Goal: Task Accomplishment & Management: Complete application form

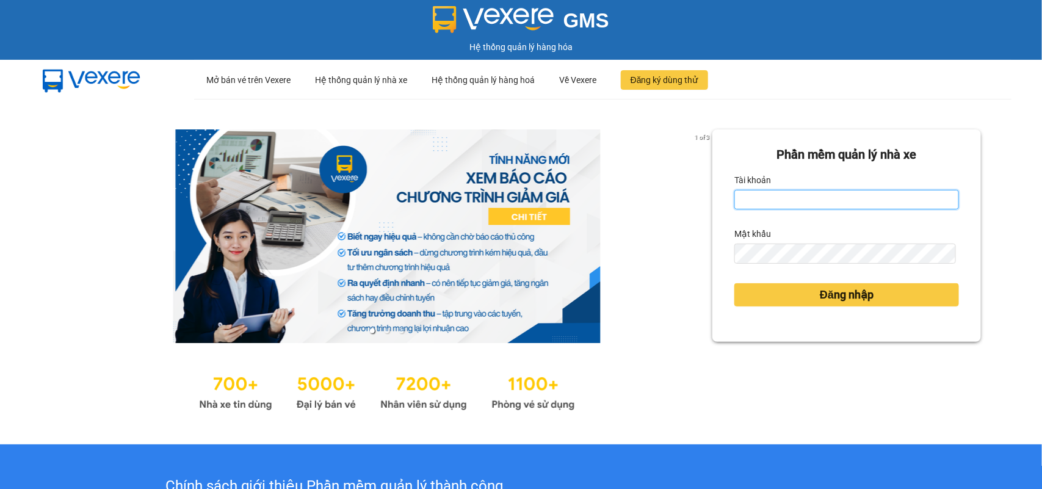
click at [825, 199] on input "Tài khoản" at bounding box center [846, 200] width 225 height 20
type input "tranngoctu.xevn"
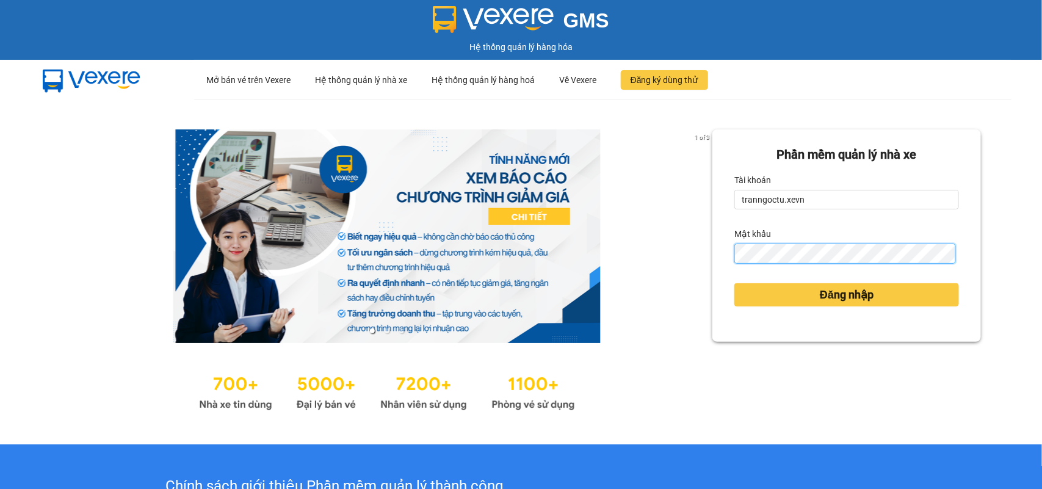
click at [734, 283] on button "Đăng nhập" at bounding box center [846, 294] width 225 height 23
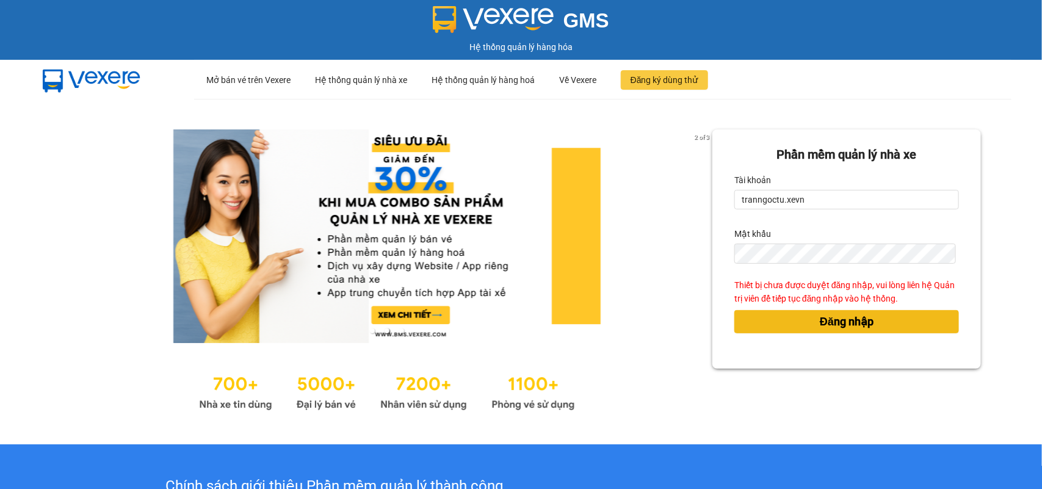
click at [886, 320] on button "Đăng nhập" at bounding box center [846, 321] width 225 height 23
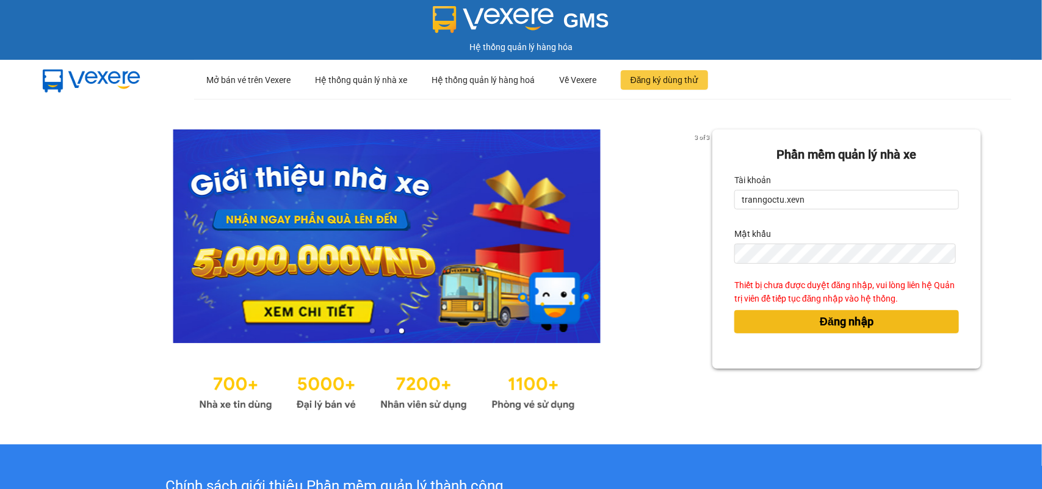
click at [887, 319] on button "Đăng nhập" at bounding box center [846, 321] width 225 height 23
click at [823, 331] on button "Đăng nhập" at bounding box center [846, 321] width 225 height 23
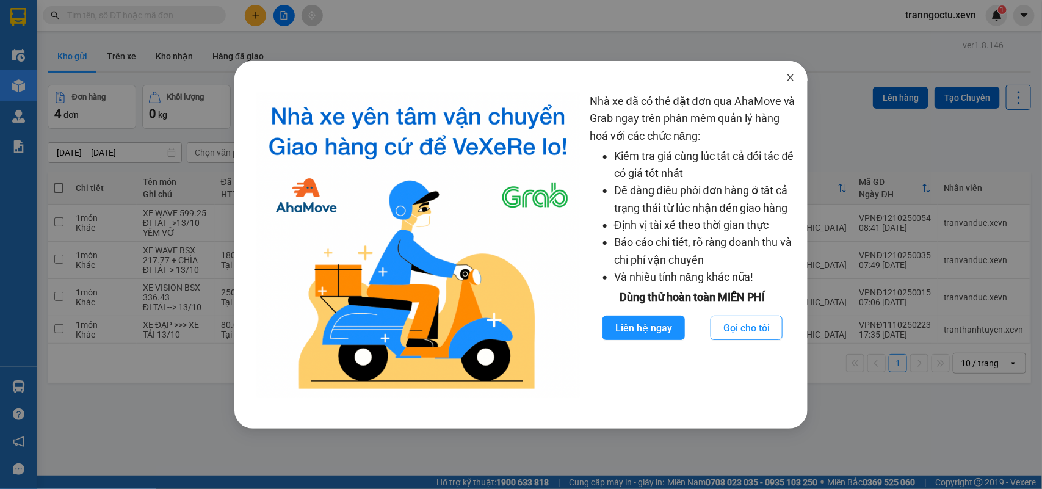
click at [792, 74] on icon "close" at bounding box center [791, 78] width 10 height 10
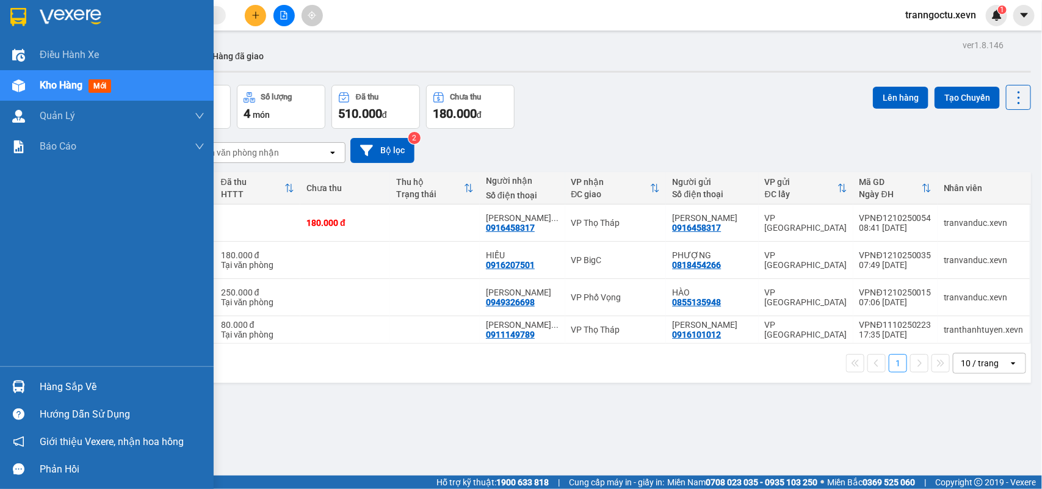
click at [34, 392] on div "Hàng sắp về" at bounding box center [107, 386] width 214 height 27
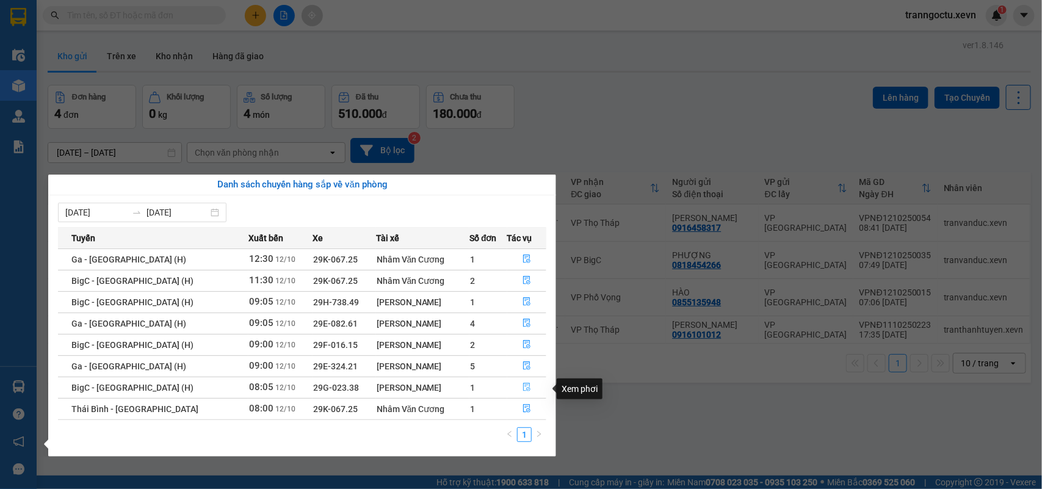
click at [525, 388] on icon "file-done" at bounding box center [526, 387] width 9 height 9
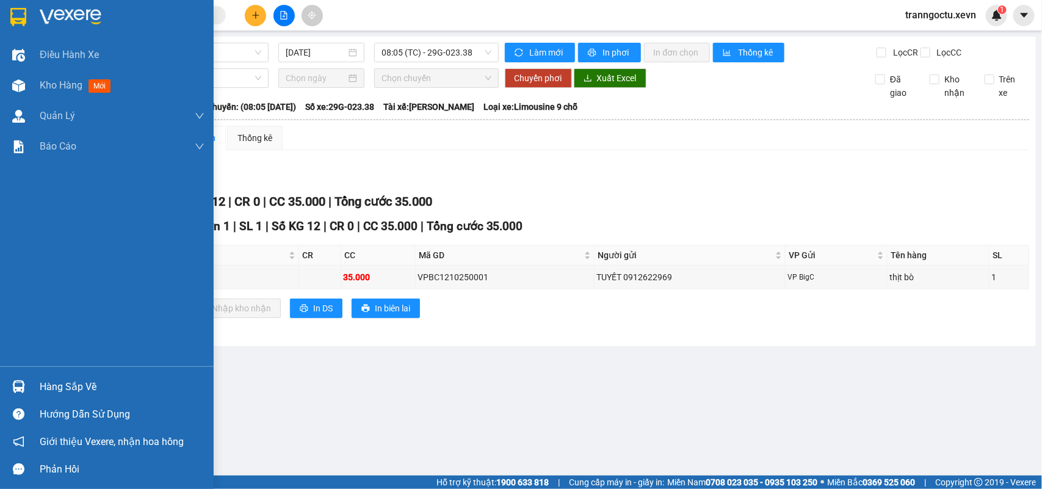
click at [74, 383] on div "Hàng sắp về" at bounding box center [122, 387] width 165 height 18
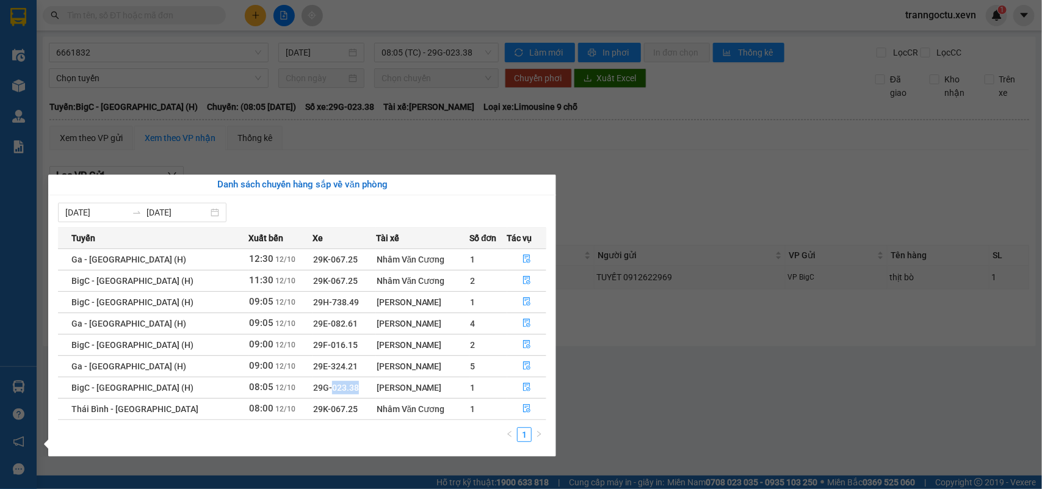
drag, startPoint x: 291, startPoint y: 386, endPoint x: 319, endPoint y: 391, distance: 27.9
click at [319, 391] on td "29G-023.38" at bounding box center [344, 387] width 63 height 21
copy span "023.38"
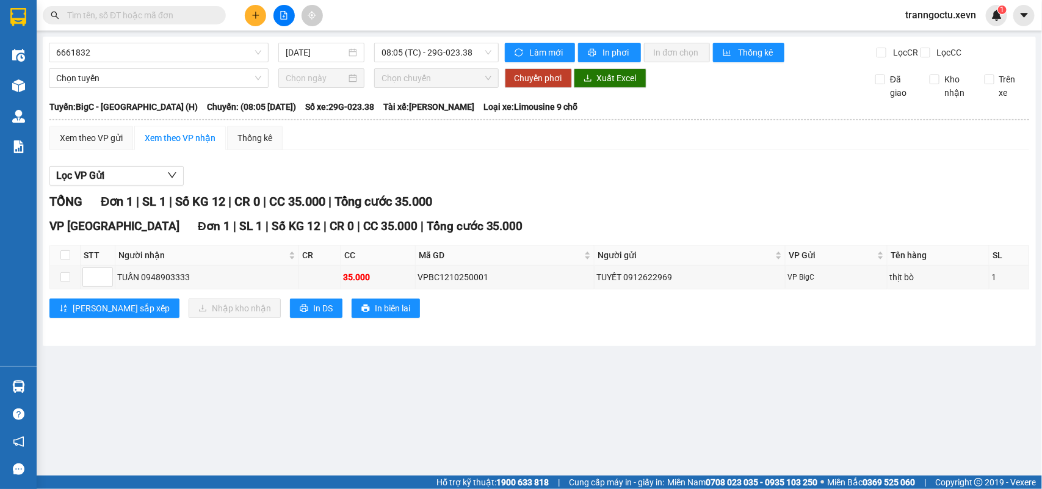
drag, startPoint x: 691, startPoint y: 215, endPoint x: 684, endPoint y: 218, distance: 7.1
click at [684, 218] on section "Kết quả tìm kiếm ( 0 ) Bộ lọc No Data tranngoctu.xevn 1 Điều hành xe Kho hàng m…" at bounding box center [521, 244] width 1042 height 489
click at [251, 11] on icon "plus" at bounding box center [255, 15] width 9 height 9
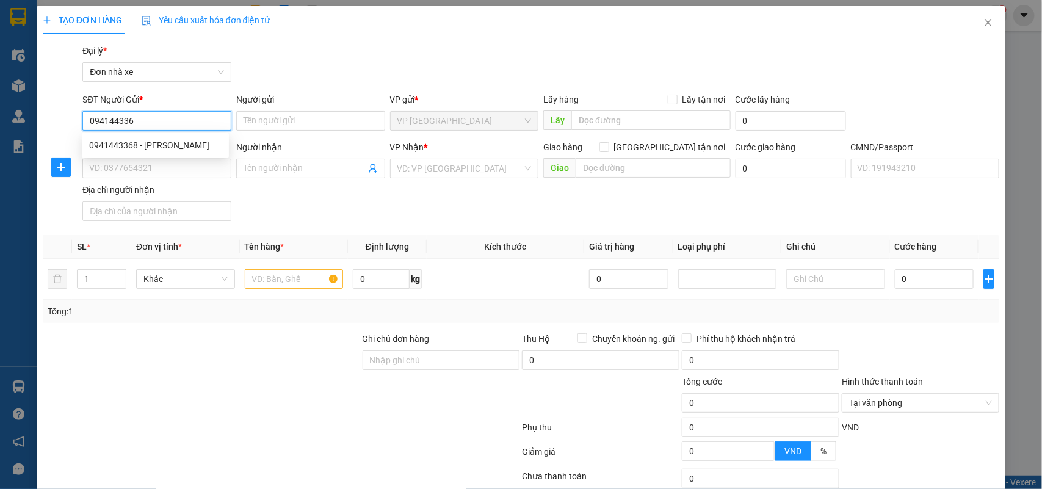
type input "0941443368"
click at [167, 145] on div "0941443368 - TRẦN THỊ LAN HƯƠNG" at bounding box center [155, 145] width 132 height 13
type input "TRẦN THỊ LAN HƯƠNG"
type input "0862314675"
type input "LƯU HỒNG QUYÊN"
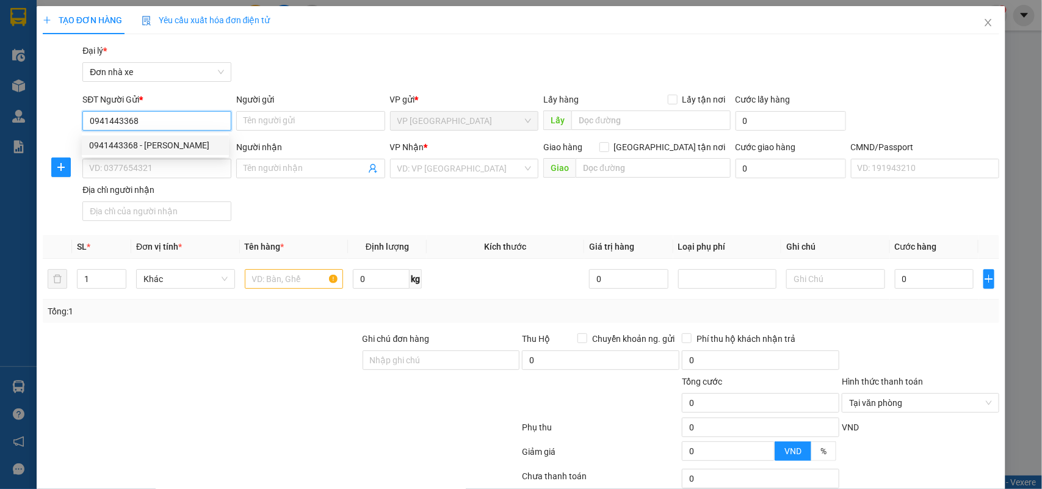
checkbox input "true"
type input "14 NGÁCH 119 Ng. 68 Đ. Cầu Giấy, Quan Hoa, Cầu Giấy, Hà Nội"
type input "1"
type input "50.000"
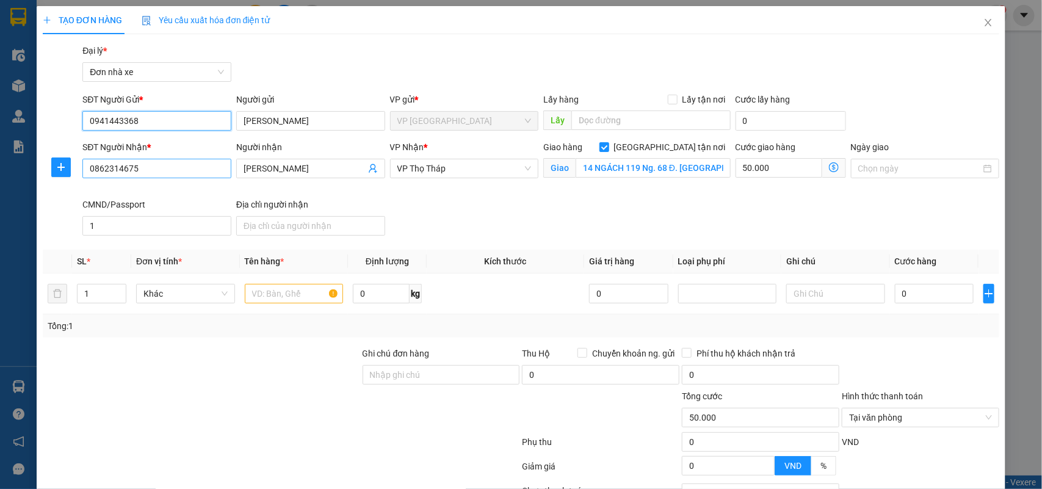
type input "0941443368"
click at [137, 168] on input "0862314675" at bounding box center [156, 169] width 149 height 20
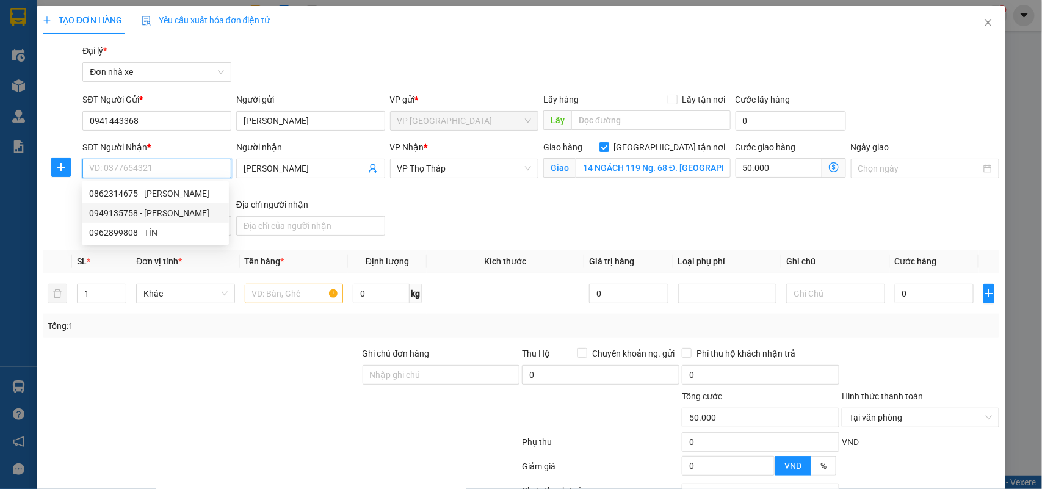
click at [184, 211] on div "0949135758 - PHAN TRẦN ÁI NHI" at bounding box center [155, 212] width 132 height 13
type input "0949135758"
type input "PHAN TRẦN ÁI NHI"
type input "119 Ng. 68 Đ. Cầu Giấy, Quan Hoa, Cầu Giấy, Hà Nội"
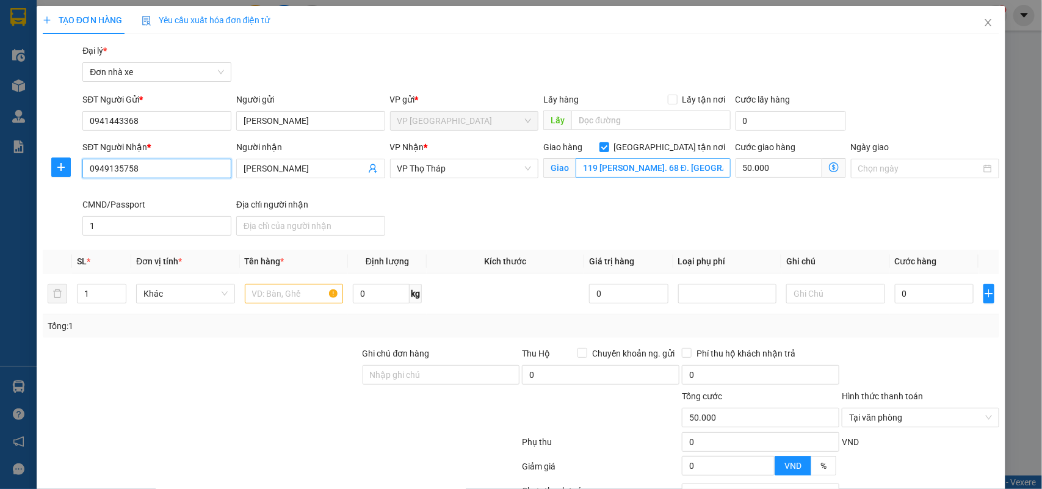
type input "0949135758"
click at [676, 171] on input "119 Ng. 68 Đ. Cầu Giấy, Quan Hoa, Cầu Giấy, Hà Nội" at bounding box center [653, 168] width 155 height 20
click at [774, 175] on input "50.000" at bounding box center [779, 168] width 87 height 20
type input "7"
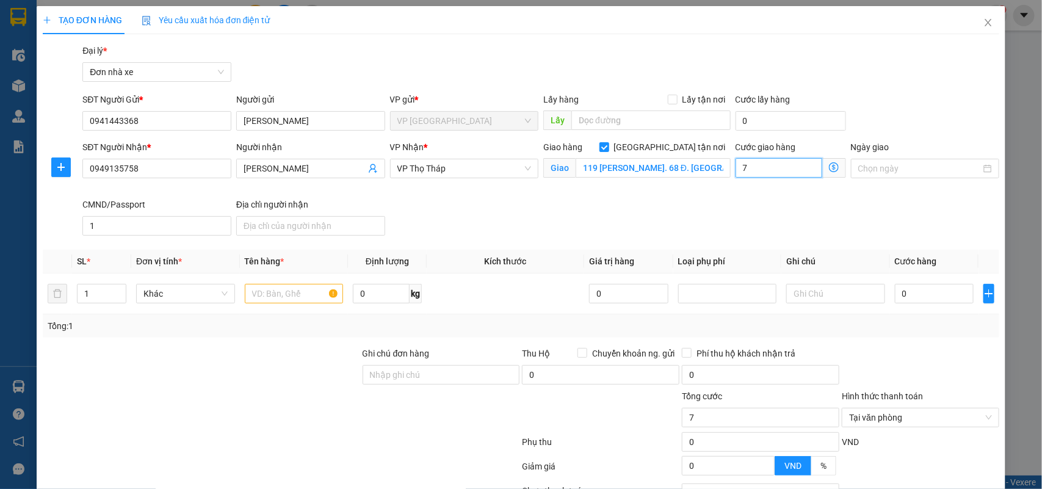
type input "70"
type input "70.000"
click at [883, 165] on input "Ngày giao" at bounding box center [919, 168] width 123 height 13
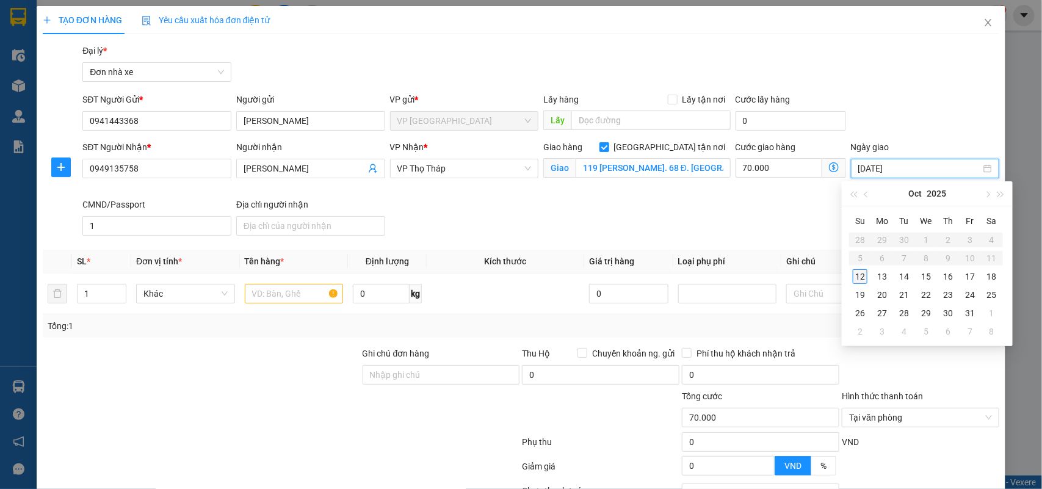
type input "12/10/2025"
click at [858, 277] on div "12" at bounding box center [860, 276] width 15 height 15
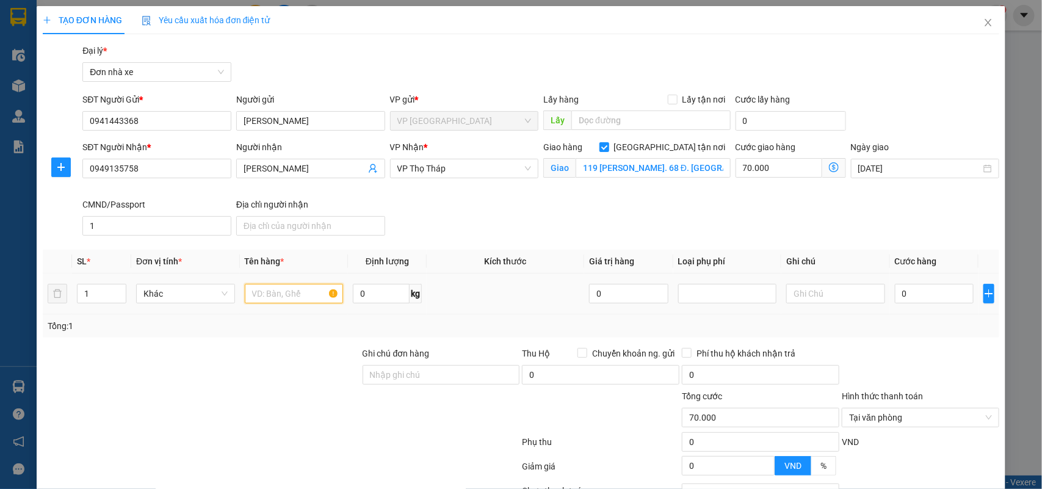
click at [281, 300] on input "text" at bounding box center [294, 294] width 99 height 20
type input "THỰC PHẨM"
drag, startPoint x: 374, startPoint y: 297, endPoint x: 615, endPoint y: 172, distance: 271.9
click at [375, 294] on input "0" at bounding box center [381, 294] width 57 height 20
type input "22"
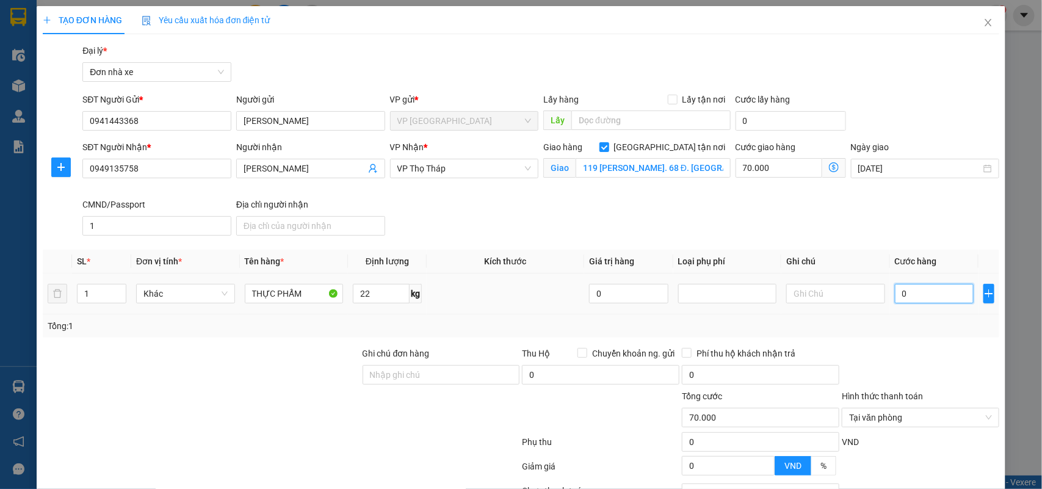
click at [920, 298] on input "0" at bounding box center [934, 294] width 79 height 20
type input "4"
type input "70.004"
type input "45"
type input "70.045"
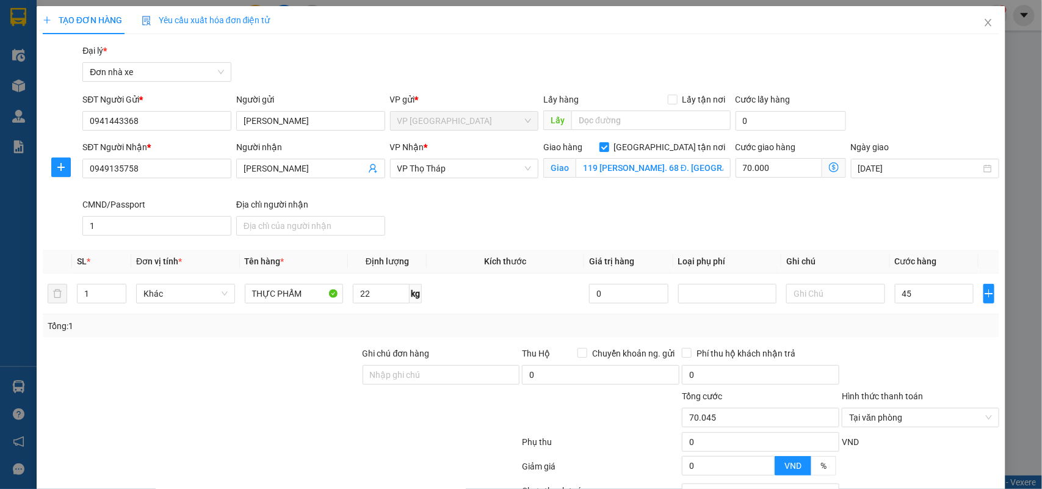
type input "45.000"
type input "115.000"
click at [898, 361] on div at bounding box center [920, 368] width 160 height 43
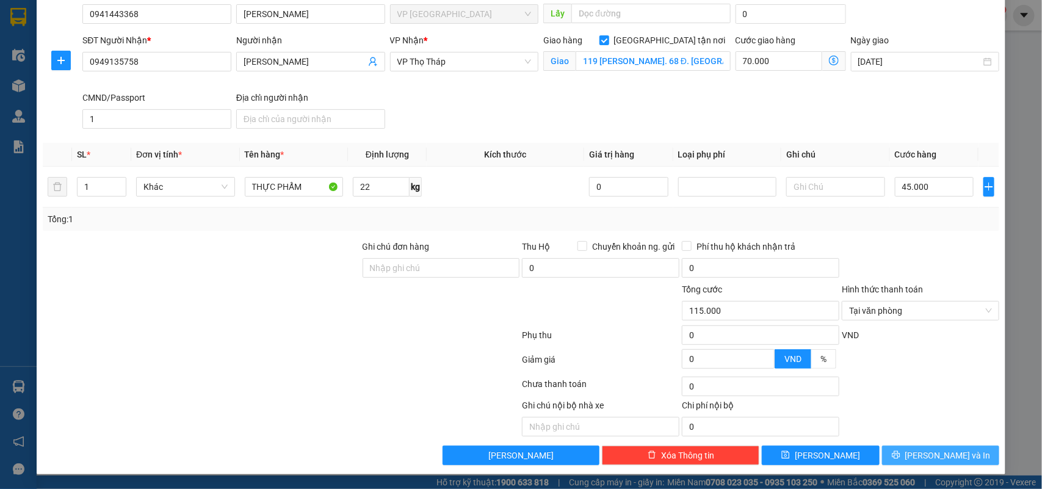
click at [939, 452] on span "Lưu và In" at bounding box center [947, 455] width 85 height 13
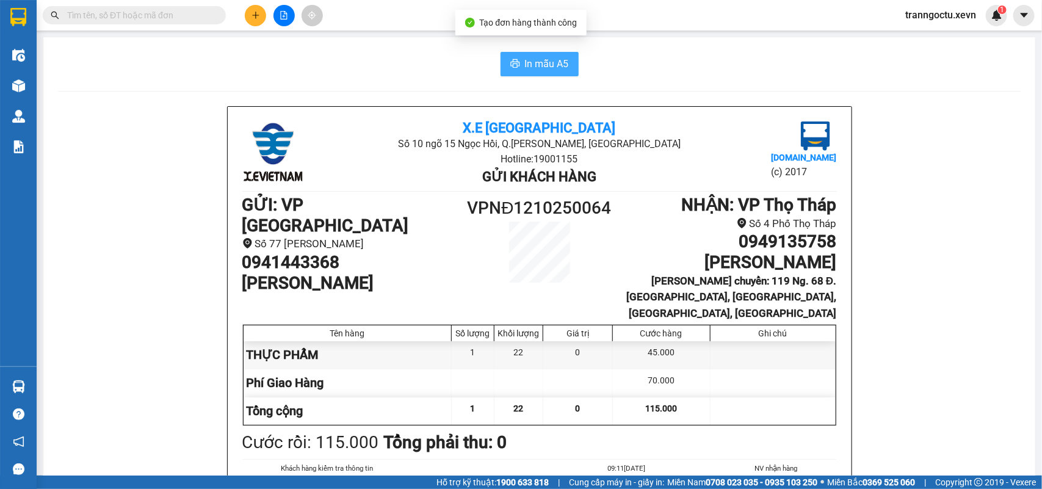
click at [535, 65] on span "In mẫu A5" at bounding box center [547, 63] width 44 height 15
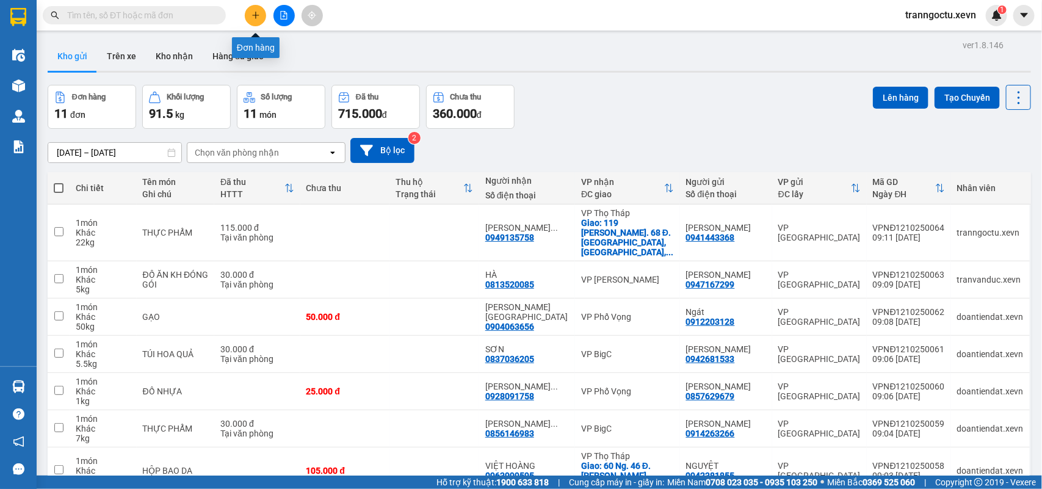
click at [256, 19] on icon "plus" at bounding box center [255, 15] width 9 height 9
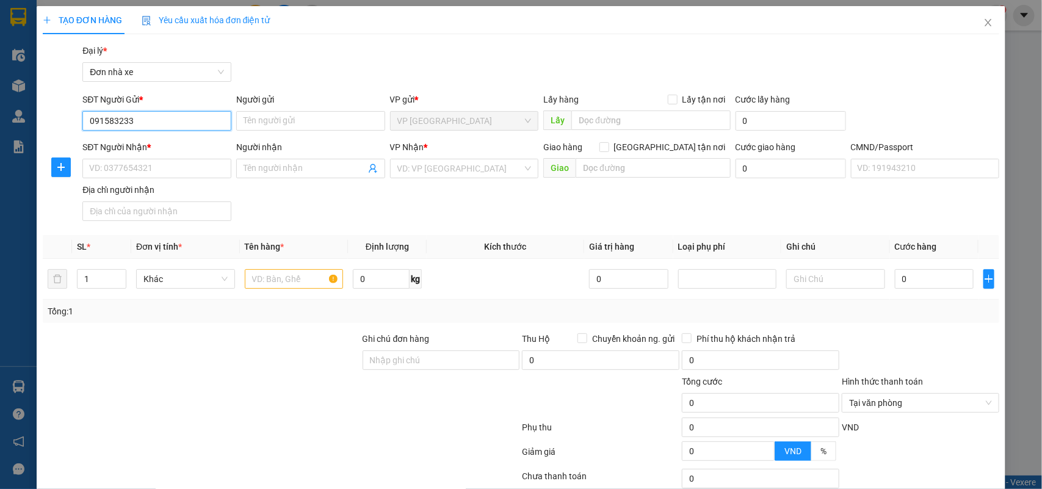
type input "0915832337"
drag, startPoint x: 162, startPoint y: 142, endPoint x: 188, endPoint y: 145, distance: 26.5
click at [163, 142] on div "0915832337 - TRÌNH" at bounding box center [155, 145] width 132 height 13
type input "TRÌNH"
type input "0354535554"
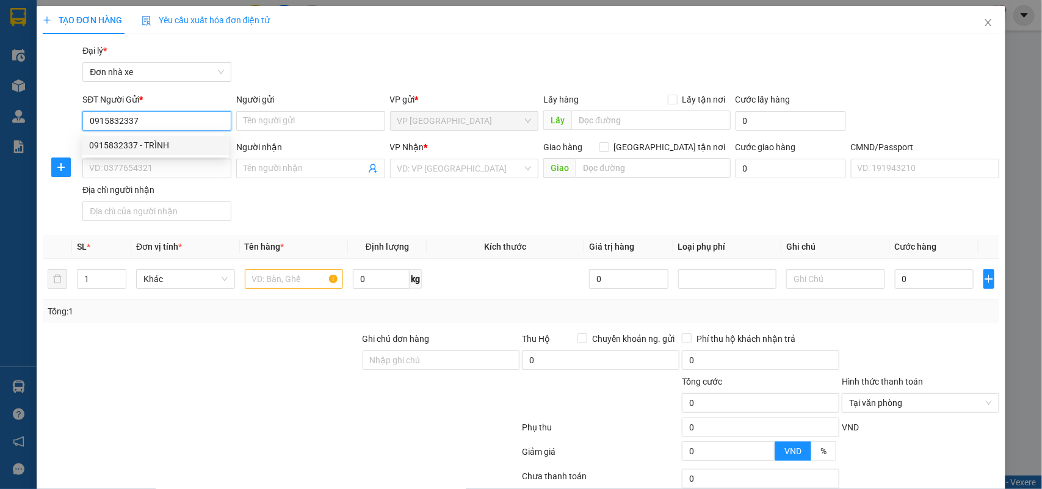
type input "VĂN"
type input "TRẦN SỸ TRỌNG VĂN"
type input "0915832337"
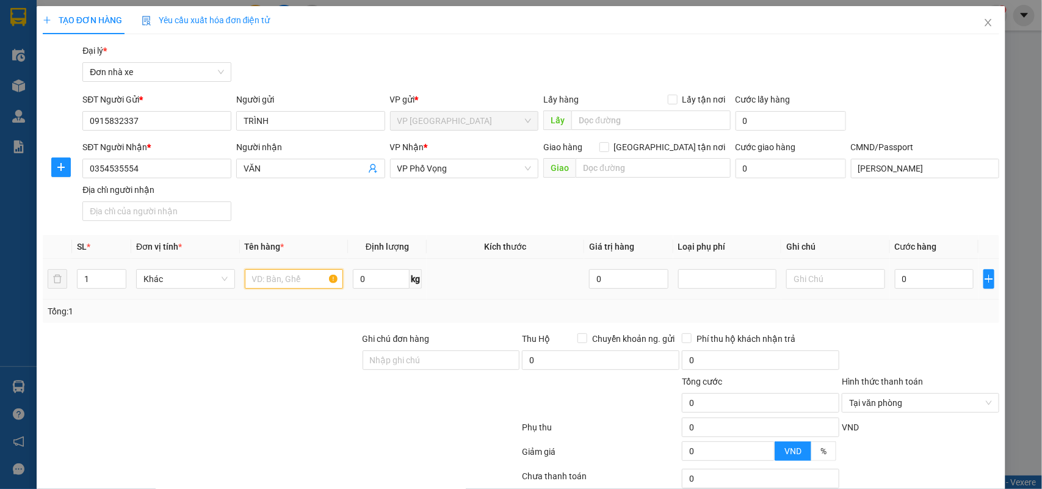
click at [269, 280] on input "text" at bounding box center [294, 279] width 99 height 20
type input "THỰC PHẨM"
click at [373, 278] on input "0" at bounding box center [381, 279] width 57 height 20
type input "10"
click at [916, 269] on input "0" at bounding box center [934, 279] width 79 height 20
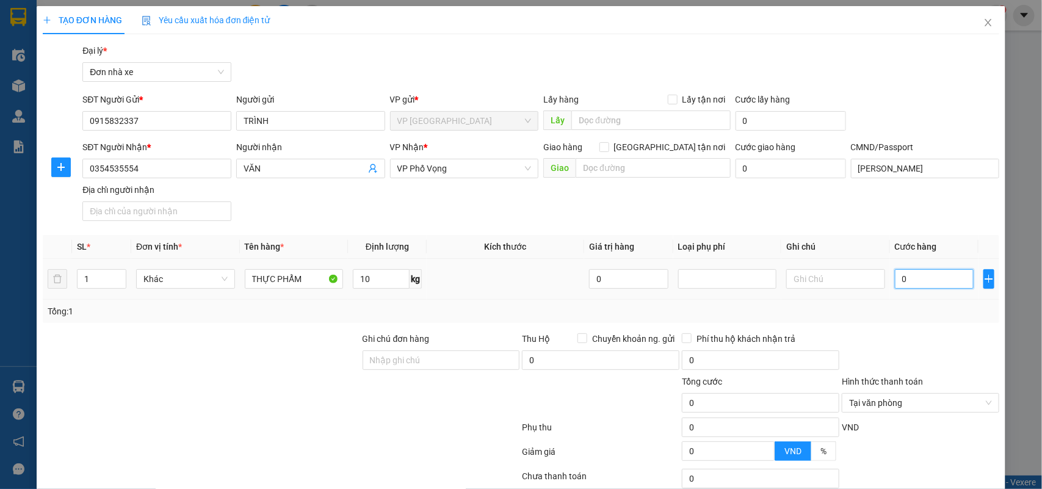
type input "3"
type input "30"
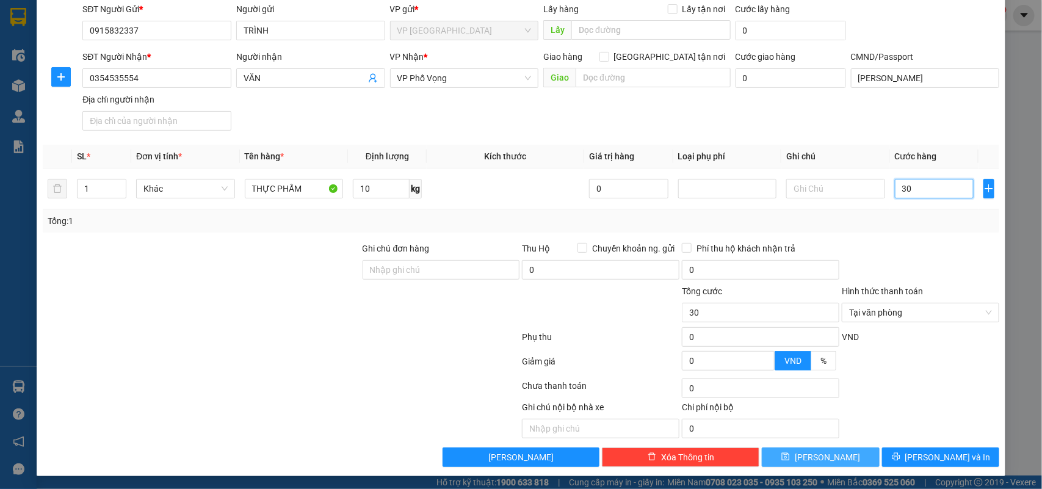
scroll to position [93, 0]
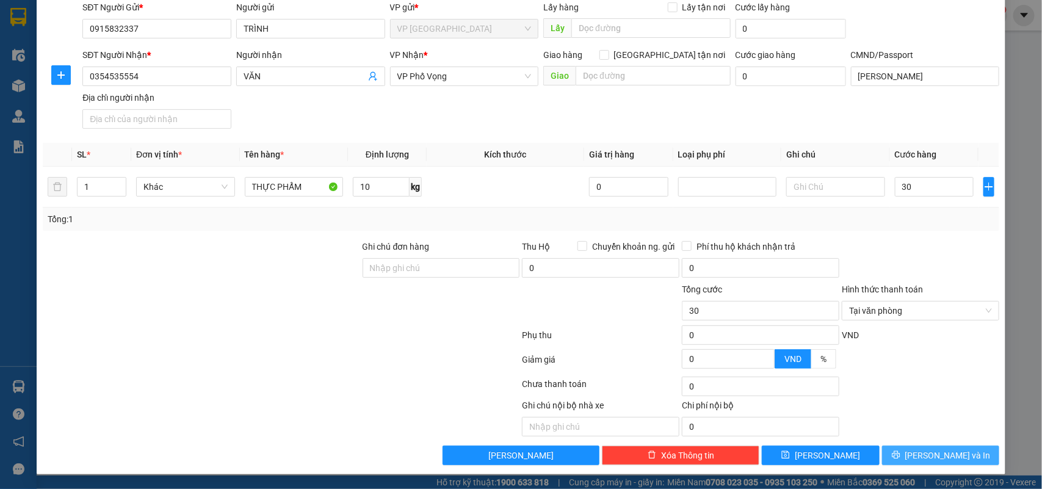
type input "30.000"
click at [922, 457] on span "Lưu và In" at bounding box center [947, 455] width 85 height 13
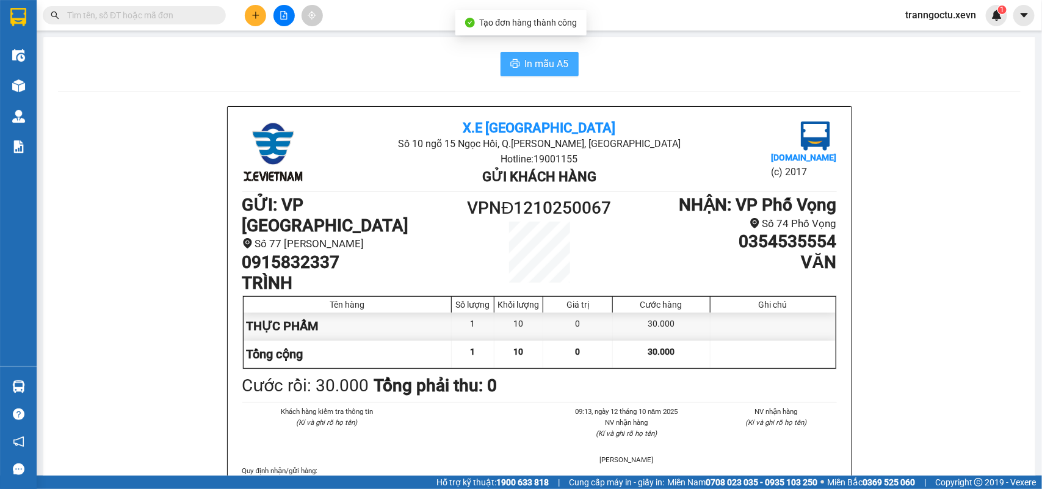
click at [541, 59] on span "In mẫu A5" at bounding box center [547, 63] width 44 height 15
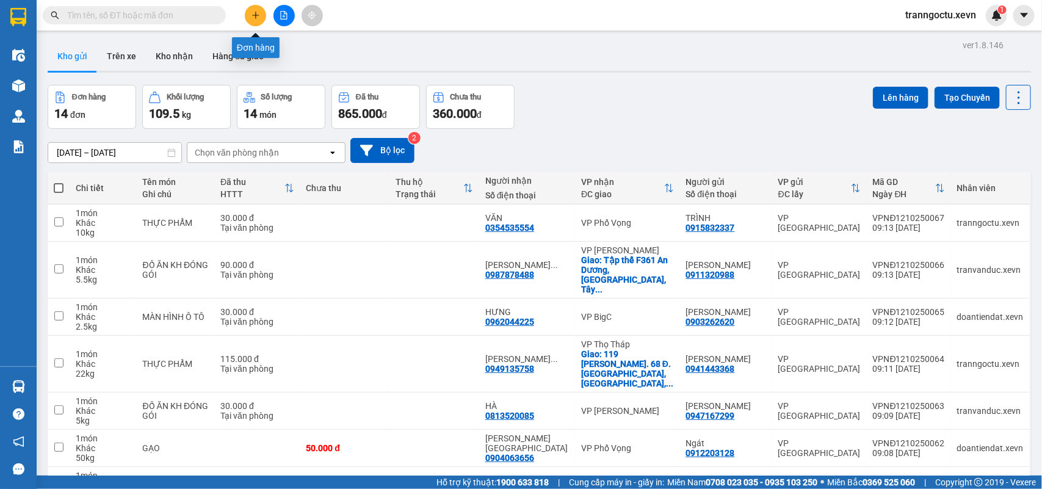
click at [254, 16] on icon "plus" at bounding box center [255, 15] width 9 height 9
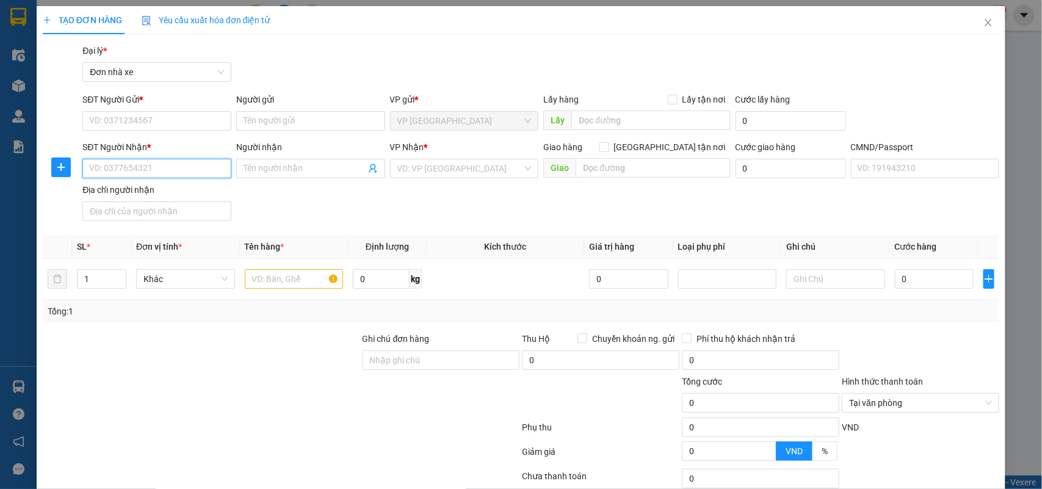
click at [139, 176] on input "SĐT Người Nhận *" at bounding box center [156, 169] width 149 height 20
click at [159, 193] on div "0849006666 - LỆ" at bounding box center [155, 193] width 132 height 13
type input "0849006666"
type input "LỆ"
type input "QIUASF"
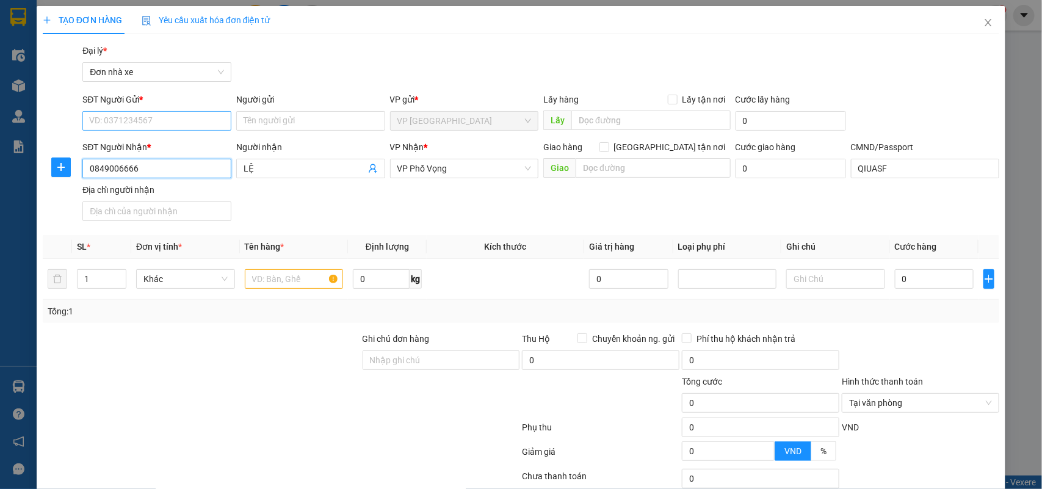
type input "0849006666"
click at [162, 116] on input "SĐT Người Gửi *" at bounding box center [156, 121] width 149 height 20
drag, startPoint x: 159, startPoint y: 145, endPoint x: 190, endPoint y: 162, distance: 35.2
click at [159, 147] on div "0843802888 - TRẦN TÂN" at bounding box center [155, 145] width 132 height 13
type input "0843802888"
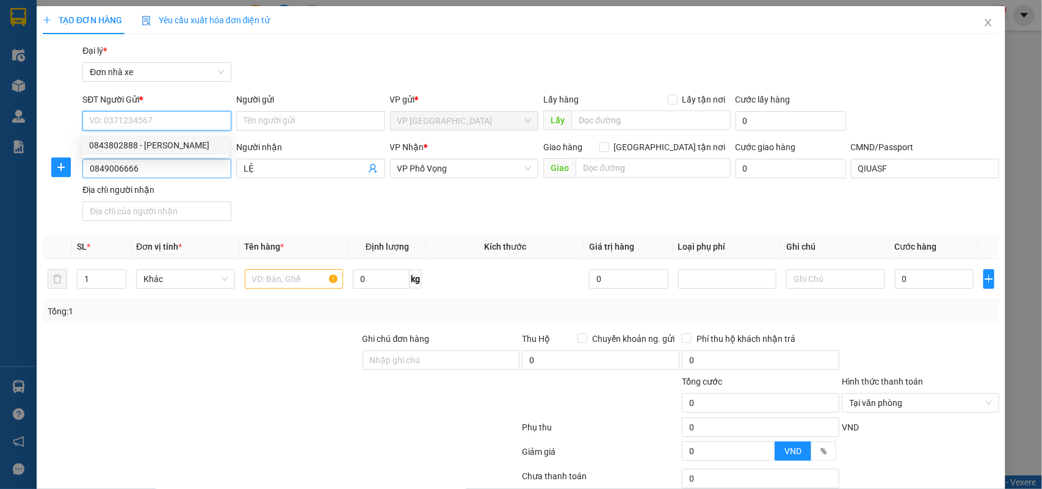
type input "TRẦN TÂN"
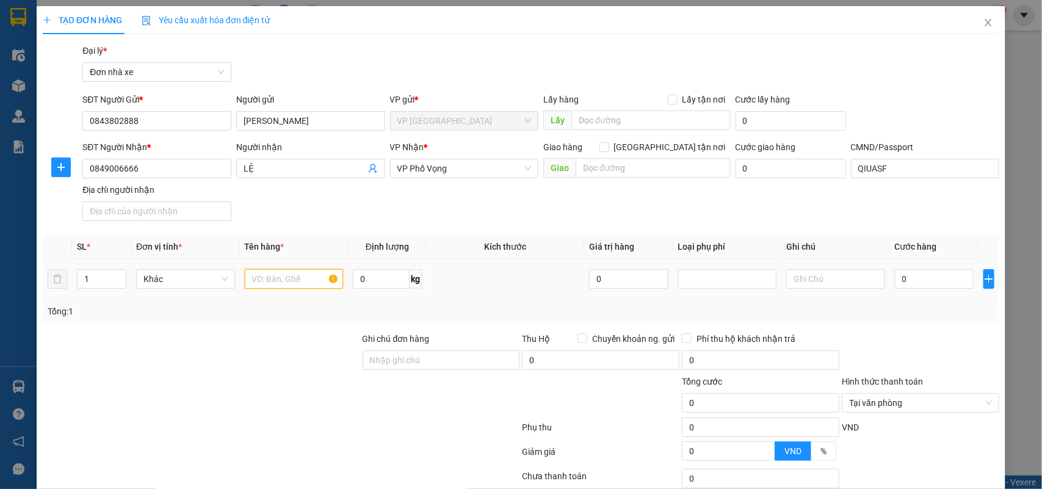
click at [287, 275] on input "text" at bounding box center [294, 279] width 99 height 20
type input "PHỤ KIỆN XE MÁY"
click at [363, 281] on input "0" at bounding box center [381, 279] width 57 height 20
type input "5"
click at [920, 280] on input "0" at bounding box center [934, 279] width 79 height 20
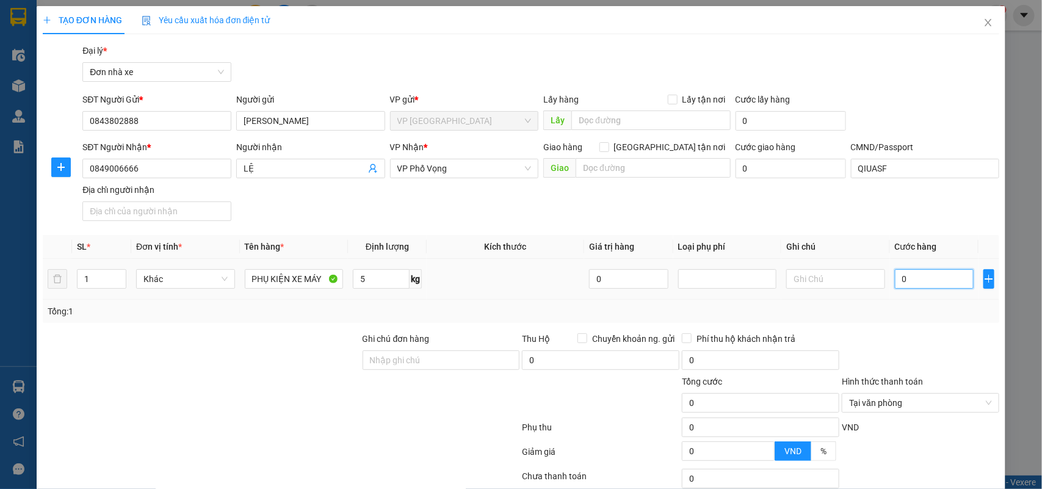
type input "3"
type input "30"
type input "30.000"
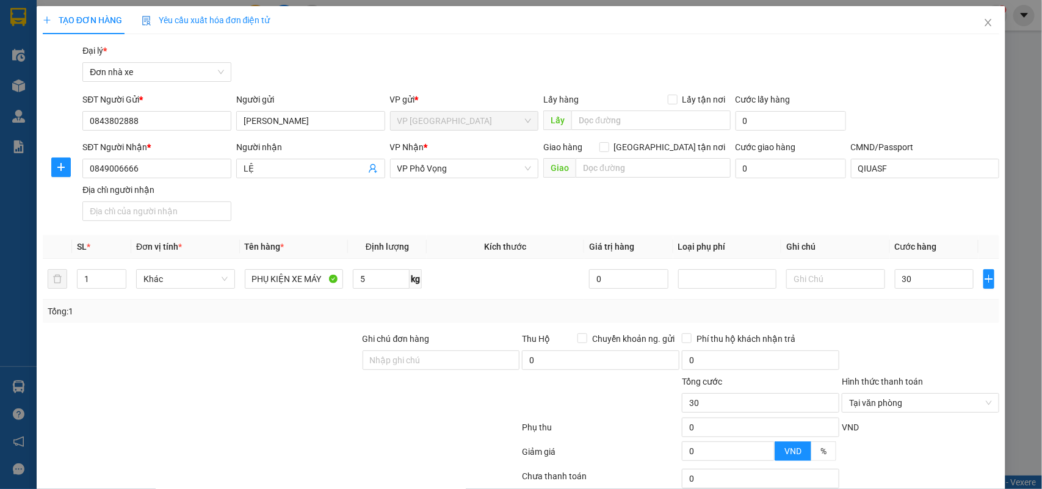
type input "30.000"
click at [960, 354] on div at bounding box center [920, 353] width 160 height 43
type input "30.000"
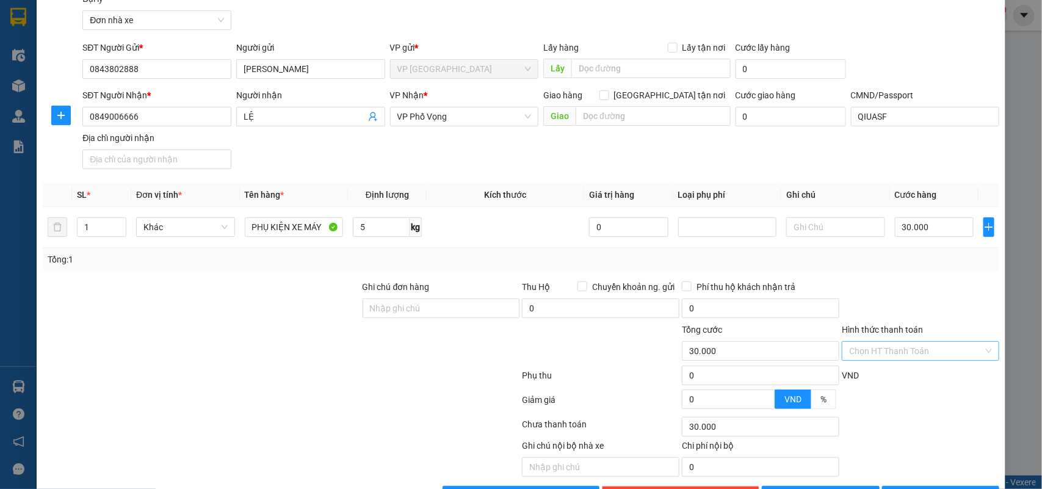
scroll to position [93, 0]
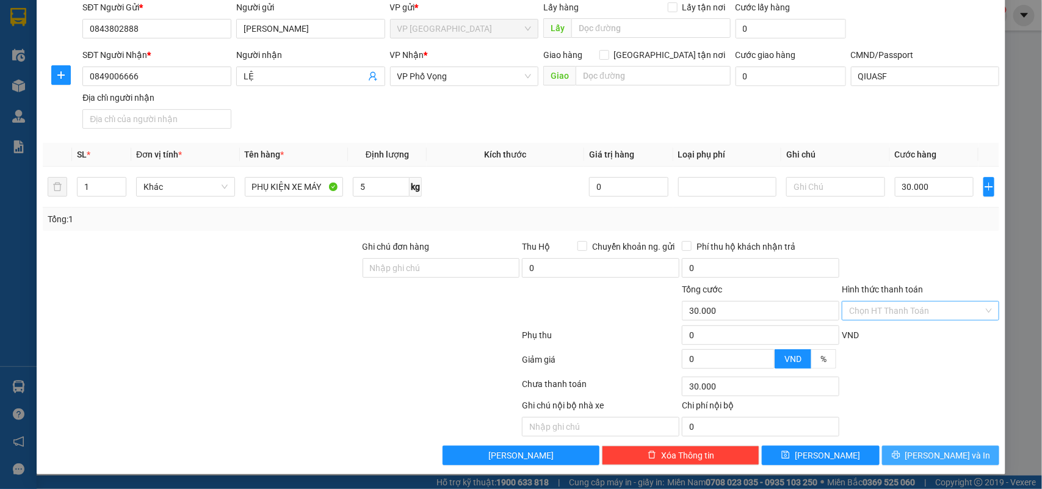
click at [960, 450] on button "Lưu và In" at bounding box center [940, 456] width 117 height 20
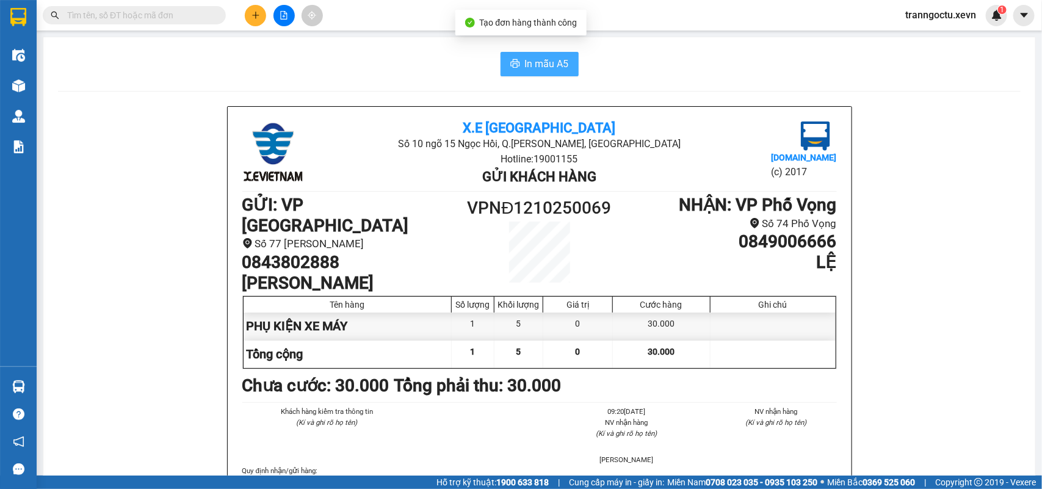
click at [525, 63] on span "In mẫu A5" at bounding box center [547, 63] width 44 height 15
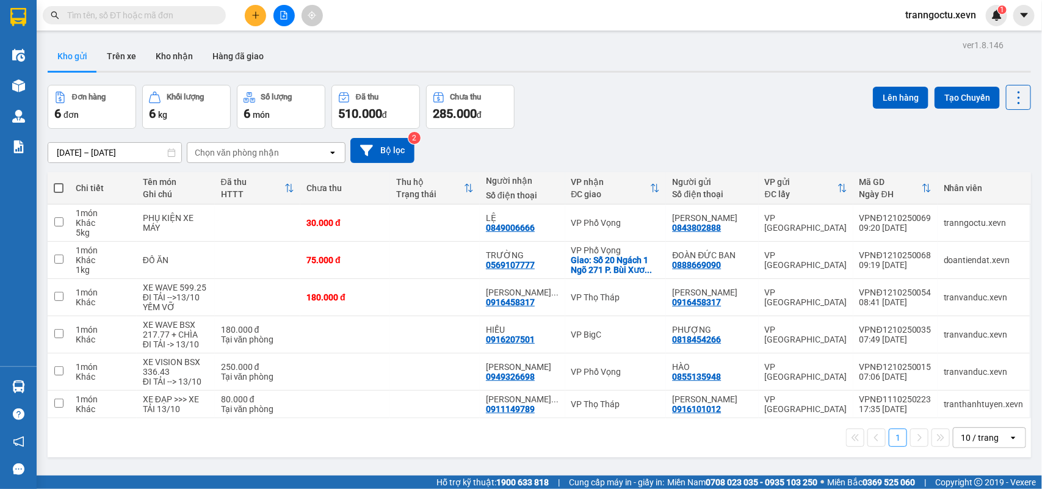
drag, startPoint x: 95, startPoint y: 16, endPoint x: 101, endPoint y: 3, distance: 14.5
click at [95, 14] on input "text" at bounding box center [139, 15] width 144 height 13
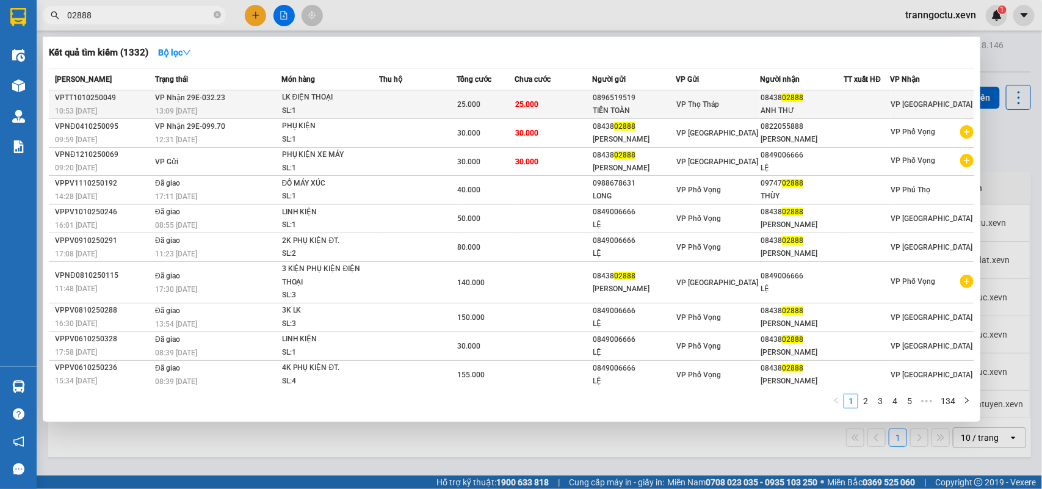
type input "02888"
click at [700, 96] on td "VP Thọ Tháp" at bounding box center [718, 104] width 84 height 29
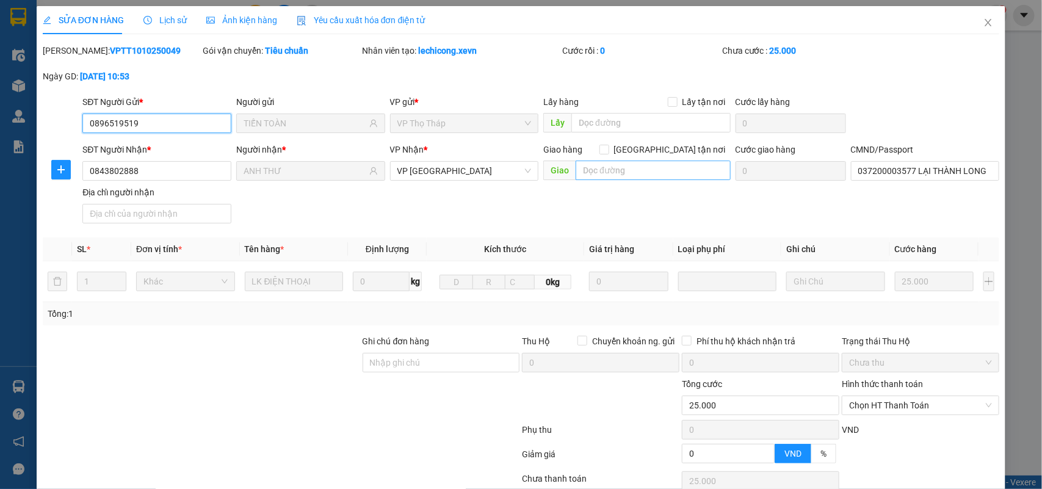
type input "0896519519"
type input "TIẾN TOÀN"
type input "0843802888"
type input "ANH THƯ"
type input "037200003577 LẠI THÀNH LONG"
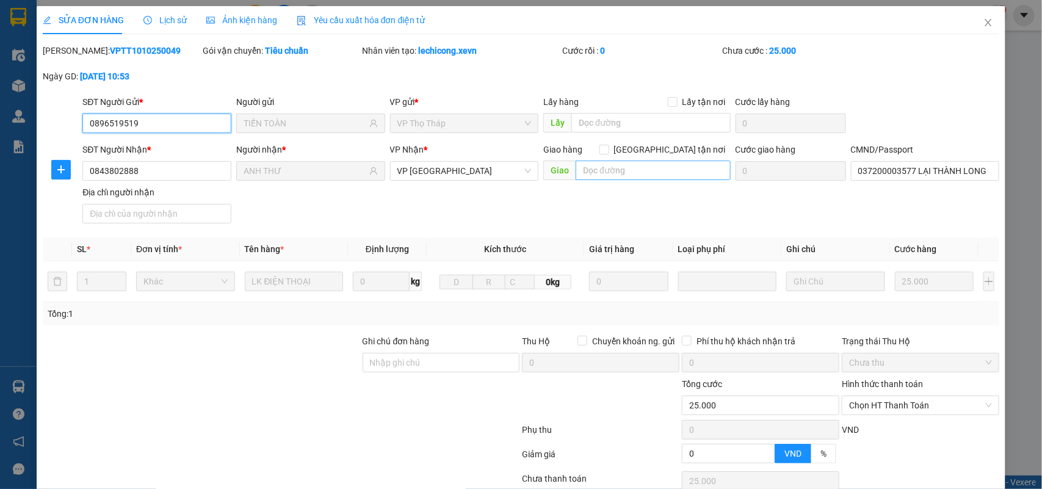
type input "0"
type input "25.000"
click at [907, 171] on input "037200003577 LẠI THÀNH LONG" at bounding box center [925, 171] width 149 height 20
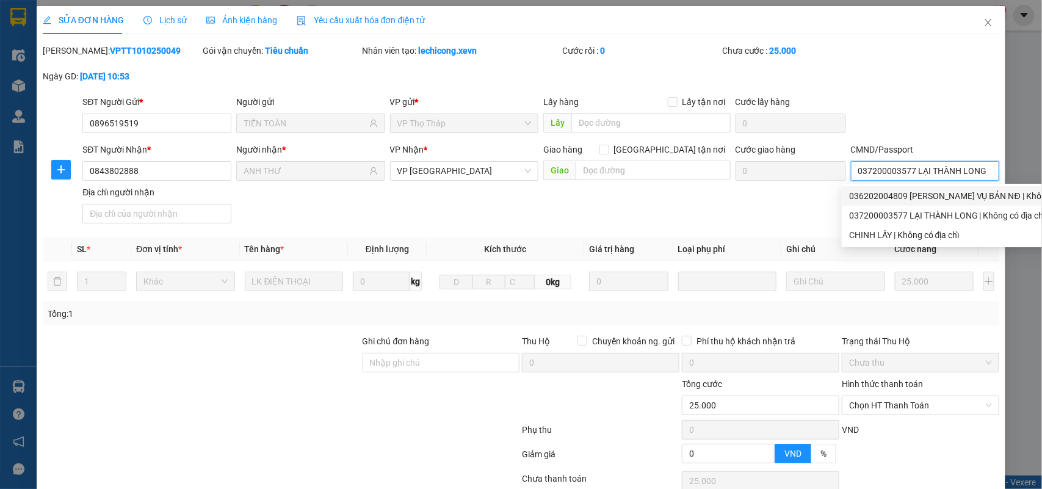
click at [919, 197] on div "036202004809 BÙI QUANG THÁI QUANG TRUNG VỤ BẢN NĐ | Không có địa chỉ" at bounding box center [968, 195] width 239 height 13
type input "036202004809 BÙI QUANG THÁI QUANG TRUNG VỤ BẢN NĐ"
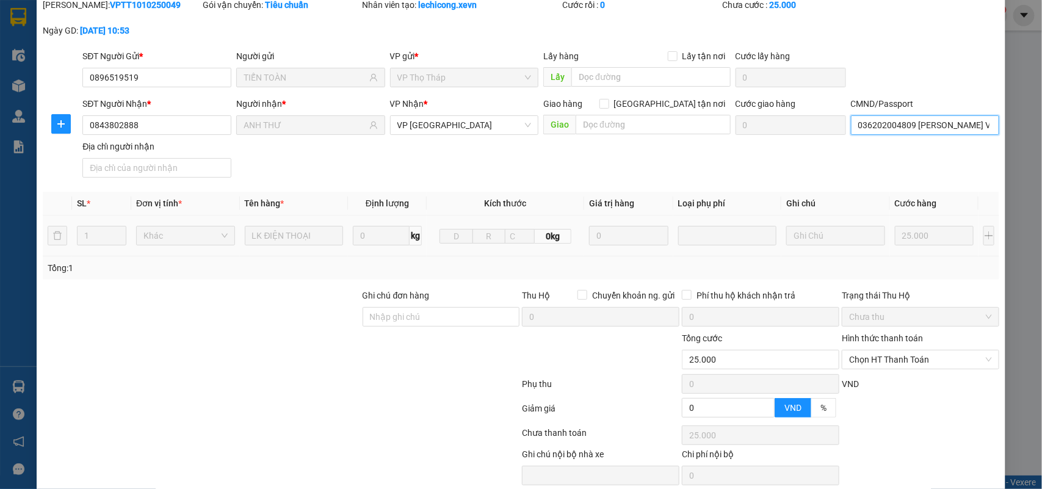
scroll to position [96, 0]
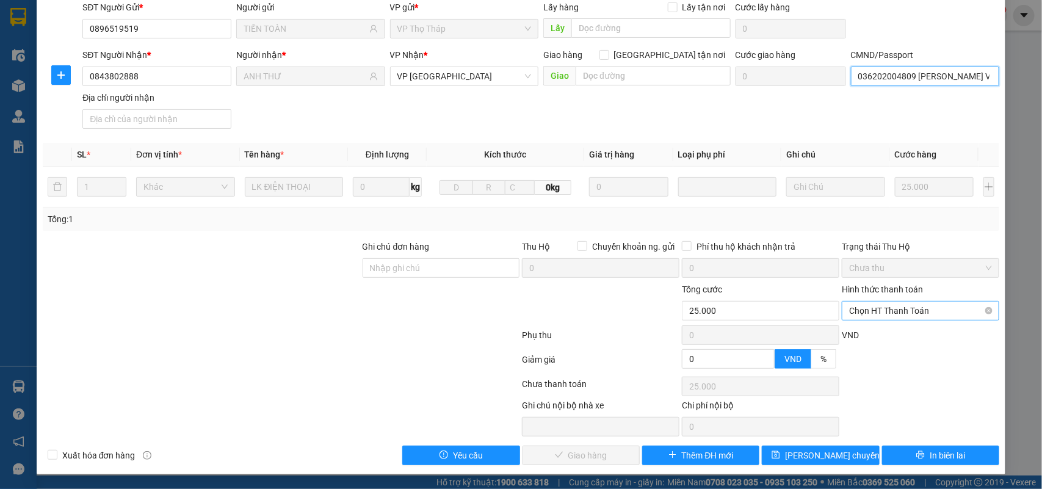
click at [894, 314] on span "Chọn HT Thanh Toán" at bounding box center [920, 311] width 143 height 18
click at [884, 342] on div "Tại văn phòng" at bounding box center [912, 337] width 156 height 20
type input "0"
click at [559, 455] on button "Giao hàng" at bounding box center [580, 456] width 117 height 20
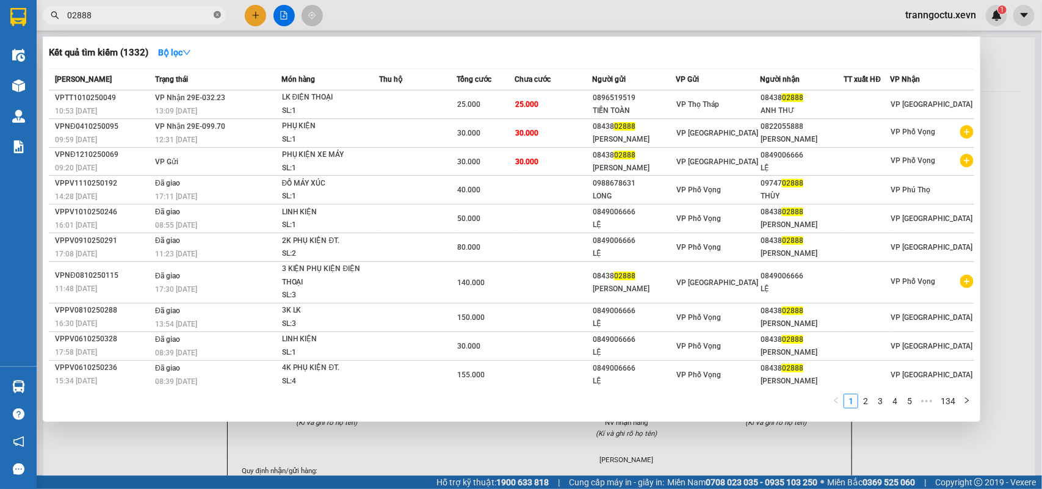
click at [217, 16] on icon "close-circle" at bounding box center [217, 14] width 7 height 7
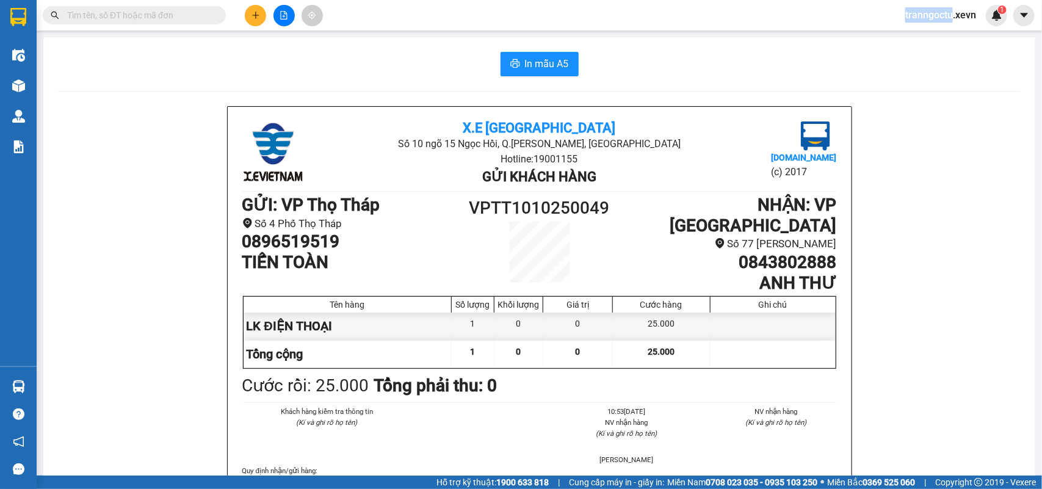
click at [217, 16] on span at bounding box center [217, 15] width 7 height 13
click at [172, 12] on input "text" at bounding box center [139, 15] width 144 height 13
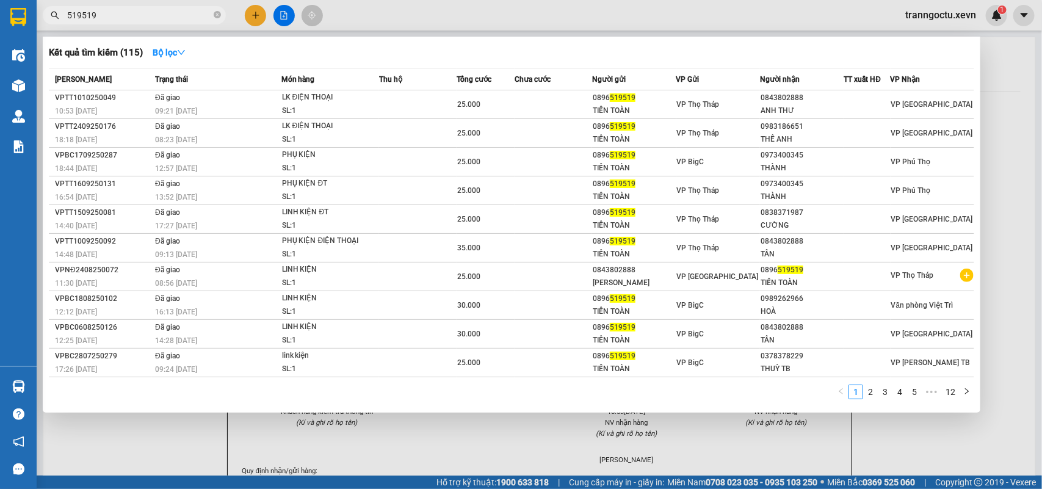
type input "519519"
click at [190, 435] on div at bounding box center [521, 244] width 1042 height 489
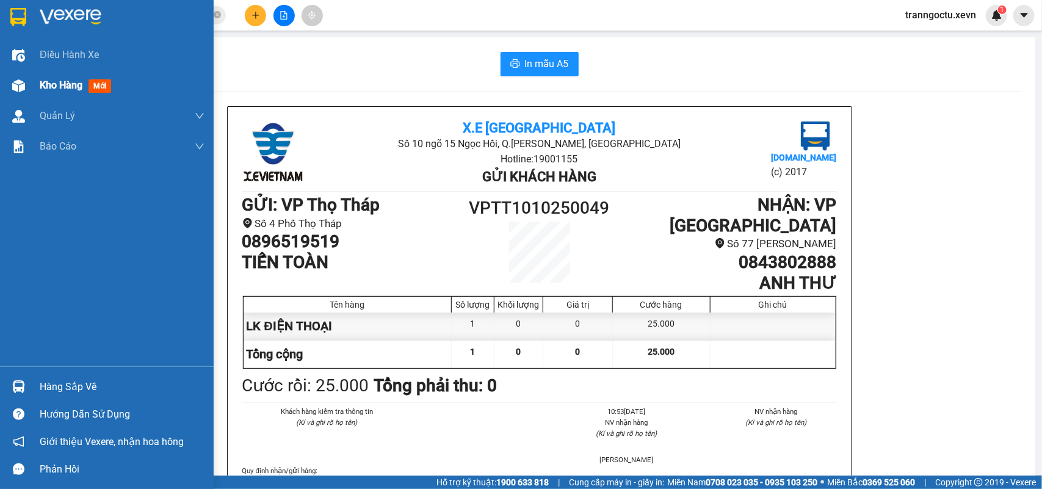
click at [61, 81] on span "Kho hàng" at bounding box center [61, 85] width 43 height 12
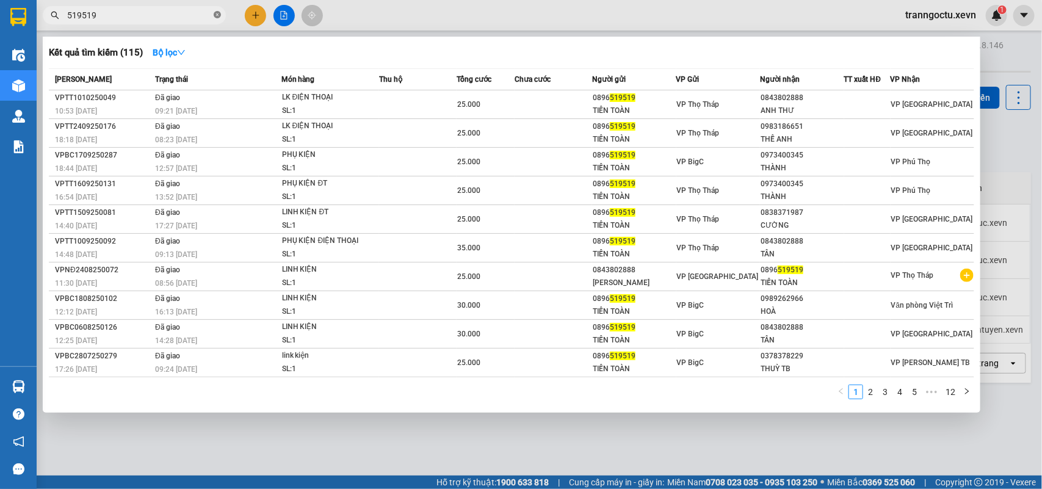
click at [218, 13] on icon "close-circle" at bounding box center [217, 14] width 7 height 7
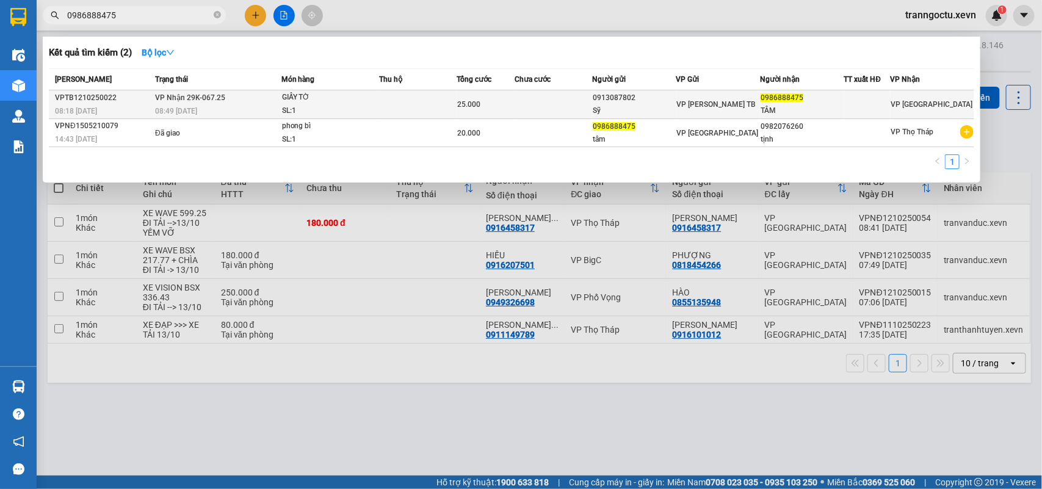
type input "0986888475"
click at [355, 96] on div "GIẤY TỜ" at bounding box center [328, 97] width 92 height 13
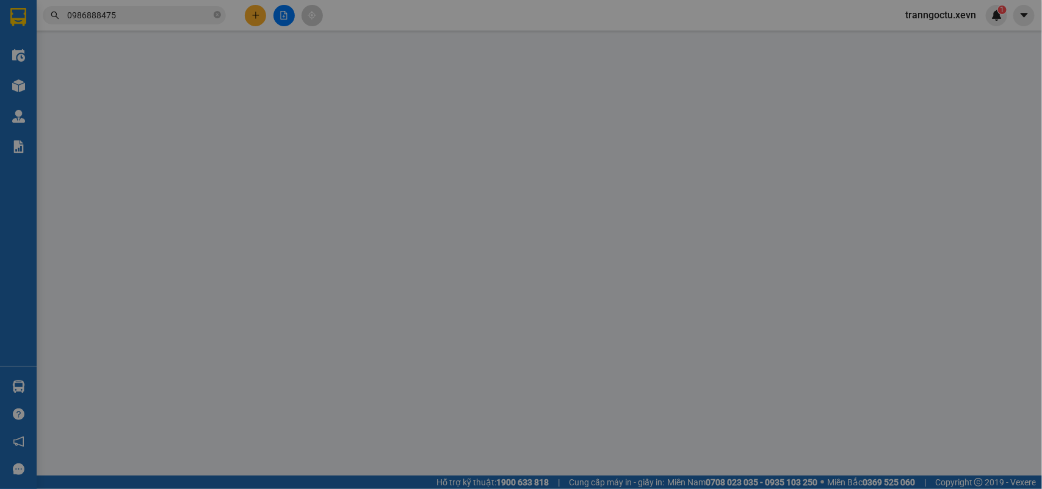
type input "0913087802"
type input "Sỹ"
type input "0986888475"
type input "TÂM"
type input "400091005887"
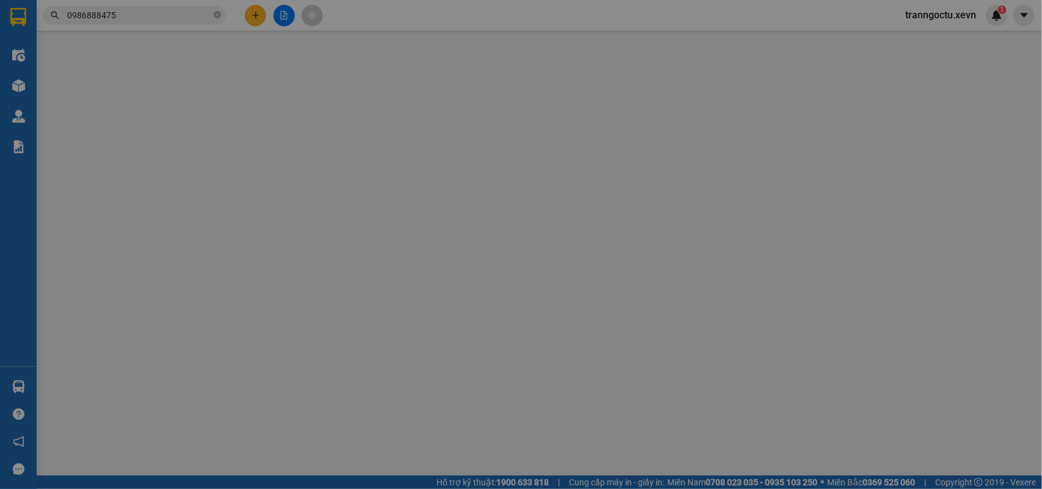
type input "0"
type input "25.000"
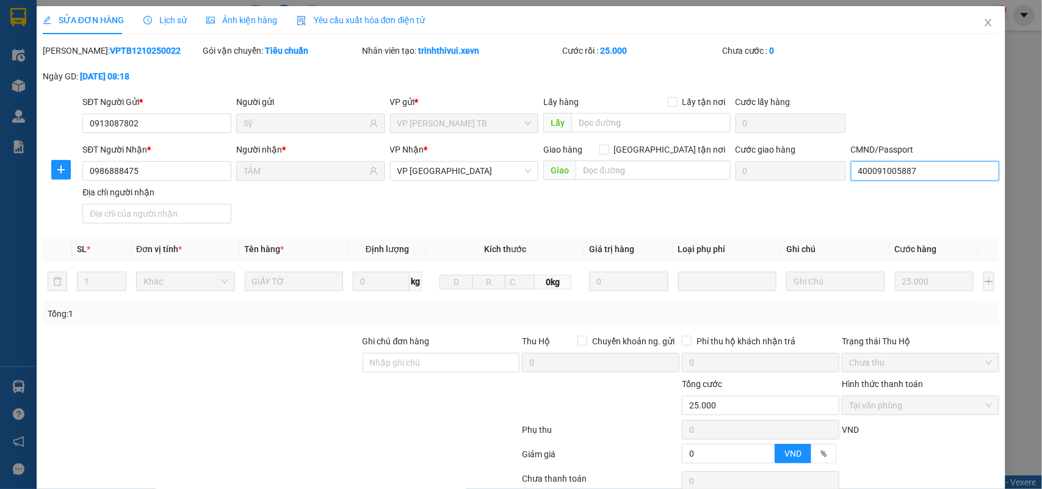
click at [928, 164] on input "400091005887" at bounding box center [925, 171] width 149 height 20
type input "036187011100 ĐINH THỊ TÂM"
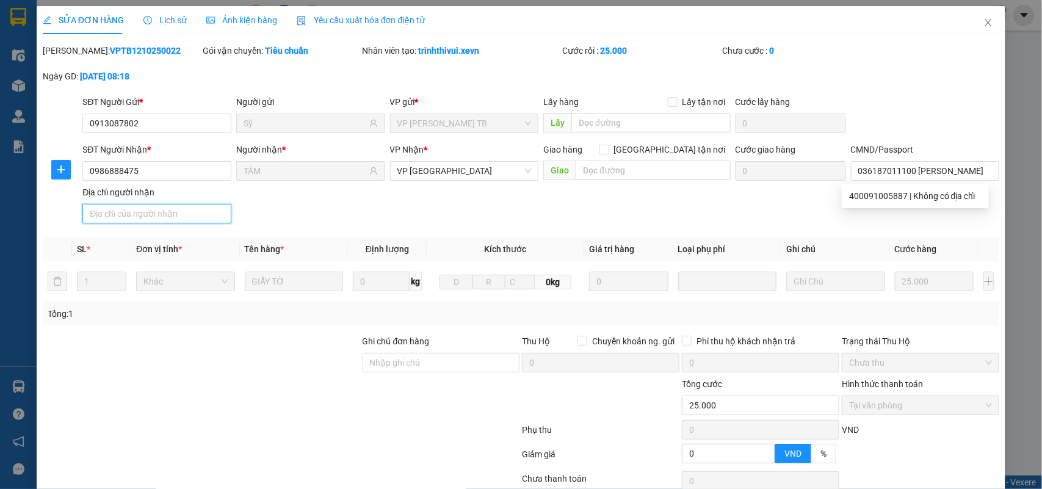
click at [102, 205] on input "Địa chỉ người nhận" at bounding box center [156, 214] width 149 height 20
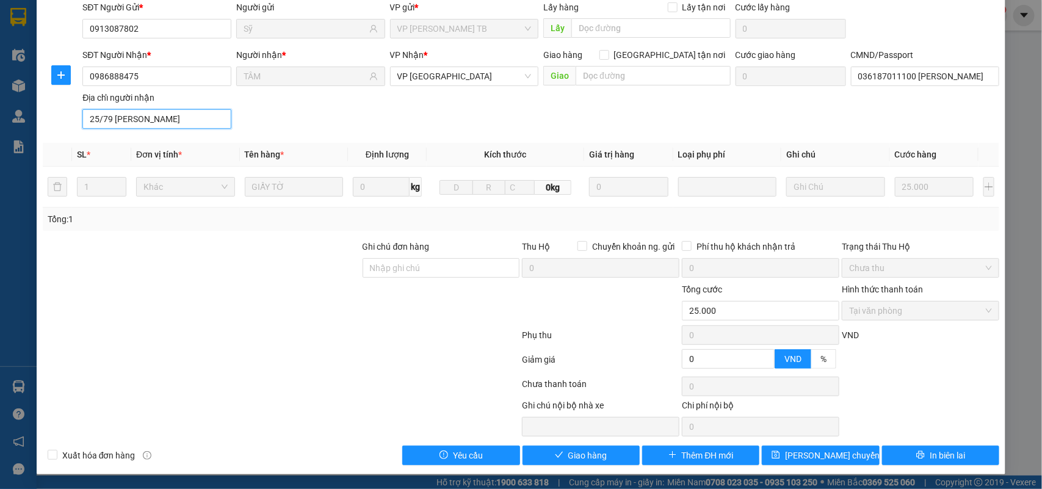
scroll to position [96, 0]
type input "25/79 TRƯƠNG HÁN SIÊU"
click at [574, 455] on span "Giao hàng" at bounding box center [587, 455] width 39 height 13
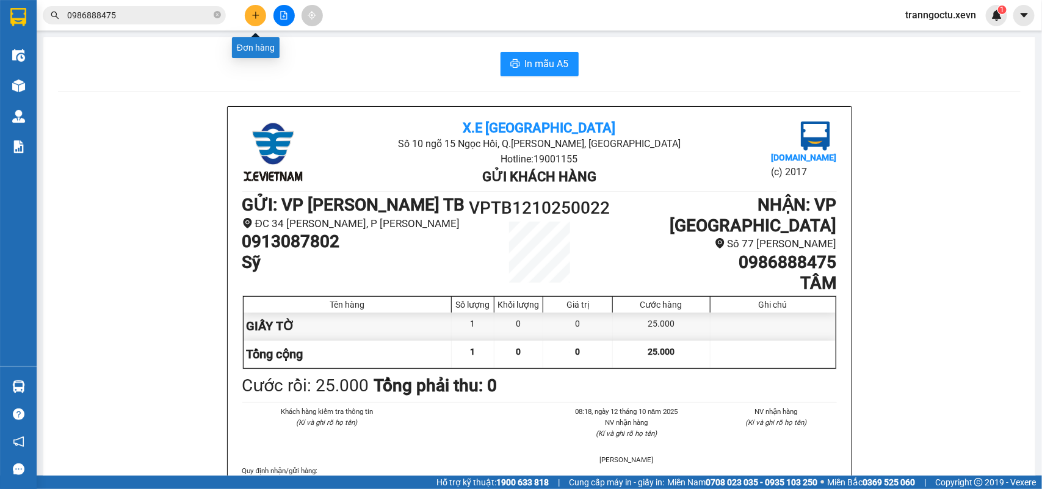
click at [255, 16] on icon "plus" at bounding box center [255, 15] width 1 height 7
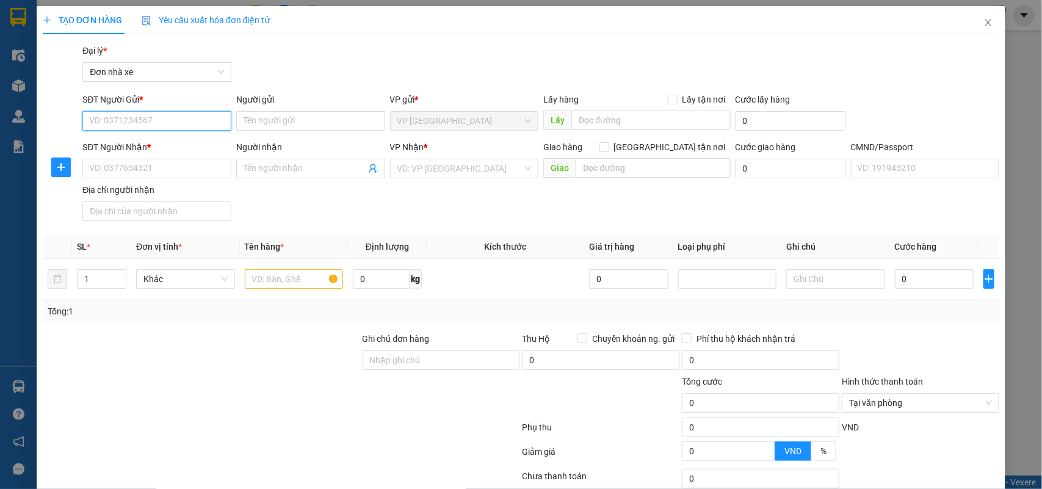
click at [125, 123] on input "SĐT Người Gửi *" at bounding box center [156, 121] width 149 height 20
type input "0945450591"
click at [261, 123] on input "Người gửi" at bounding box center [310, 121] width 149 height 20
type input "D"
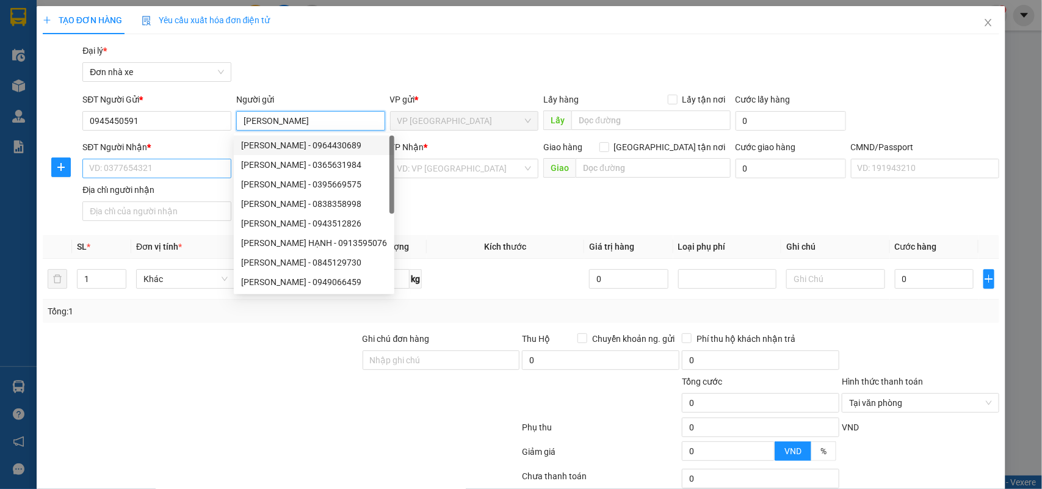
type input "ĐÀO THỊ DUYÊN"
click at [134, 171] on input "SĐT Người Nhận *" at bounding box center [156, 169] width 149 height 20
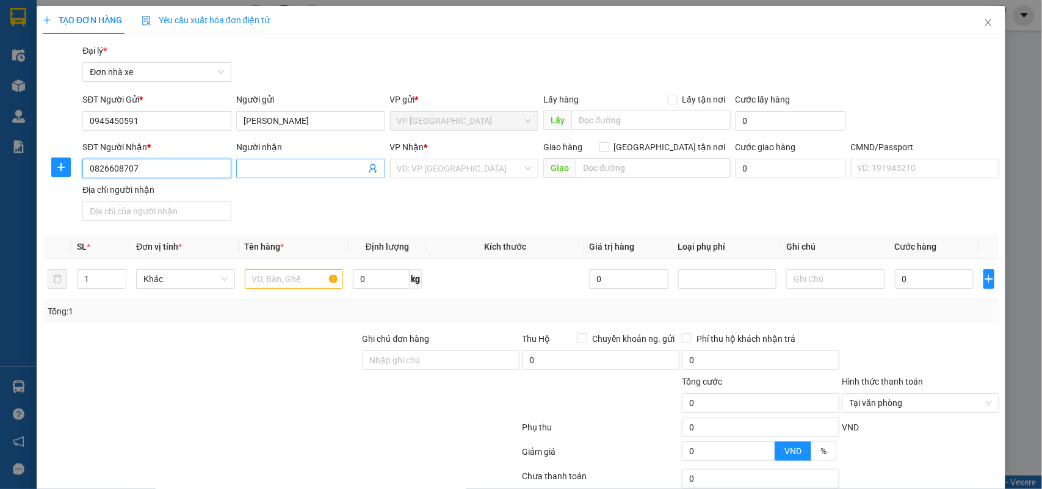
type input "0826608707"
click at [278, 168] on input "Người nhận" at bounding box center [305, 168] width 122 height 13
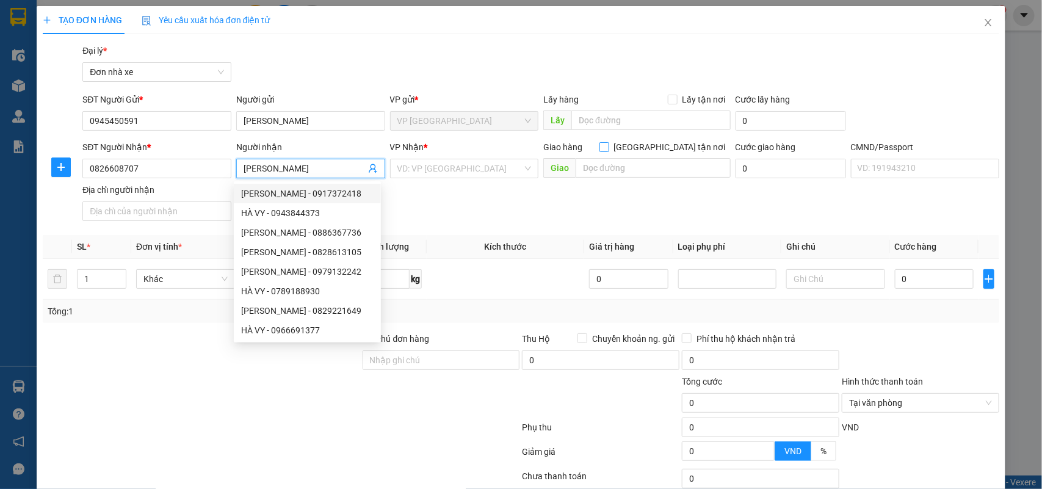
type input "HÀ VY"
click at [608, 146] on input "Giao tận nơi" at bounding box center [603, 146] width 9 height 9
checkbox input "true"
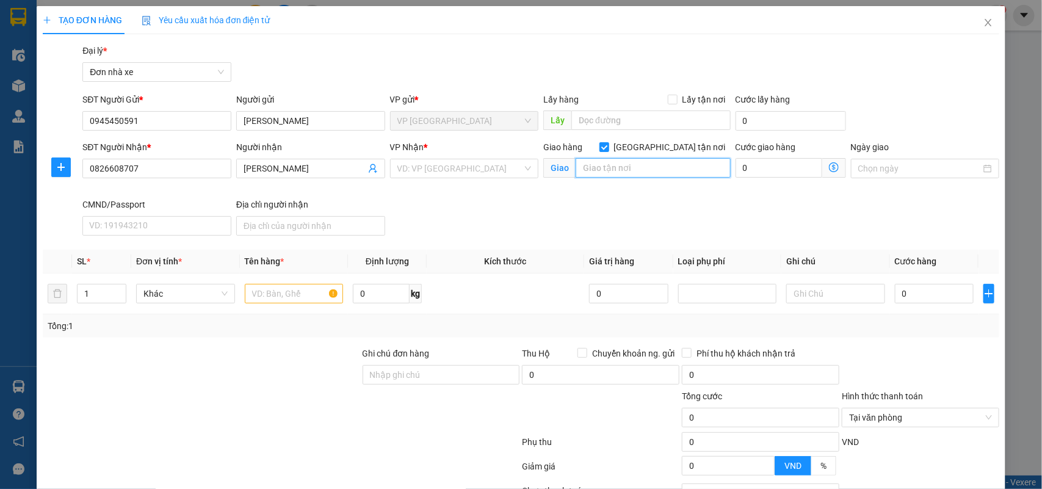
click at [648, 172] on input "text" at bounding box center [653, 168] width 155 height 20
click at [713, 167] on input "D16 MAN BỒI GĂNG PHÚ LƯƠNG HÀ ĐÔNG" at bounding box center [653, 168] width 155 height 20
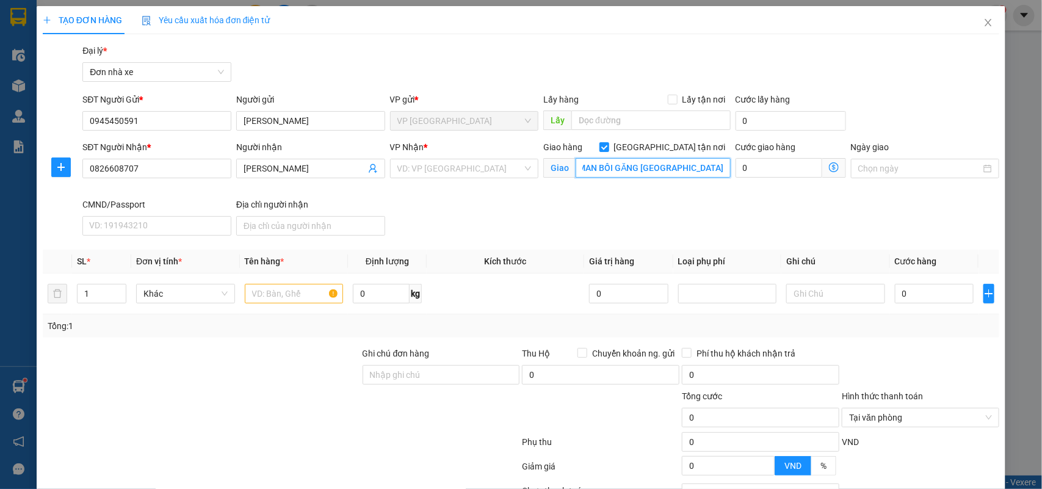
click at [623, 170] on input "D16 MAN BỒI GĂNG PHÚ LƯƠNG HÀ ĐÔNG" at bounding box center [653, 168] width 155 height 20
click at [624, 170] on input "D16 MAN BỒI GĂNG PHÚ LƯƠNG HÀ ĐÔNG" at bounding box center [653, 168] width 155 height 20
drag, startPoint x: 624, startPoint y: 170, endPoint x: 767, endPoint y: 175, distance: 142.9
click at [767, 175] on div "SĐT Người Nhận * 0826608707 Người nhận HÀ VY VP Nhận * VD: VP Sài Gòn Giao hàng…" at bounding box center [541, 190] width 922 height 100
paste input "Ba La, Phú Lãm, Hà Đông, Hà Nội, Việt Nam"
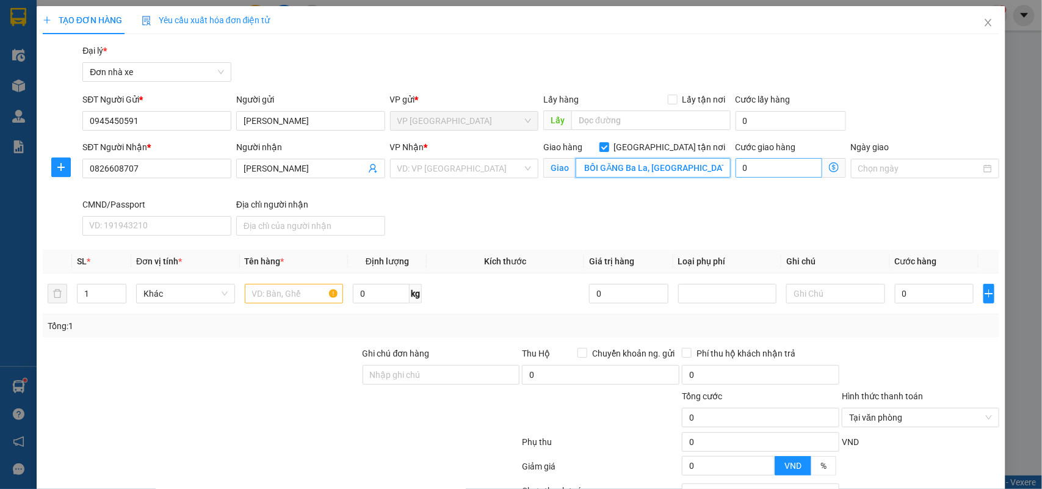
scroll to position [0, 115]
type input "D16 MAN BỒI GĂNG Ba La, Phú Lãm, Hà Đông, Hà Nội, Việt Nam"
click at [422, 167] on input "search" at bounding box center [460, 168] width 126 height 18
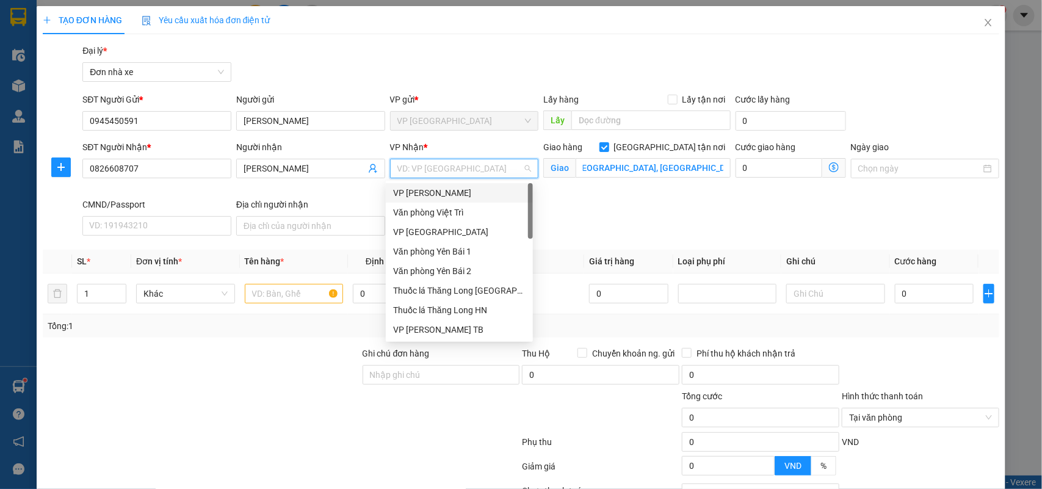
scroll to position [0, 0]
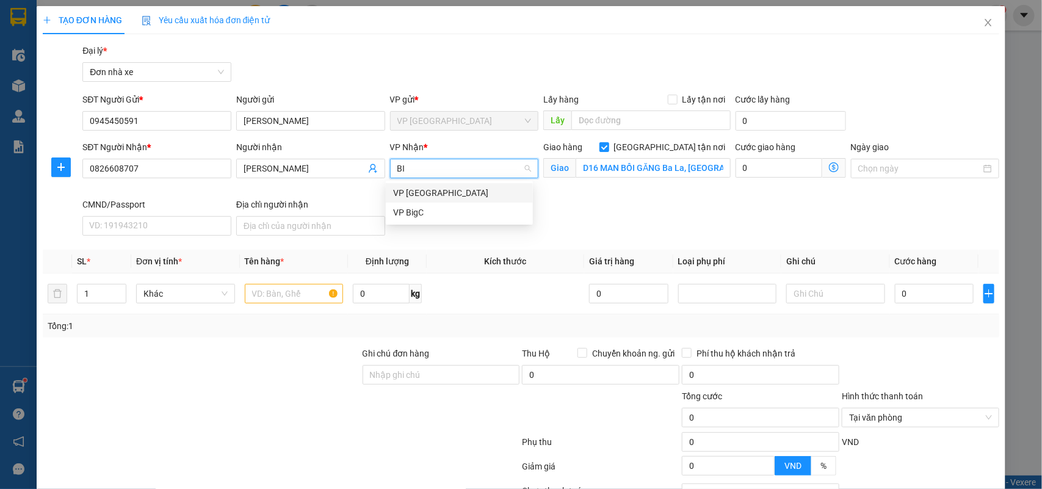
type input "BIG"
click at [441, 196] on div "VP BigC" at bounding box center [459, 192] width 132 height 13
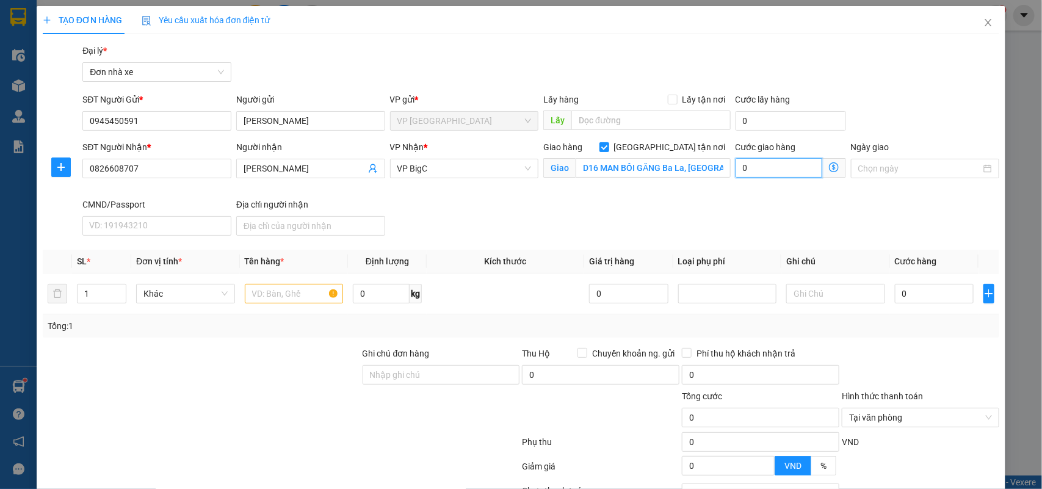
type input "1"
type input "12"
type input "120"
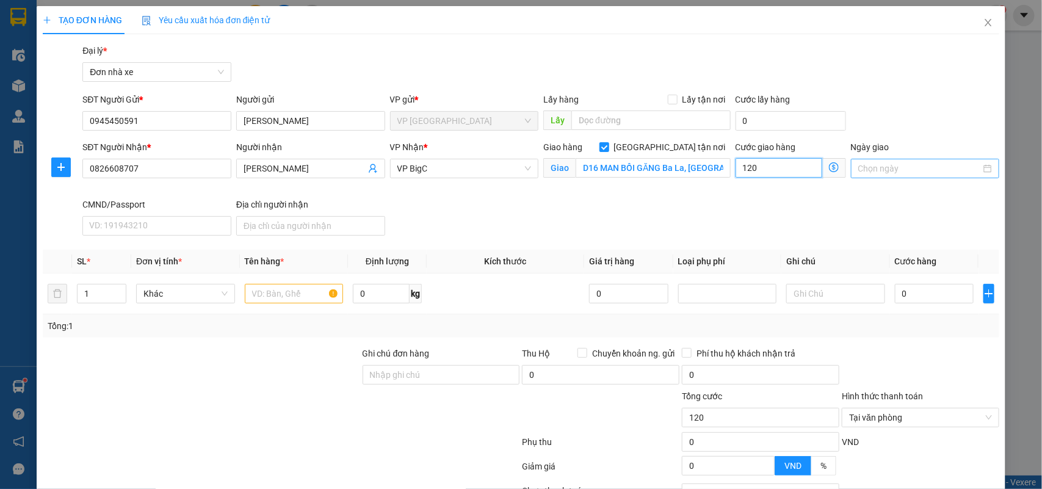
type input "120"
type input "120.000"
click at [894, 168] on input "Ngày giao" at bounding box center [919, 168] width 123 height 13
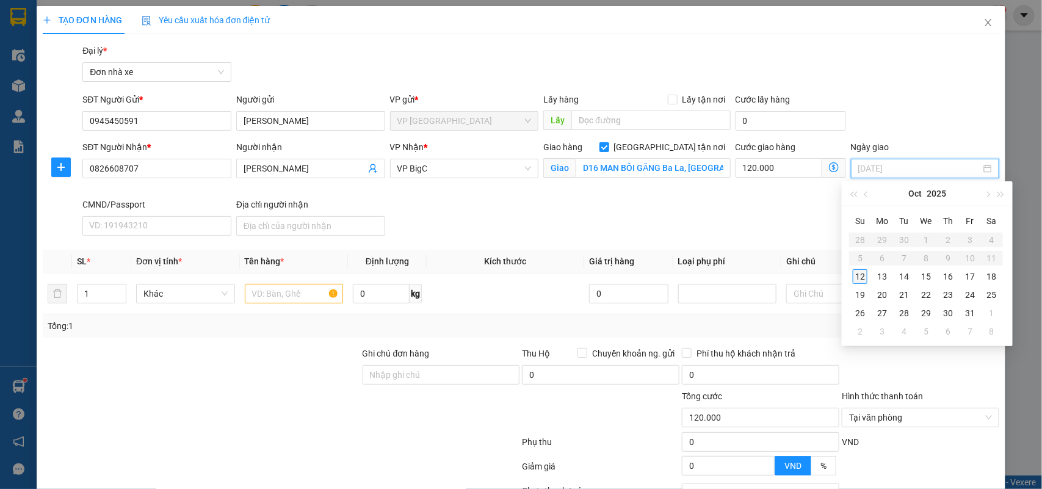
type input "12/10/2025"
click at [861, 278] on div "12" at bounding box center [860, 276] width 15 height 15
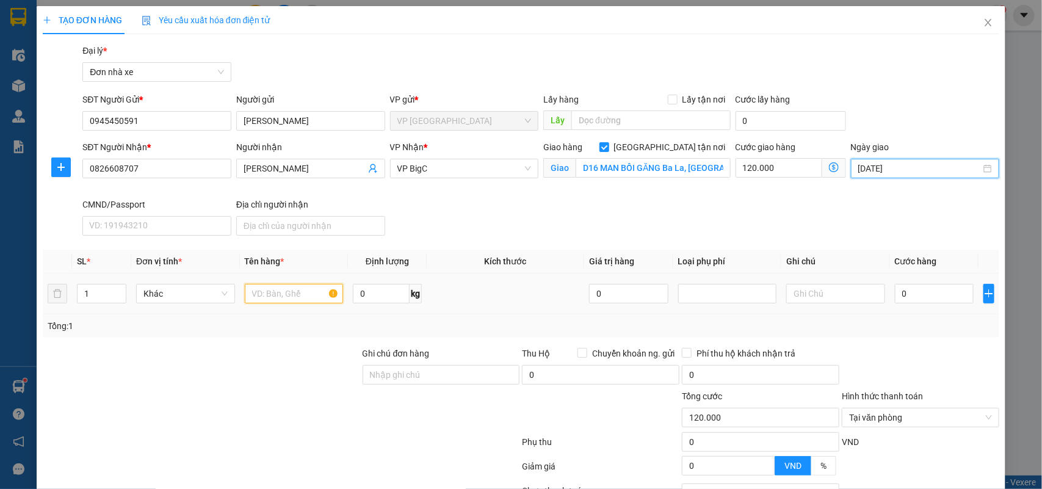
click at [263, 295] on input "text" at bounding box center [294, 294] width 99 height 20
type input "THỰC PHẨM"
type input "18"
click at [934, 300] on input "0" at bounding box center [934, 294] width 79 height 20
type input "4"
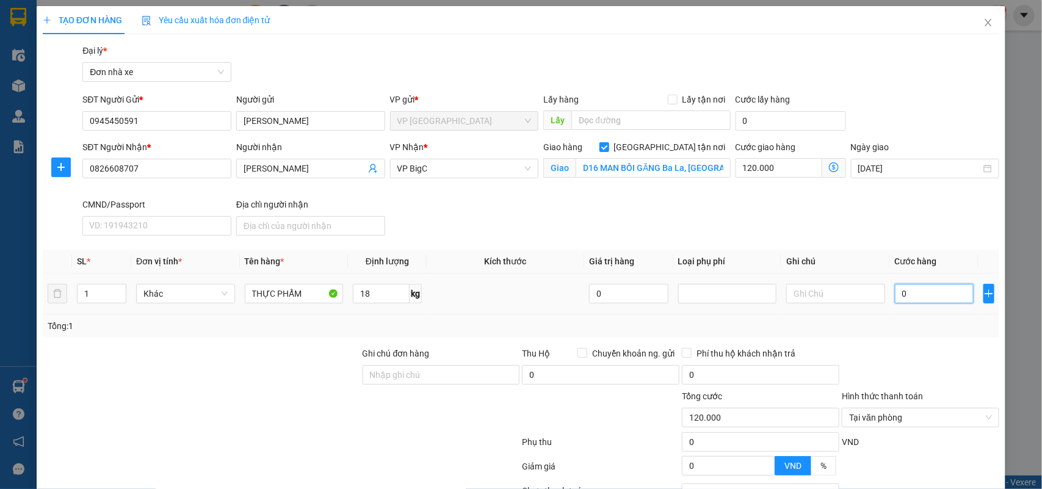
type input "120.004"
type input "40"
type input "120.040"
type input "40.000"
type input "160.000"
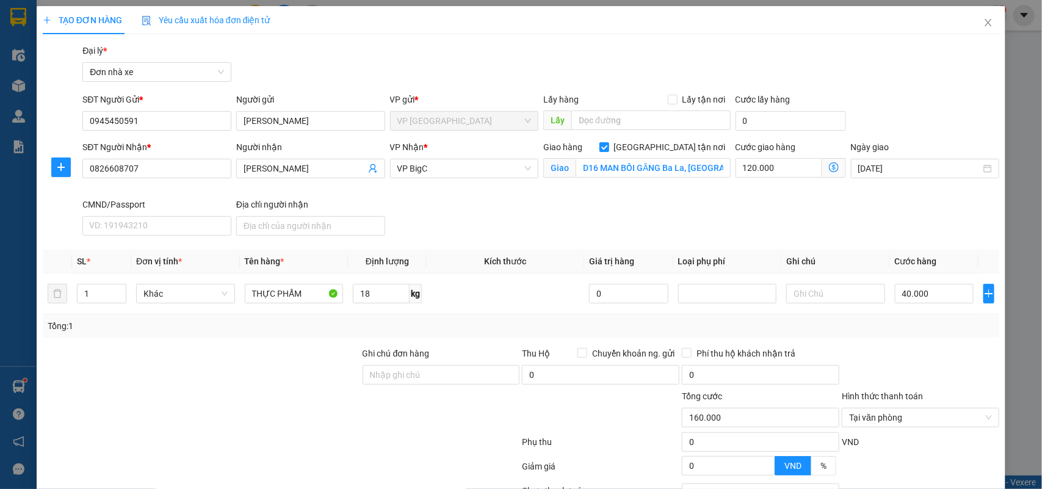
click at [934, 349] on div at bounding box center [920, 368] width 160 height 43
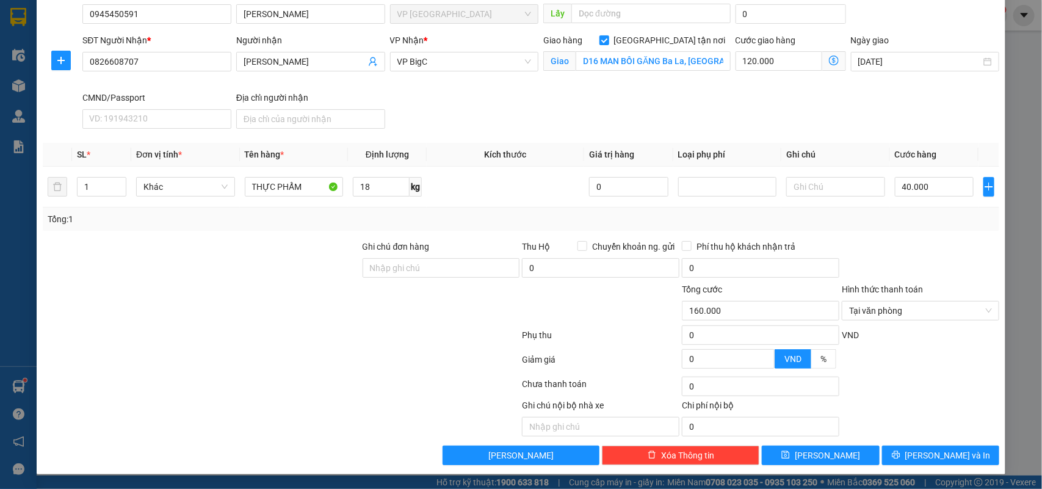
scroll to position [108, 0]
click at [948, 452] on span "Lưu và In" at bounding box center [947, 455] width 85 height 13
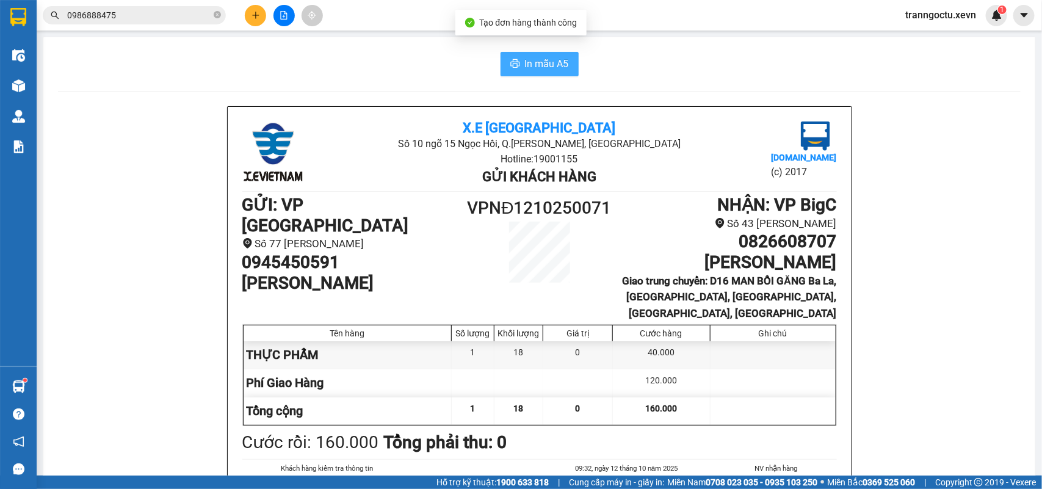
click at [543, 67] on span "In mẫu A5" at bounding box center [547, 63] width 44 height 15
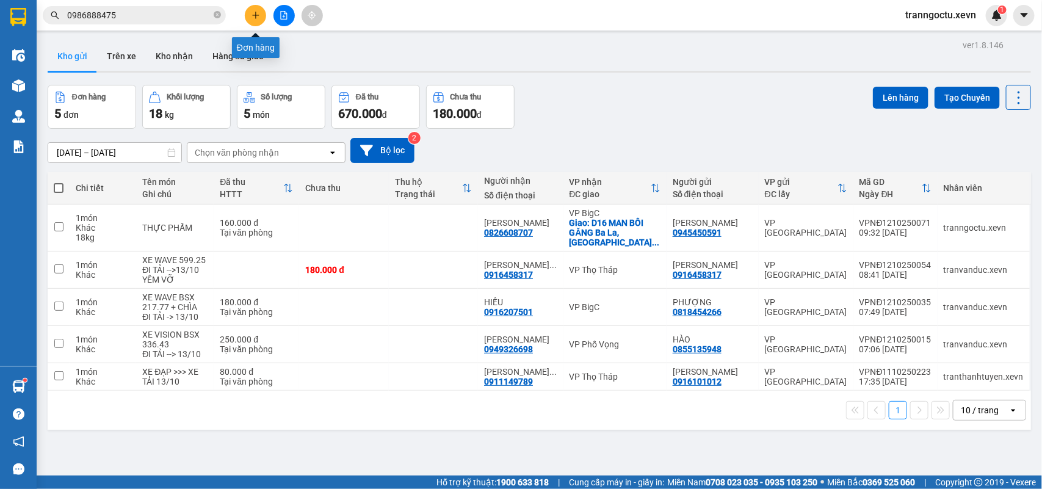
click at [253, 11] on icon "plus" at bounding box center [255, 15] width 9 height 9
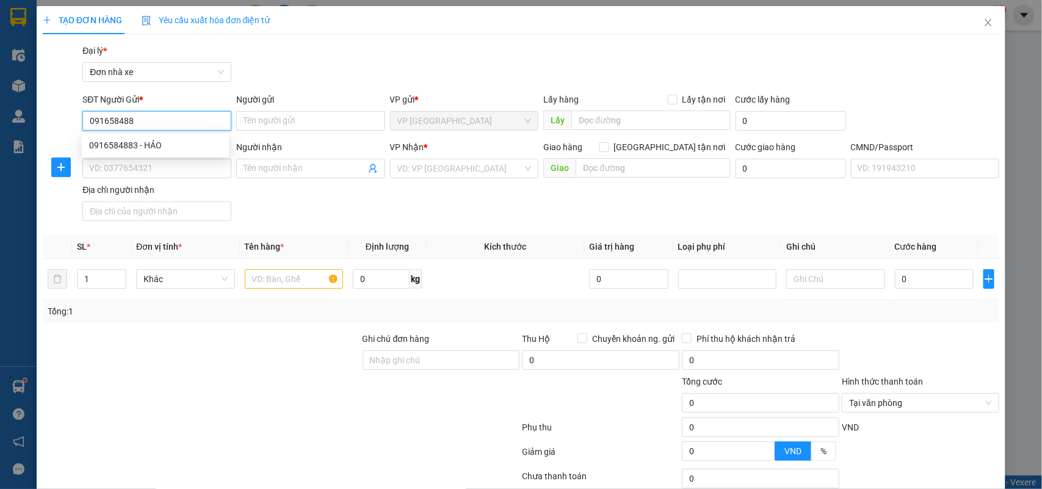
type input "0916584883"
click at [193, 143] on div "0916584883 - HẢO" at bounding box center [155, 145] width 132 height 13
type input "HẢO"
type input "0901808868"
type input "HOAN"
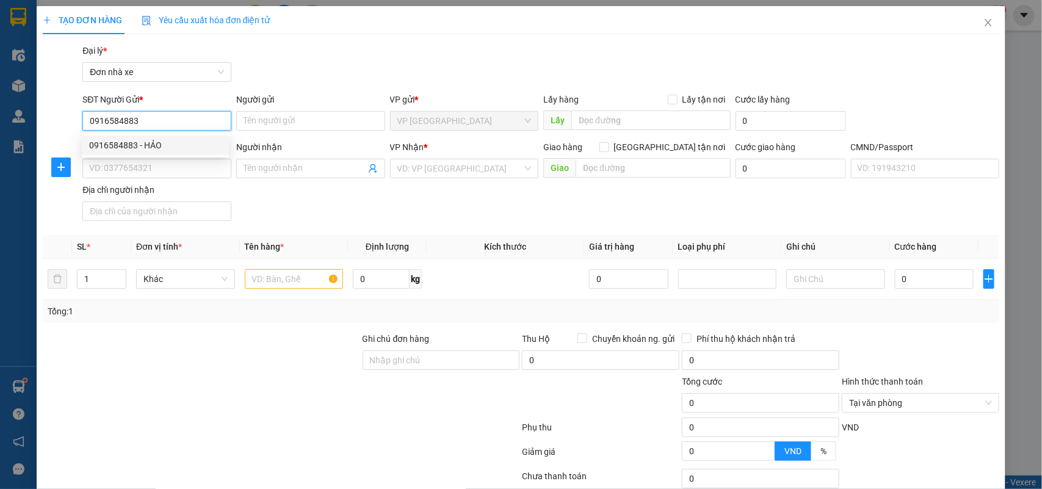
type input "TRẦN NGỌC HOAN"
type input "0916584883"
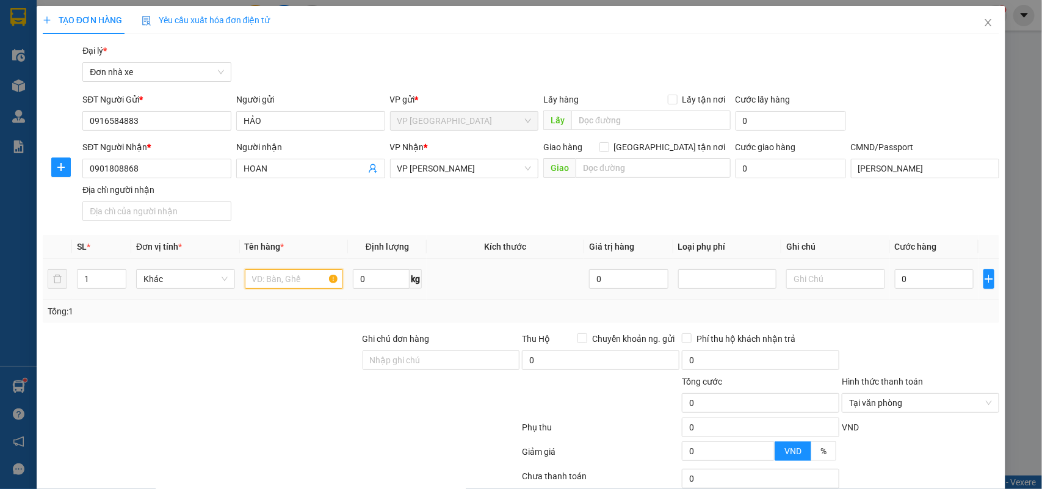
click at [270, 285] on input "text" at bounding box center [294, 279] width 99 height 20
type input "TÀI LIỆU"
click at [919, 278] on input "0" at bounding box center [934, 279] width 79 height 20
type input "2"
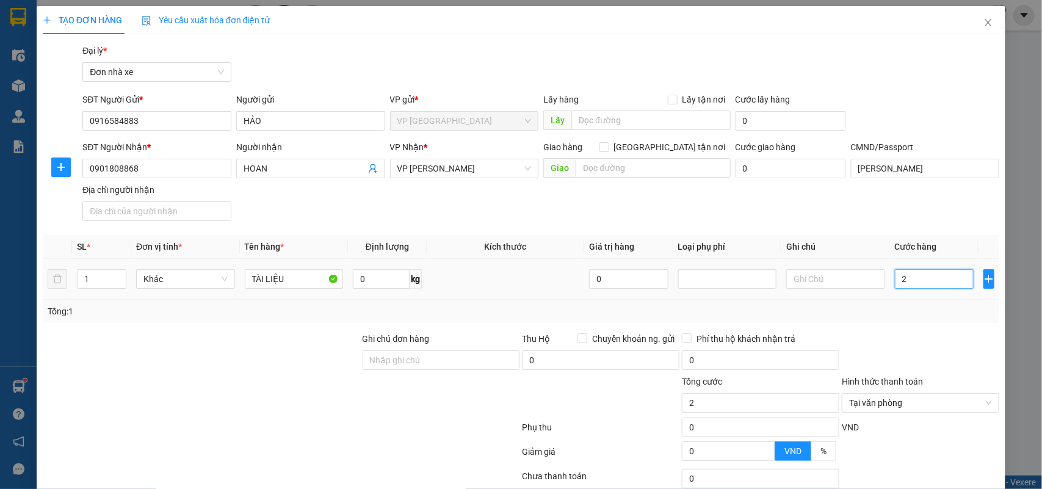
type input "25"
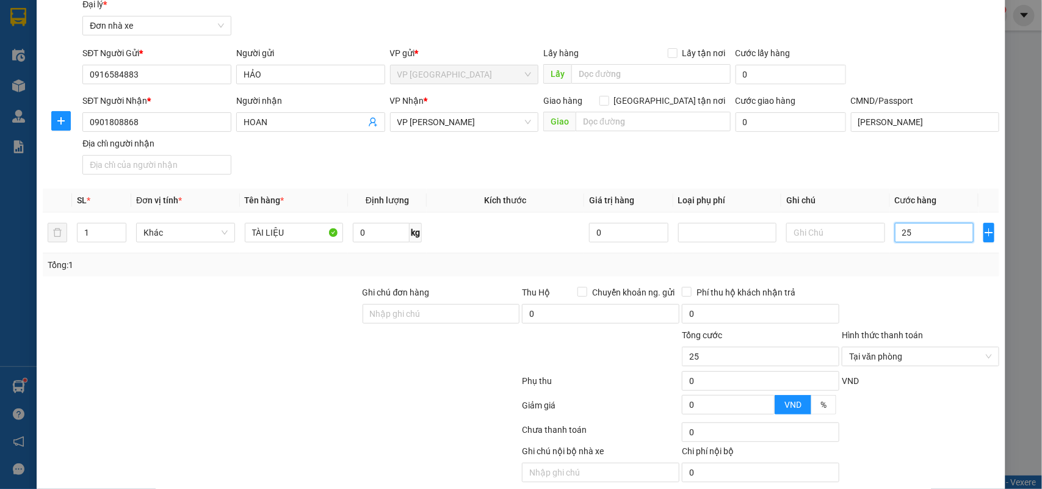
scroll to position [93, 0]
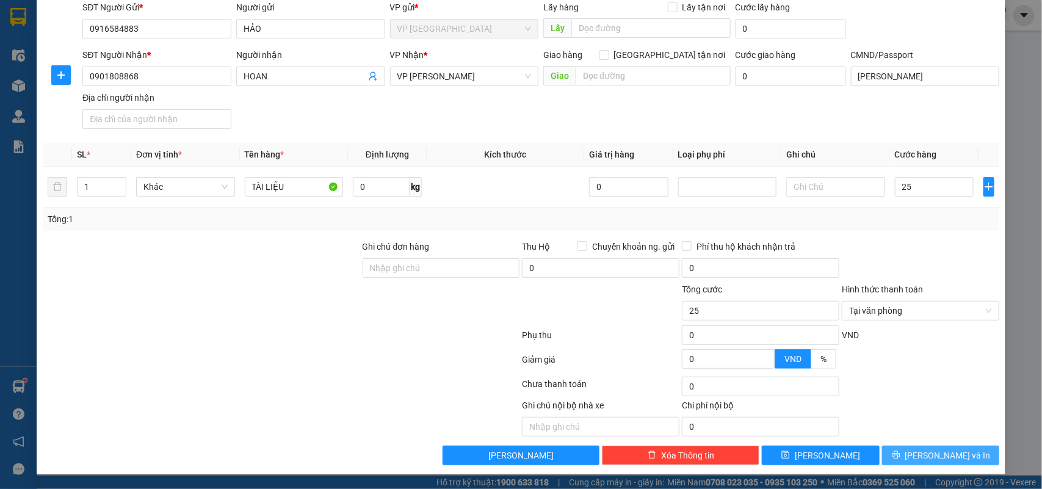
type input "25.000"
click at [925, 454] on span "Lưu và In" at bounding box center [947, 455] width 85 height 13
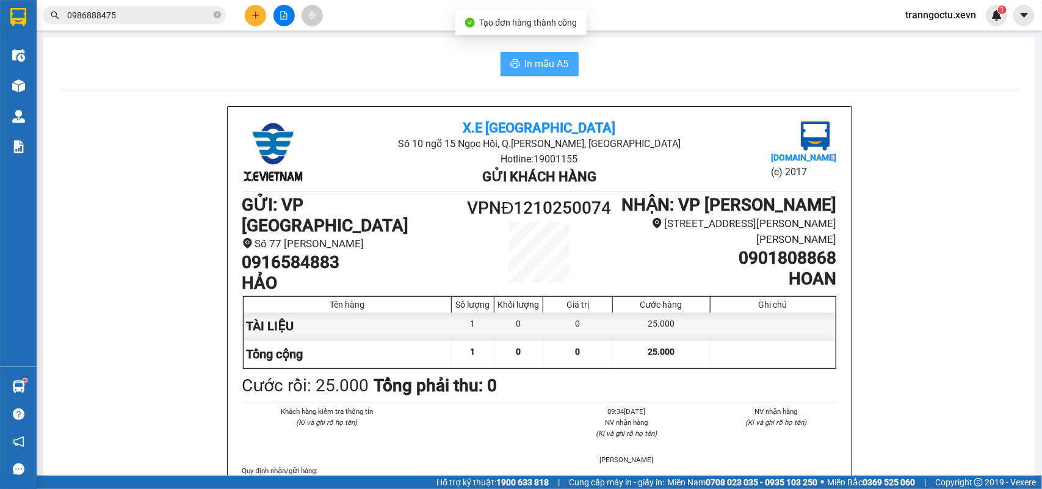
click at [532, 69] on span "In mẫu A5" at bounding box center [547, 63] width 44 height 15
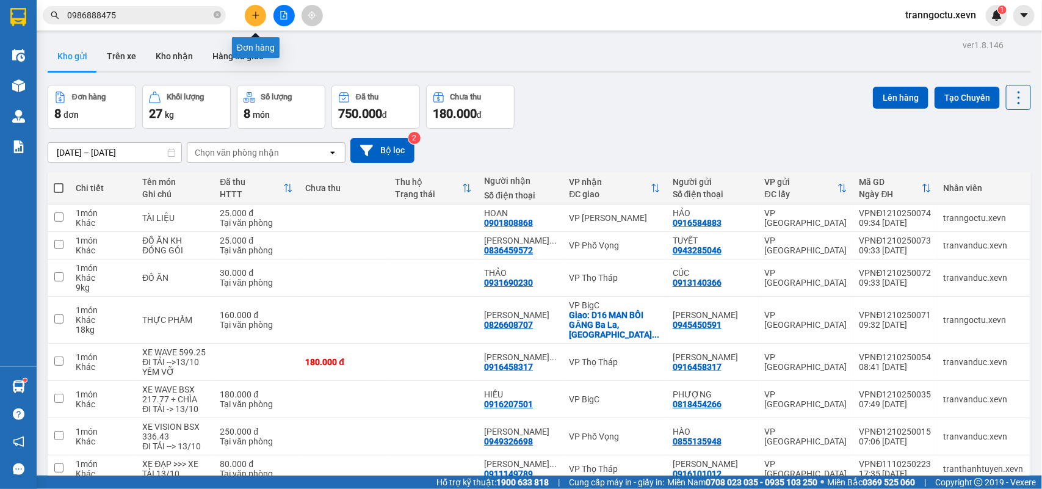
click at [256, 19] on icon "plus" at bounding box center [255, 15] width 9 height 9
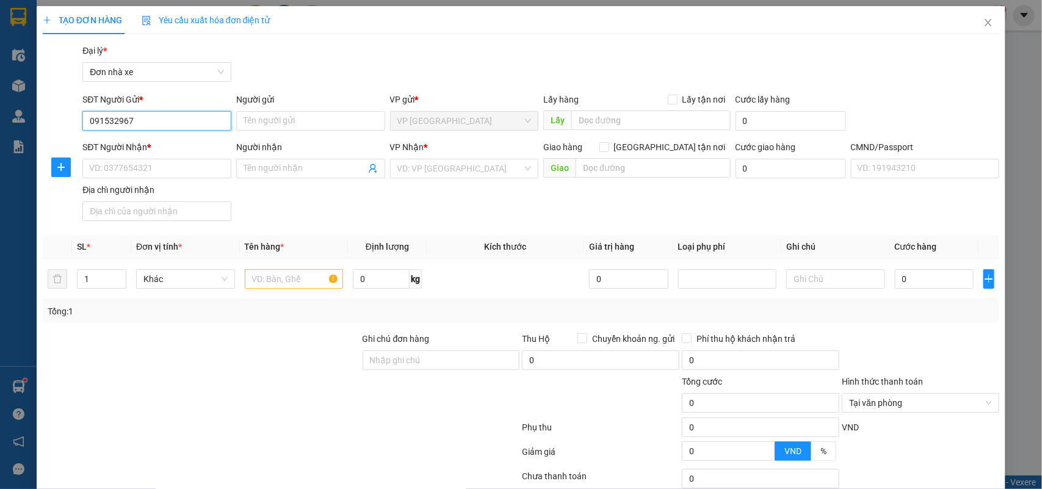
type input "0915329672"
drag, startPoint x: 157, startPoint y: 147, endPoint x: 151, endPoint y: 142, distance: 7.8
click at [157, 145] on div "0915329672 - TRẦN THỊ HỒNG" at bounding box center [155, 145] width 132 height 13
type input "TRẦN THỊ HỒNG"
type input "0899808660"
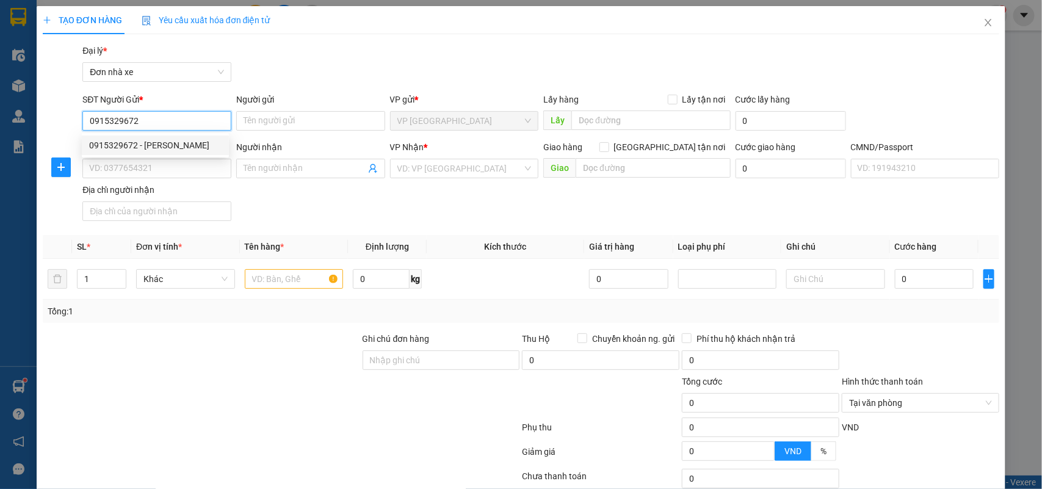
type input "NGUYỄN HẢI VINH"
type input "SMS"
type input "0915329672"
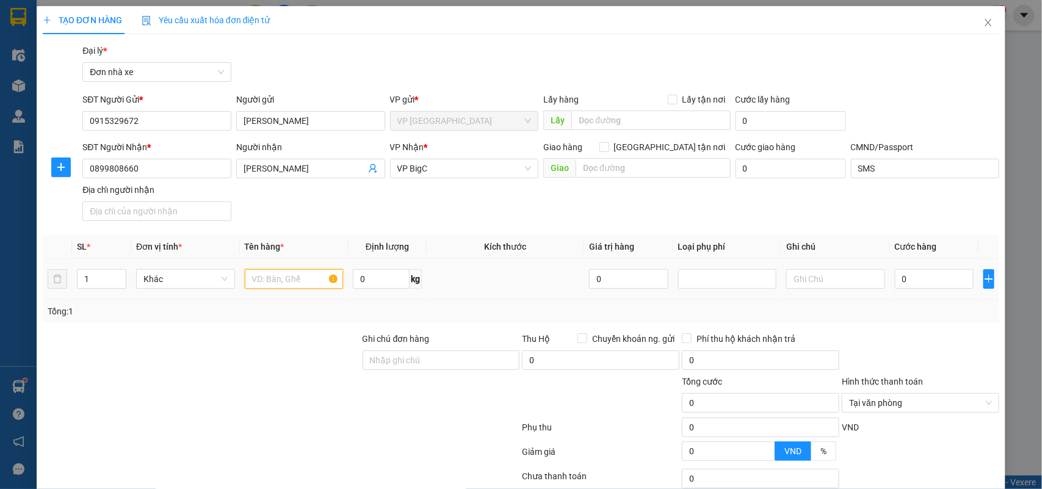
click at [285, 282] on input "text" at bounding box center [294, 279] width 99 height 20
type input "THỰC PHẨM"
click at [367, 277] on input "0" at bounding box center [381, 279] width 57 height 20
type input "11"
click at [917, 281] on input "0" at bounding box center [934, 279] width 79 height 20
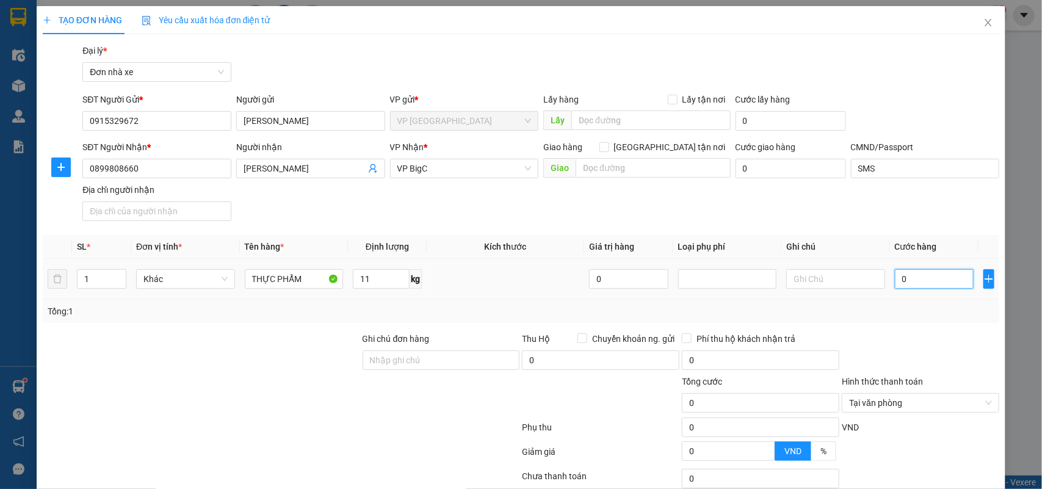
type input "3"
type input "35"
type input "35.000"
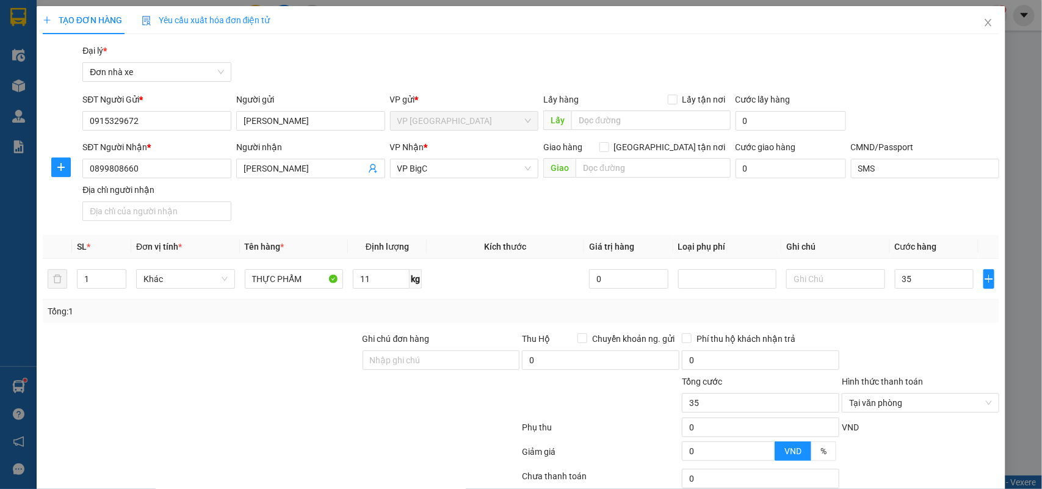
type input "35.000"
click at [905, 349] on div at bounding box center [920, 353] width 160 height 43
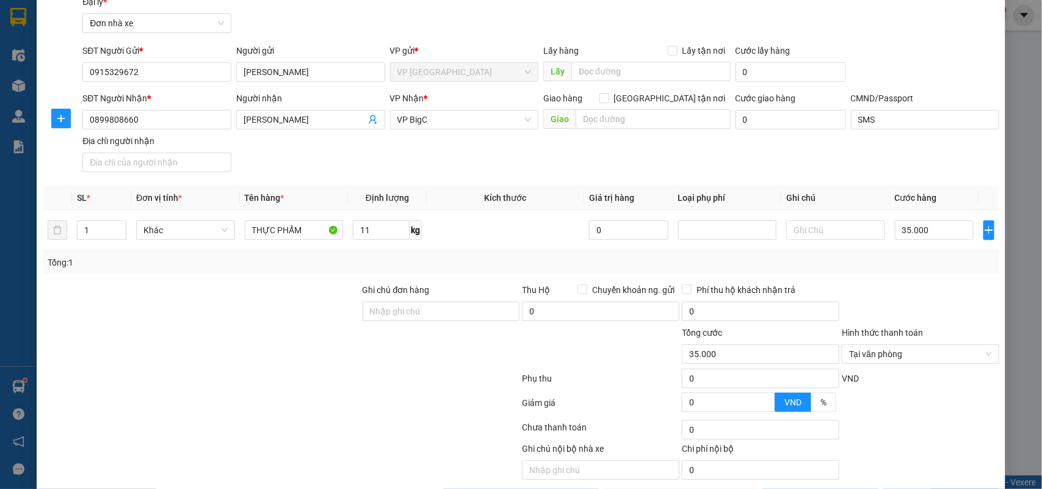
scroll to position [93, 0]
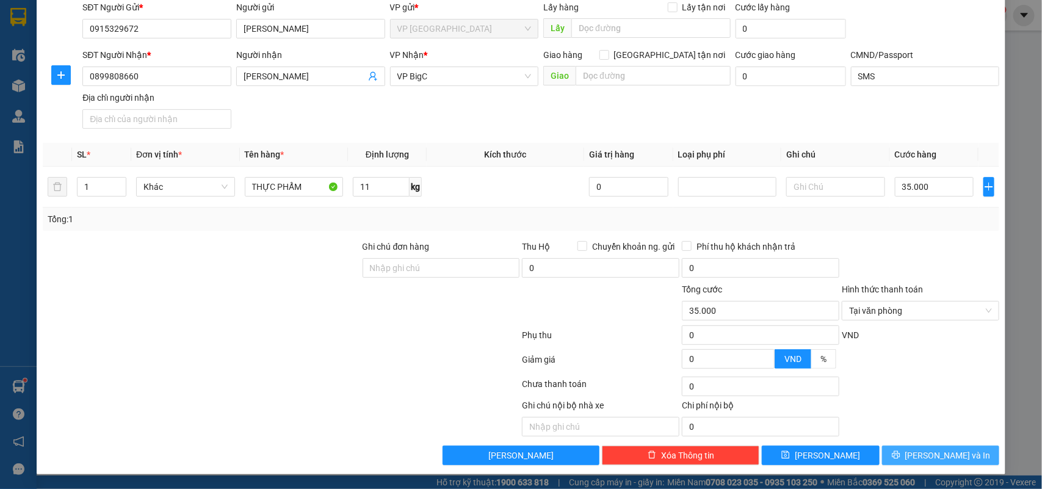
drag, startPoint x: 946, startPoint y: 450, endPoint x: 1000, endPoint y: 418, distance: 62.4
click at [947, 450] on span "Lưu và In" at bounding box center [947, 455] width 85 height 13
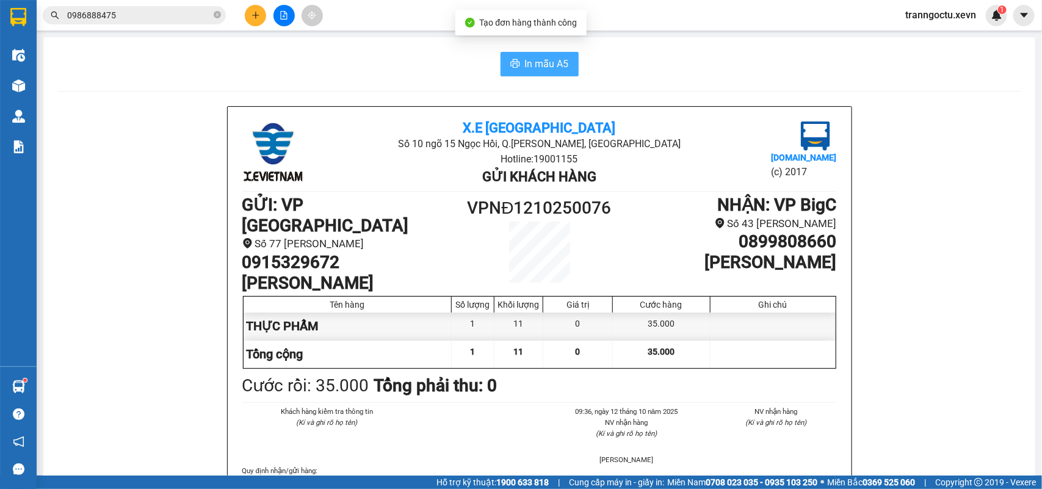
click at [541, 69] on span "In mẫu A5" at bounding box center [547, 63] width 44 height 15
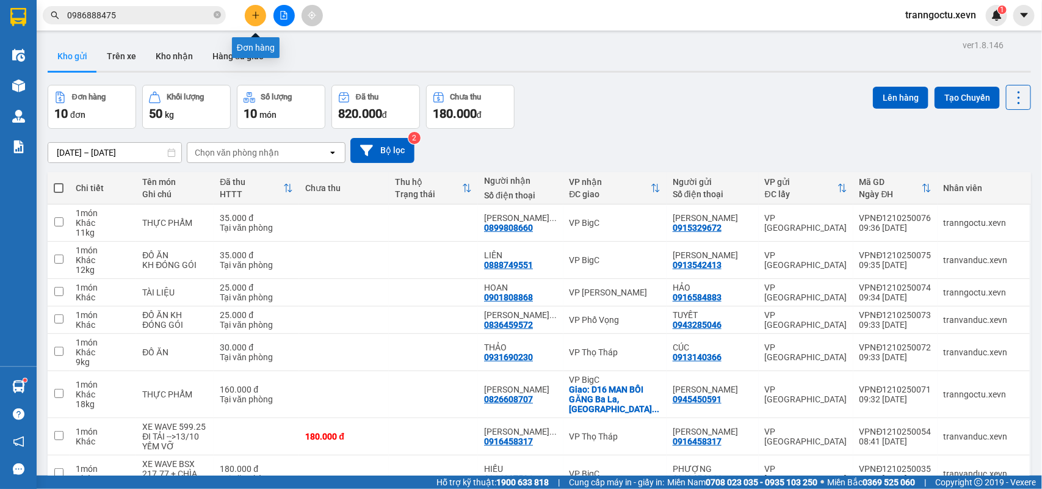
click at [252, 15] on icon "plus" at bounding box center [255, 15] width 7 height 1
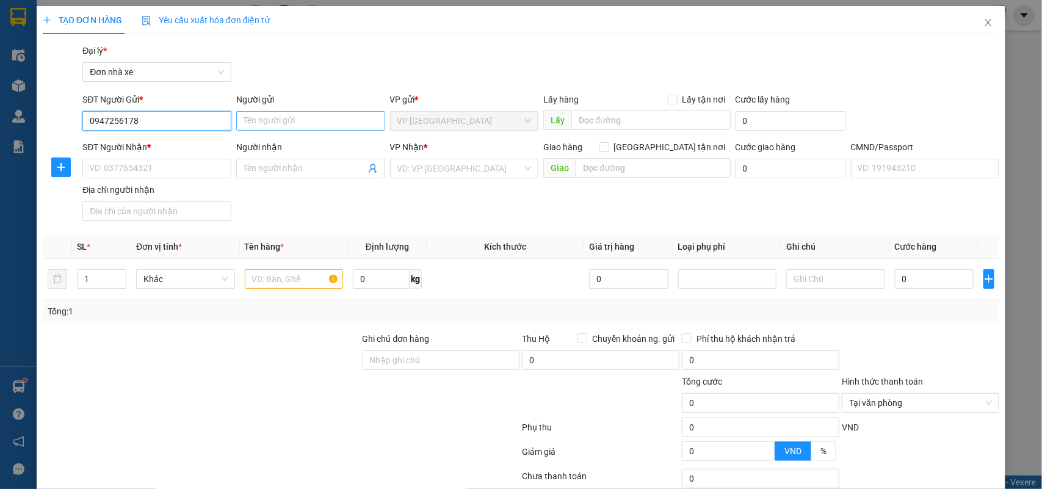
type input "0947256178"
click at [281, 122] on input "Người gửi" at bounding box center [310, 121] width 149 height 20
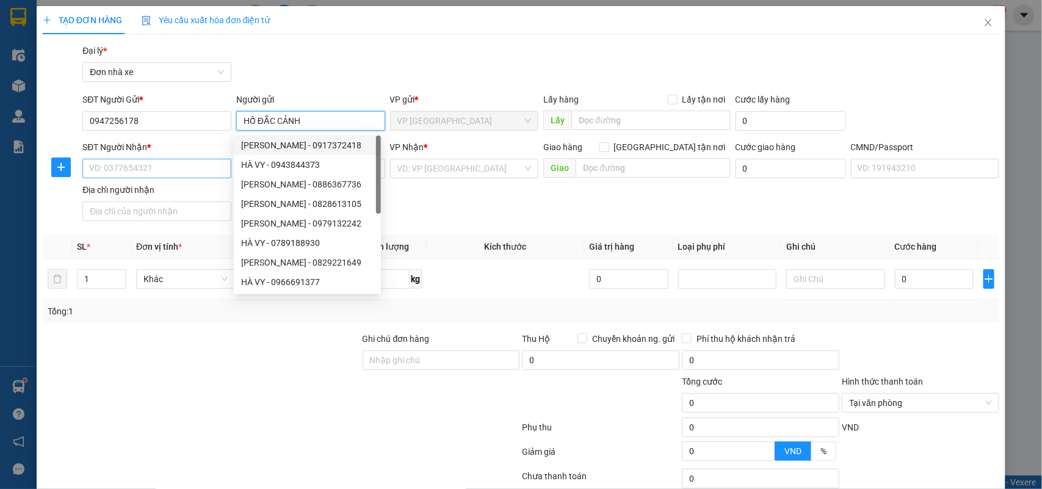
type input "HỒ ĐẮC CẢNH"
click at [141, 163] on input "SĐT Người Nhận *" at bounding box center [156, 169] width 149 height 20
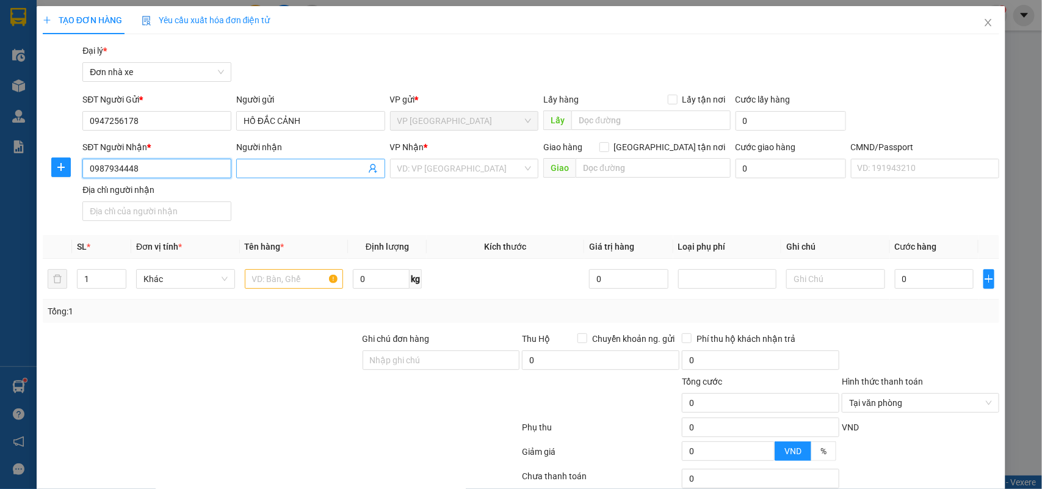
type input "0987934448"
click at [302, 167] on input "Người nhận" at bounding box center [305, 168] width 122 height 13
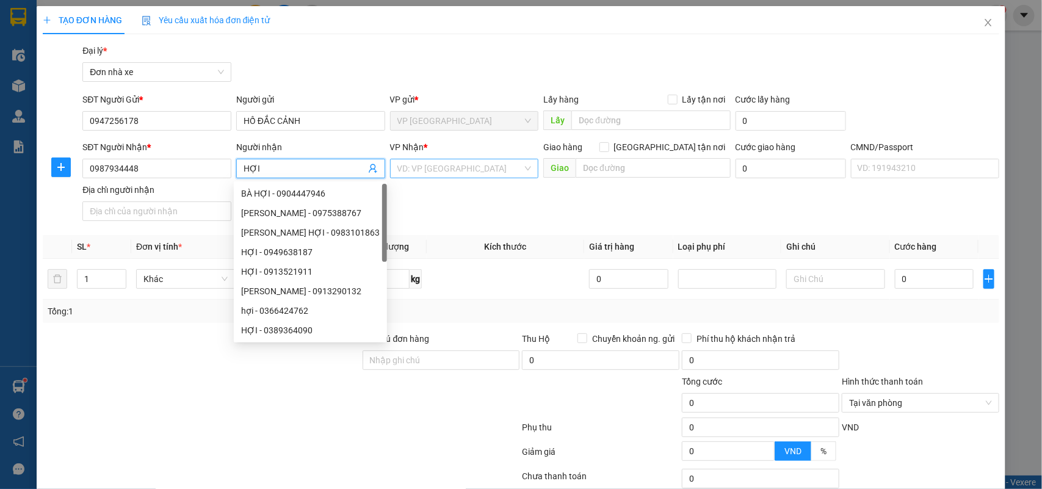
type input "HỢI"
click at [463, 166] on input "search" at bounding box center [460, 168] width 126 height 18
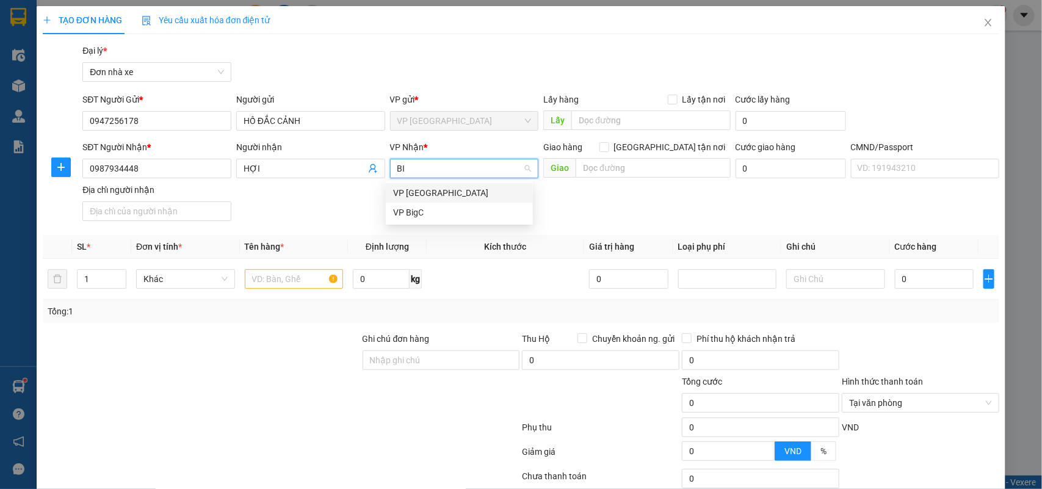
type input "BIG"
click at [486, 186] on div "VP BigC" at bounding box center [459, 192] width 132 height 13
click at [291, 280] on input "text" at bounding box center [294, 279] width 99 height 20
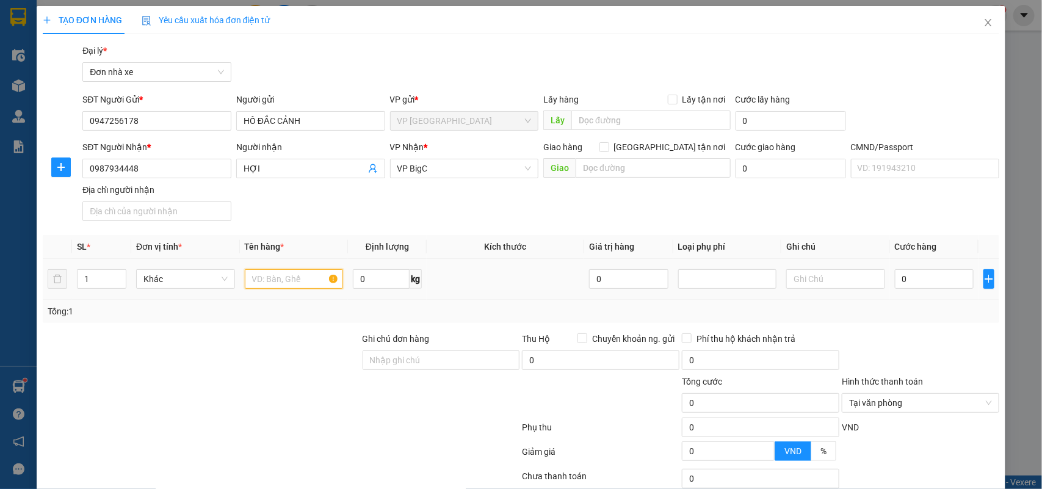
type input "D"
type input "Đ"
type input "THỰC PHẨM"
click at [377, 284] on input "0" at bounding box center [381, 279] width 57 height 20
type input "16"
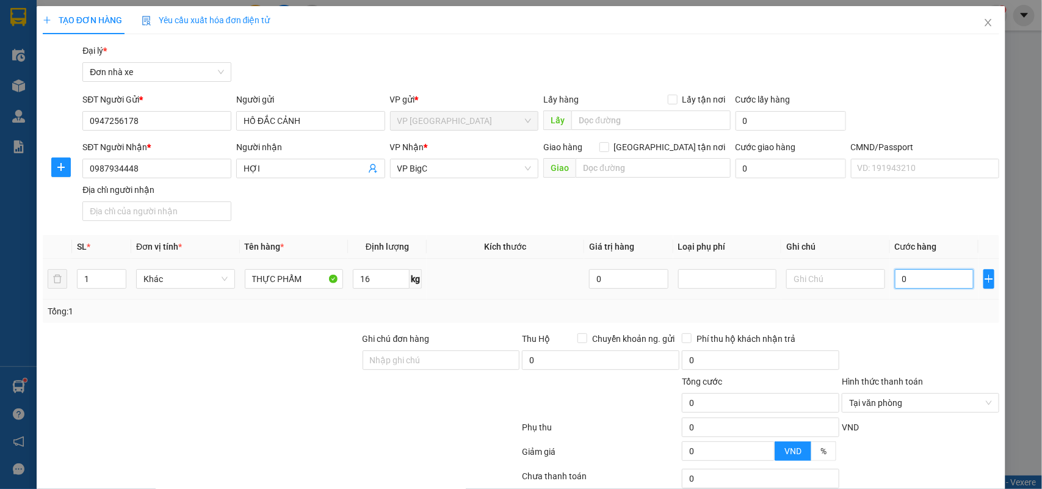
click at [895, 277] on input "0" at bounding box center [934, 279] width 79 height 20
type input "4"
type input "40"
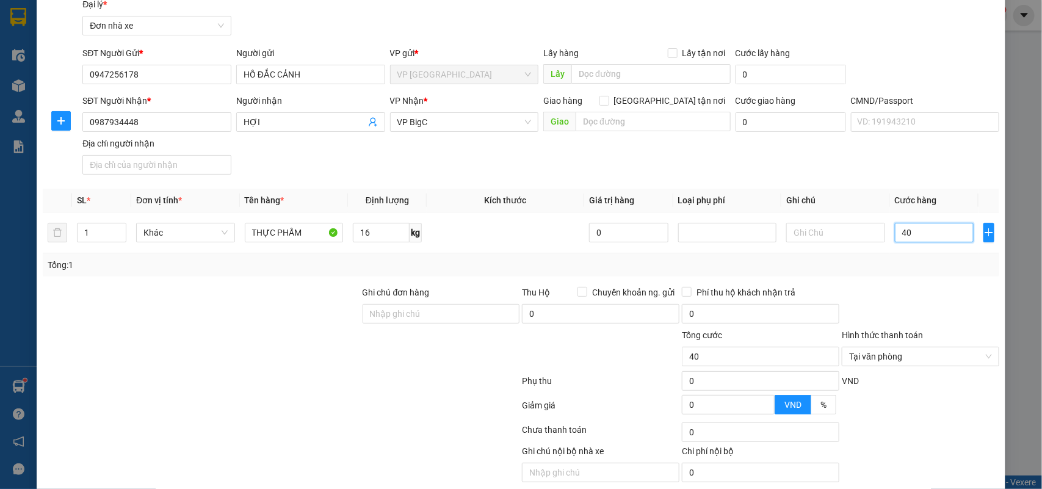
scroll to position [93, 0]
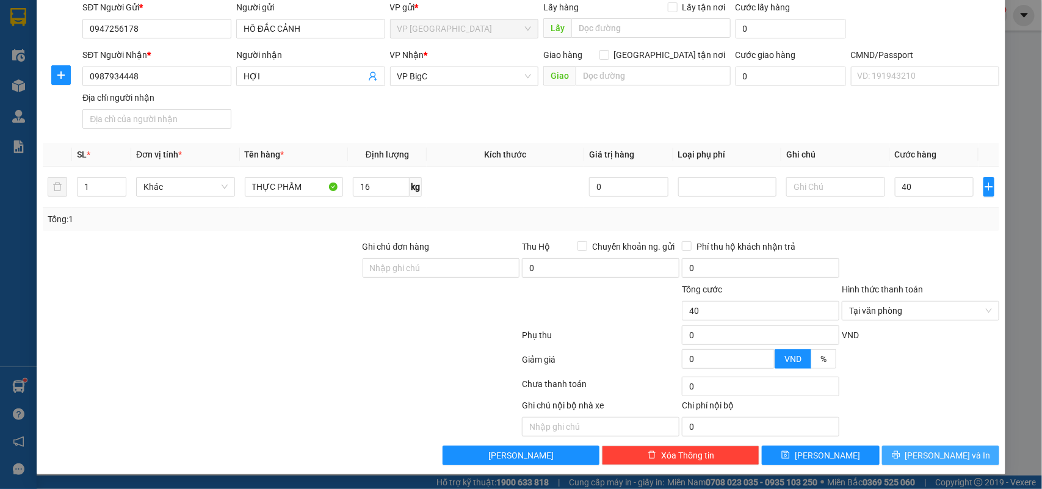
type input "40.000"
click at [928, 455] on span "Lưu và In" at bounding box center [947, 455] width 85 height 13
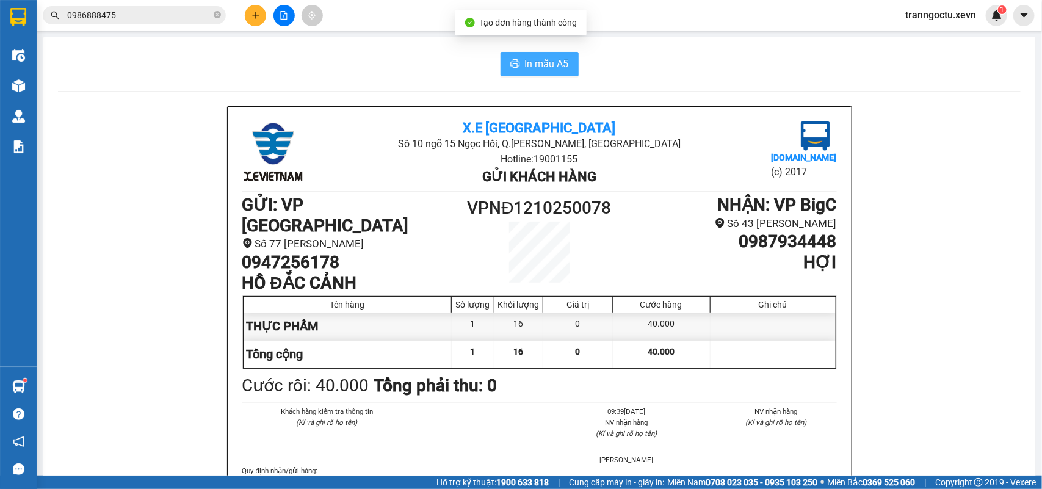
click at [526, 64] on span "In mẫu A5" at bounding box center [547, 63] width 44 height 15
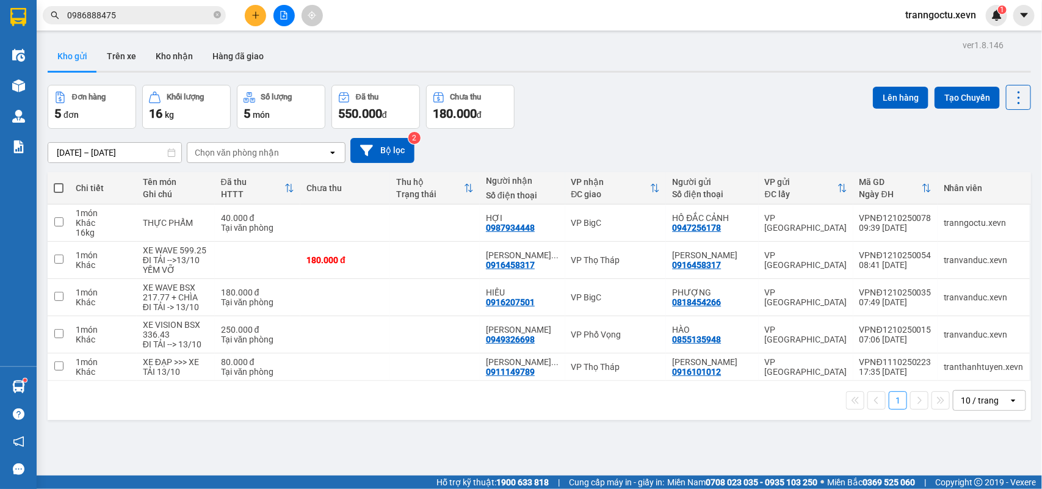
click at [250, 12] on button at bounding box center [255, 15] width 21 height 21
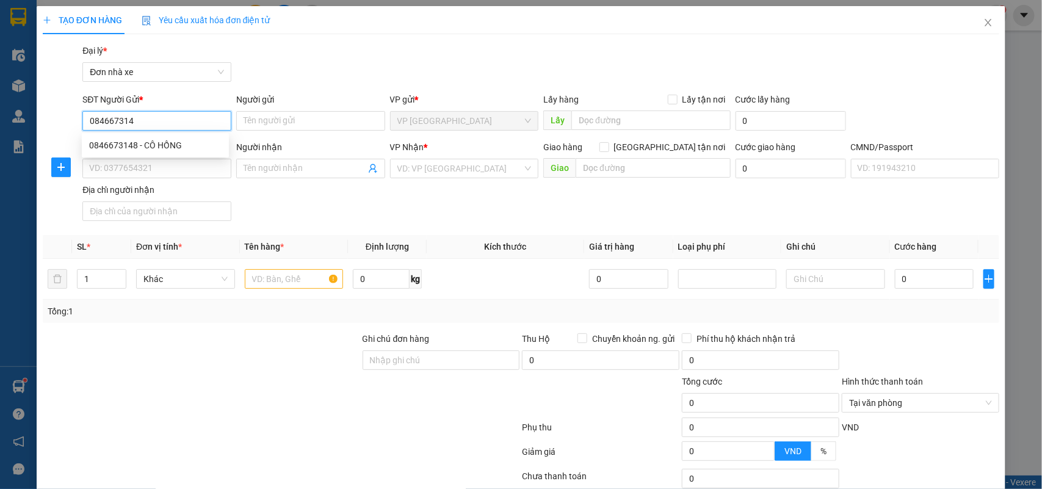
type input "0846673148"
click at [183, 147] on div "0846673148 - CÔ HỒNG" at bounding box center [155, 145] width 132 height 13
type input "CÔ HỒNG"
type input "0856233366"
type input "TRẦN NGỌC ÁNH"
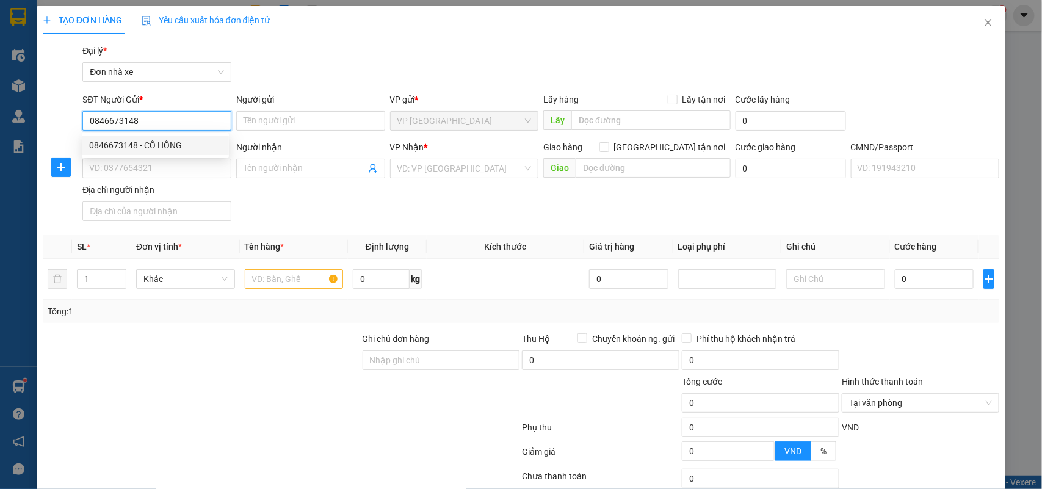
type input "1"
type input "0846673148"
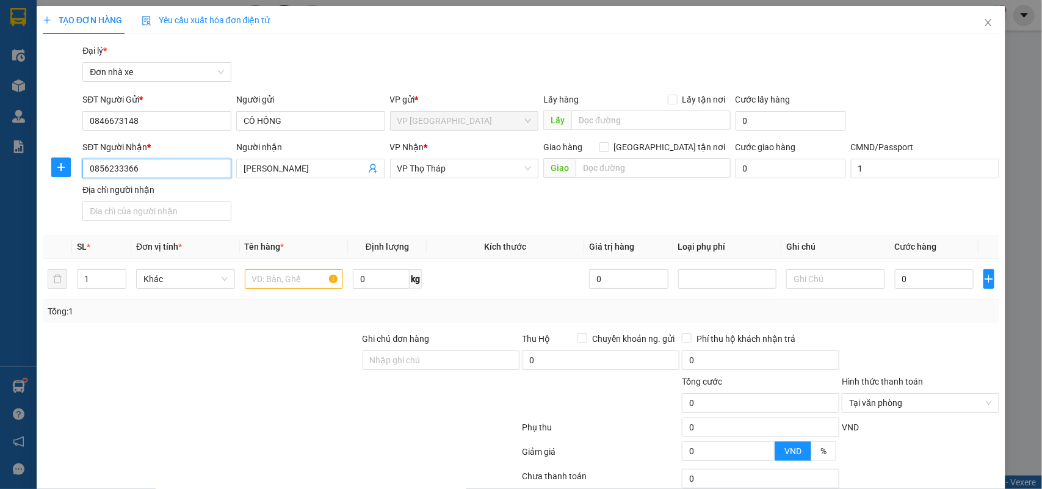
click at [193, 172] on input "0856233366" at bounding box center [156, 169] width 149 height 20
click at [110, 215] on div "0856717281 - TRẦN NGỌC ÁNH" at bounding box center [155, 212] width 132 height 13
type input "0856717281"
type input "ngọc ánh"
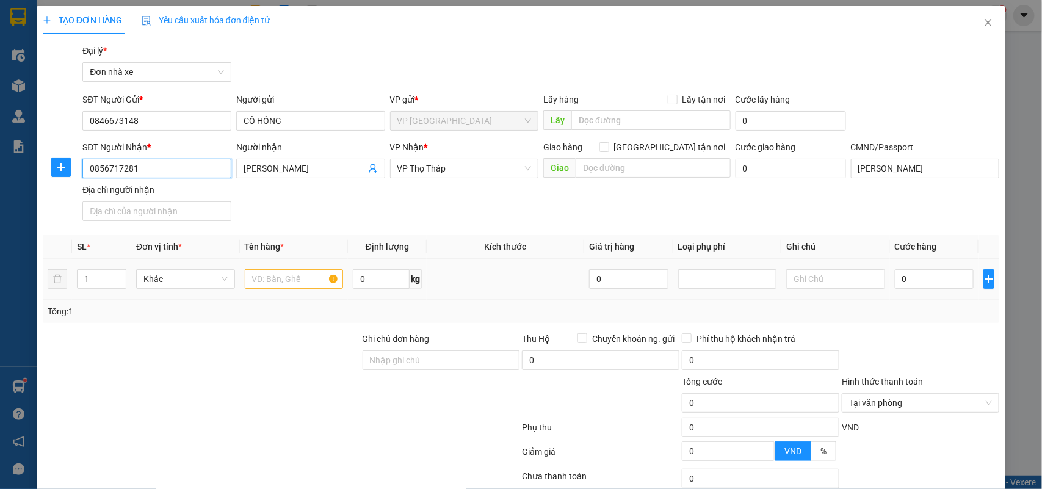
type input "0856717281"
click at [261, 279] on input "text" at bounding box center [294, 279] width 99 height 20
type input "NEM"
click at [388, 284] on input "0" at bounding box center [381, 279] width 57 height 20
type input "2.2"
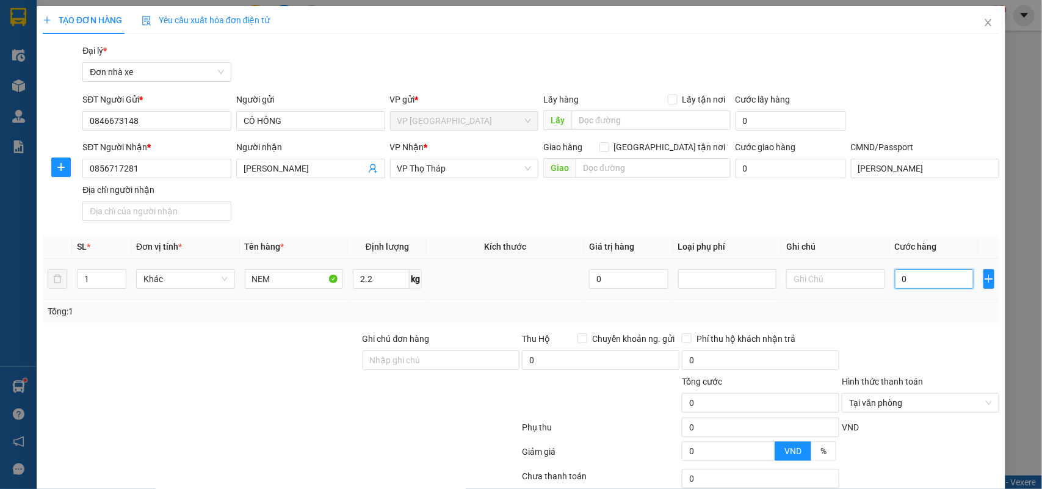
click at [922, 281] on input "0" at bounding box center [934, 279] width 79 height 20
type input "2"
type input "25"
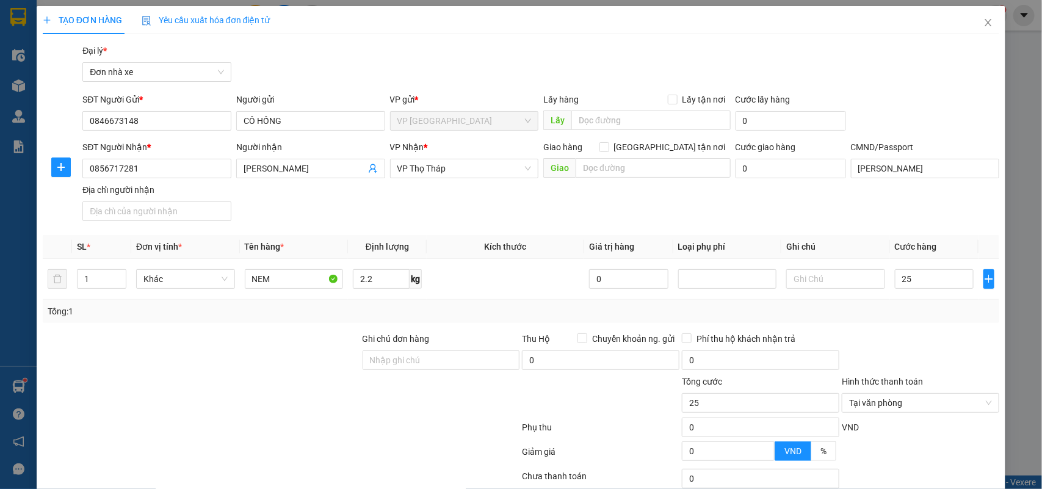
type input "25.000"
click at [927, 331] on div "Transit Pickup Surcharge Ids Transit Deliver Surcharge Ids Transit Deliver Surc…" at bounding box center [521, 300] width 957 height 513
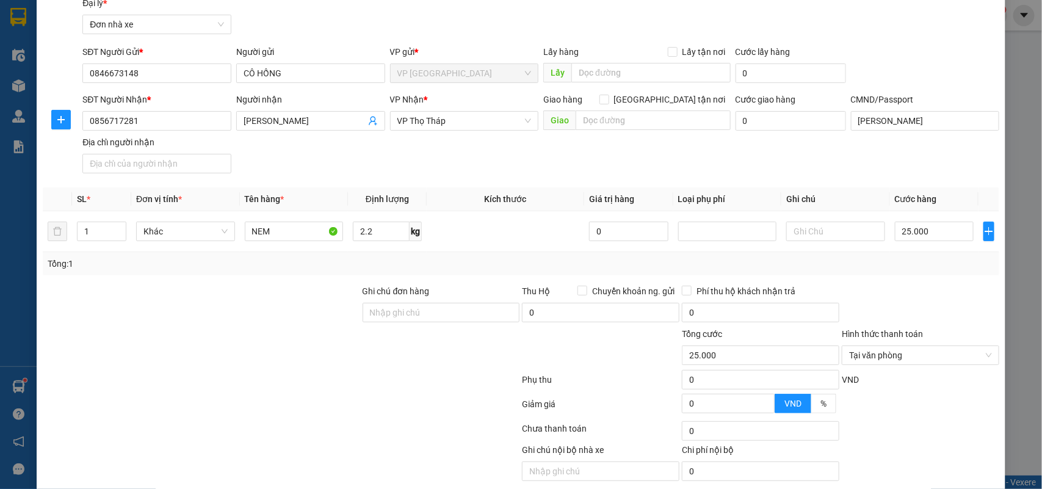
scroll to position [93, 0]
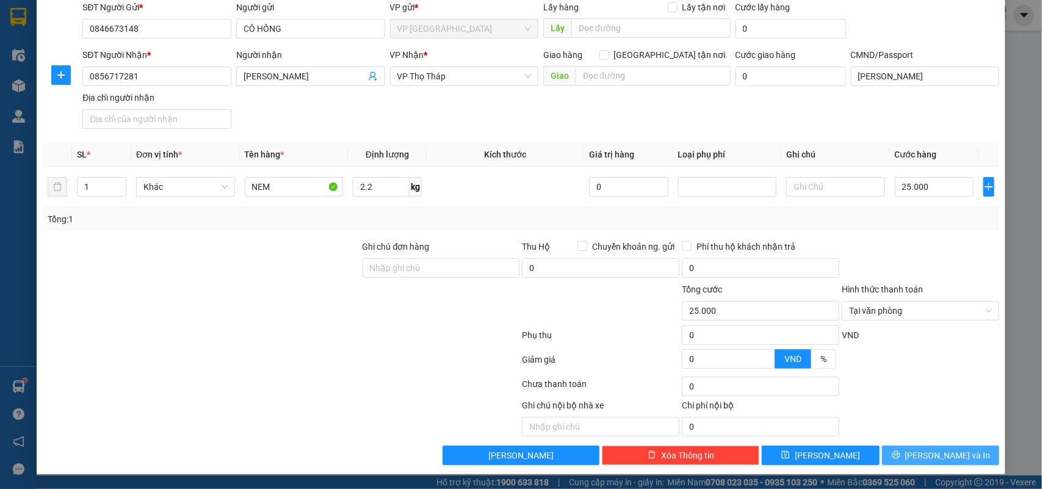
drag, startPoint x: 944, startPoint y: 455, endPoint x: 944, endPoint y: 446, distance: 9.8
click at [943, 454] on span "Lưu và In" at bounding box center [947, 455] width 85 height 13
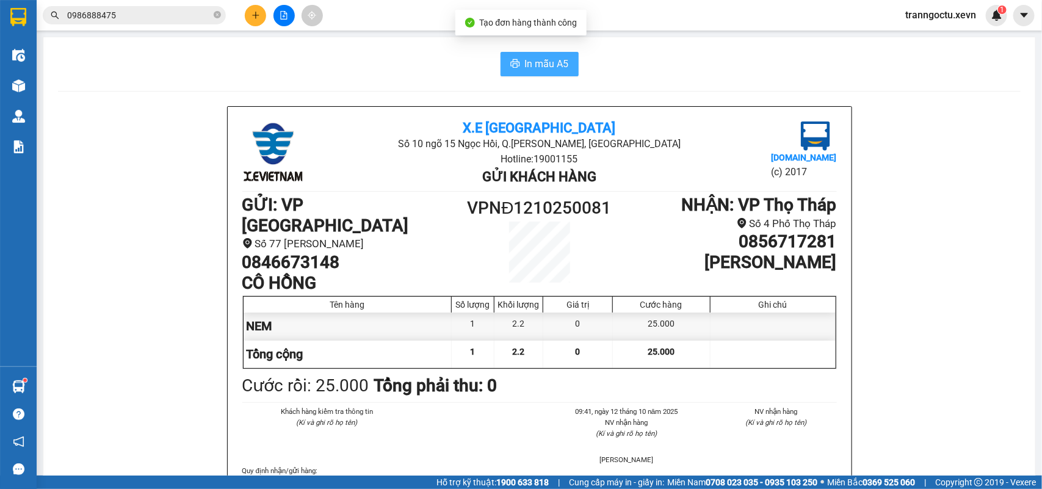
click at [526, 59] on span "In mẫu A5" at bounding box center [547, 63] width 44 height 15
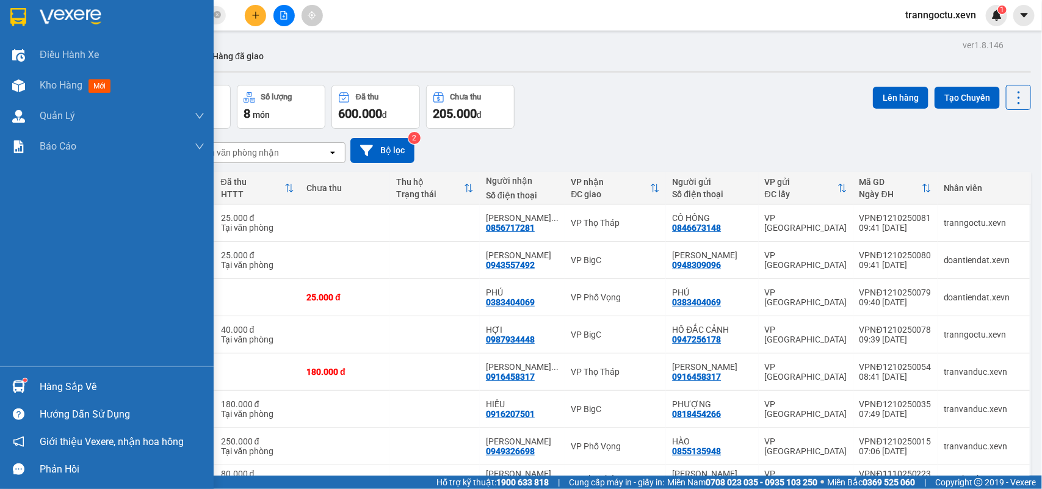
click at [62, 389] on div "Hàng sắp về" at bounding box center [122, 387] width 165 height 18
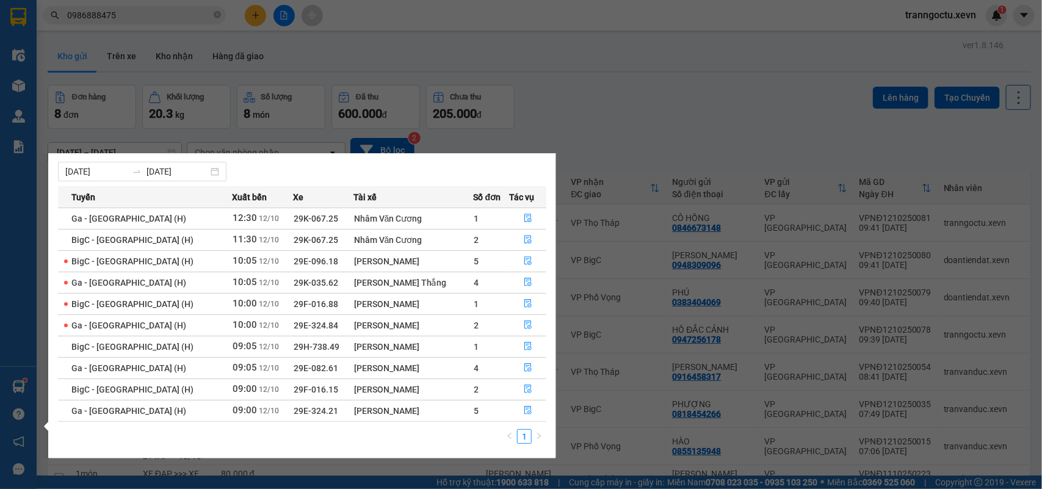
scroll to position [21, 0]
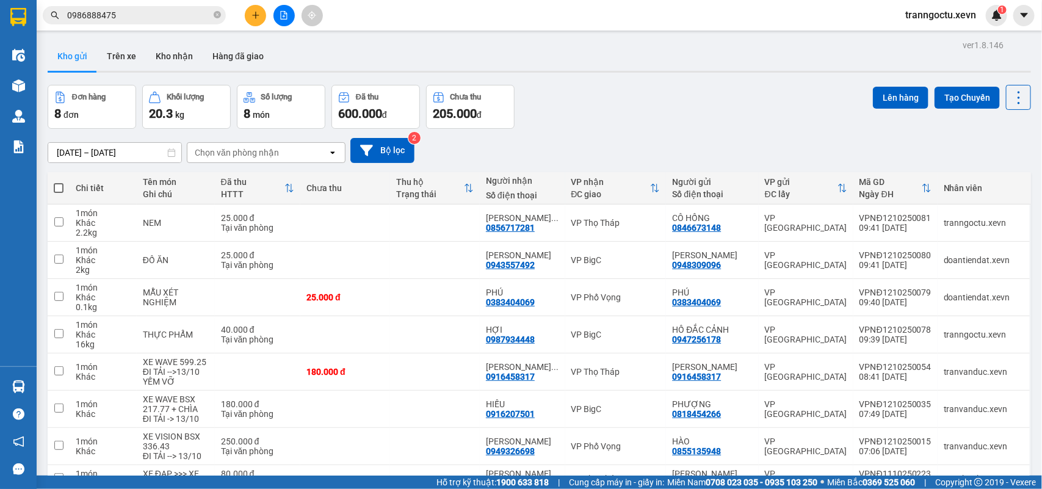
click at [640, 128] on section "Kết quả tìm kiếm ( 2 ) Bộ lọc Mã ĐH Trạng thái Món hàng Thu hộ Tổng cước Chưa c…" at bounding box center [521, 244] width 1042 height 489
click at [166, 53] on button "Kho nhận" at bounding box center [174, 56] width 57 height 29
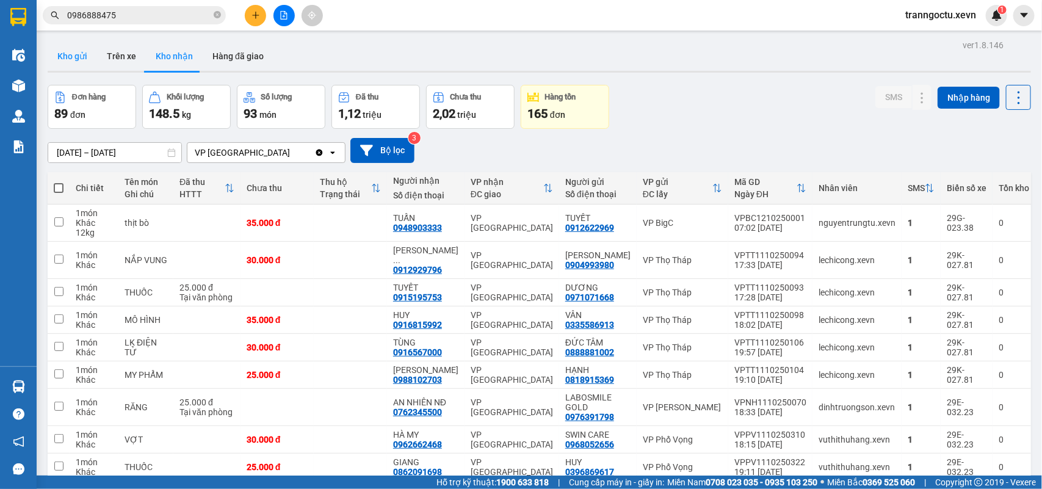
click at [65, 64] on button "Kho gửi" at bounding box center [72, 56] width 49 height 29
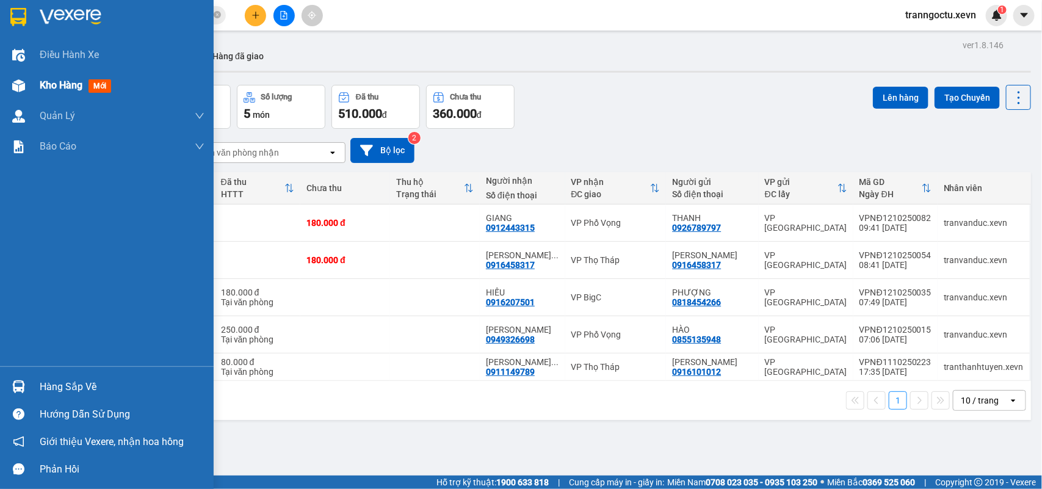
click at [55, 84] on span "Kho hàng" at bounding box center [61, 85] width 43 height 12
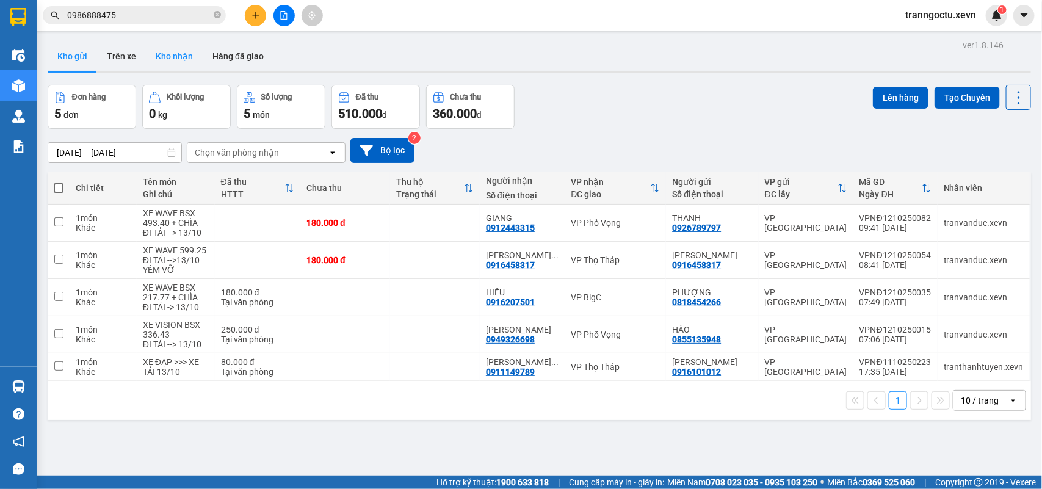
click at [175, 62] on button "Kho nhận" at bounding box center [174, 56] width 57 height 29
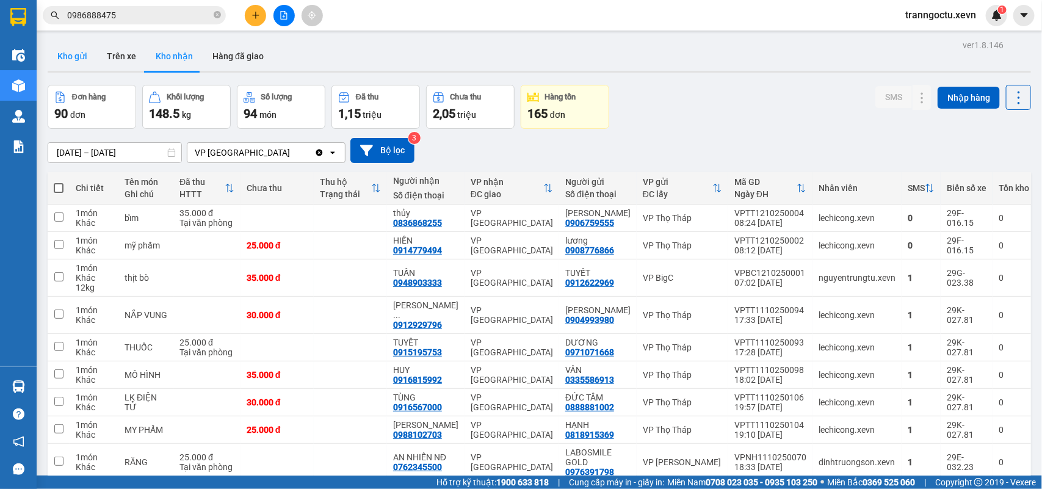
click at [68, 59] on button "Kho gửi" at bounding box center [72, 56] width 49 height 29
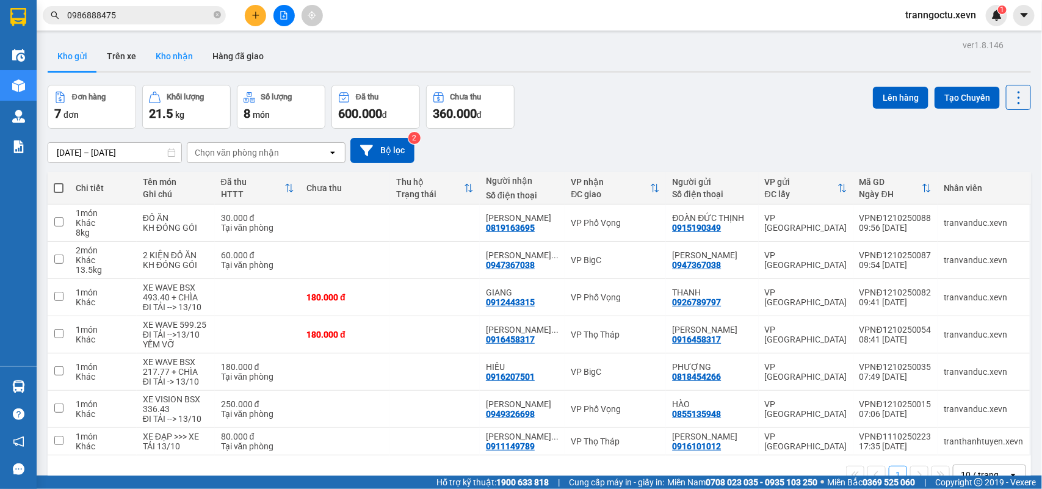
click at [175, 61] on button "Kho nhận" at bounding box center [174, 56] width 57 height 29
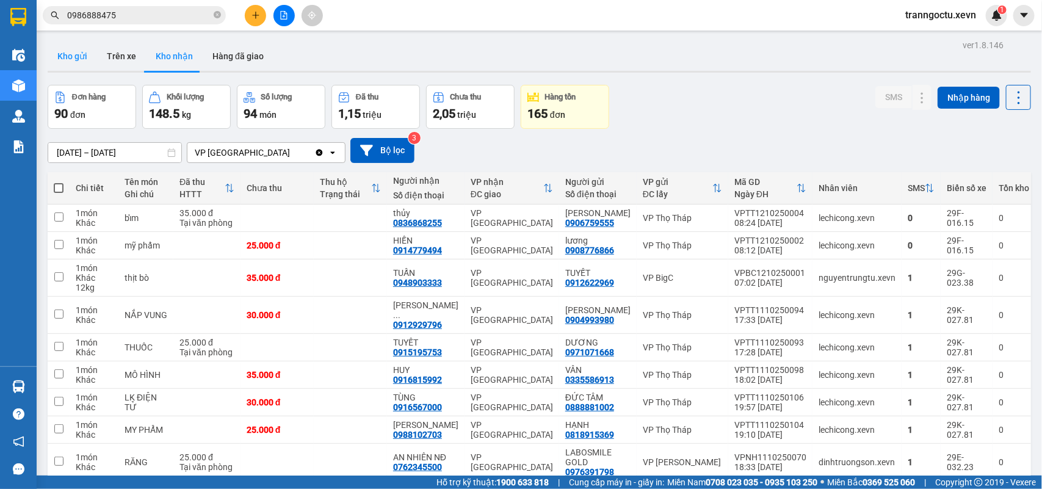
click at [79, 62] on button "Kho gửi" at bounding box center [72, 56] width 49 height 29
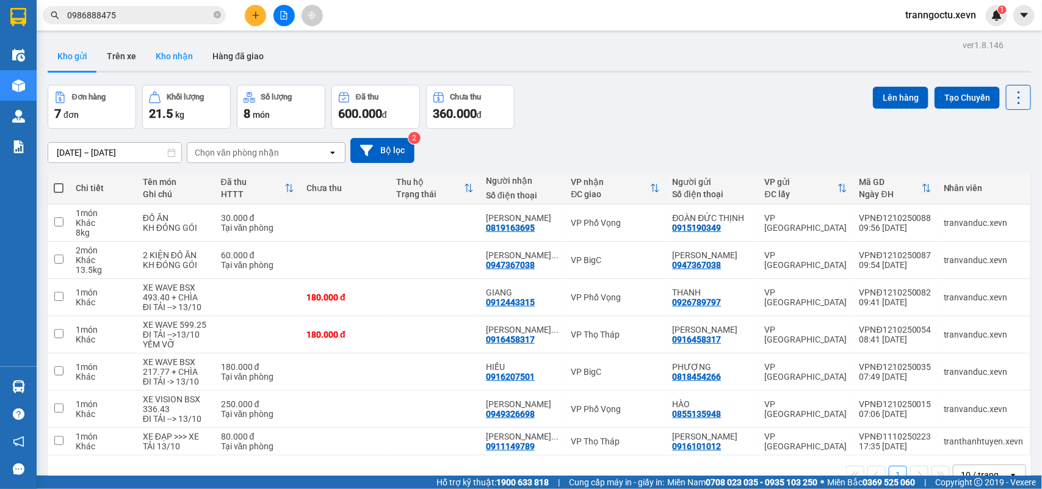
click at [167, 56] on button "Kho nhận" at bounding box center [174, 56] width 57 height 29
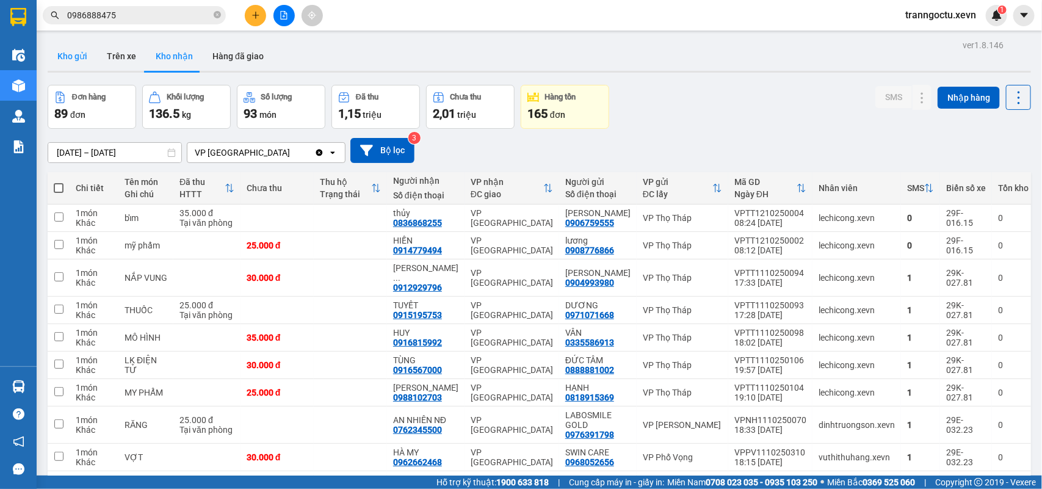
click at [75, 55] on button "Kho gửi" at bounding box center [72, 56] width 49 height 29
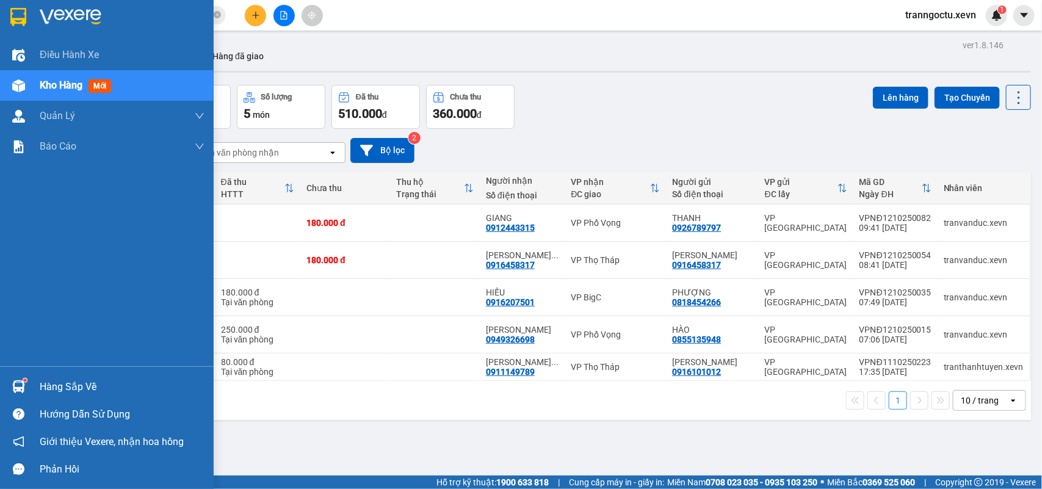
click at [60, 389] on div "Hàng sắp về" at bounding box center [122, 387] width 165 height 18
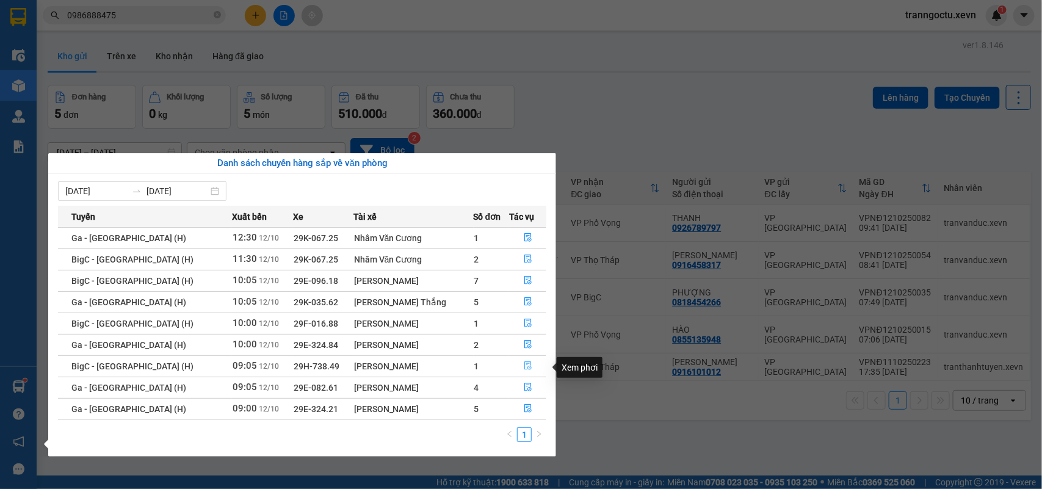
click at [524, 370] on icon "file-done" at bounding box center [528, 365] width 9 height 9
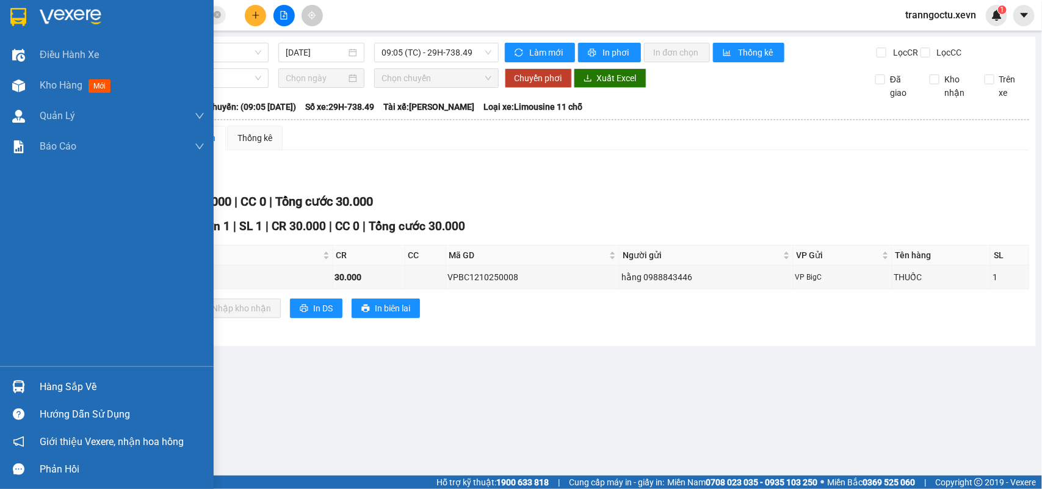
click at [62, 383] on div "Hàng sắp về" at bounding box center [122, 387] width 165 height 18
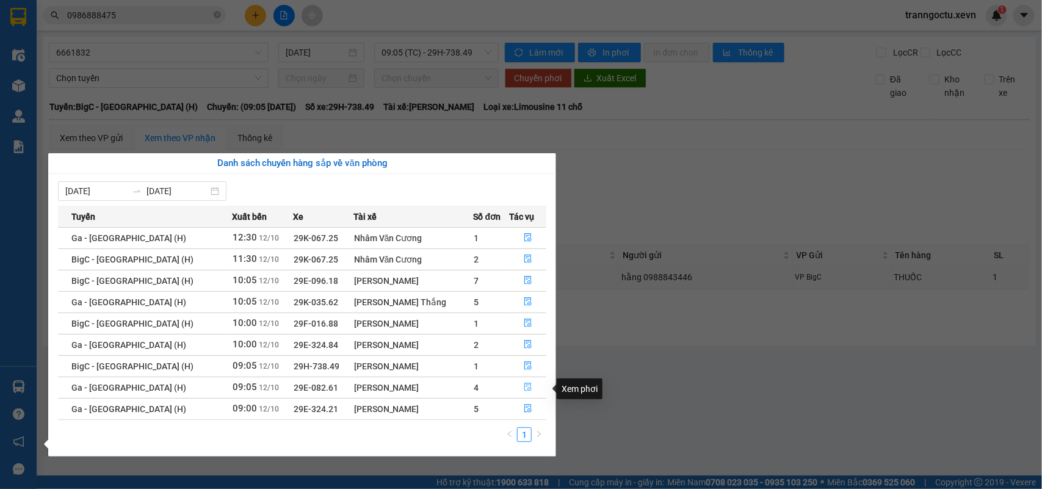
click at [524, 389] on icon "file-done" at bounding box center [528, 387] width 9 height 9
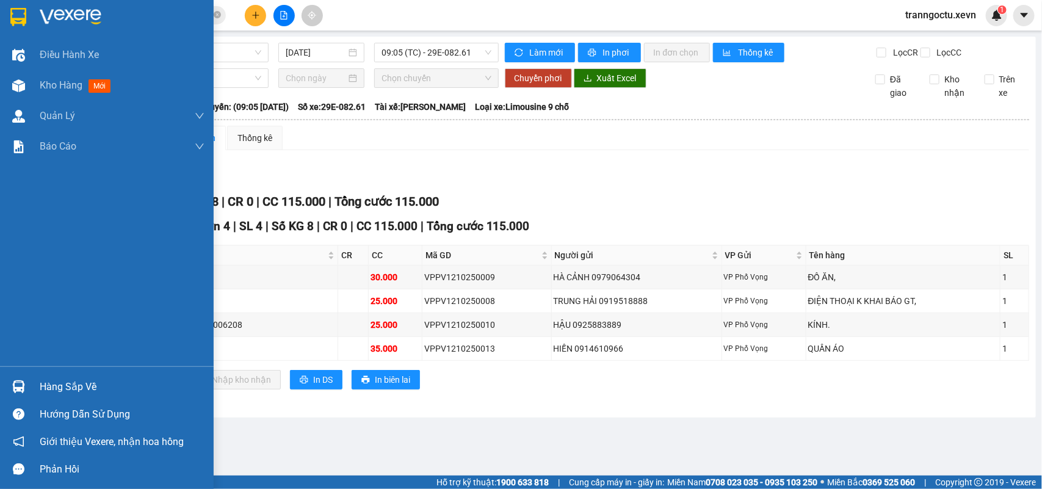
click at [55, 379] on div "Hàng sắp về" at bounding box center [122, 387] width 165 height 18
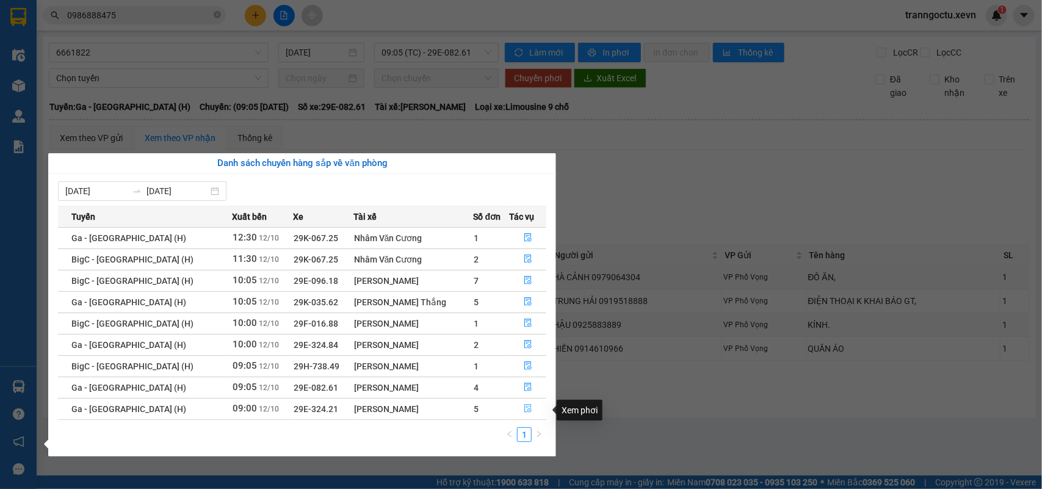
click at [524, 410] on icon "file-done" at bounding box center [528, 408] width 9 height 9
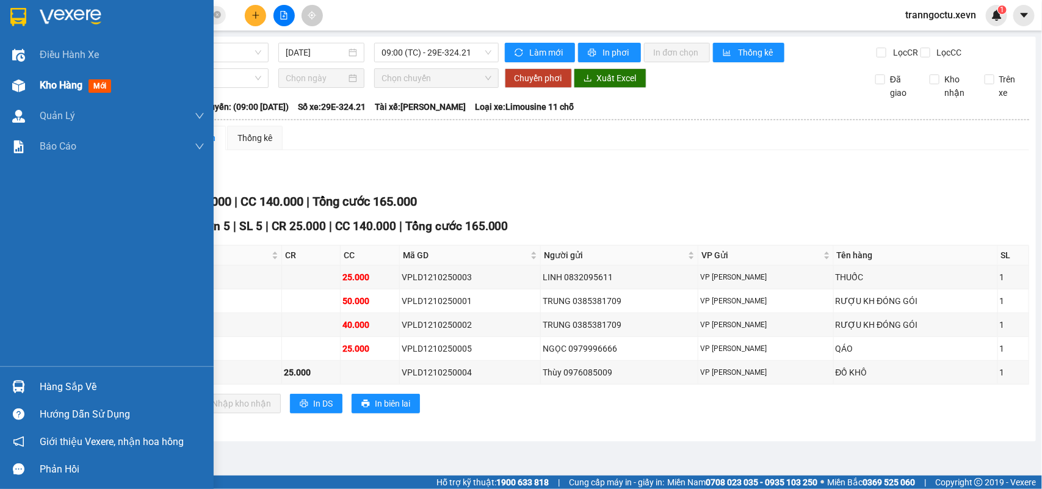
click at [59, 90] on span "Kho hàng" at bounding box center [61, 85] width 43 height 12
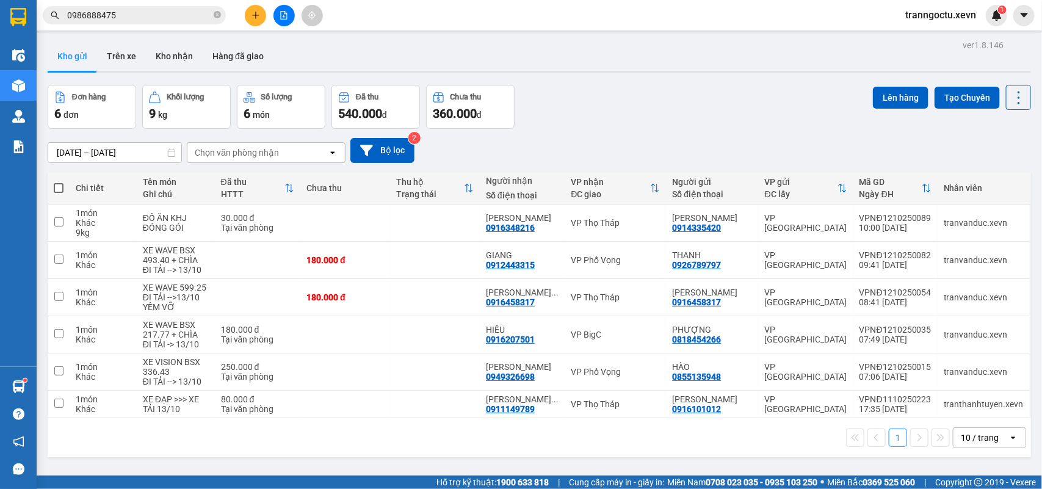
click at [184, 21] on span "0986888475" at bounding box center [134, 15] width 183 height 18
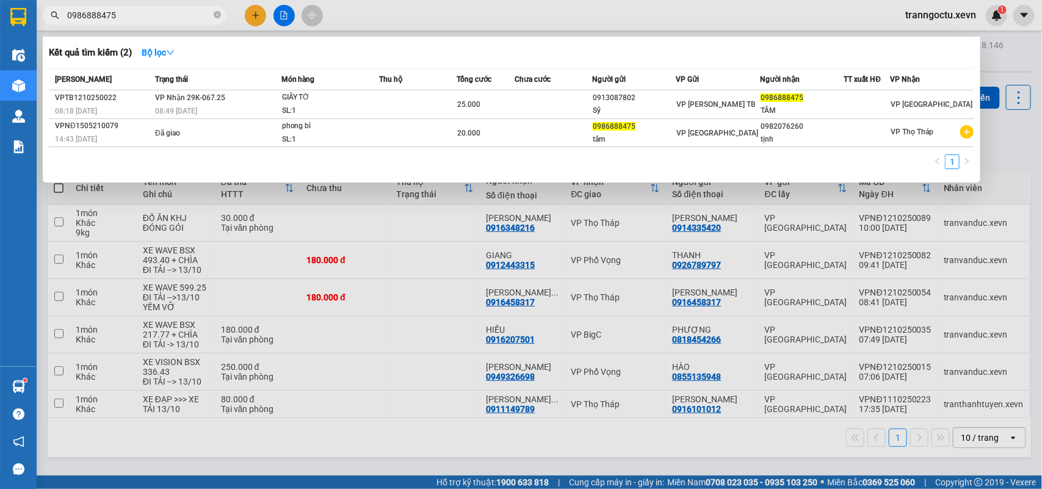
click at [184, 21] on input "0986888475" at bounding box center [139, 15] width 144 height 13
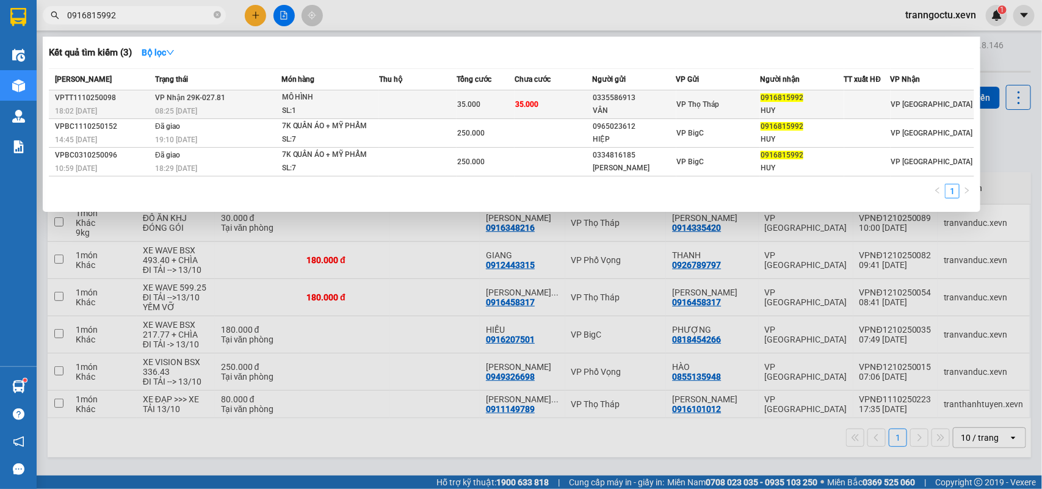
type input "0916815992"
click at [569, 104] on td "35.000" at bounding box center [554, 104] width 78 height 29
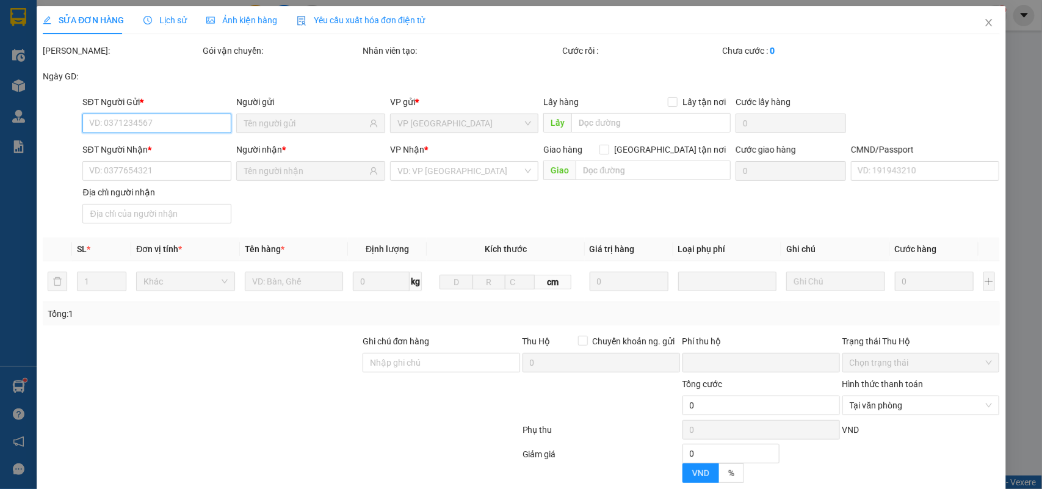
type input "0335586913"
type input "VÂN"
type input "0916815992"
type input "HUY"
type input "0"
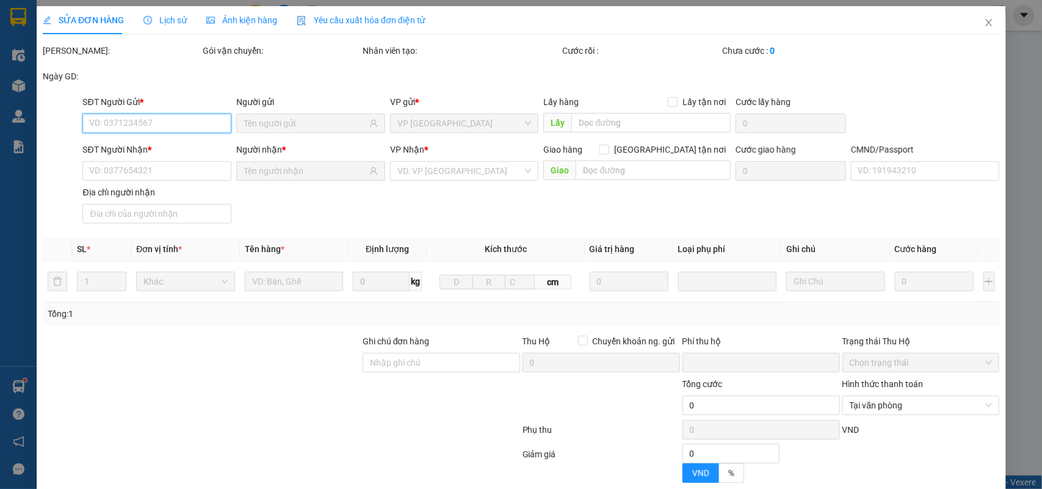
type input "35.000"
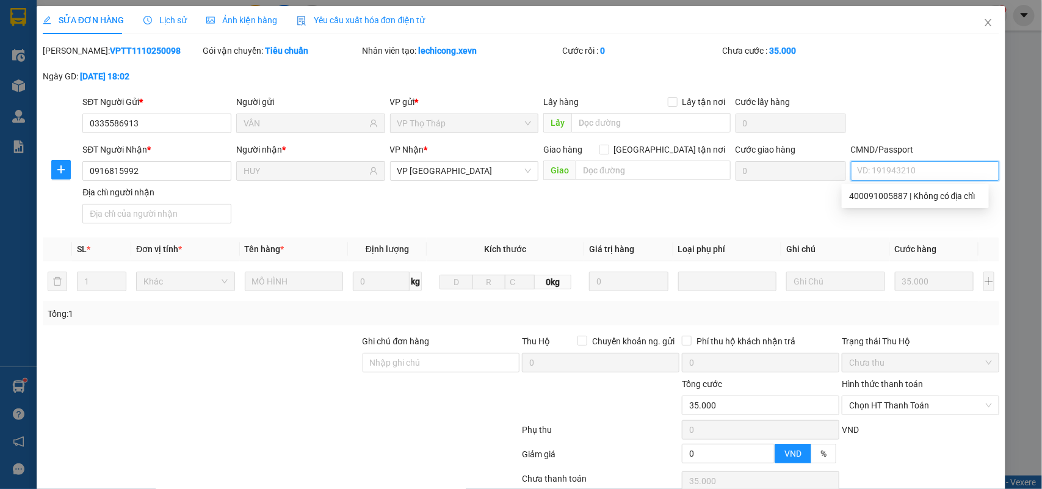
click at [894, 171] on input "CMND/Passport" at bounding box center [925, 171] width 149 height 20
click at [892, 197] on div "036092024146 TRẦN QUANG HUY | 272 TRẦN HUY LIỆU" at bounding box center [955, 195] width 213 height 13
type input "036092024146 TRẦN QUANG HUY"
type input "272 TRẦN HUY LIỆU"
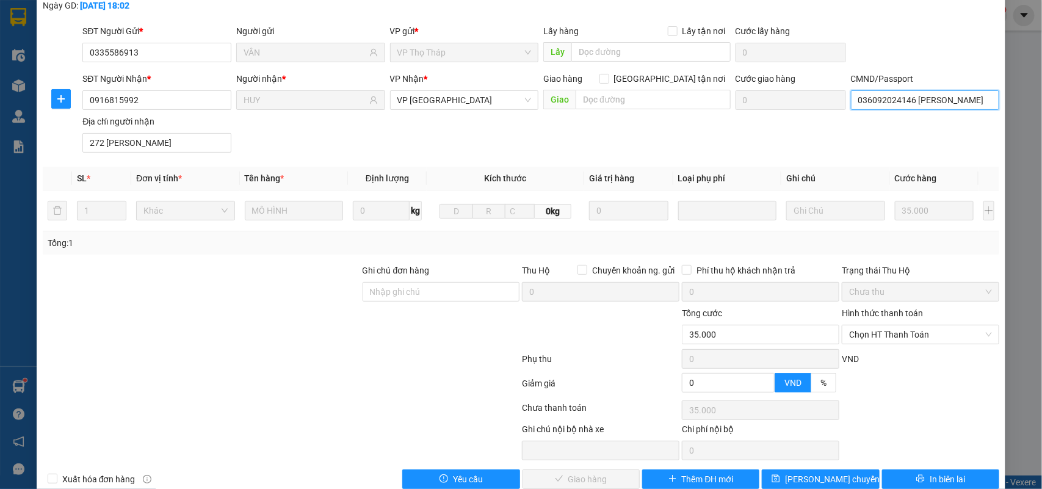
scroll to position [96, 0]
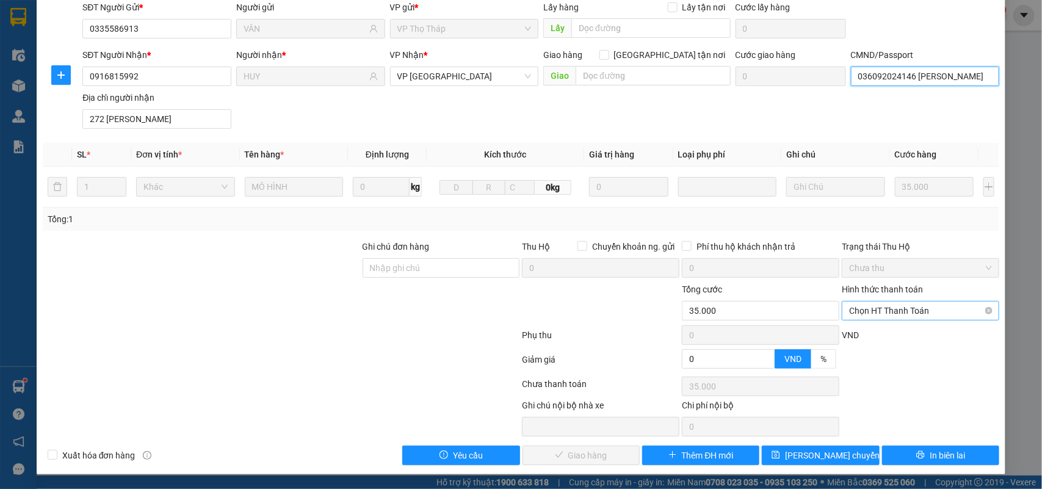
click at [891, 309] on span "Chọn HT Thanh Toán" at bounding box center [920, 311] width 143 height 18
click at [891, 330] on div "Tại văn phòng" at bounding box center [911, 336] width 141 height 13
type input "0"
click at [547, 457] on button "Giao hàng" at bounding box center [580, 456] width 117 height 20
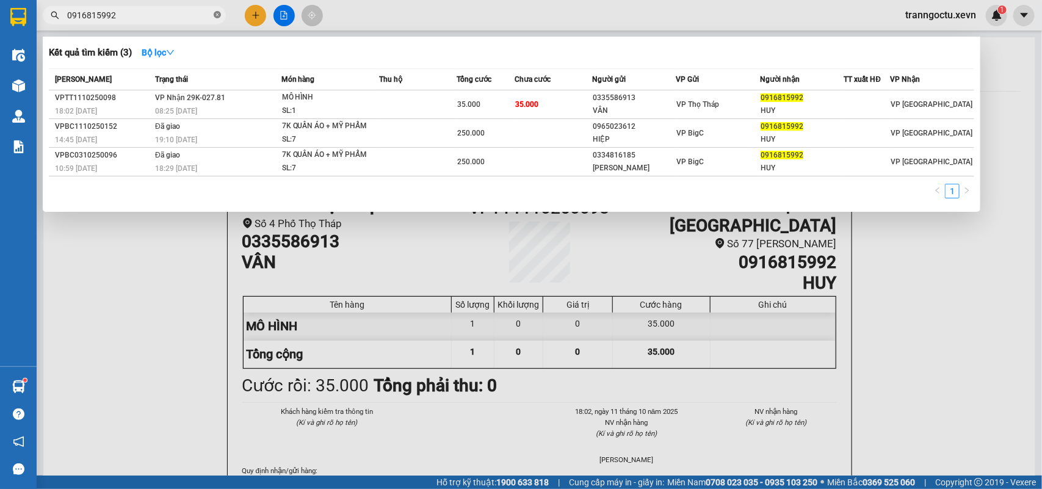
click at [219, 20] on span at bounding box center [217, 16] width 7 height 12
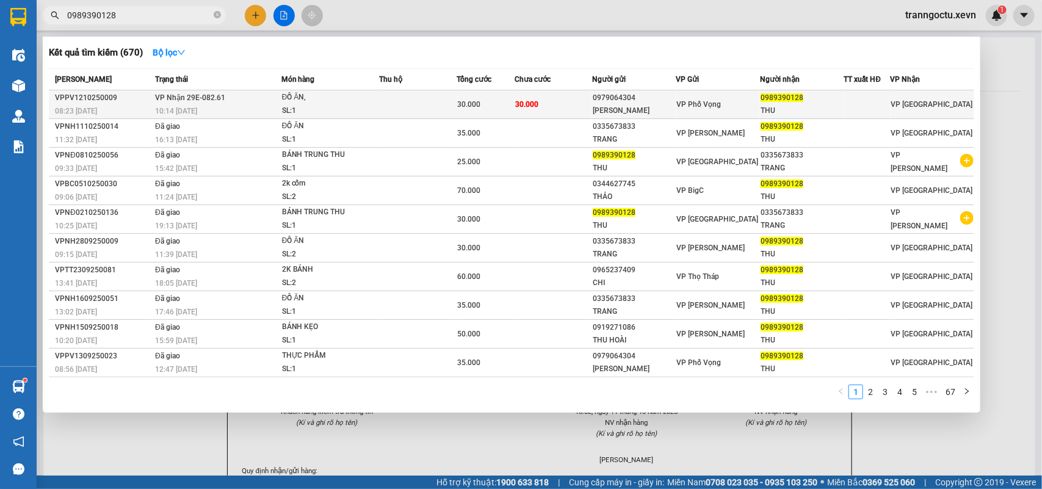
type input "0989390128"
click at [334, 98] on div "ĐỒ ĂN," at bounding box center [328, 97] width 92 height 13
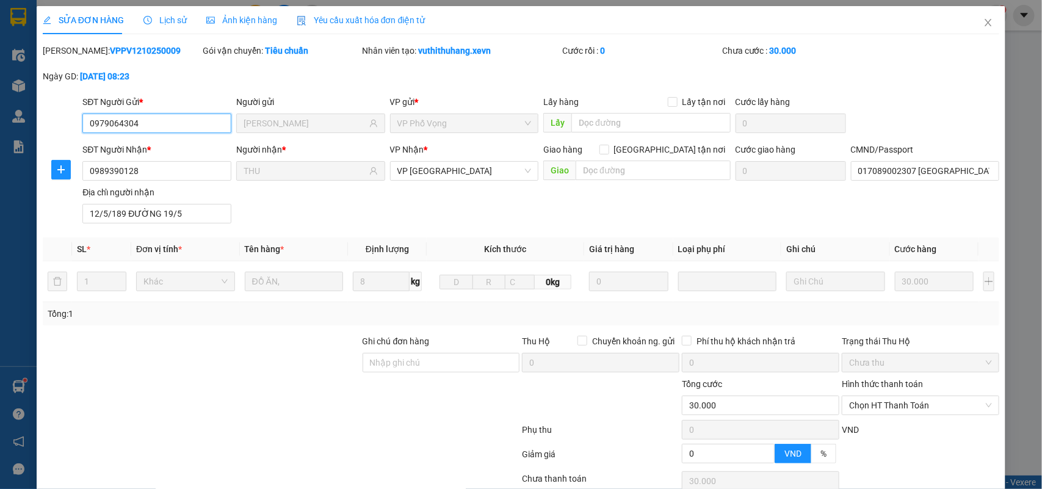
type input "0979064304"
type input "HÀ CẢNH"
type input "0989390128"
type input "THU"
type input "017089002307 PHẠM HOÀI NAM"
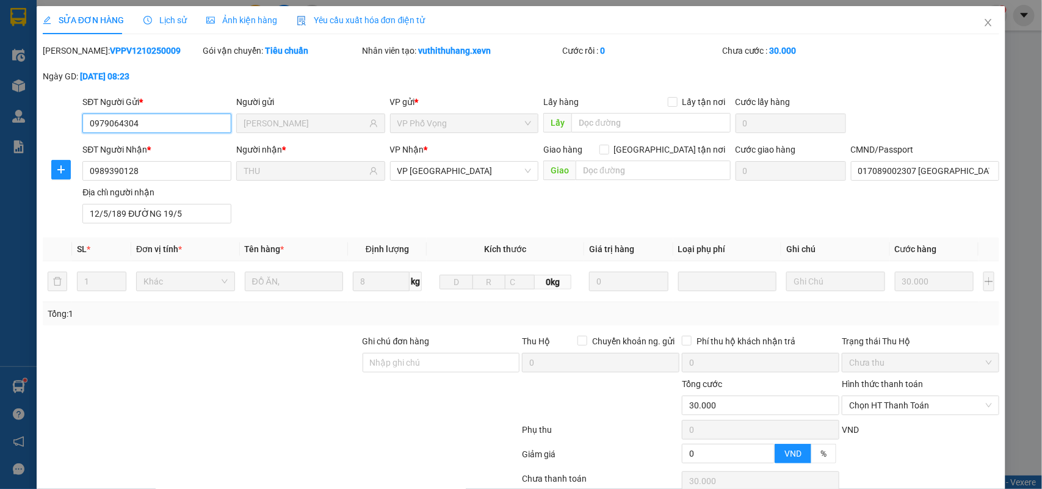
type input "12/5/189 ĐƯỜNG 19/5"
type input "0"
type input "30.000"
click at [899, 165] on input "017089002307 PHẠM HOÀI NAM" at bounding box center [925, 171] width 149 height 20
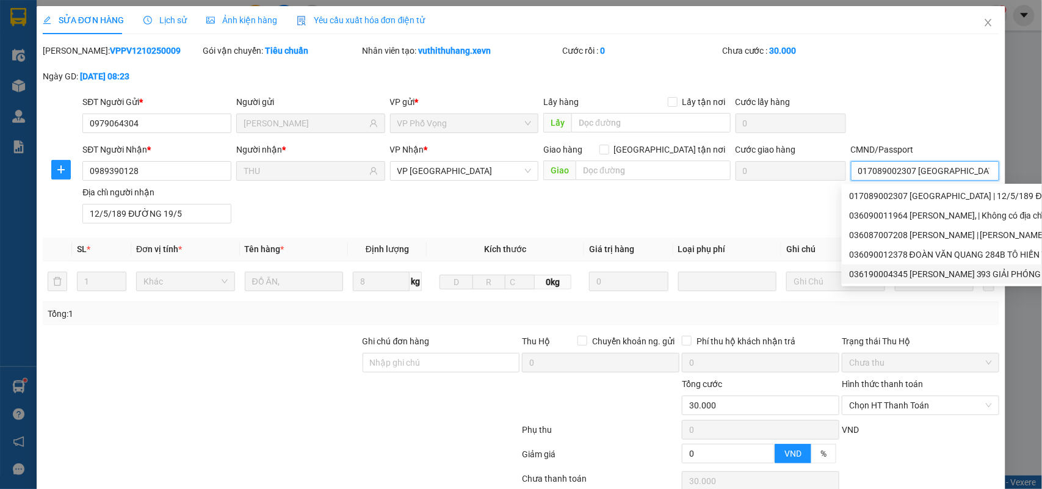
click at [928, 272] on div "036190004345 TRẦN MINH THU 393 GIẢI PHÓNG | XÓM SA TRUNG, THÀNH LỢI, SHIP" at bounding box center [1046, 273] width 394 height 13
type input "036190004345 TRẦN MINH THU 393 GIẢI PHÓNG"
type input "XÓM SA TRUNG, THÀNH LỢI, SHIP"
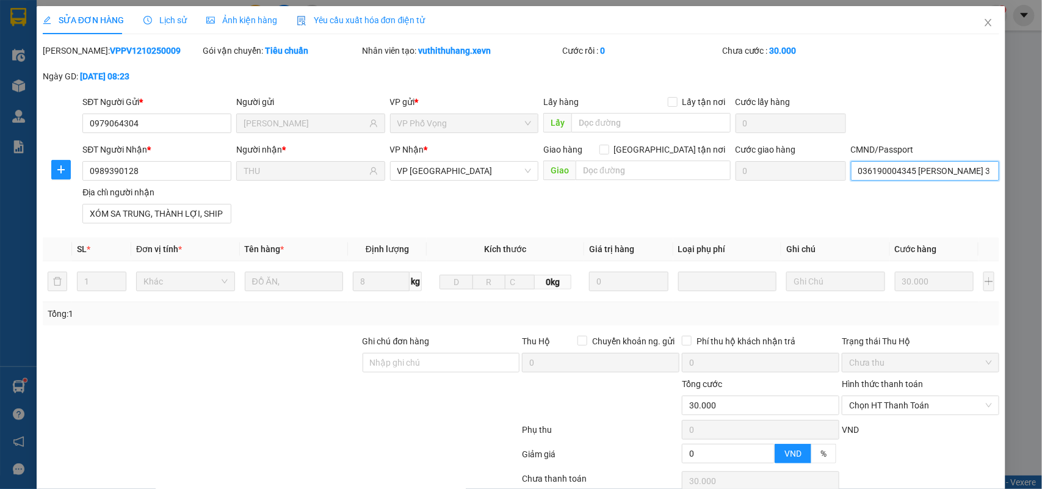
click at [975, 171] on input "036190004345 TRẦN MINH THU 393 GIẢI PHÓNG" at bounding box center [925, 171] width 149 height 20
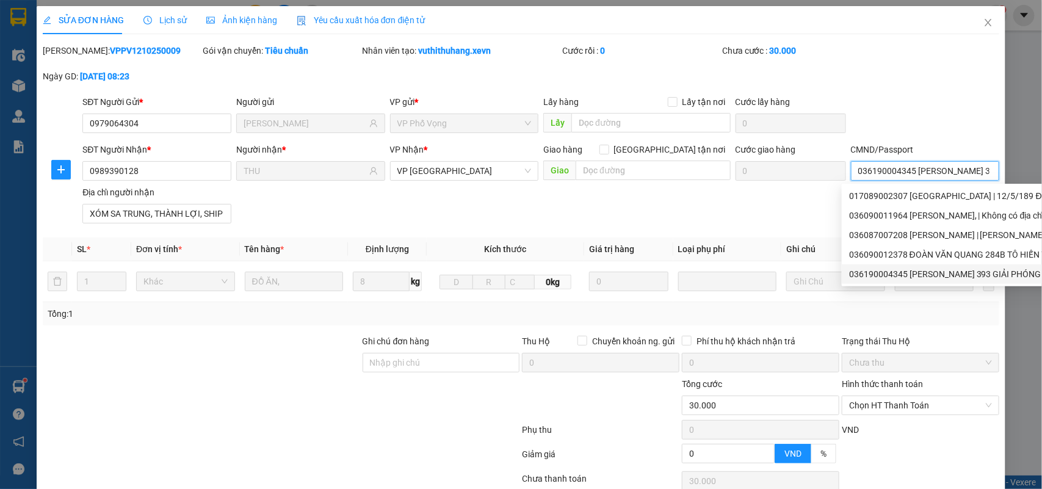
scroll to position [0, 59]
drag, startPoint x: 975, startPoint y: 171, endPoint x: 1041, endPoint y: 168, distance: 66.6
click at [1041, 168] on div "SỬA ĐƠN HÀNG Lịch sử Ảnh kiện hàng Yêu cầu xuất hóa đơn điện tử Total Paid Fee …" at bounding box center [521, 244] width 1042 height 489
type input "036190004345 TRẦN MINH THU"
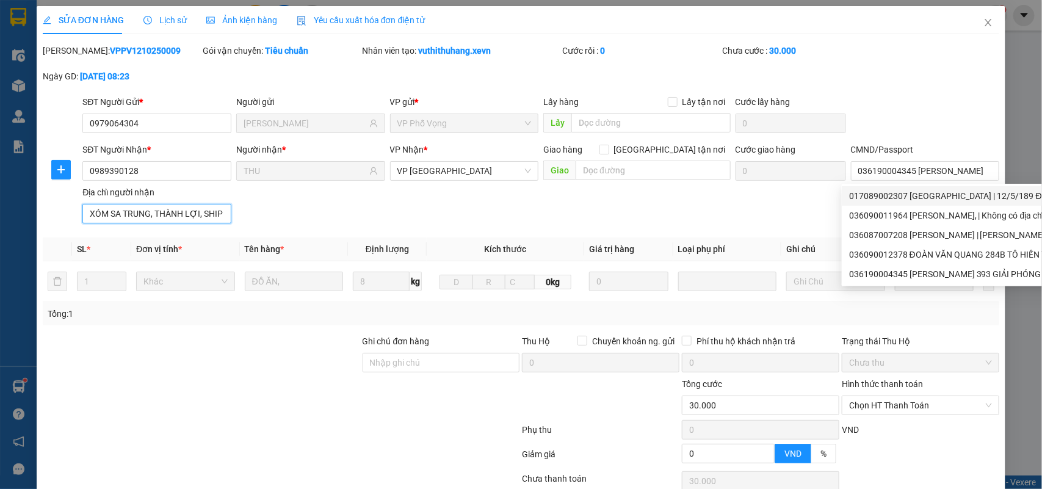
click at [162, 218] on input "XÓM SA TRUNG, THÀNH LỢI, SHIP" at bounding box center [156, 214] width 149 height 20
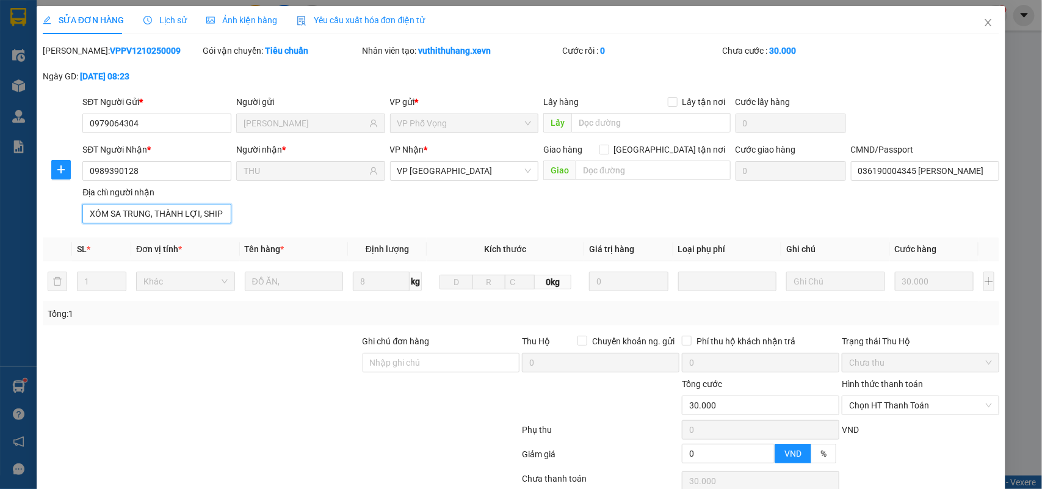
paste input "393 GIẢI PHÓNG"
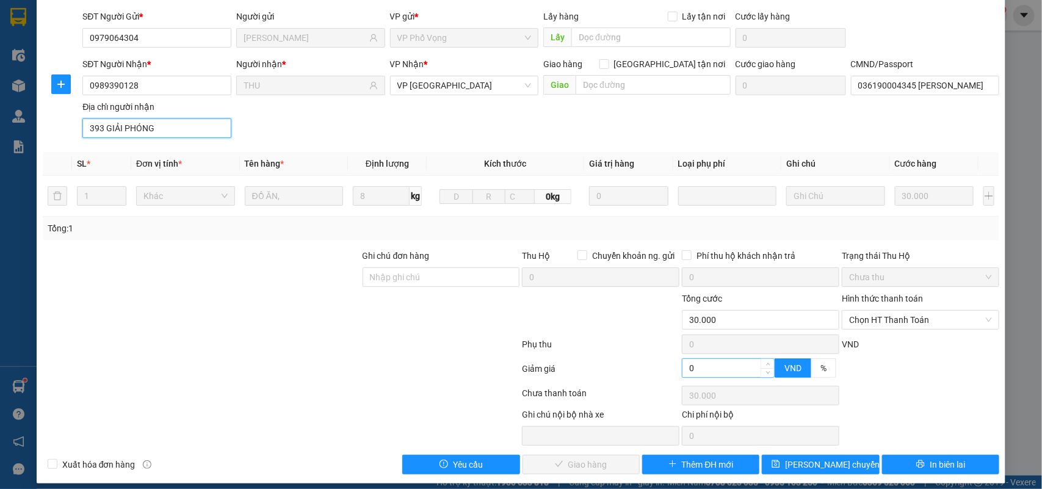
scroll to position [96, 0]
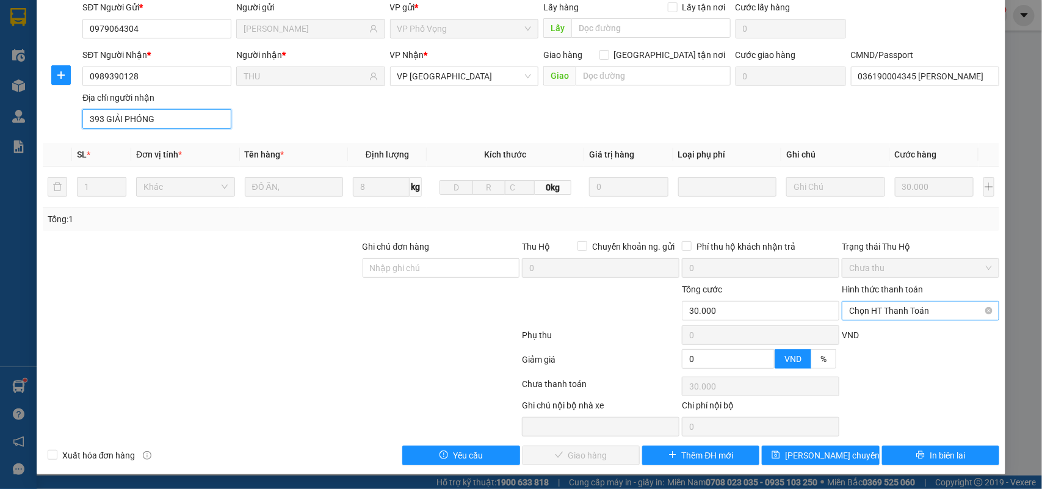
drag, startPoint x: 907, startPoint y: 303, endPoint x: 907, endPoint y: 316, distance: 12.8
click at [908, 306] on span "Chọn HT Thanh Toán" at bounding box center [920, 311] width 143 height 18
type input "393 GIẢI PHÓNG"
drag, startPoint x: 902, startPoint y: 333, endPoint x: 676, endPoint y: 378, distance: 230.4
click at [902, 334] on div "Tại văn phòng" at bounding box center [911, 336] width 141 height 13
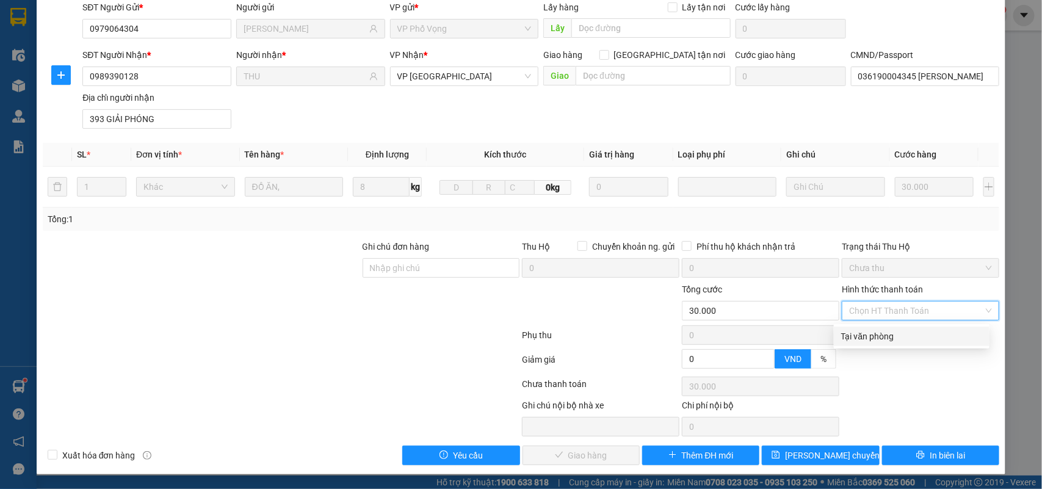
type input "0"
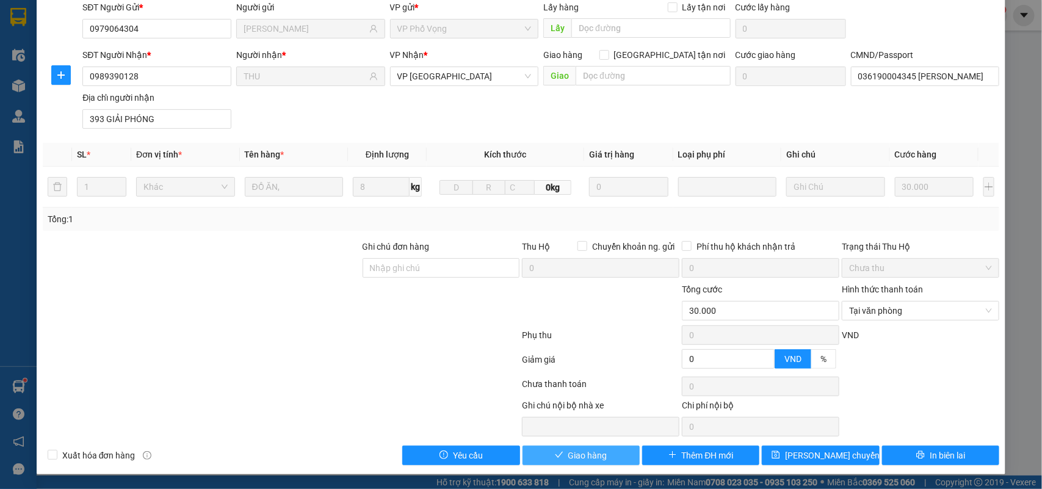
drag, startPoint x: 593, startPoint y: 456, endPoint x: 587, endPoint y: 458, distance: 7.0
click at [593, 457] on span "Giao hàng" at bounding box center [587, 455] width 39 height 13
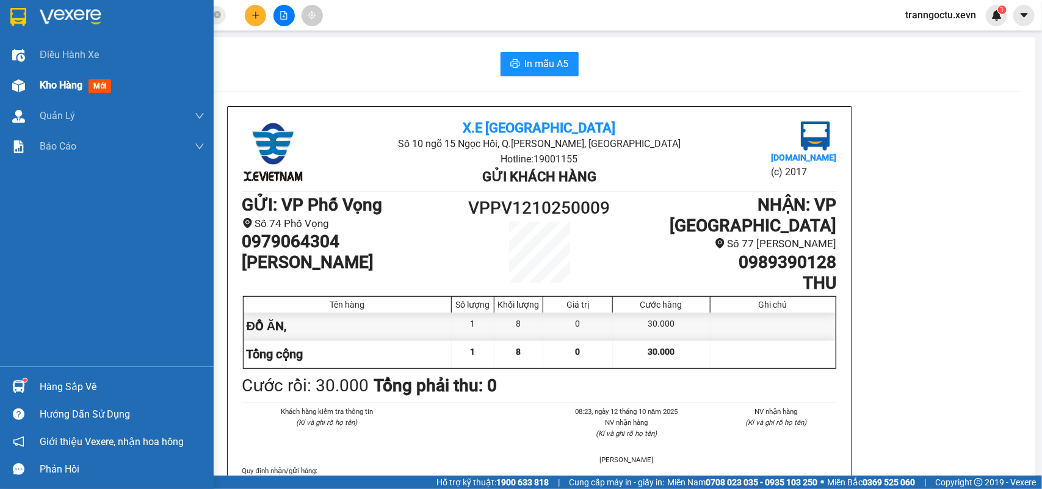
click at [43, 89] on span "Kho hàng" at bounding box center [61, 85] width 43 height 12
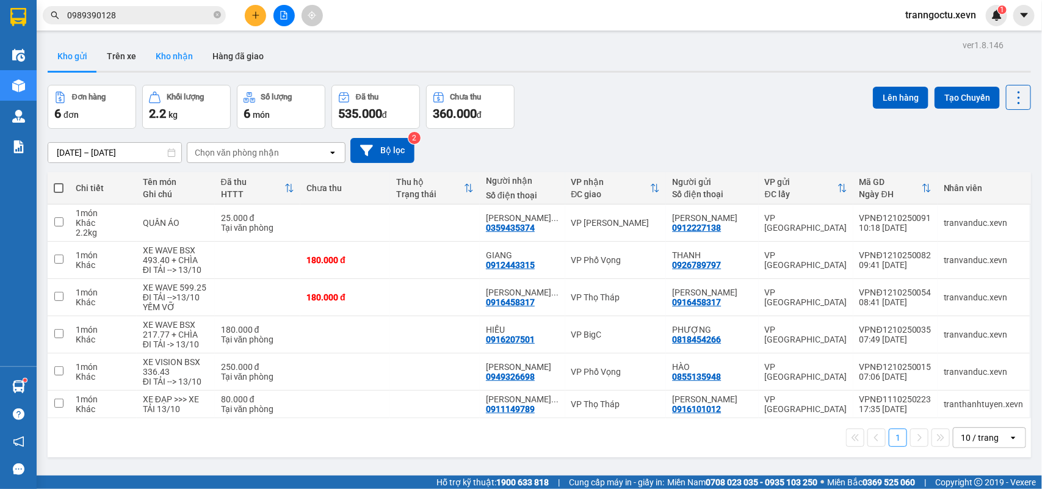
click at [169, 52] on button "Kho nhận" at bounding box center [174, 56] width 57 height 29
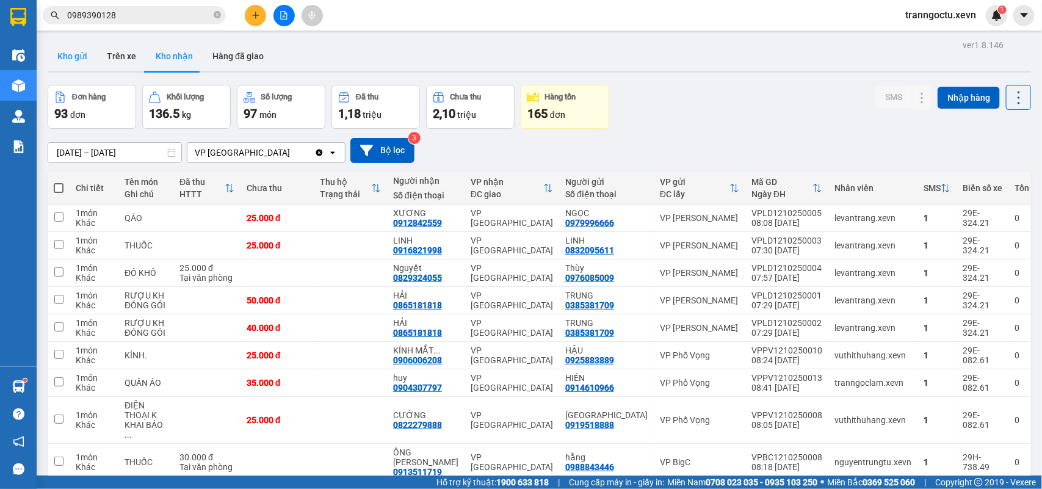
click at [62, 50] on button "Kho gửi" at bounding box center [72, 56] width 49 height 29
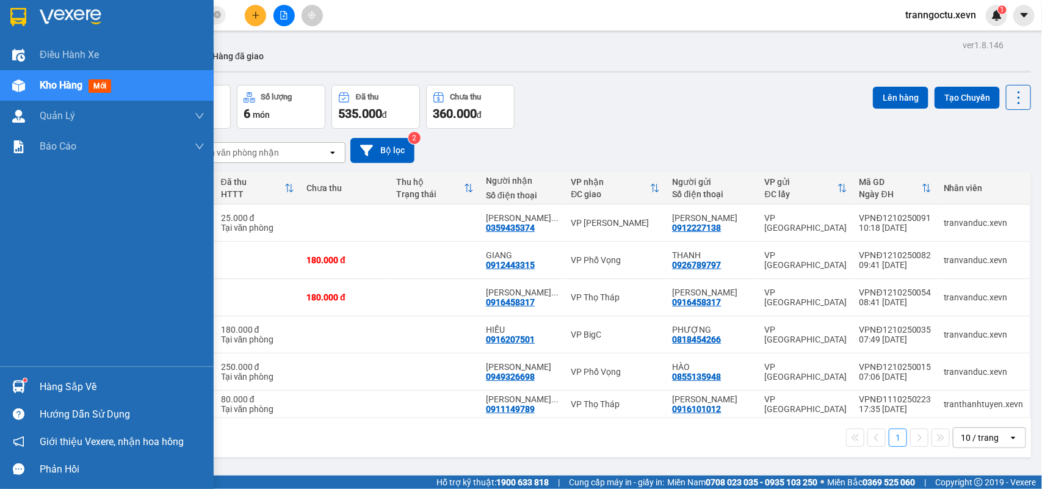
click at [75, 392] on div "Hàng sắp về" at bounding box center [122, 387] width 165 height 18
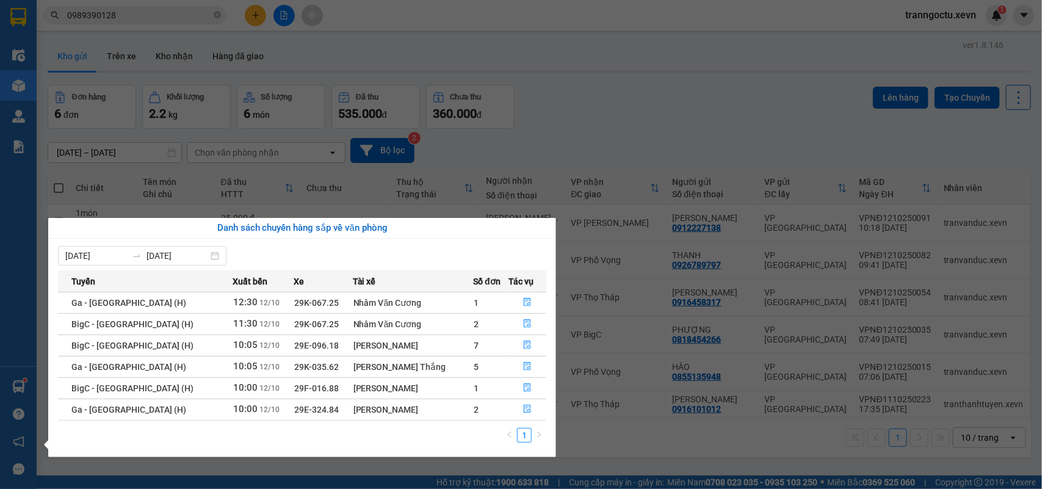
click at [727, 117] on section "Kết quả tìm kiếm ( 670 ) Bộ lọc Mã ĐH Trạng thái Món hàng Thu hộ Tổng cước Chưa…" at bounding box center [521, 244] width 1042 height 489
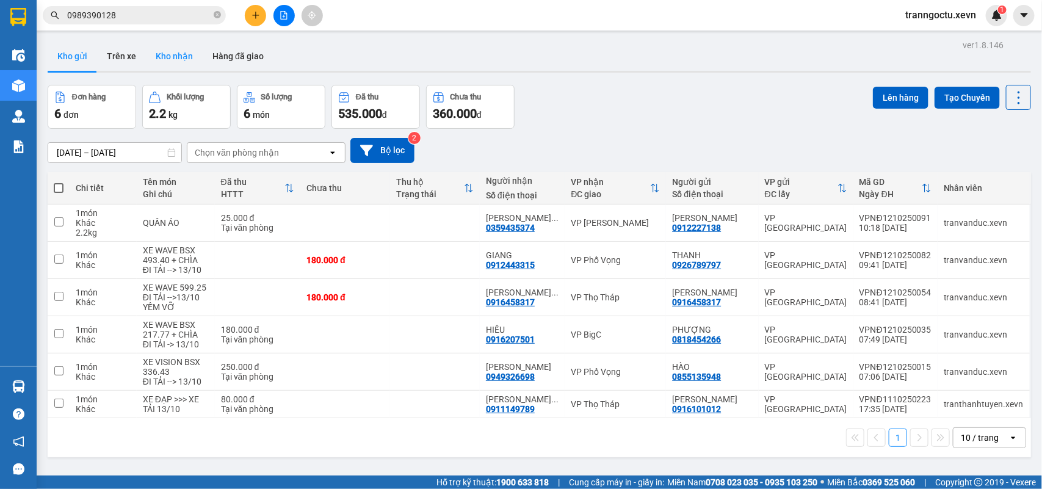
click at [179, 60] on button "Kho nhận" at bounding box center [174, 56] width 57 height 29
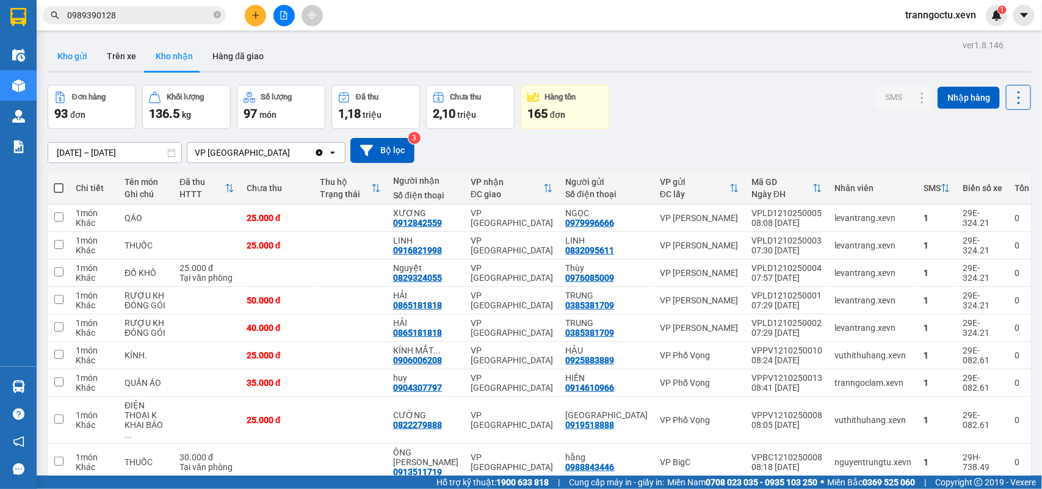
click at [68, 59] on button "Kho gửi" at bounding box center [72, 56] width 49 height 29
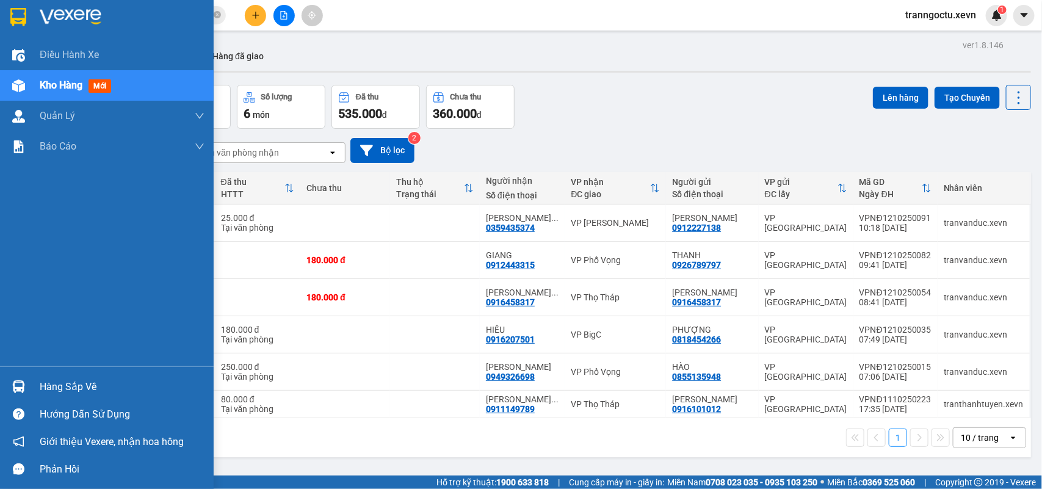
click at [50, 386] on div "Hàng sắp về" at bounding box center [122, 387] width 165 height 18
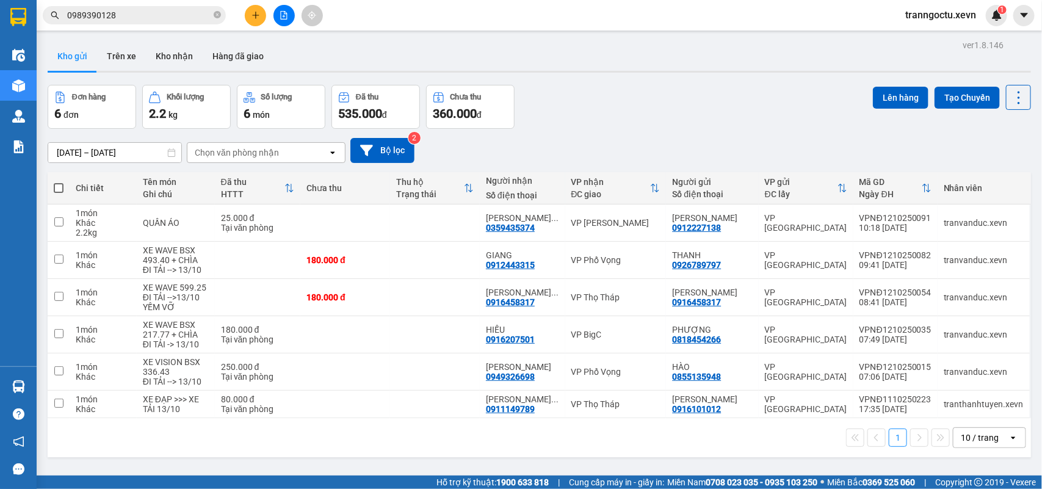
click at [629, 123] on section "Kết quả tìm kiếm ( 670 ) Bộ lọc Mã ĐH Trạng thái Món hàng Thu hộ Tổng cước Chưa…" at bounding box center [521, 244] width 1042 height 489
click at [162, 57] on button "Kho nhận" at bounding box center [174, 56] width 57 height 29
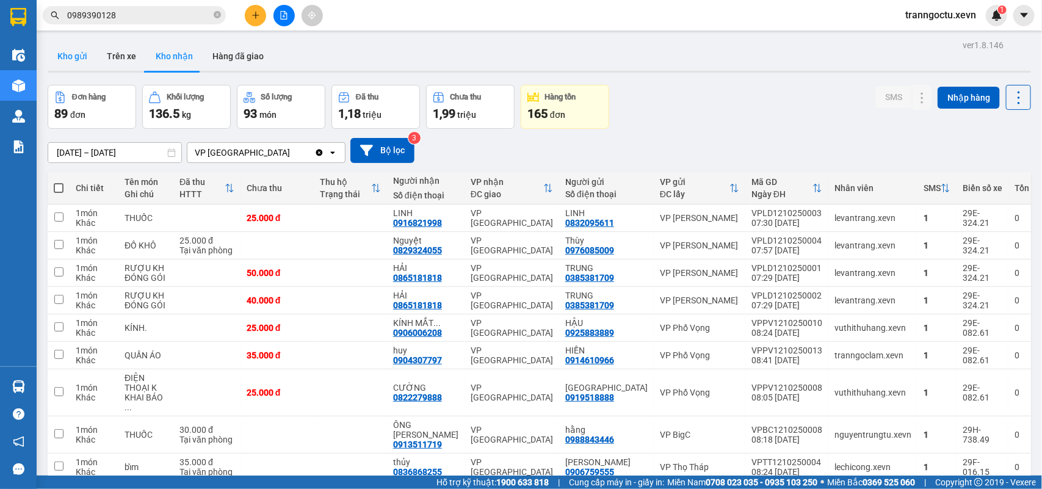
click at [65, 53] on button "Kho gửi" at bounding box center [72, 56] width 49 height 29
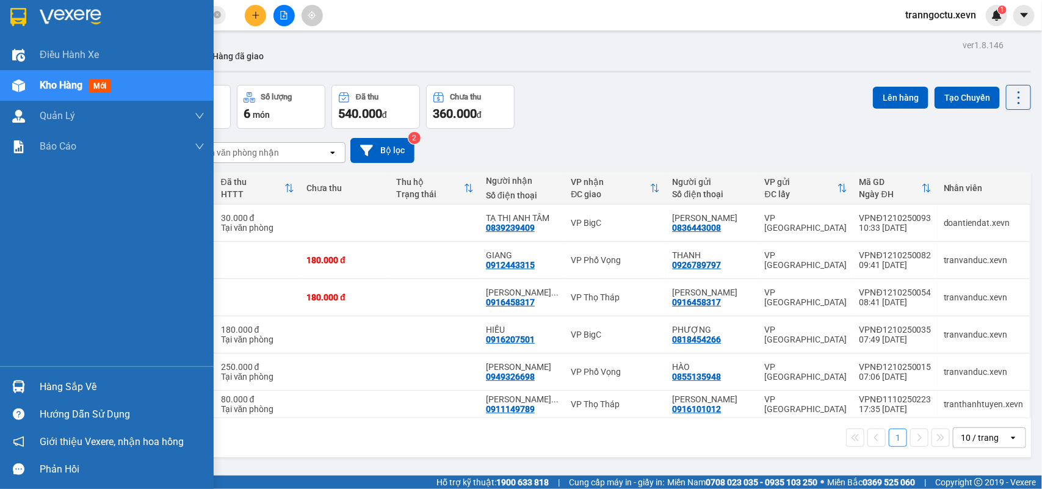
click at [89, 383] on div "Hàng sắp về" at bounding box center [122, 387] width 165 height 18
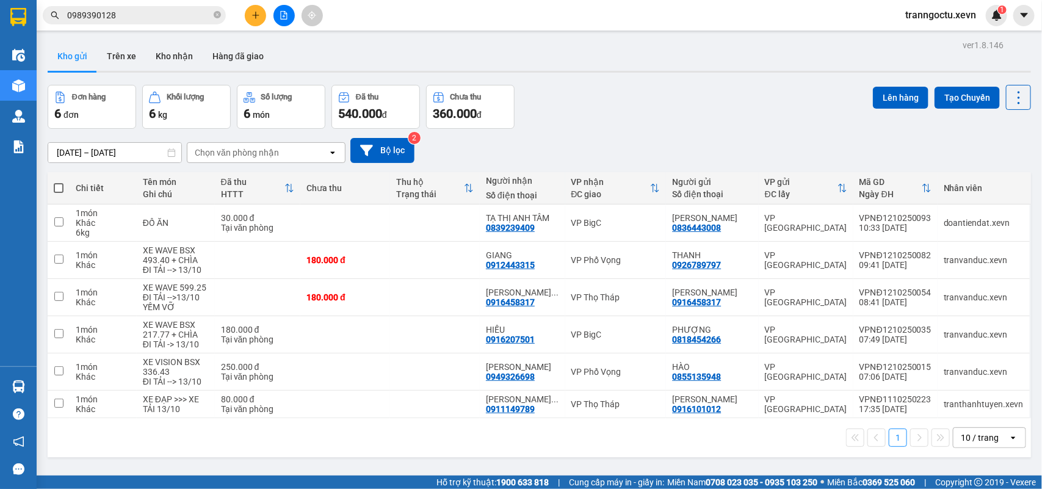
click at [637, 120] on section "Kết quả tìm kiếm ( 670 ) Bộ lọc Mã ĐH Trạng thái Món hàng Thu hộ Tổng cước Chưa…" at bounding box center [521, 244] width 1042 height 489
click at [128, 18] on input "0989390128" at bounding box center [139, 15] width 144 height 13
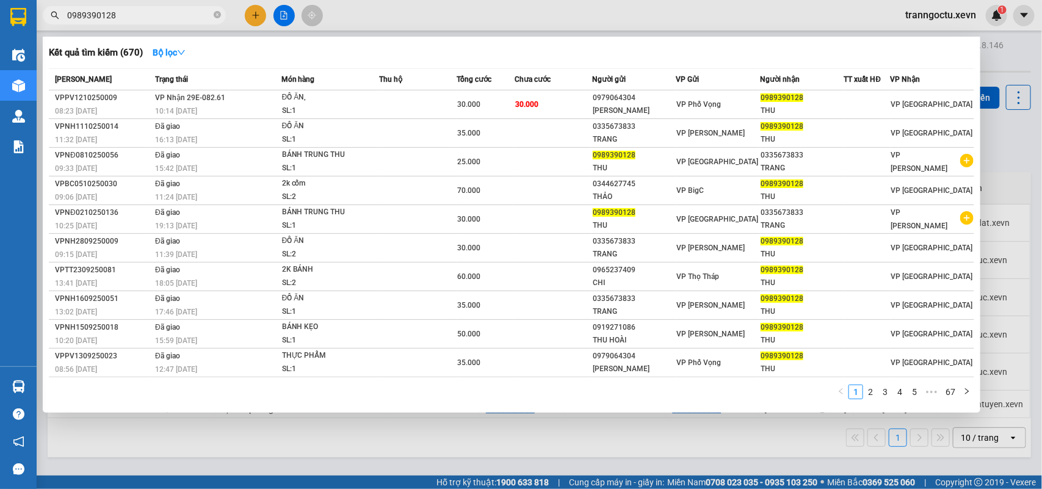
click at [128, 18] on input "0989390128" at bounding box center [139, 15] width 144 height 13
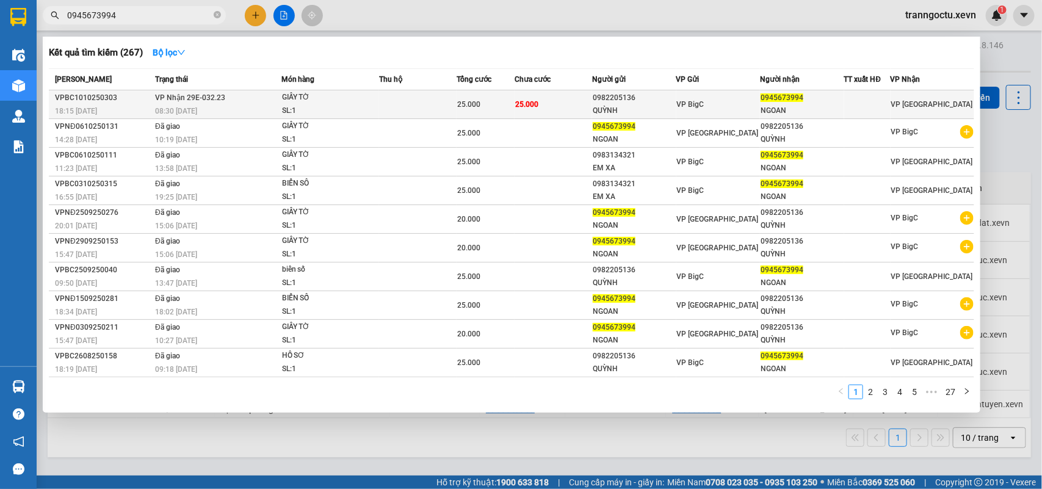
type input "0945673994"
click at [397, 103] on td at bounding box center [418, 104] width 78 height 29
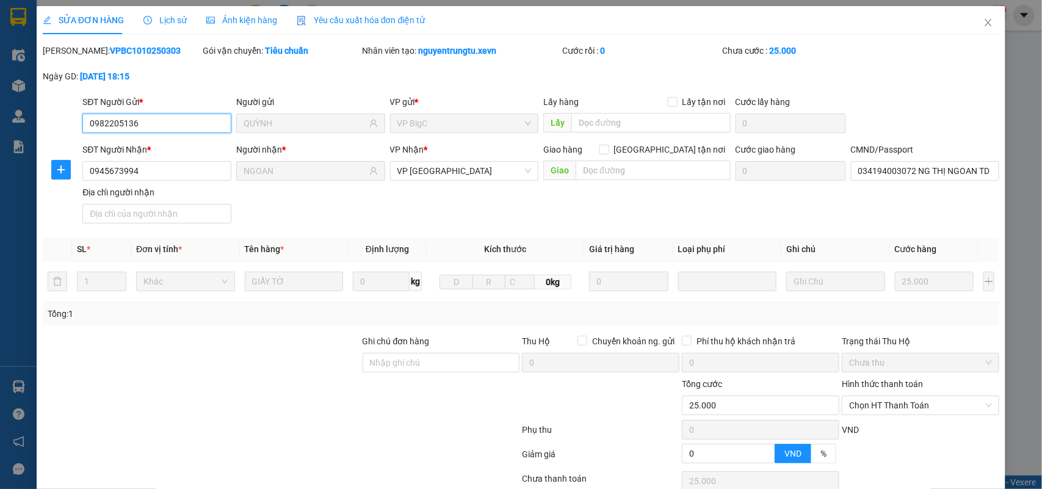
type input "0982205136"
type input "QUỲNH"
type input "0945673994"
type input "NGOAN"
type input "034194003072 NG THỊ NGOAN TDP MỸ XÁ NĐ"
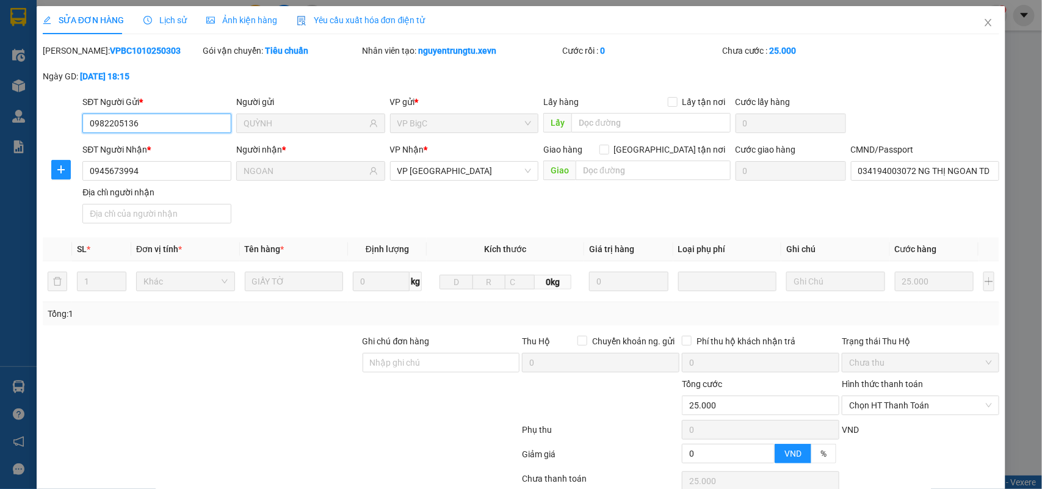
type input "0"
type input "25.000"
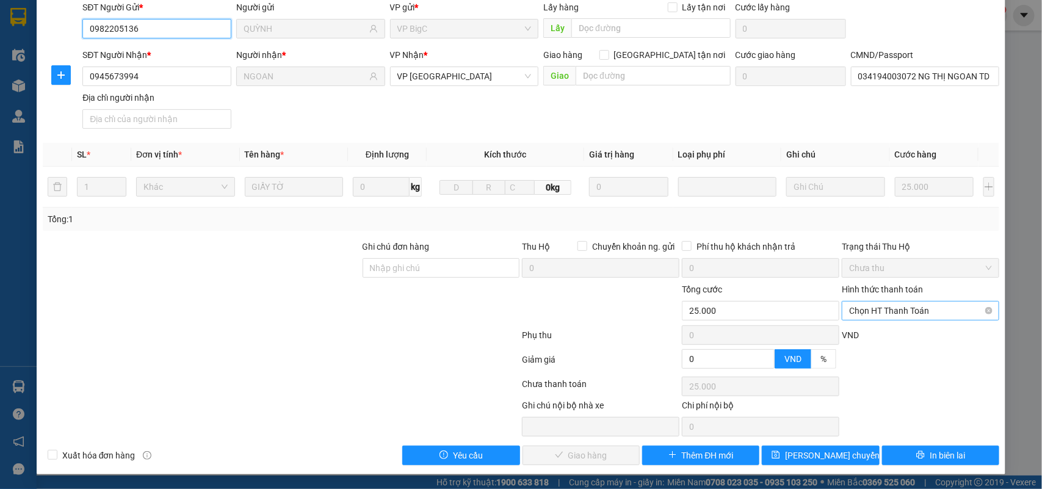
click at [922, 309] on span "Chọn HT Thanh Toán" at bounding box center [920, 311] width 143 height 18
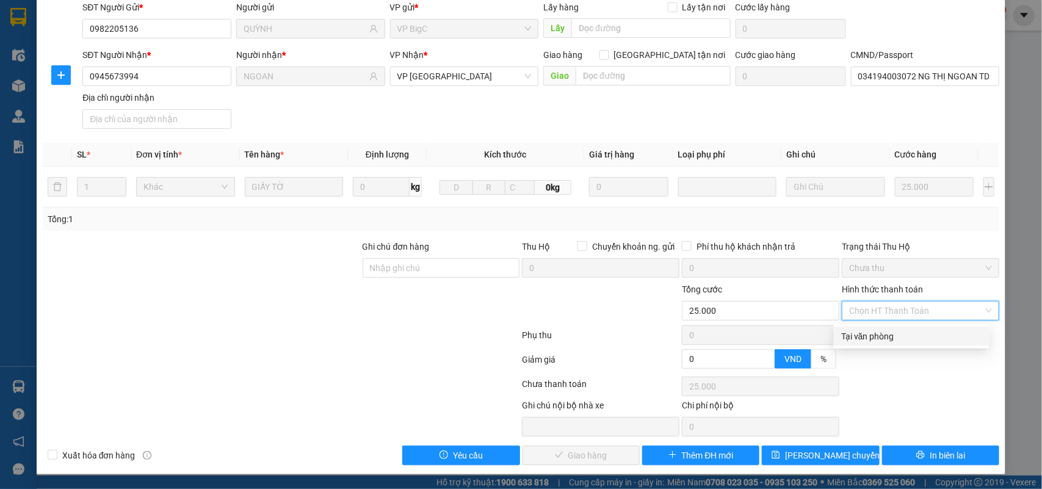
click at [901, 330] on div "Tại văn phòng" at bounding box center [911, 336] width 141 height 13
type input "0"
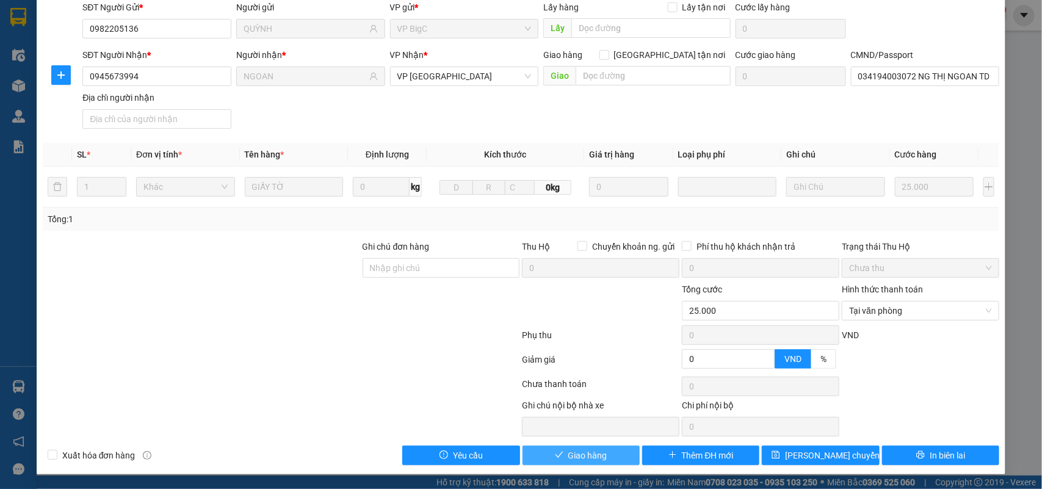
click at [598, 459] on span "Giao hàng" at bounding box center [587, 455] width 39 height 13
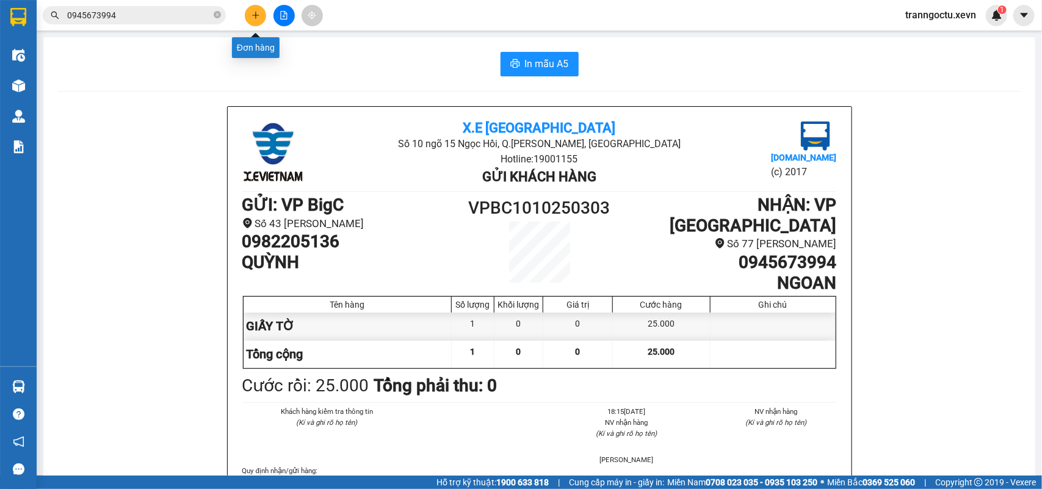
click at [255, 16] on icon "plus" at bounding box center [255, 15] width 9 height 9
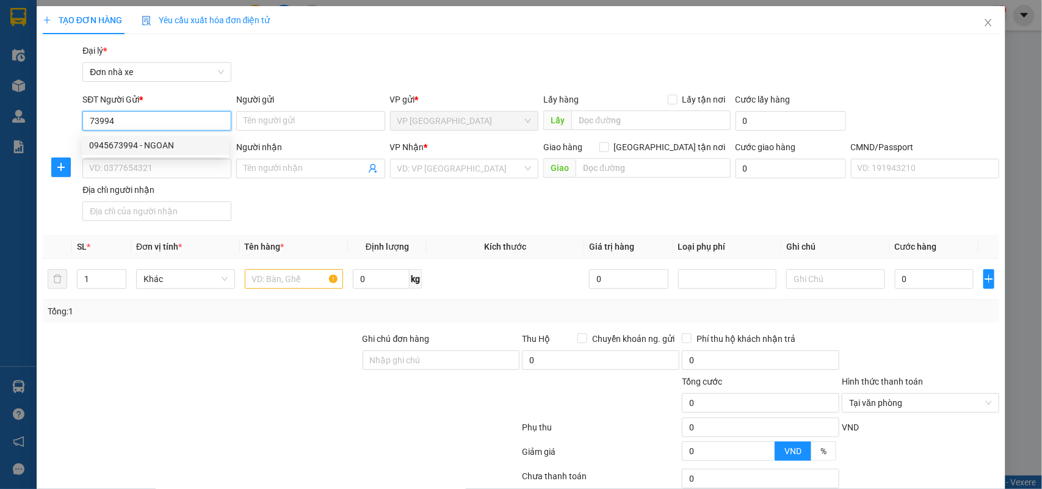
click at [163, 144] on div "0945673994 - NGOAN" at bounding box center [155, 145] width 132 height 13
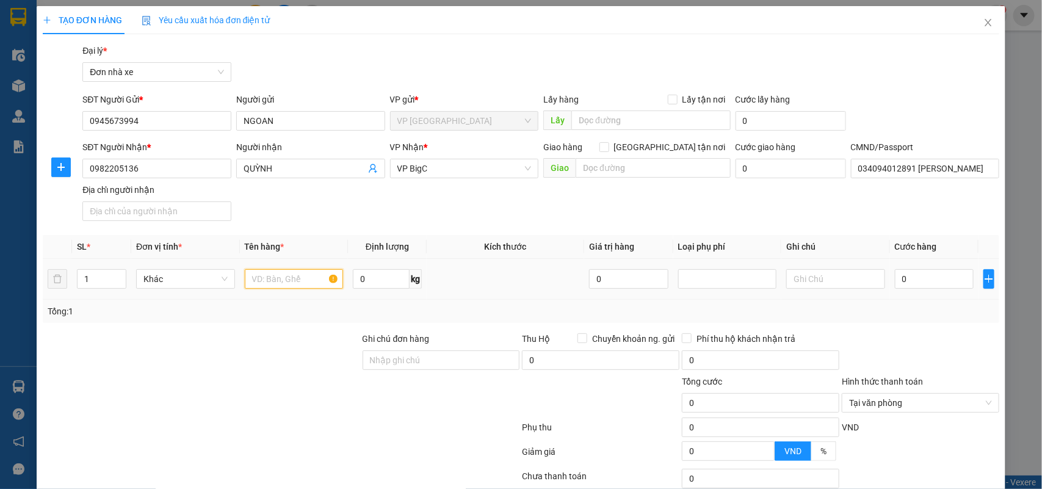
click at [264, 282] on input "text" at bounding box center [294, 279] width 99 height 20
click at [919, 270] on input "0" at bounding box center [934, 279] width 79 height 20
click at [923, 346] on div at bounding box center [920, 353] width 160 height 43
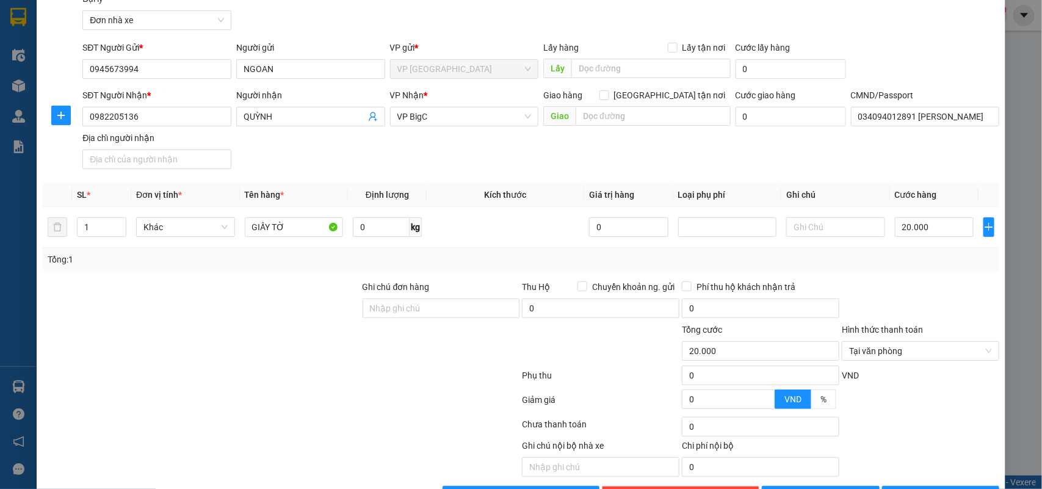
scroll to position [93, 0]
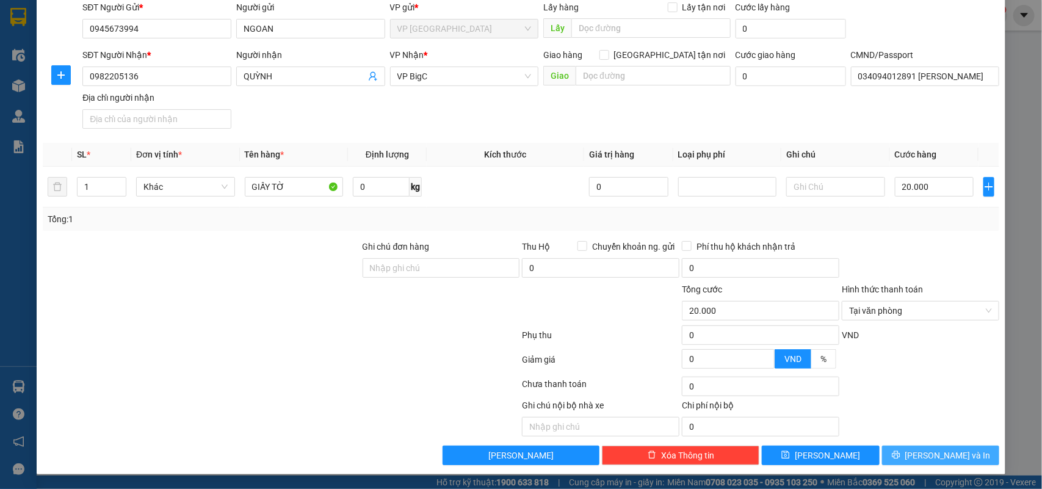
click at [930, 461] on span "Lưu và In" at bounding box center [947, 455] width 85 height 13
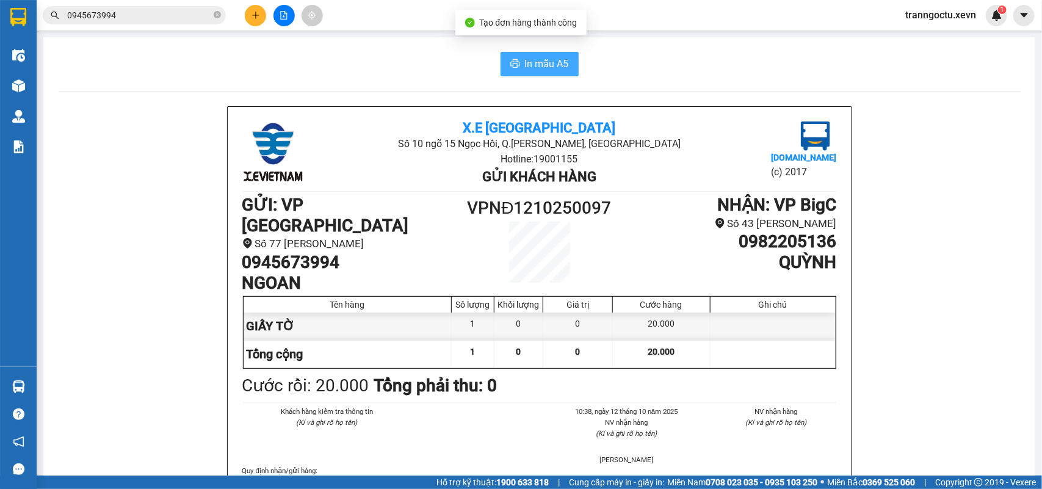
click at [535, 62] on span "In mẫu A5" at bounding box center [547, 63] width 44 height 15
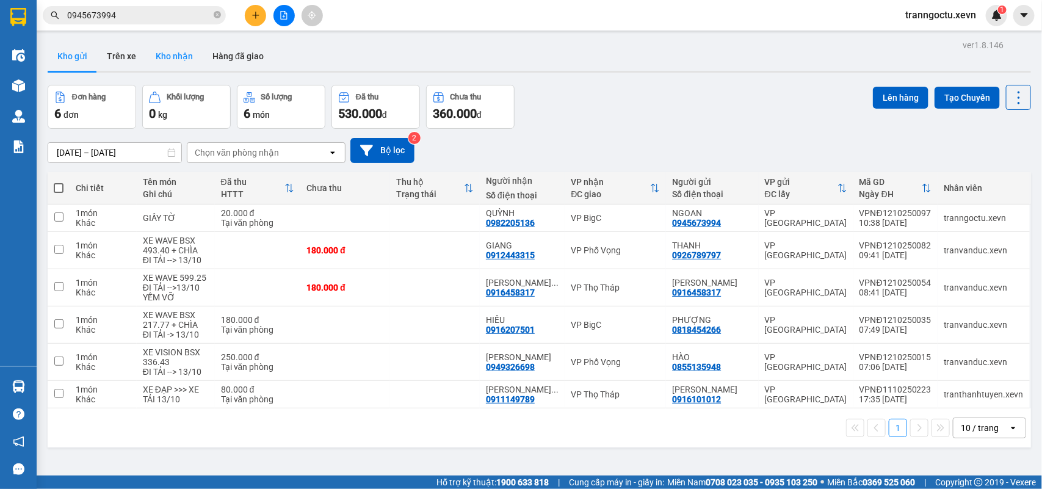
click at [170, 49] on button "Kho nhận" at bounding box center [174, 56] width 57 height 29
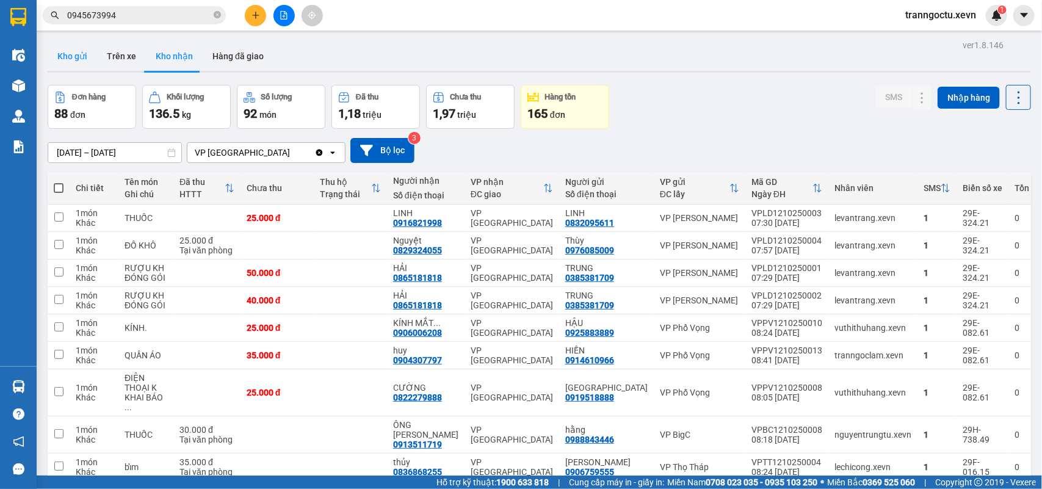
click at [70, 52] on button "Kho gửi" at bounding box center [72, 56] width 49 height 29
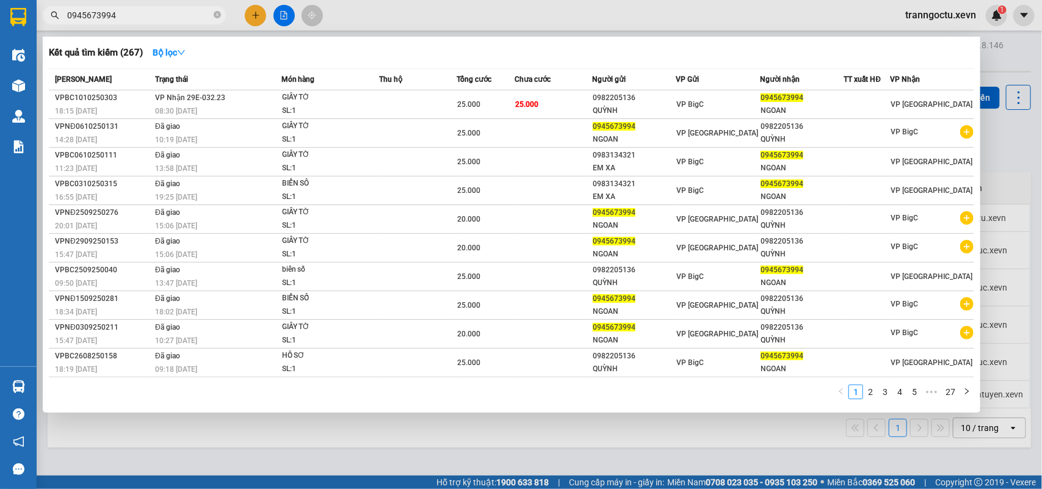
click at [139, 16] on input "0945673994" at bounding box center [139, 15] width 144 height 13
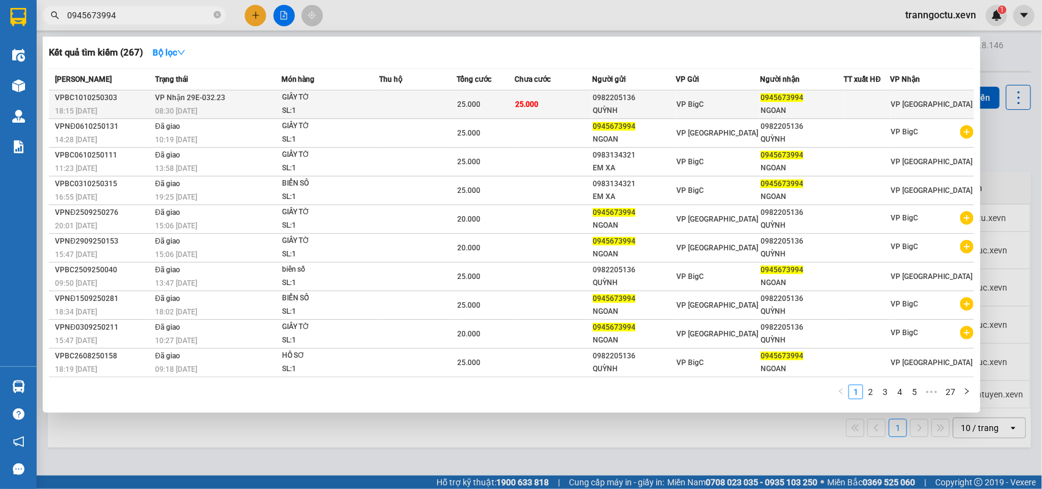
click at [264, 101] on td "VP Nhận 29E-032.23 08:30 - 11/10" at bounding box center [216, 104] width 129 height 29
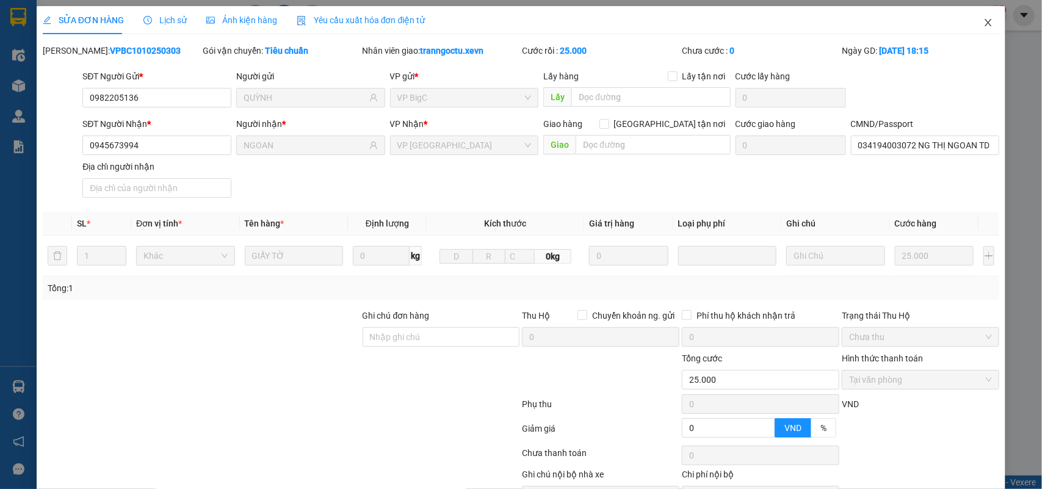
click at [983, 26] on icon "close" at bounding box center [988, 23] width 10 height 10
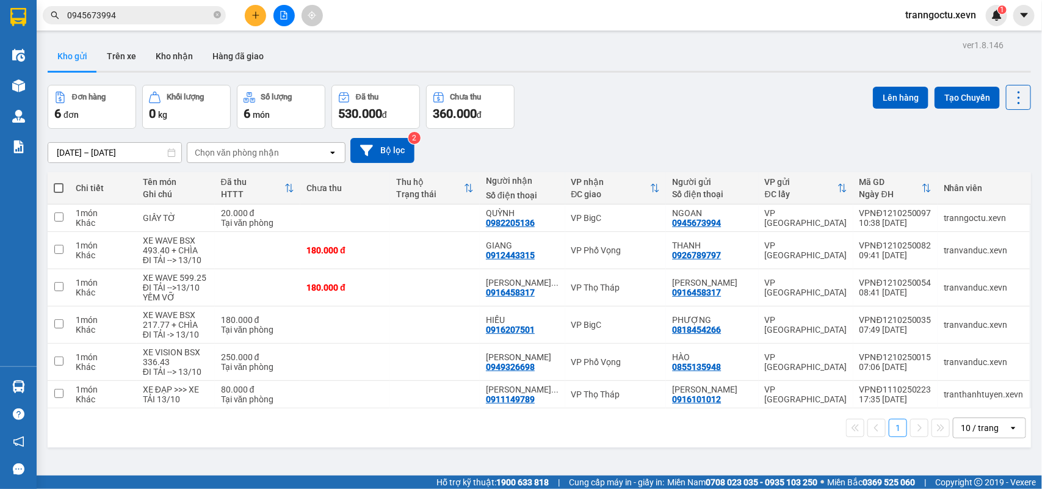
click at [147, 18] on input "0945673994" at bounding box center [139, 15] width 144 height 13
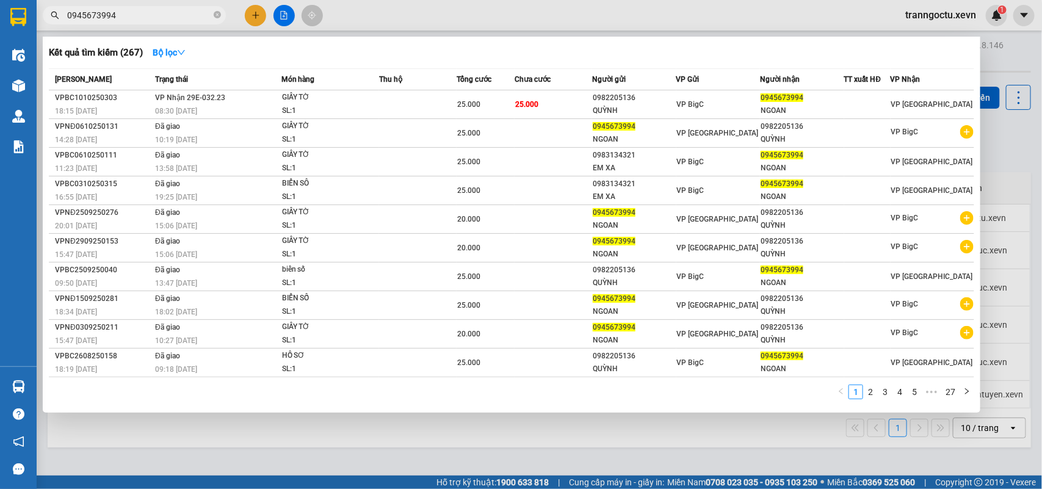
drag, startPoint x: 147, startPoint y: 18, endPoint x: 220, endPoint y: 5, distance: 73.9
click at [150, 17] on input "0945673994" at bounding box center [139, 15] width 144 height 13
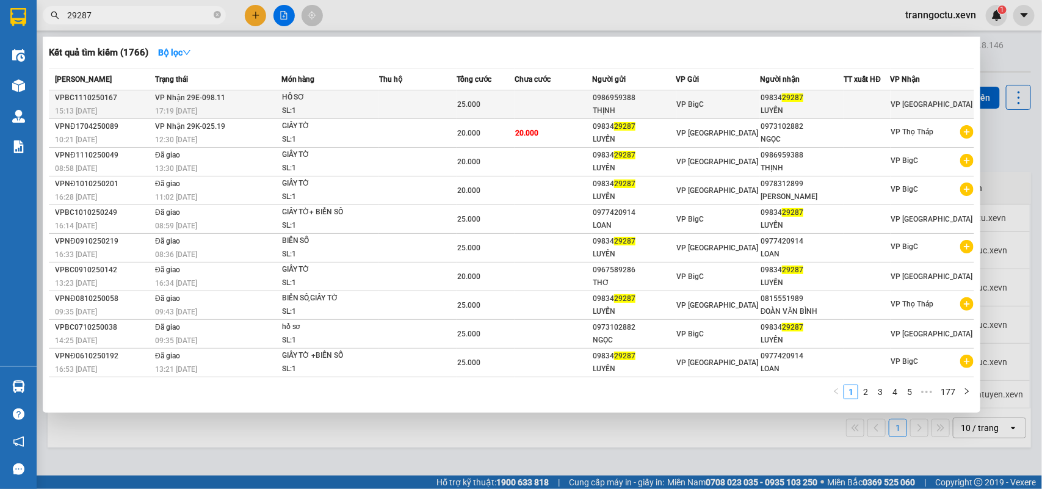
click at [679, 95] on td "VP BigC" at bounding box center [718, 104] width 84 height 29
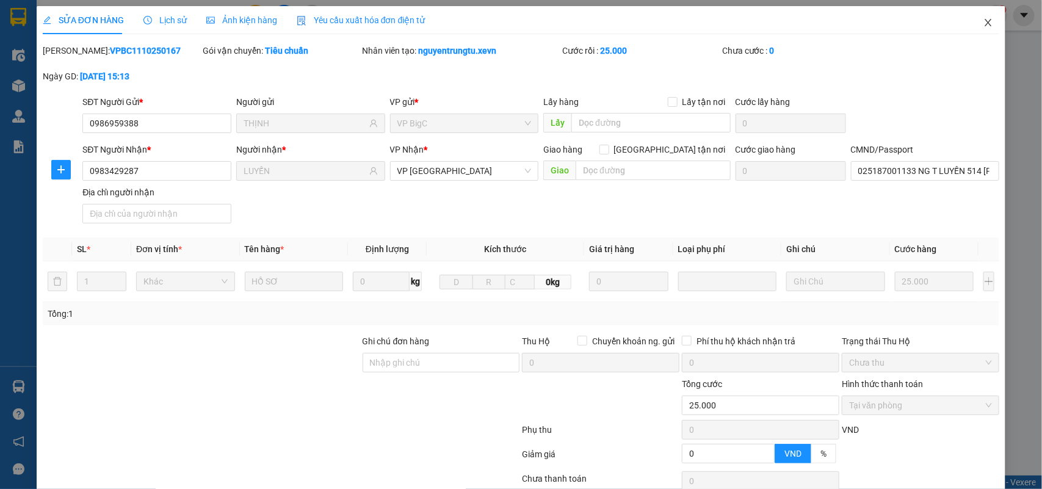
click at [985, 25] on icon "close" at bounding box center [988, 22] width 7 height 7
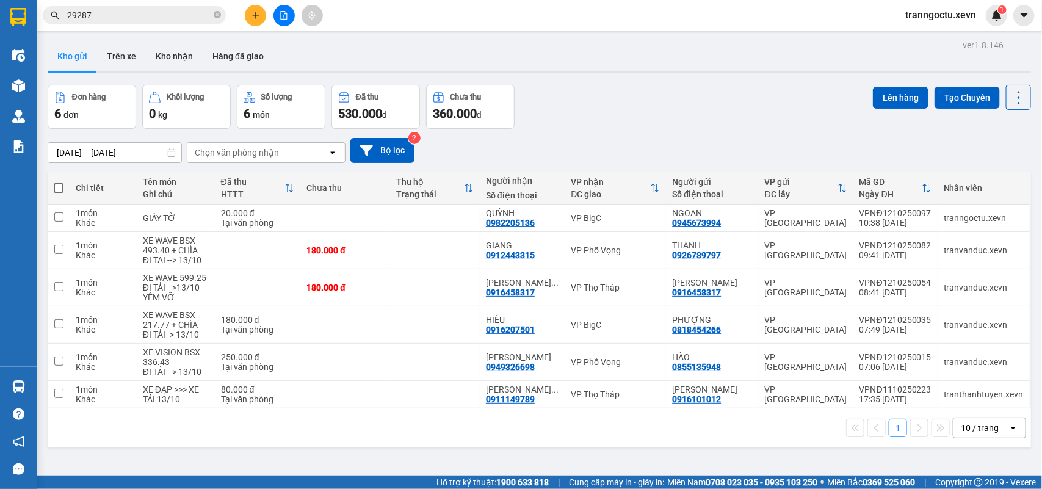
click at [136, 9] on input "29287" at bounding box center [139, 15] width 144 height 13
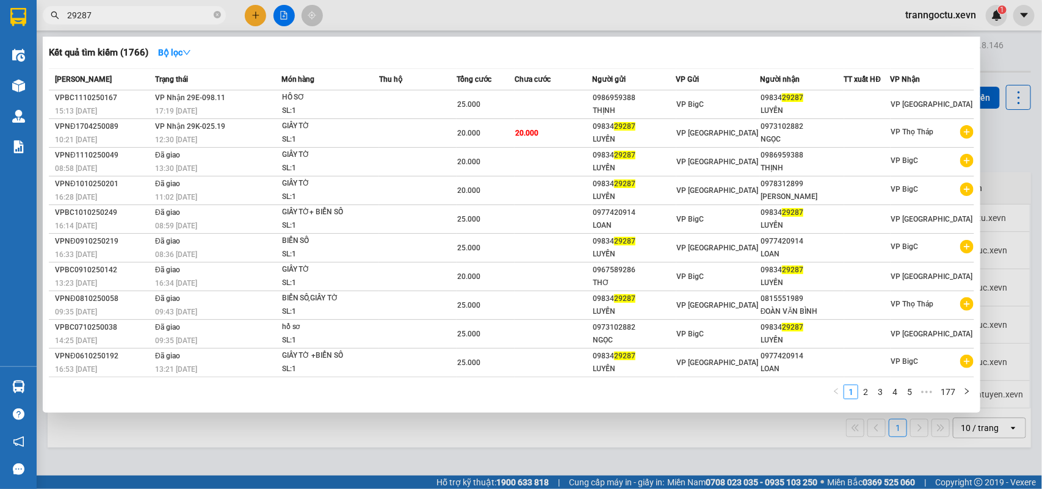
click at [468, 10] on div at bounding box center [521, 244] width 1042 height 489
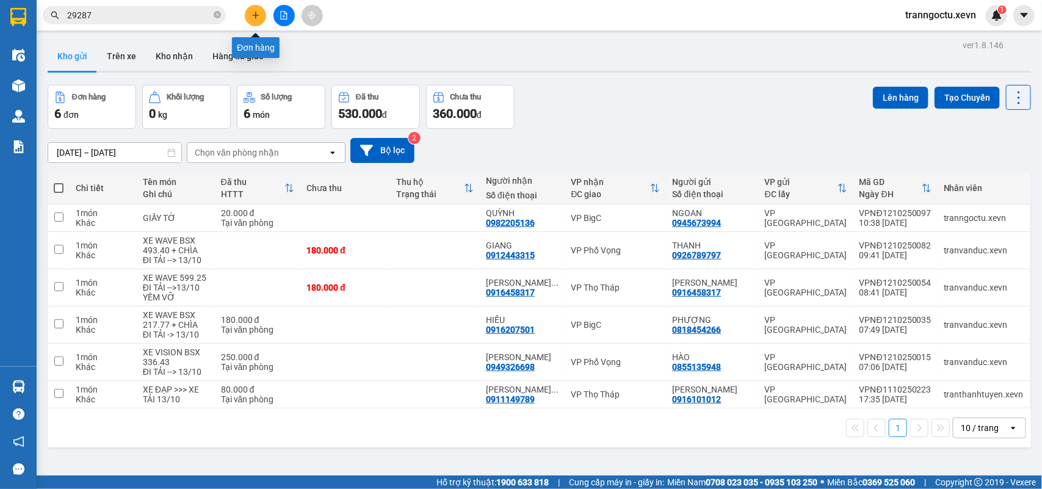
click at [258, 13] on icon "plus" at bounding box center [255, 15] width 9 height 9
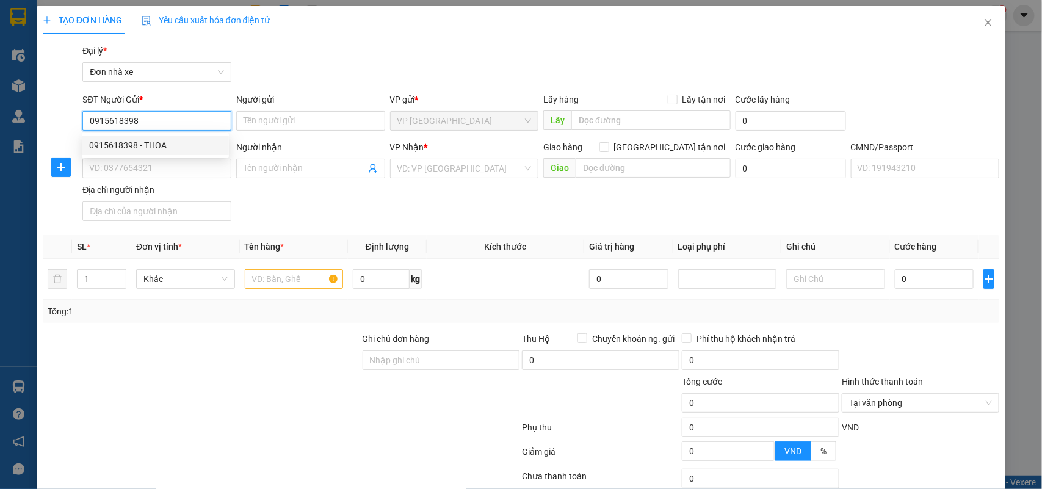
click at [171, 139] on div "0915618398 - THOA" at bounding box center [155, 145] width 132 height 13
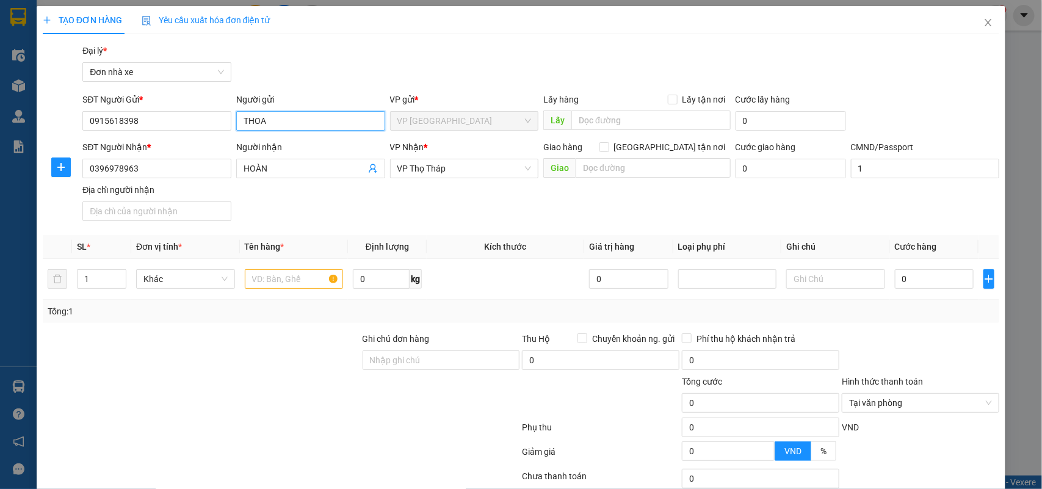
click at [277, 117] on input "THOA" at bounding box center [310, 121] width 149 height 20
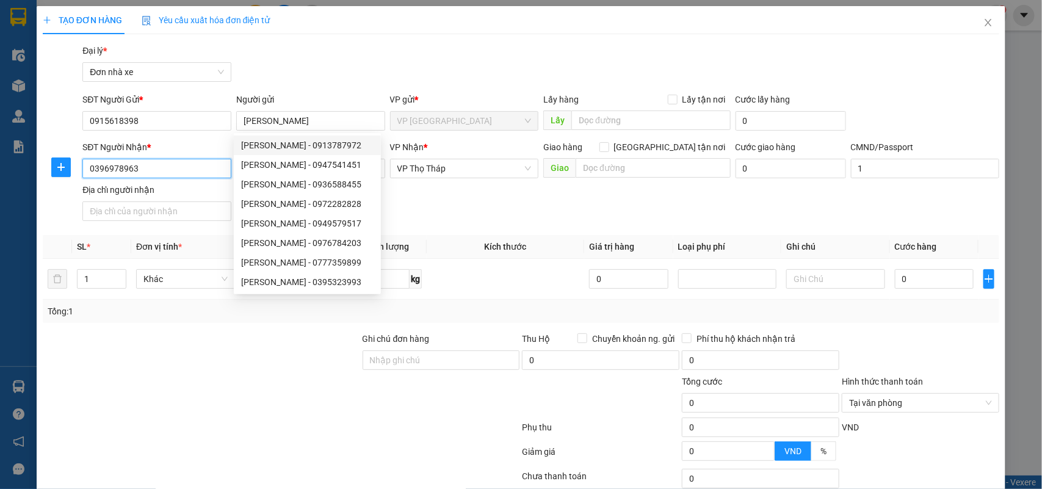
click at [165, 167] on input "0396978963" at bounding box center [156, 169] width 149 height 20
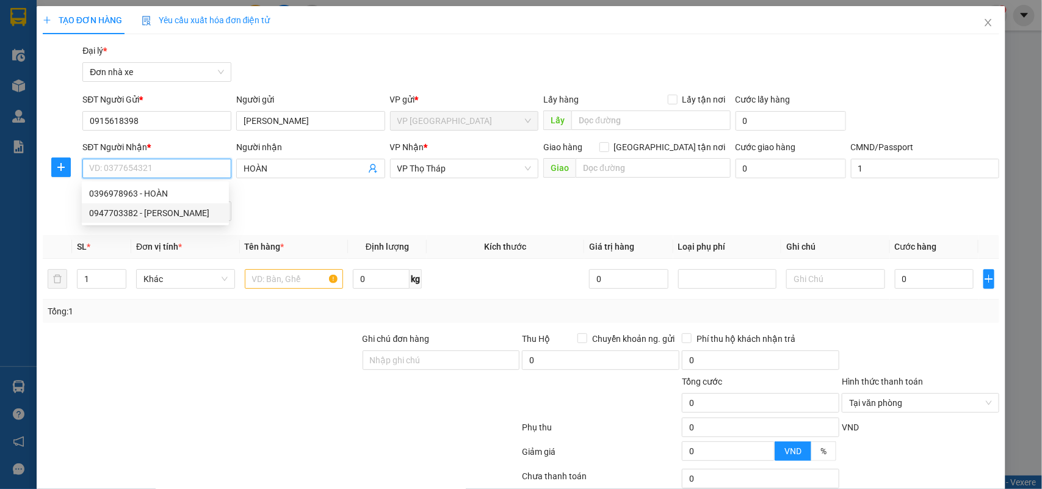
click at [187, 215] on div "0947703382 - CHU AN KHANG" at bounding box center [155, 212] width 132 height 13
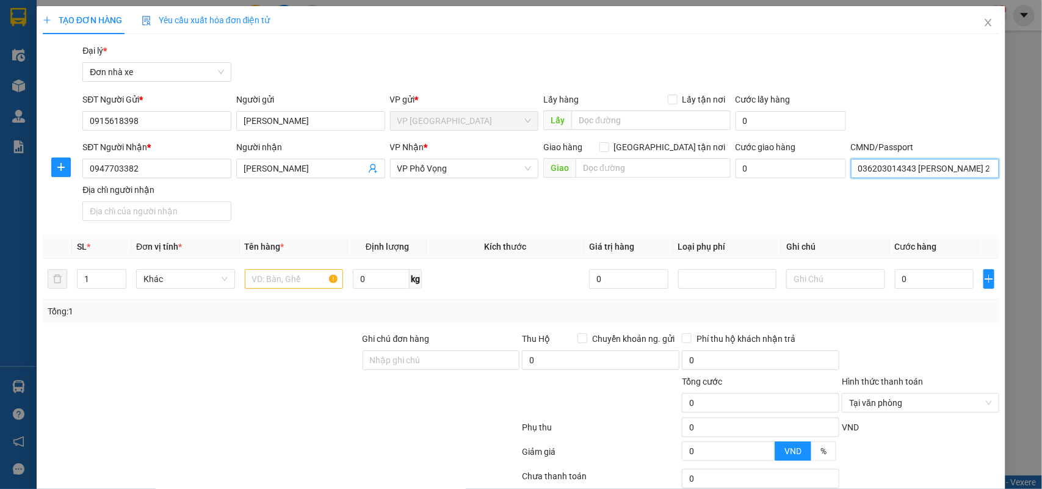
click at [903, 165] on input "036203014343 CHU AN KHANG 2003" at bounding box center [925, 169] width 149 height 20
click at [288, 281] on input "text" at bounding box center [294, 279] width 99 height 20
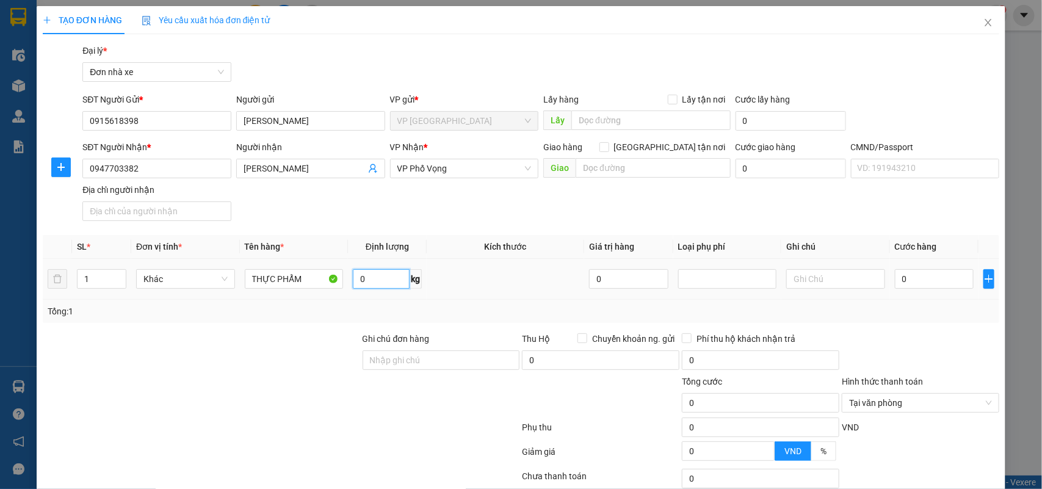
click at [364, 278] on input "0" at bounding box center [381, 279] width 57 height 20
click at [931, 270] on input "0" at bounding box center [934, 279] width 79 height 20
click at [925, 319] on div "Tổng: 1" at bounding box center [521, 311] width 957 height 23
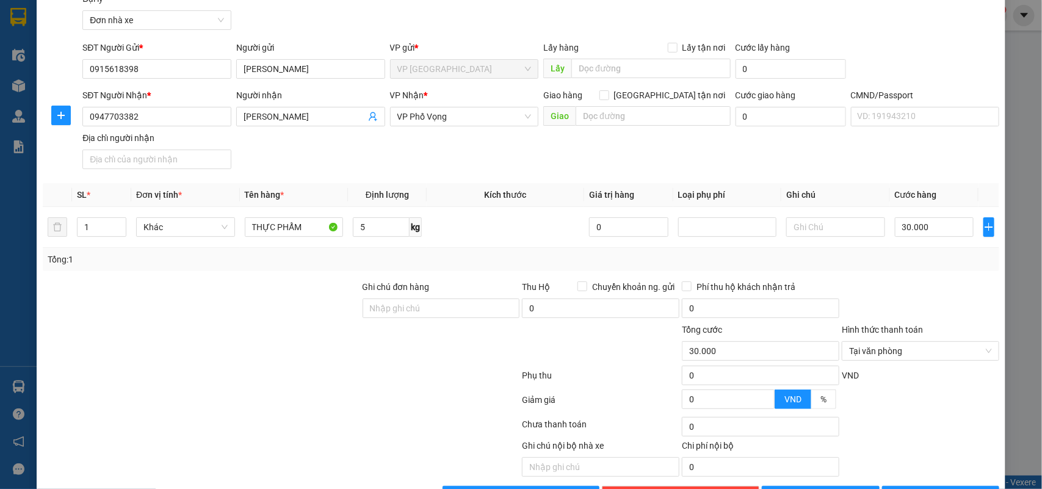
scroll to position [93, 0]
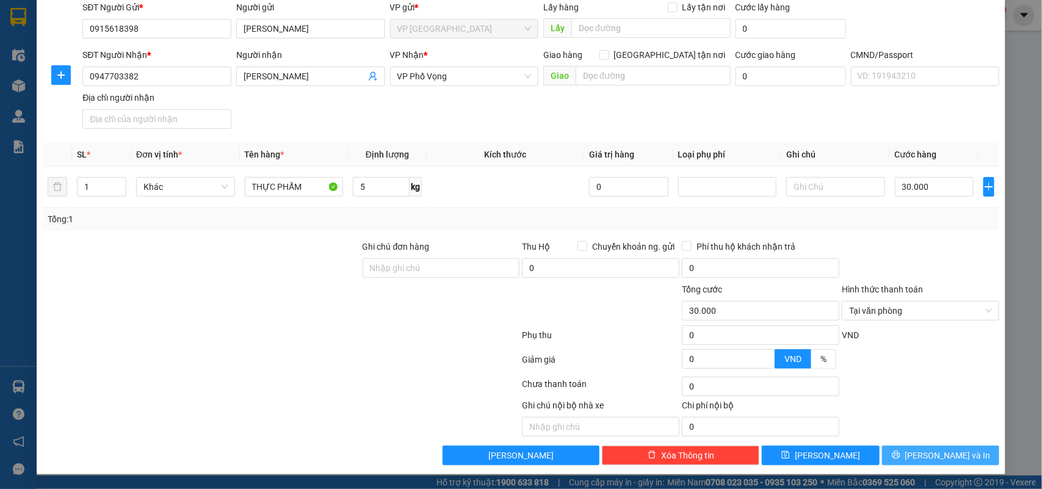
drag, startPoint x: 938, startPoint y: 464, endPoint x: 919, endPoint y: 409, distance: 58.1
click at [938, 462] on button "Lưu và In" at bounding box center [940, 456] width 117 height 20
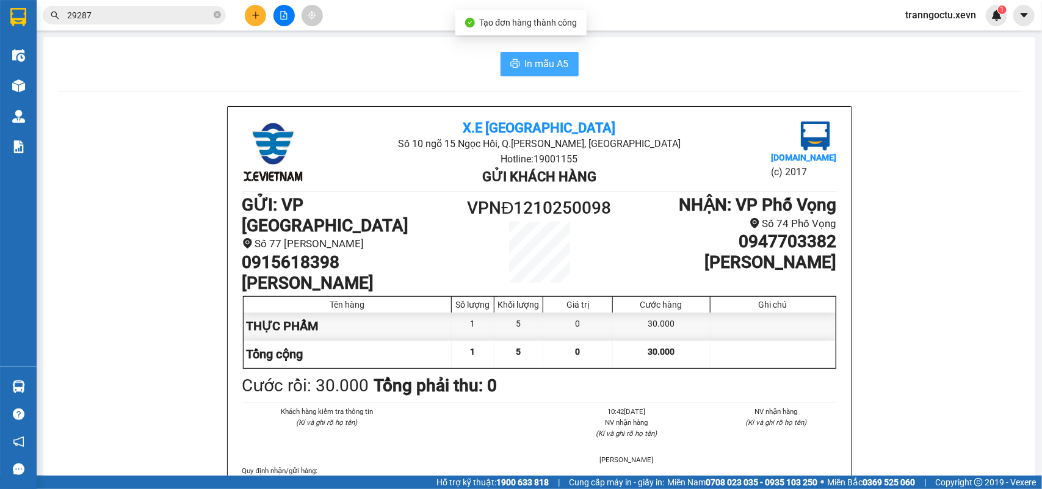
click at [526, 59] on span "In mẫu A5" at bounding box center [547, 63] width 44 height 15
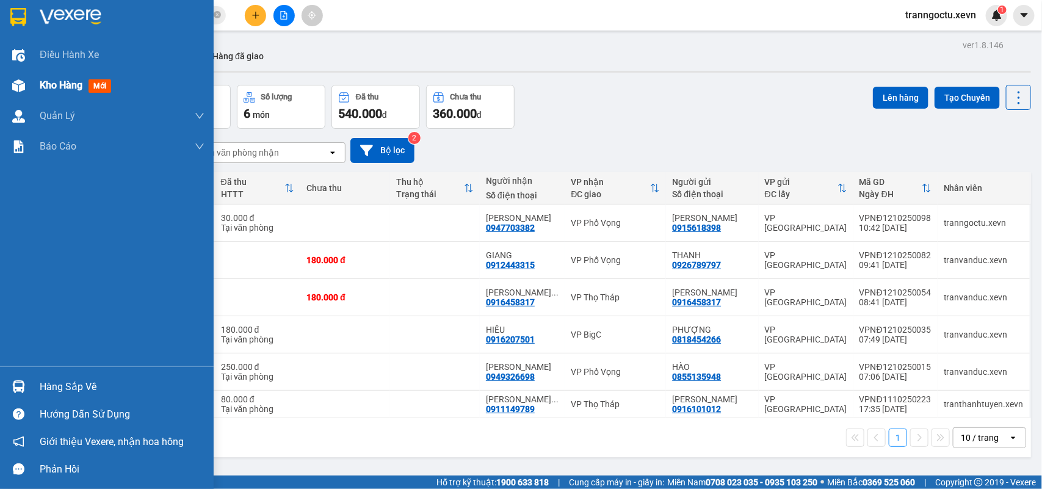
click at [55, 89] on span "Kho hàng" at bounding box center [61, 85] width 43 height 12
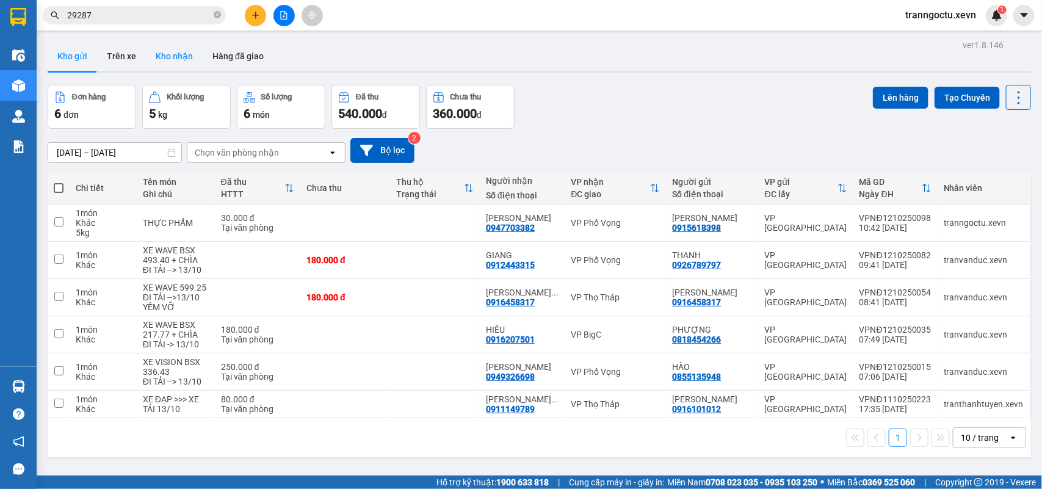
click at [167, 59] on button "Kho nhận" at bounding box center [174, 56] width 57 height 29
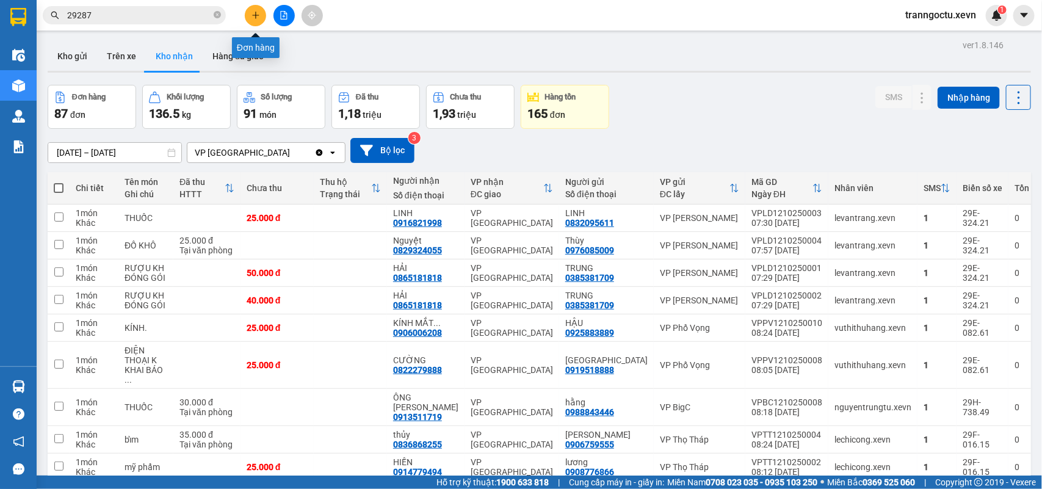
click at [258, 15] on icon "plus" at bounding box center [255, 15] width 7 height 1
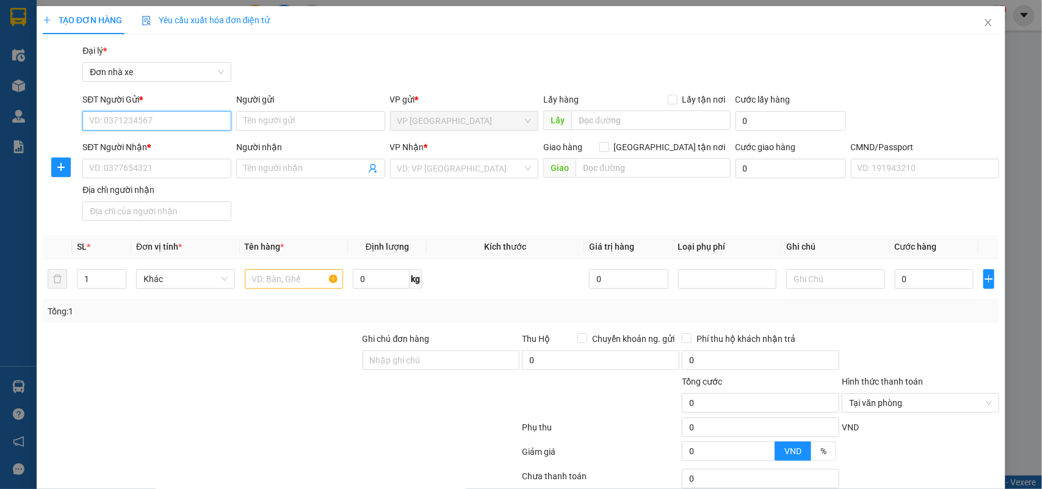
drag, startPoint x: 120, startPoint y: 119, endPoint x: 346, endPoint y: 28, distance: 244.0
click at [121, 119] on input "SĐT Người Gửi *" at bounding box center [156, 121] width 149 height 20
click at [197, 147] on div "0968438246 - PHẠM QUANG DUY" at bounding box center [155, 145] width 132 height 13
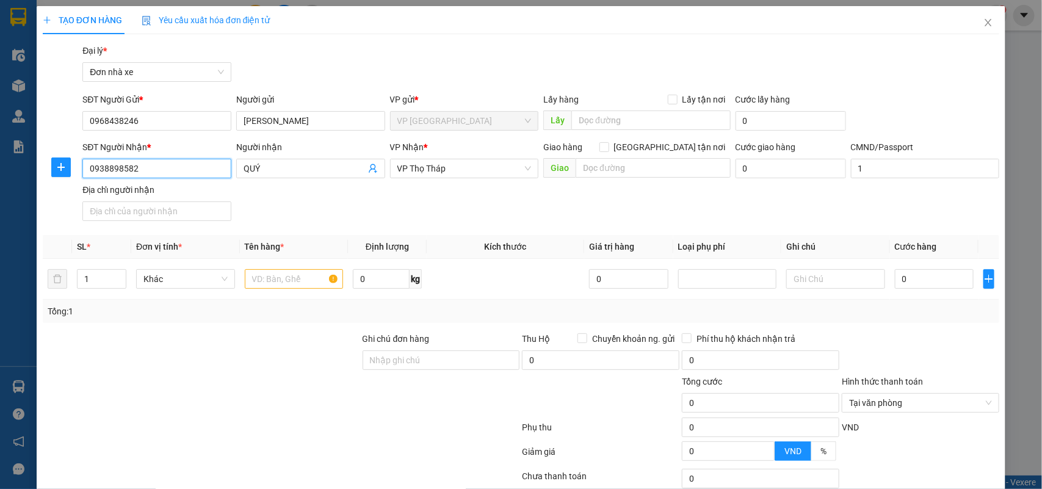
click at [199, 168] on input "0938898582" at bounding box center [156, 169] width 149 height 20
click at [289, 164] on input "QUÝ" at bounding box center [305, 168] width 122 height 13
click at [289, 163] on input "QUÝ" at bounding box center [305, 168] width 122 height 13
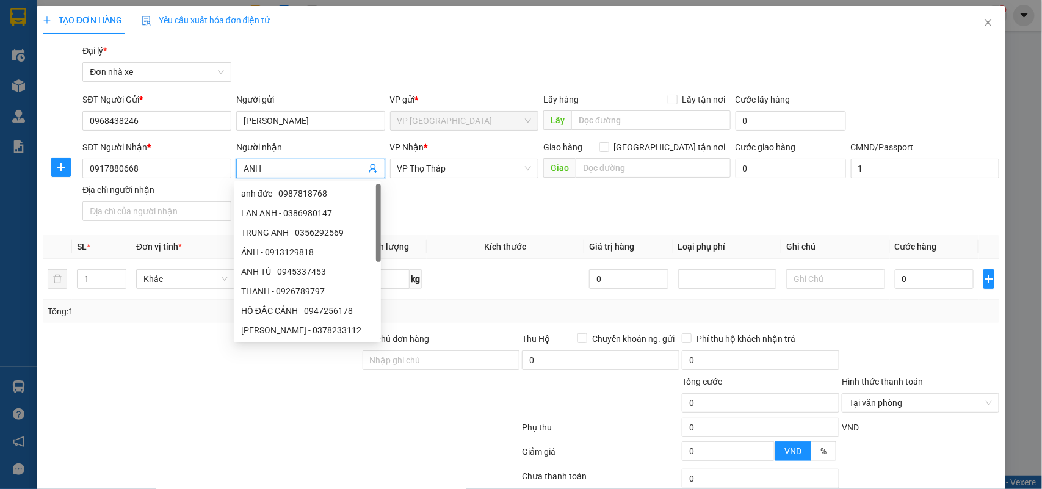
click at [501, 220] on div "SĐT Người Nhận * 0917880668 Người nhận ANH VP Nhận * VP Thọ Tháp Giao hàng Giao…" at bounding box center [541, 182] width 922 height 85
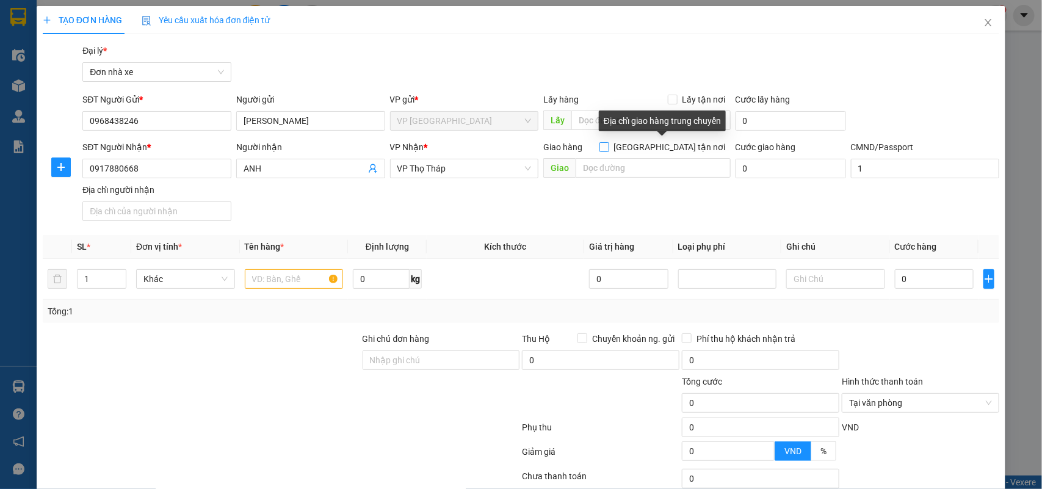
click at [608, 145] on input "Giao tận nơi" at bounding box center [603, 146] width 9 height 9
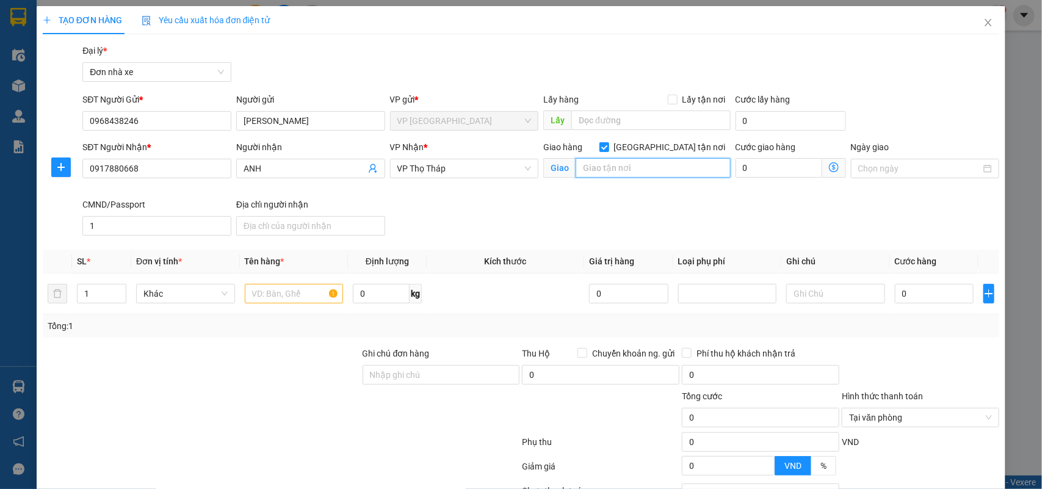
click at [620, 163] on input "text" at bounding box center [653, 168] width 155 height 20
click at [663, 169] on input "287 KHÂM THIÊN" at bounding box center [653, 168] width 155 height 20
paste input "P. Khâm Thiên, Thổ Quan, Đống Đa, Hà Nội, Việt Nam"
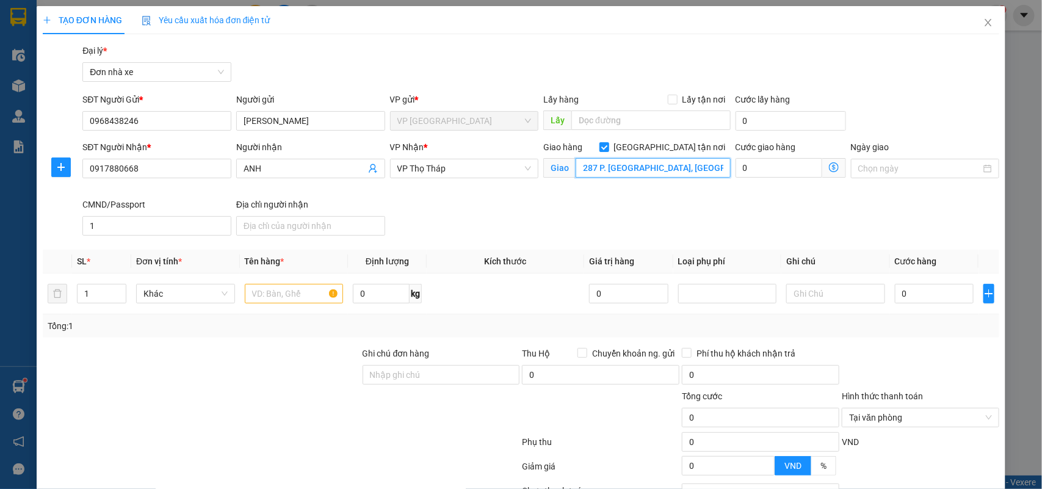
scroll to position [0, 85]
click at [510, 172] on span "VP Thọ Tháp" at bounding box center [464, 168] width 134 height 18
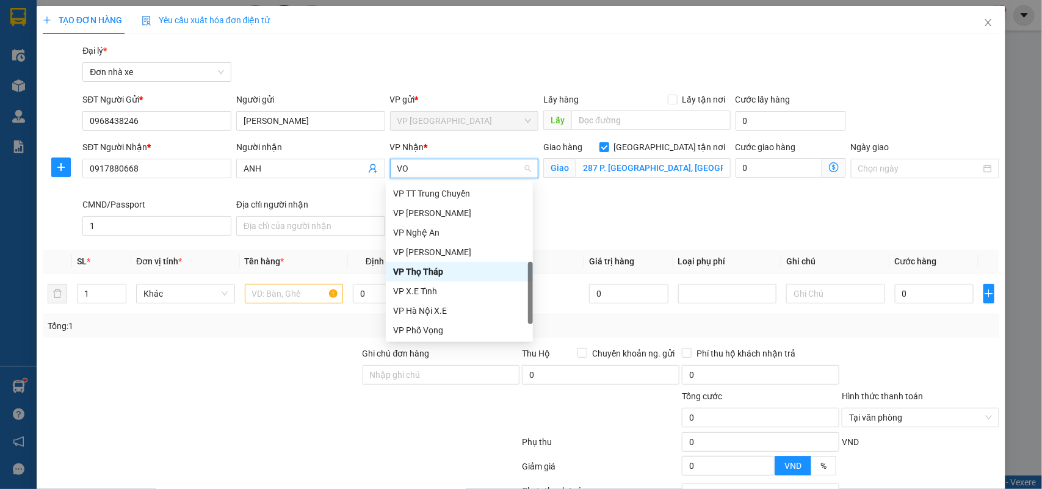
scroll to position [0, 0]
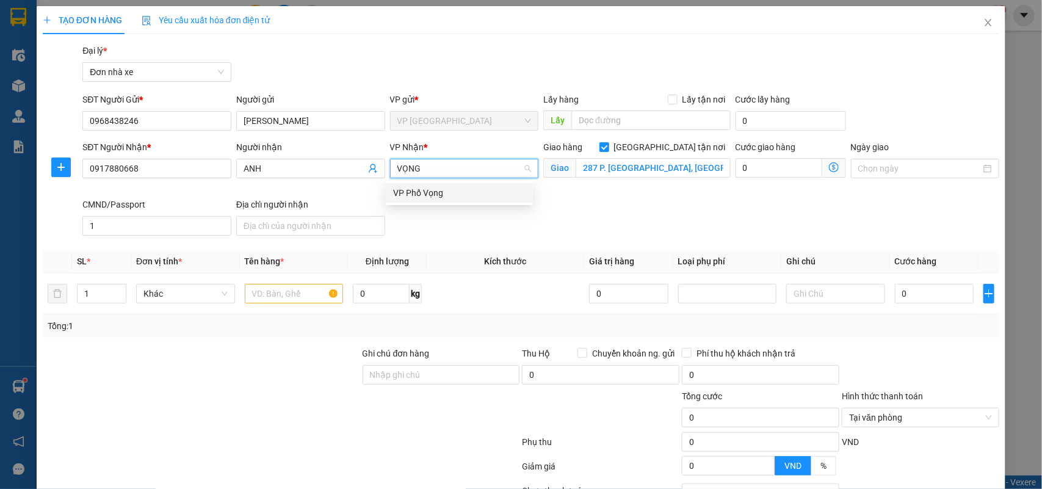
click at [487, 194] on div "VP Phố Vọng" at bounding box center [459, 192] width 132 height 13
click at [922, 168] on input "Ngày giao" at bounding box center [919, 168] width 123 height 13
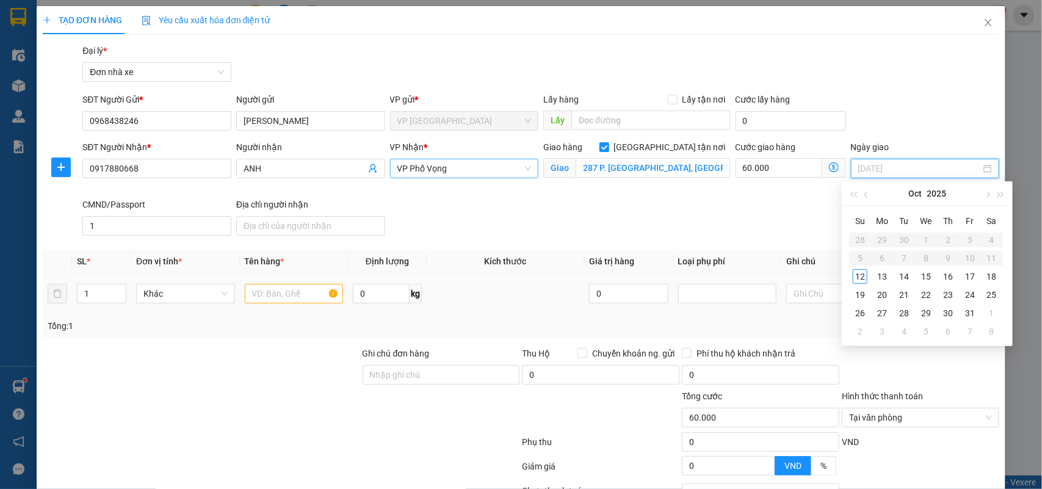
click at [859, 273] on div "12" at bounding box center [860, 276] width 15 height 15
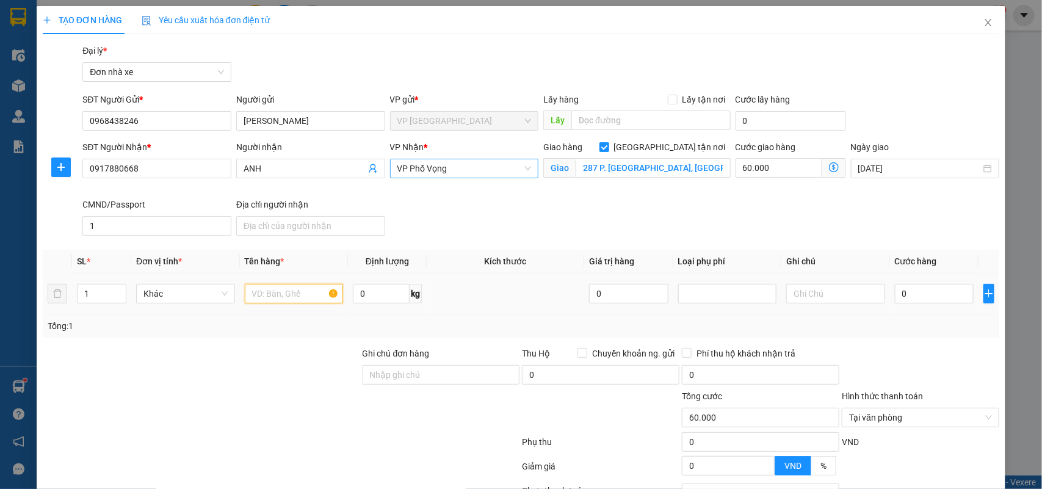
click at [293, 285] on input "text" at bounding box center [294, 294] width 99 height 20
click at [376, 289] on input "0" at bounding box center [381, 294] width 57 height 20
click at [924, 291] on input "0" at bounding box center [934, 294] width 79 height 20
click at [906, 355] on div at bounding box center [920, 368] width 160 height 43
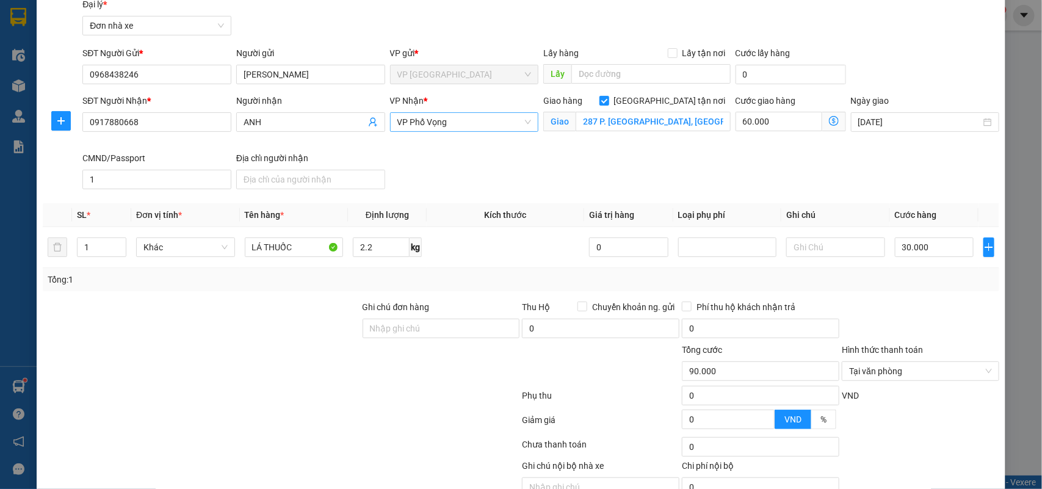
scroll to position [108, 0]
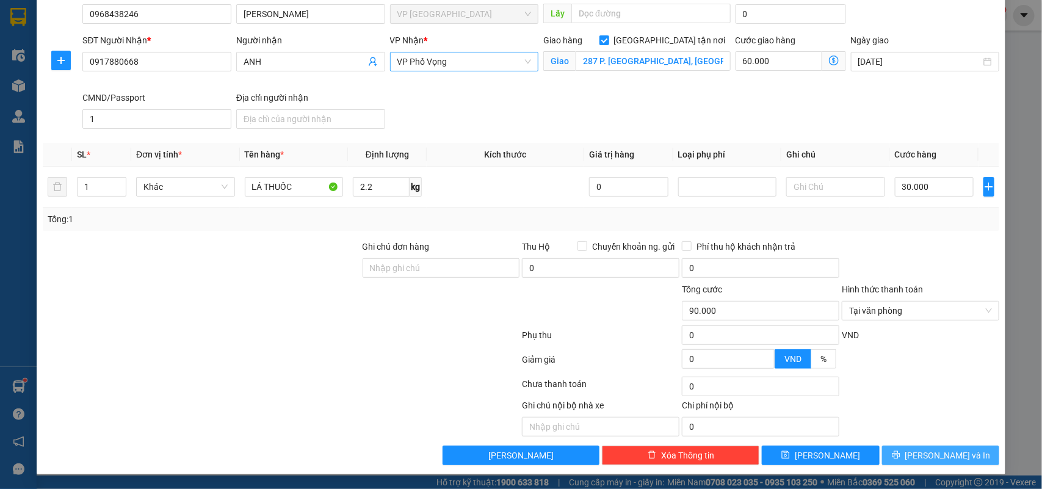
click at [954, 452] on button "Lưu và In" at bounding box center [940, 456] width 117 height 20
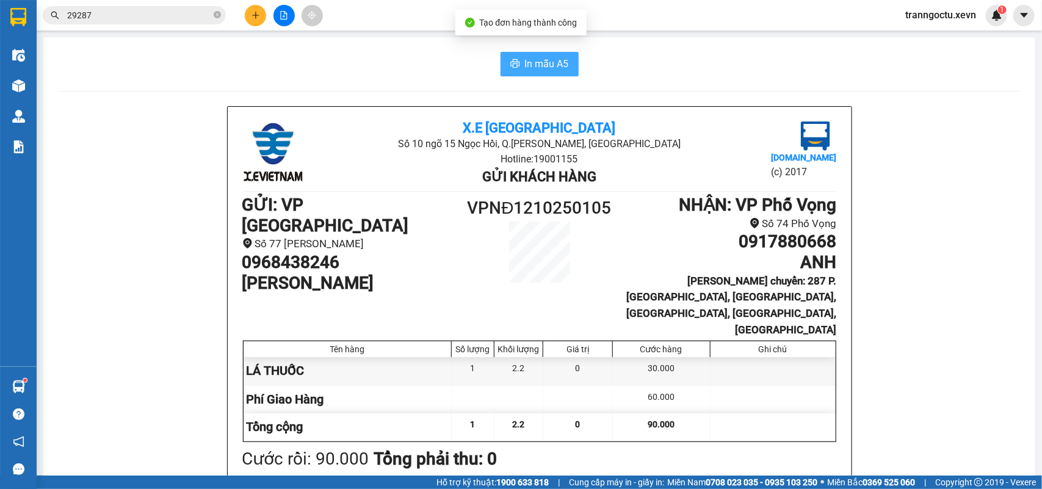
click at [548, 56] on button "In mẫu A5" at bounding box center [540, 64] width 78 height 24
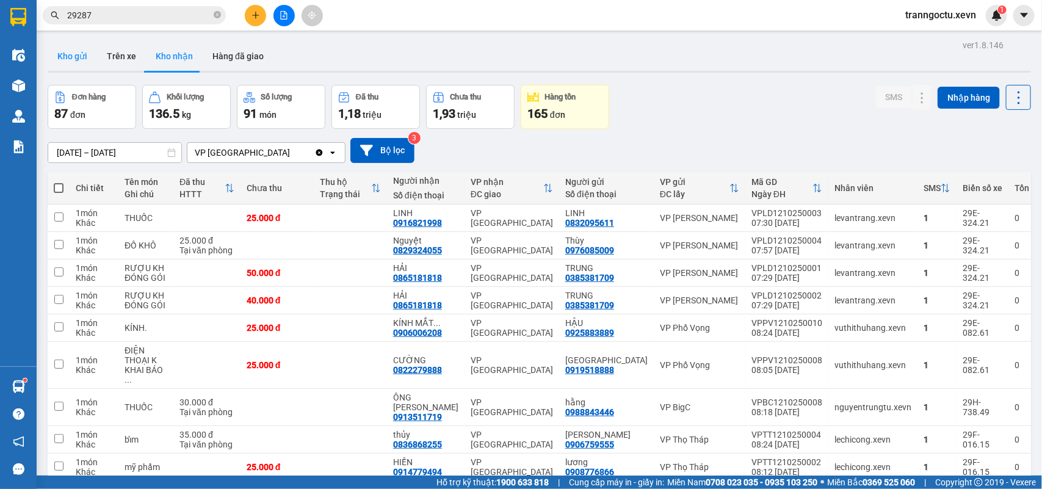
click at [52, 52] on button "Kho gửi" at bounding box center [72, 56] width 49 height 29
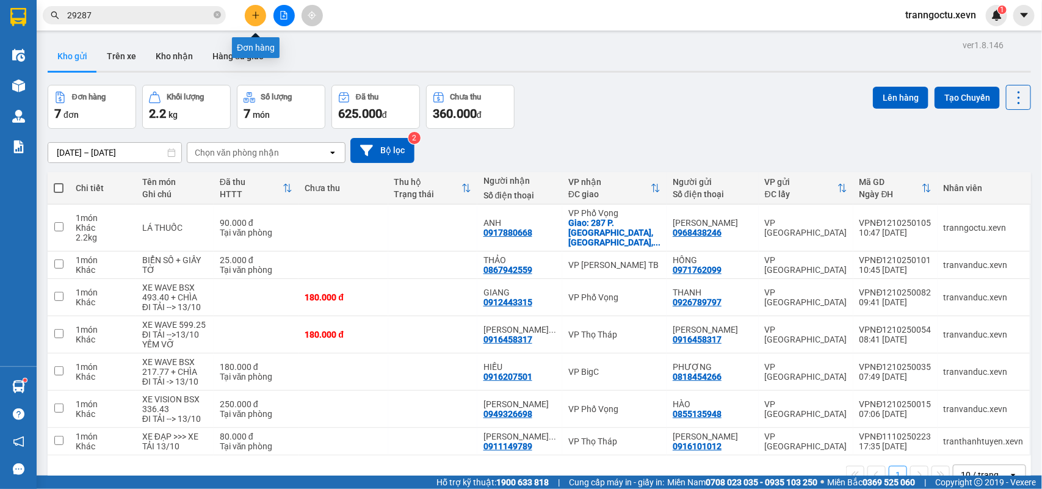
click at [251, 19] on icon "plus" at bounding box center [255, 15] width 9 height 9
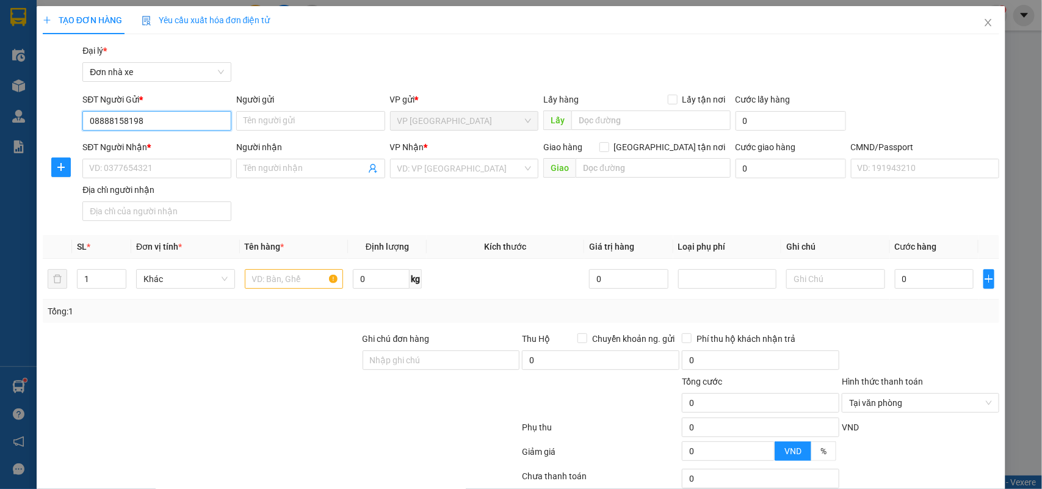
click at [113, 120] on input "08888158198" at bounding box center [156, 121] width 149 height 20
click at [151, 146] on div "0888158198 - CỎ MỀM NAM ĐỊNH" at bounding box center [155, 145] width 132 height 13
drag, startPoint x: 278, startPoint y: 284, endPoint x: 270, endPoint y: 286, distance: 8.1
click at [277, 286] on input "text" at bounding box center [294, 279] width 99 height 20
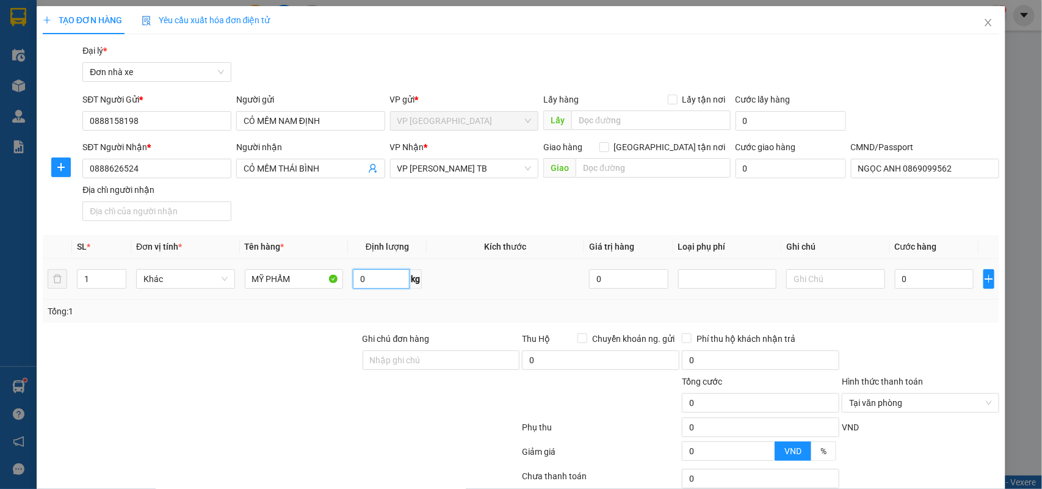
click at [362, 278] on input "0" at bounding box center [381, 279] width 57 height 20
click at [920, 273] on input "0" at bounding box center [934, 279] width 79 height 20
click at [924, 331] on div "Transit Pickup Surcharge Ids Transit Deliver Surcharge Ids Transit Deliver Surc…" at bounding box center [521, 300] width 957 height 513
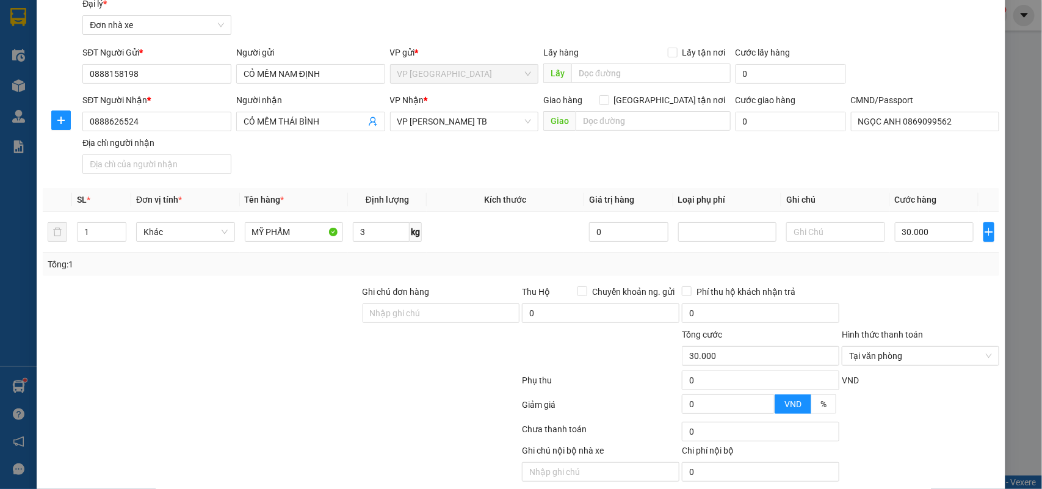
scroll to position [93, 0]
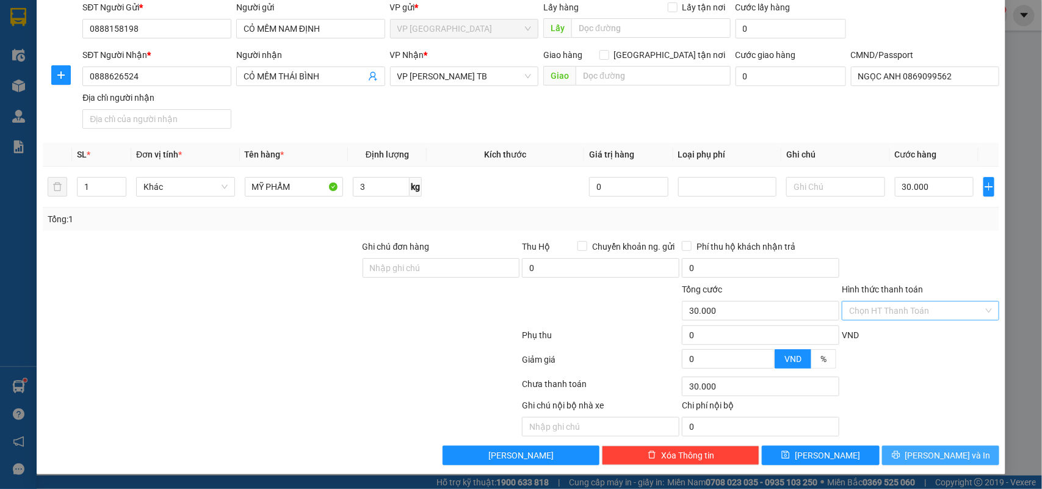
click at [941, 456] on span "Lưu và In" at bounding box center [947, 455] width 85 height 13
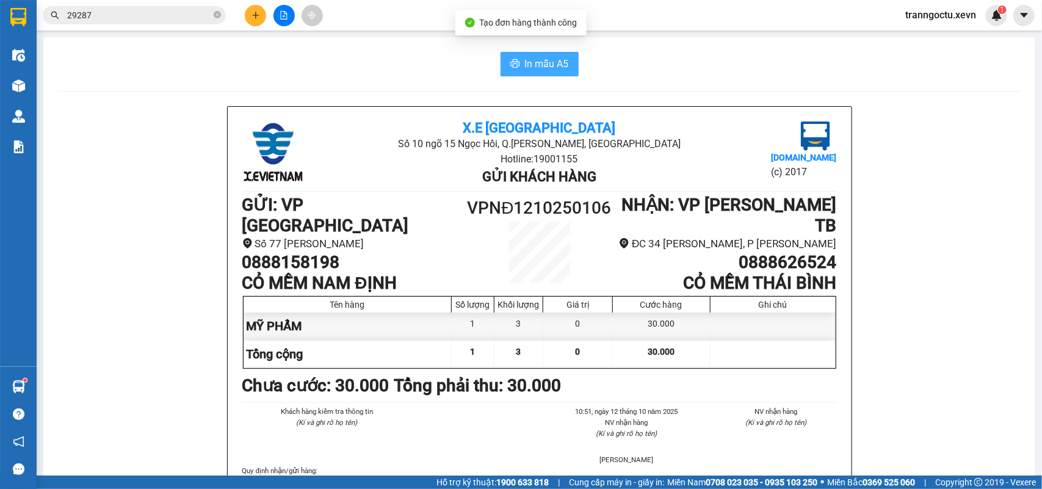
click at [532, 59] on span "In mẫu A5" at bounding box center [547, 63] width 44 height 15
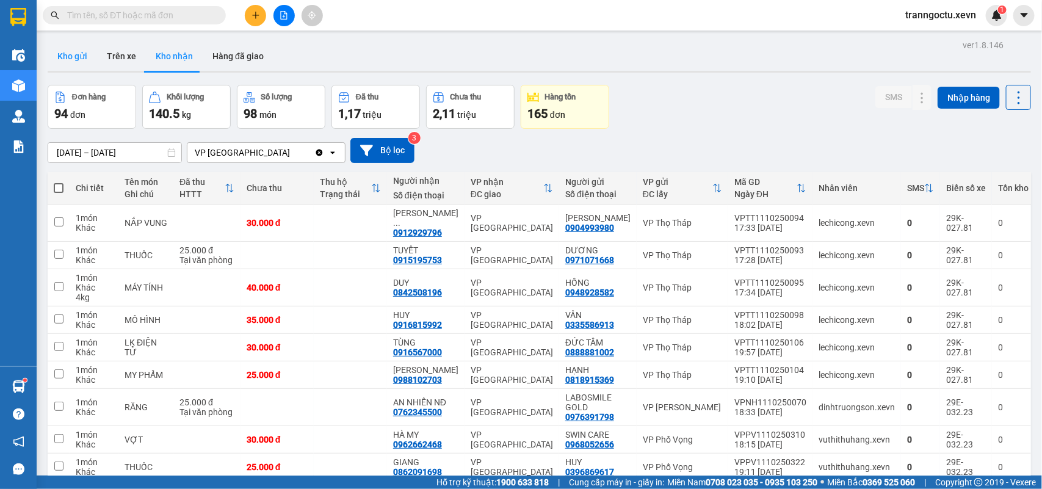
click at [76, 65] on button "Kho gửi" at bounding box center [72, 56] width 49 height 29
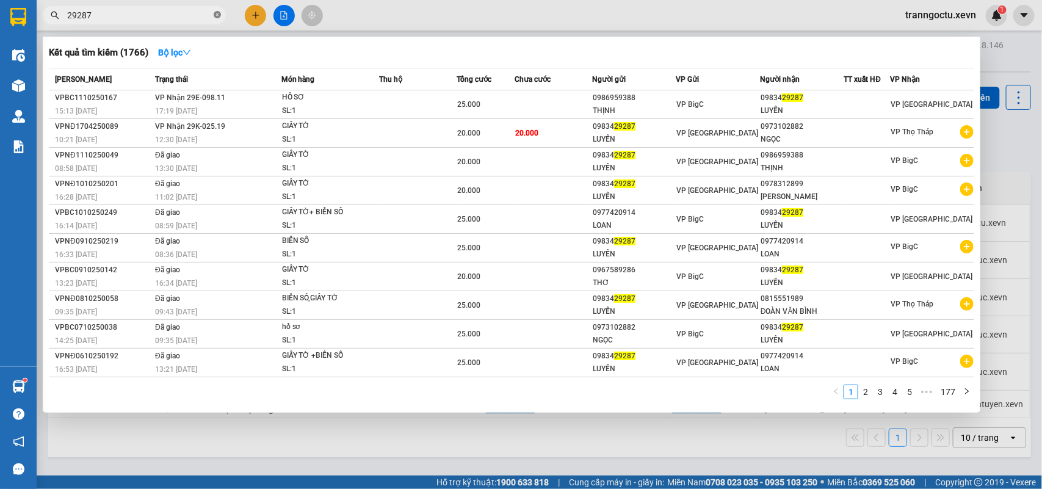
click at [215, 15] on icon "close-circle" at bounding box center [217, 14] width 7 height 7
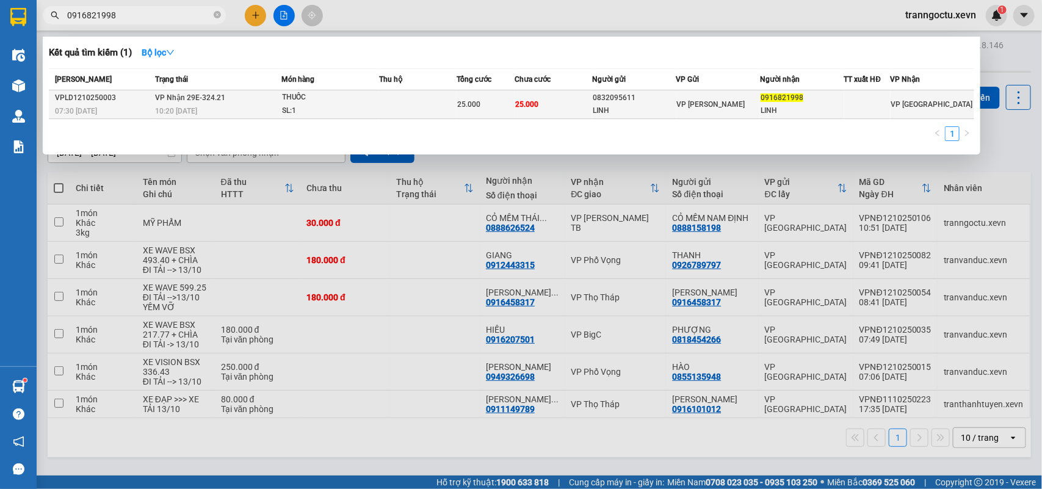
type input "0916821998"
click at [351, 107] on div "SL: 1" at bounding box center [328, 110] width 92 height 13
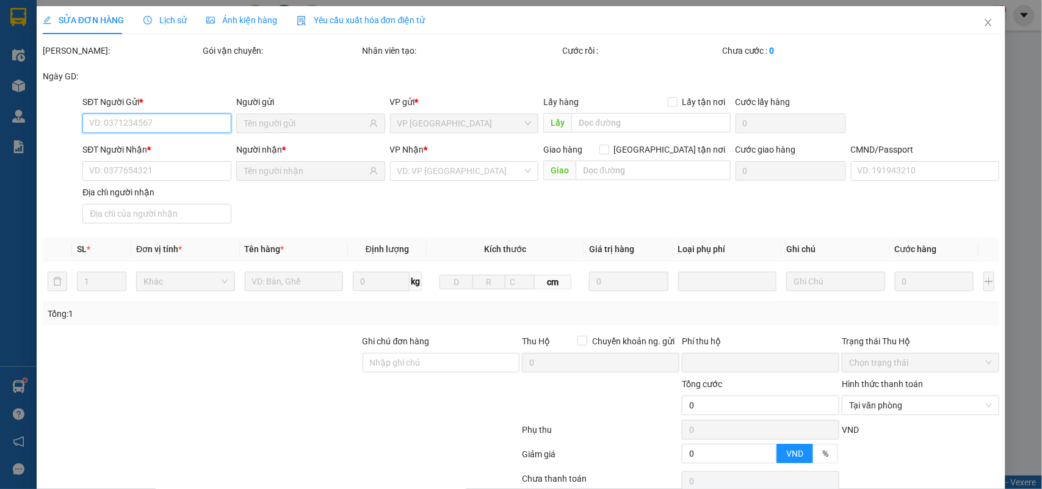
type input "0832095611"
type input "LINH"
type input "0916821998"
type input "LINH"
type input "036072006670 TRẦN THANH HUẤN, 35 NGUYỄN ĐỨC THUẬN"
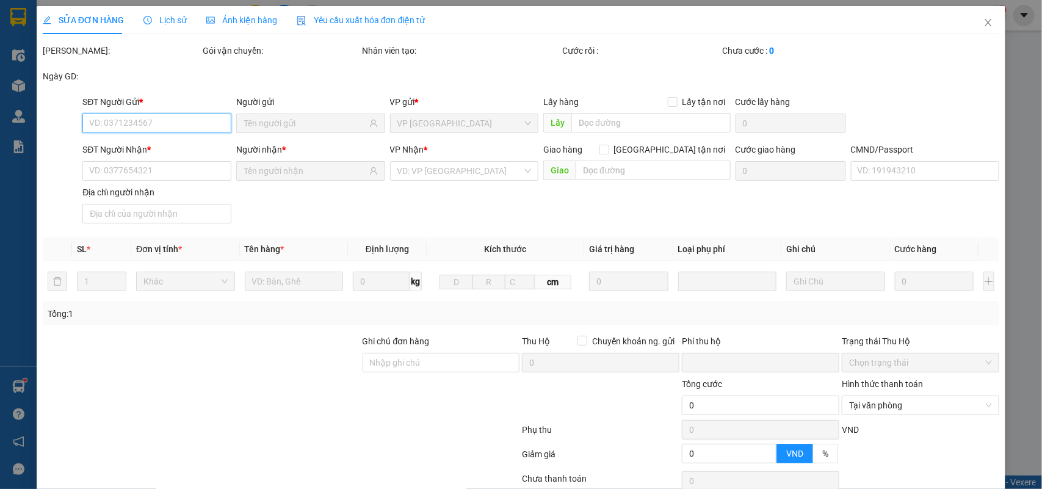
type input "0"
type input "25.000"
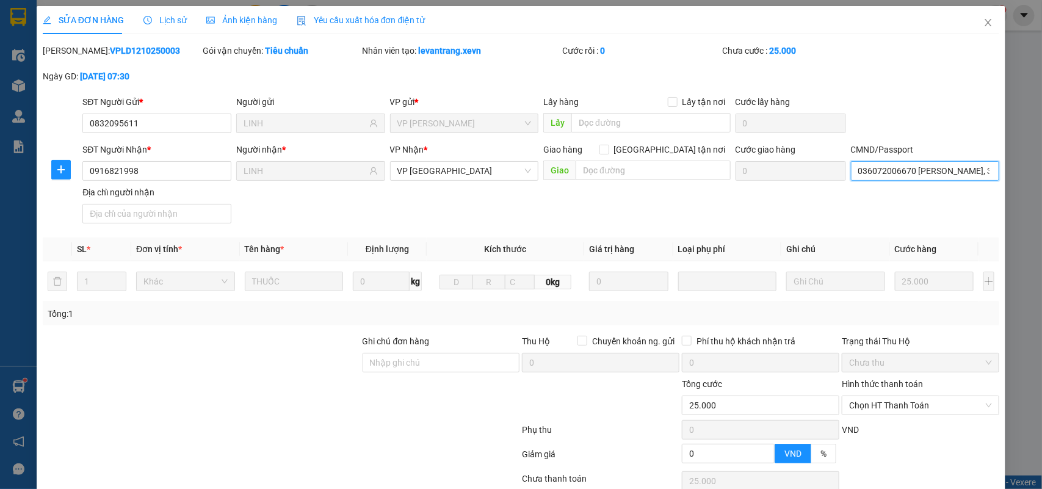
click at [908, 180] on input "036072006670 TRẦN THANH HUẤN, 35 NGUYỄN ĐỨC THUẬN" at bounding box center [925, 171] width 149 height 20
type input "036198010599 LƯƠNG THÙY LINH"
click at [127, 209] on input "Địa chỉ người nhận" at bounding box center [156, 214] width 149 height 20
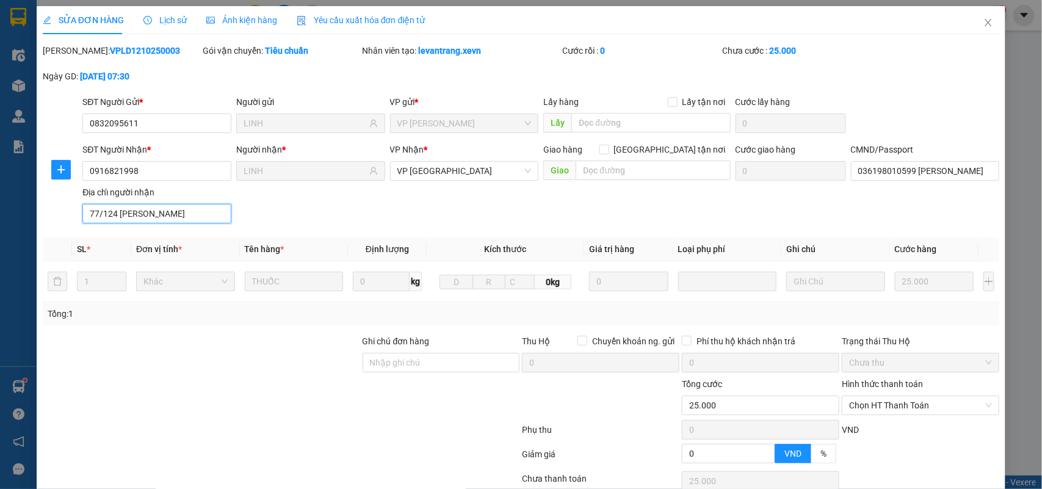
type input "77/124 TRẦN HUY LIỆU"
click at [385, 219] on div "SĐT Người Nhận * 0916821998 Người nhận * LINH VP Nhận * VP Nam Định Giao hàng G…" at bounding box center [541, 185] width 922 height 85
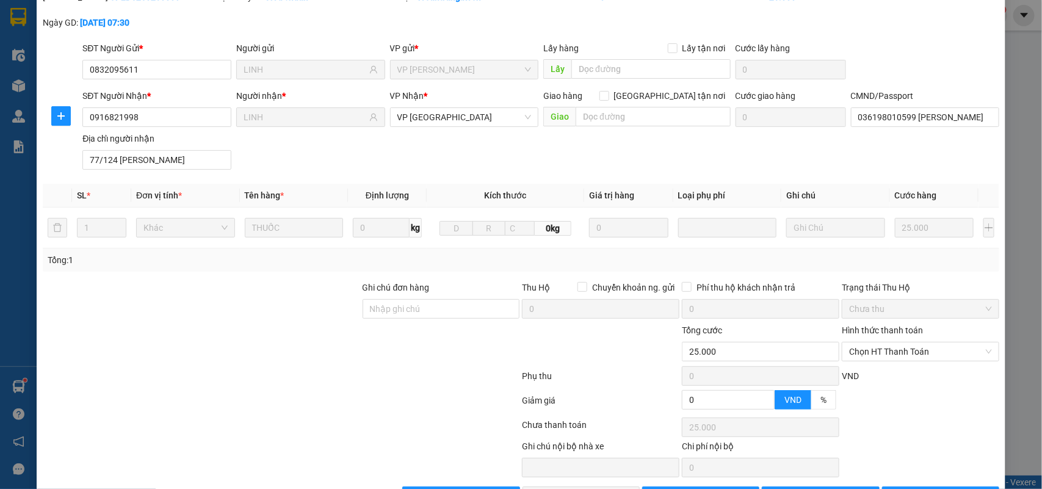
scroll to position [96, 0]
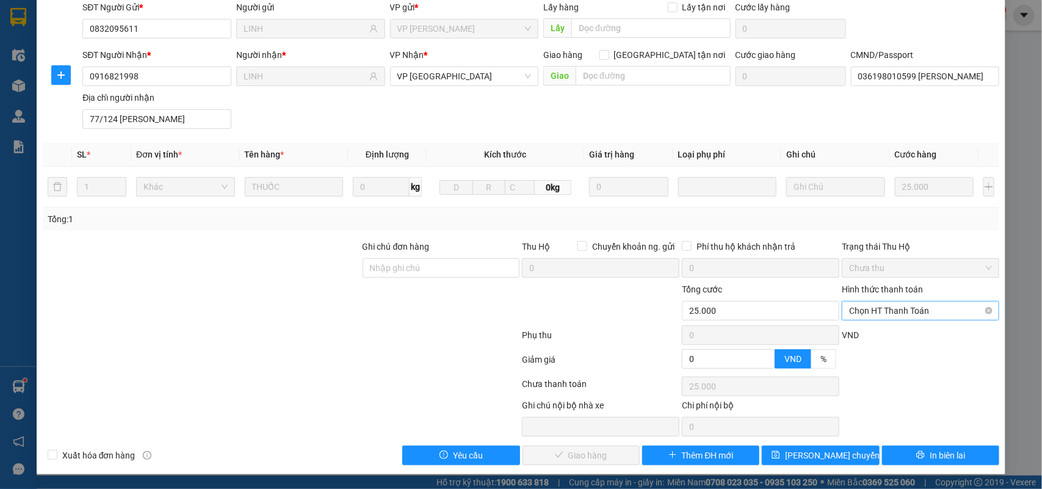
click at [899, 314] on span "Chọn HT Thanh Toán" at bounding box center [920, 311] width 143 height 18
click at [899, 330] on div "Tại văn phòng" at bounding box center [911, 336] width 141 height 13
type input "0"
click at [568, 454] on span "Giao hàng" at bounding box center [587, 455] width 39 height 13
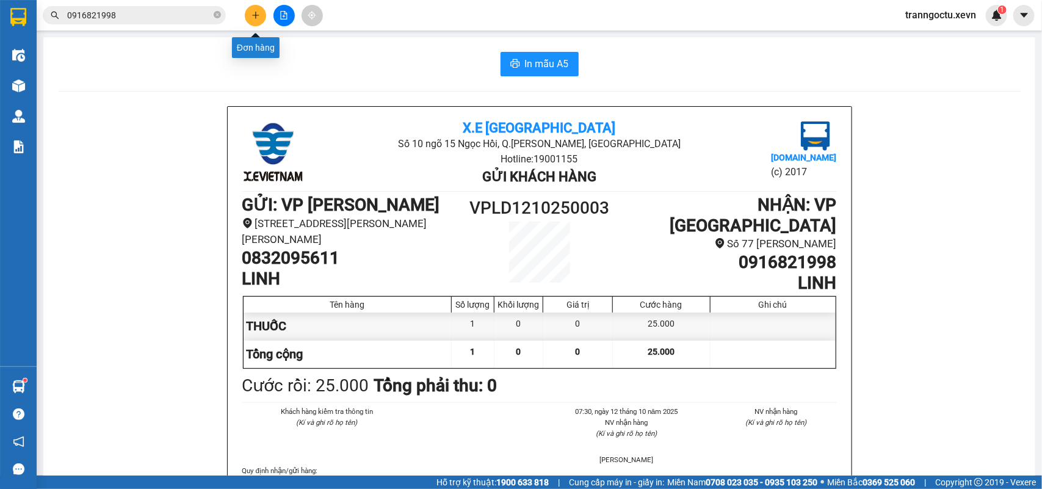
click at [255, 15] on icon "plus" at bounding box center [255, 15] width 7 height 1
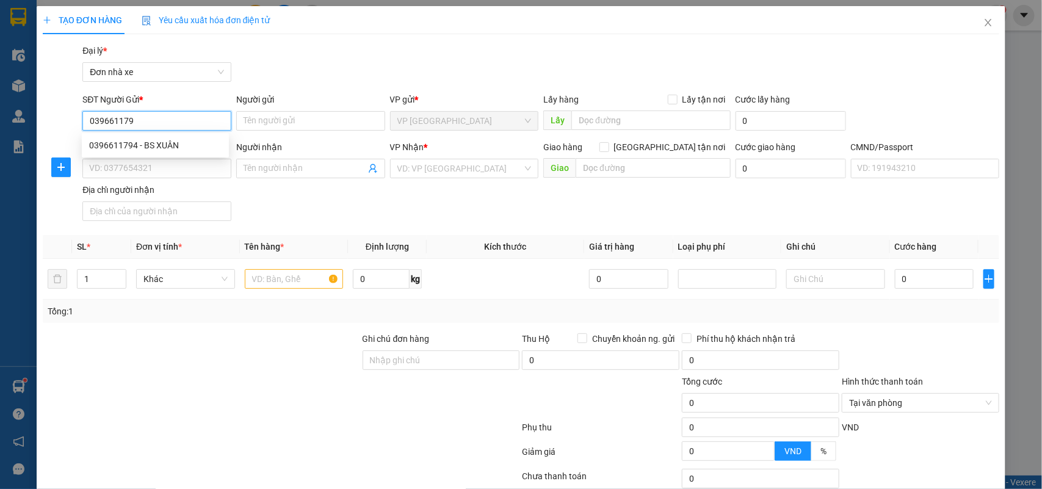
type input "0396611794"
click at [193, 144] on div "0396611794 - BS XUÂN" at bounding box center [155, 145] width 132 height 13
type input "BS XUÂN"
type input "0385535183"
type input "TỈNH THÁO LẮP"
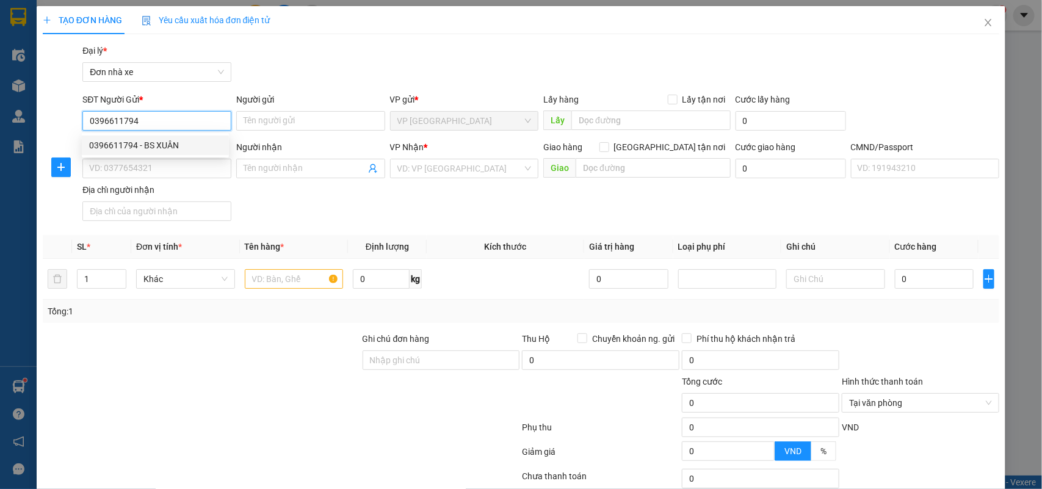
type input "1"
type input "0396611794"
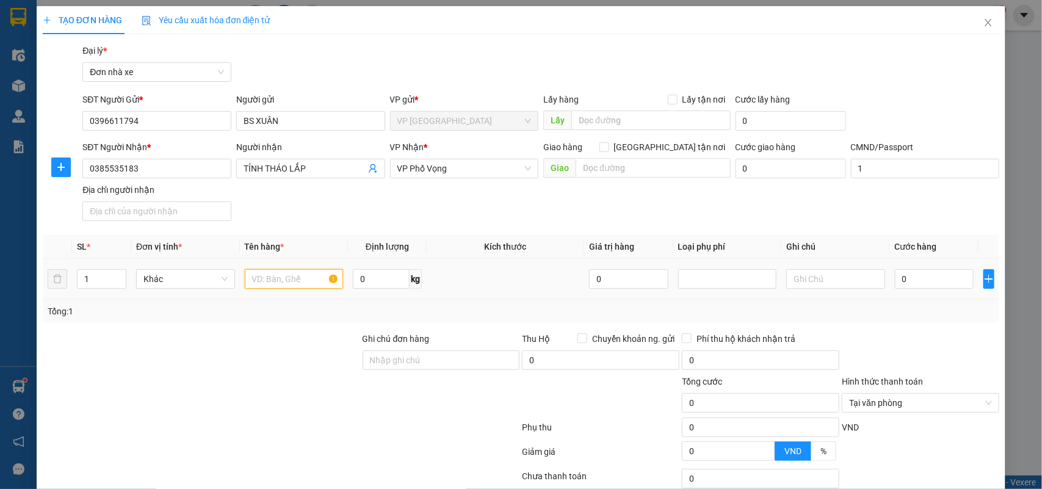
click at [300, 281] on input "text" at bounding box center [294, 279] width 99 height 20
type input "RĂNG"
click at [395, 277] on input "0" at bounding box center [381, 279] width 57 height 20
type input "0.4"
click at [917, 272] on input "0" at bounding box center [934, 279] width 79 height 20
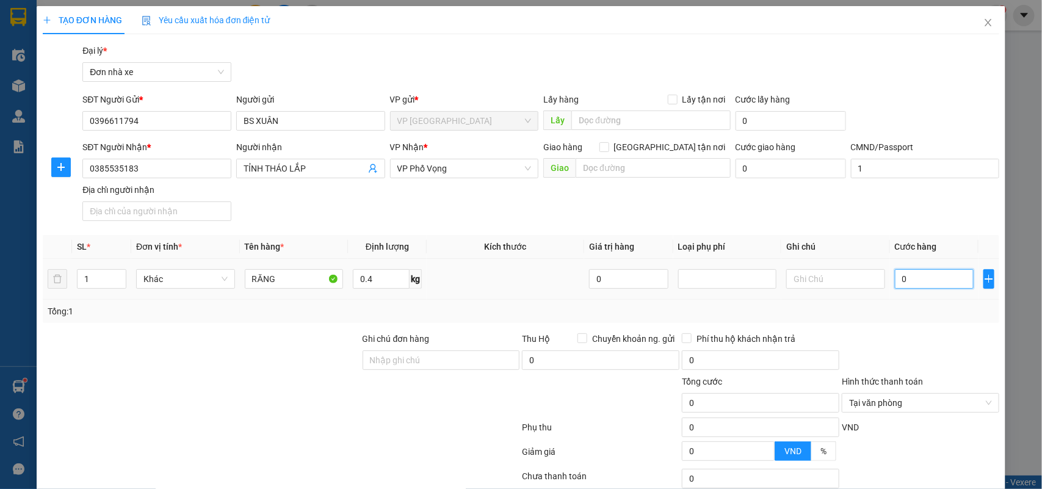
type input "2"
type input "25"
type input "25.000"
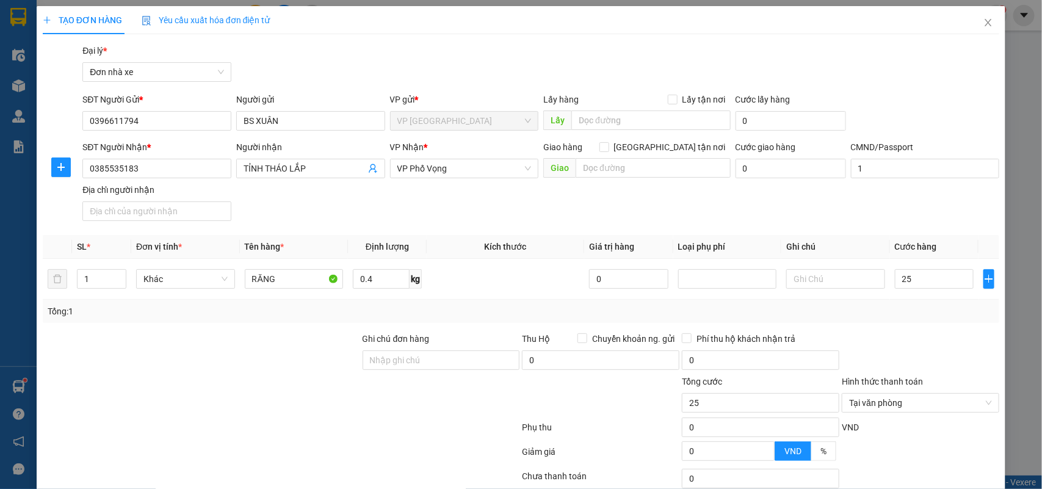
type input "25.000"
click at [957, 344] on div at bounding box center [920, 353] width 160 height 43
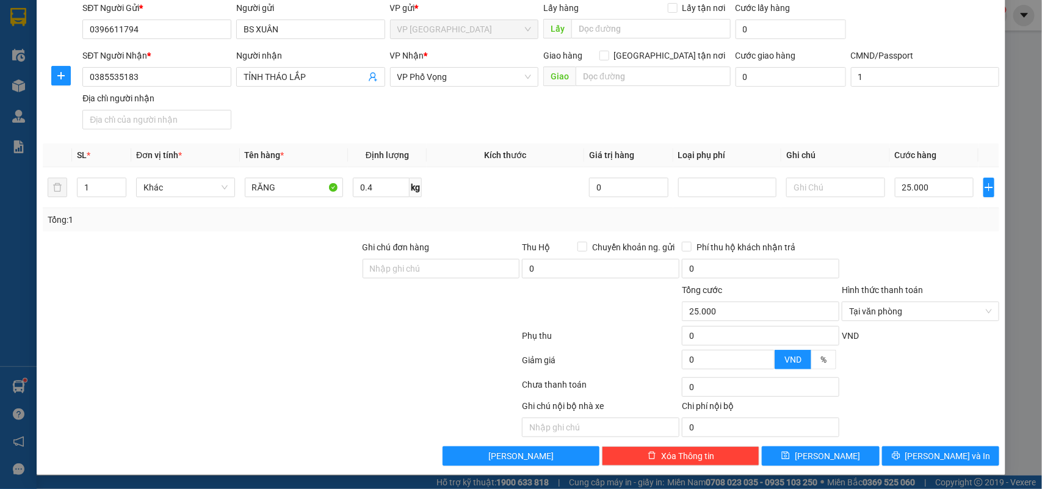
scroll to position [93, 0]
type input "25.000"
click at [937, 457] on span "Lưu và In" at bounding box center [947, 455] width 85 height 13
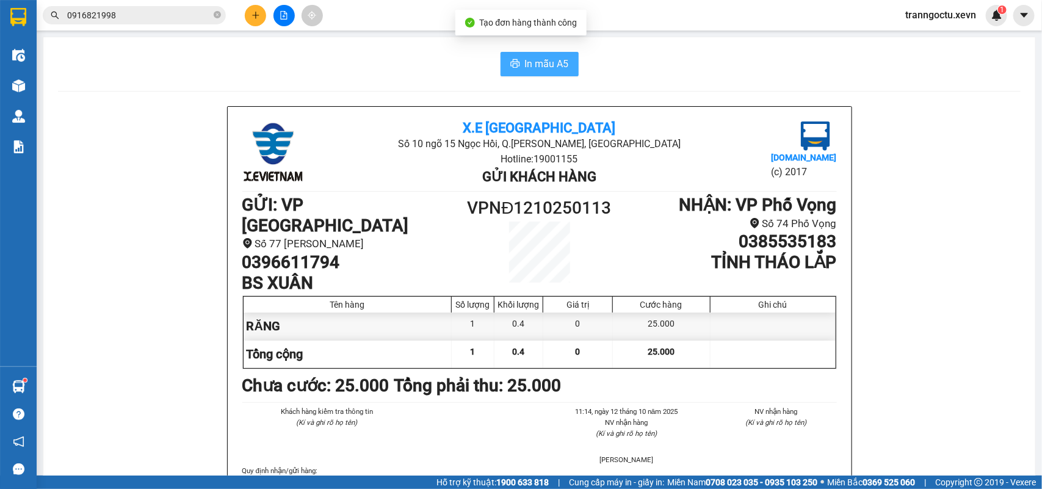
click at [528, 59] on span "In mẫu A5" at bounding box center [547, 63] width 44 height 15
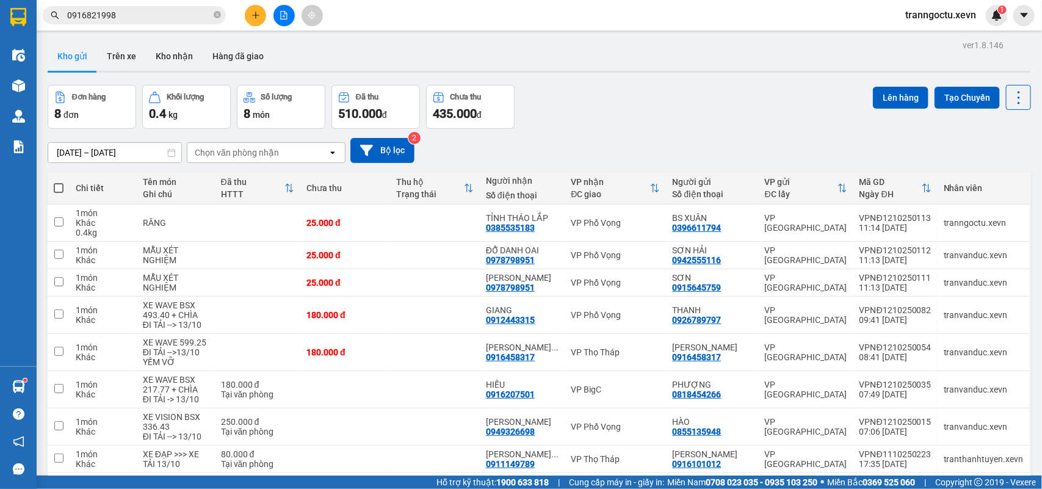
click at [163, 16] on input "0916821998" at bounding box center [139, 15] width 144 height 13
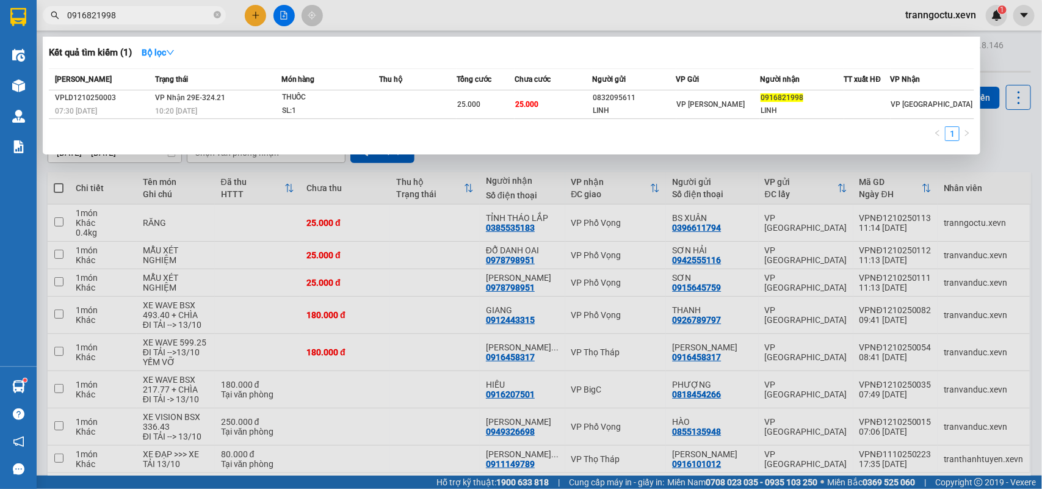
click at [163, 16] on input "0916821998" at bounding box center [139, 15] width 144 height 13
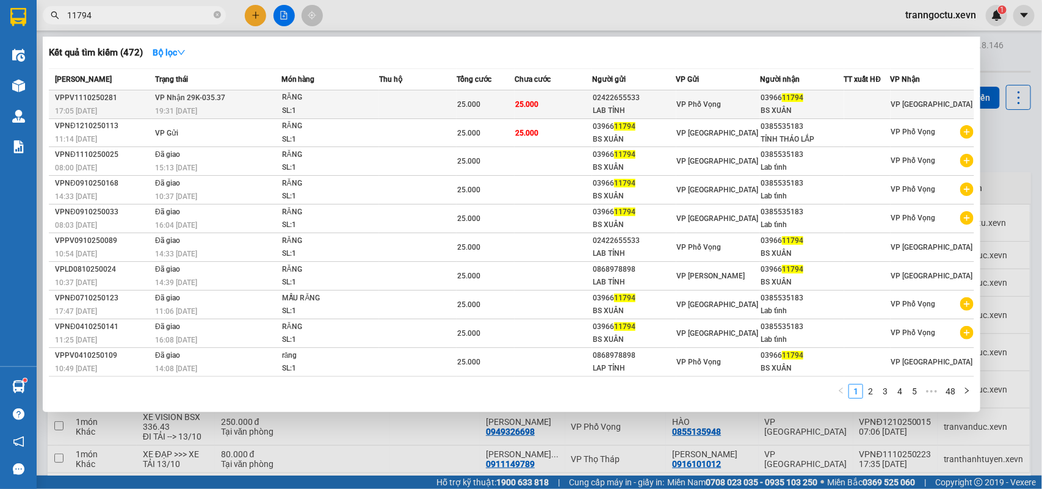
type input "11794"
click at [529, 101] on span "25.000" at bounding box center [526, 104] width 23 height 9
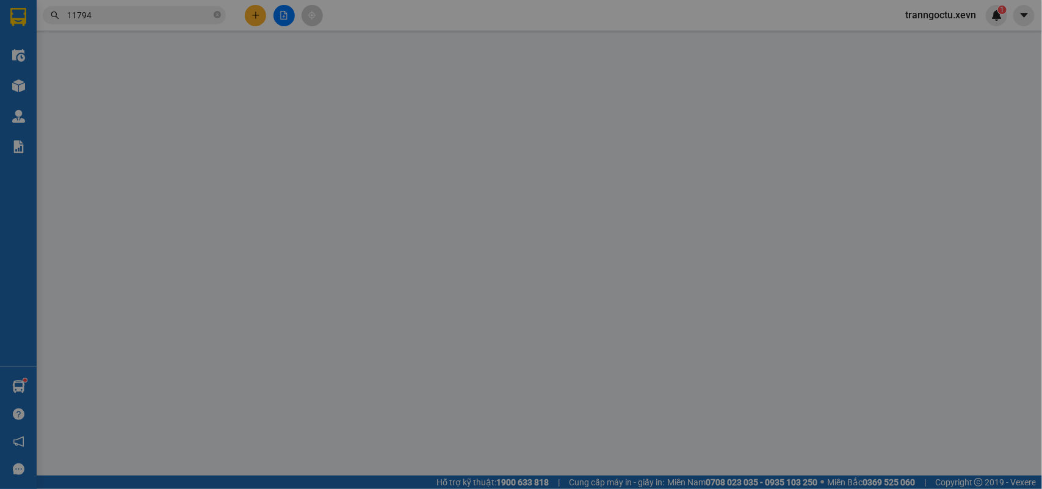
type input "02422655533"
type input "LAB TỈNH"
type input "0396611794"
type input "BS XUÂN"
type input "036203004654 TRẦN THANH TÚ GIAO THANH GIAO THỦY"
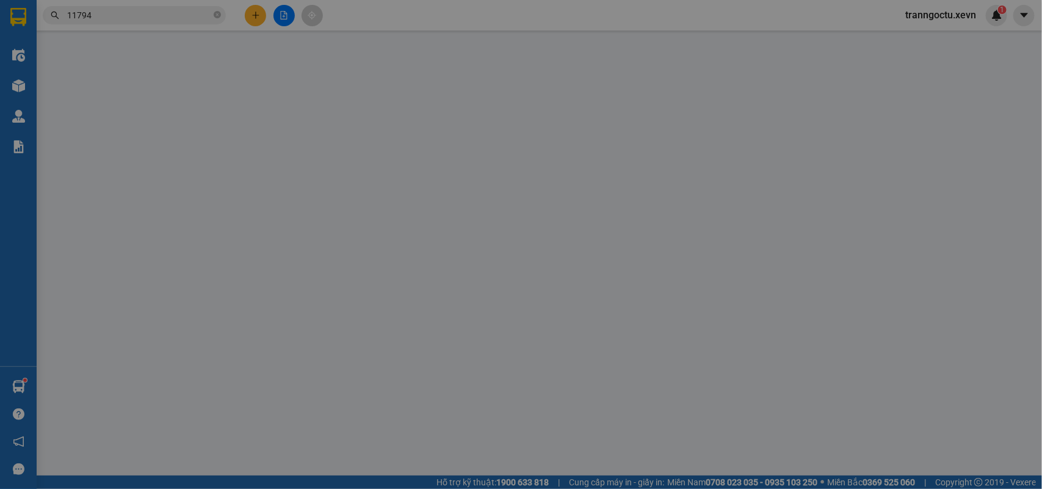
type input "0"
type input "25.000"
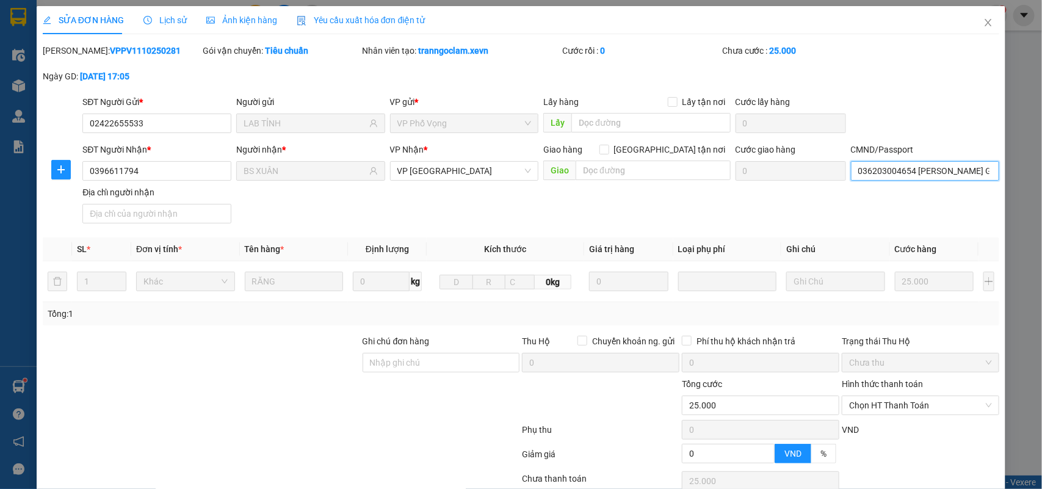
click at [928, 169] on input "036203004654 TRẦN THANH TÚ GIAO THANH GIAO THỦY" at bounding box center [925, 171] width 149 height 20
type input "036094010125 NGÔ NGỌC XUÂN"
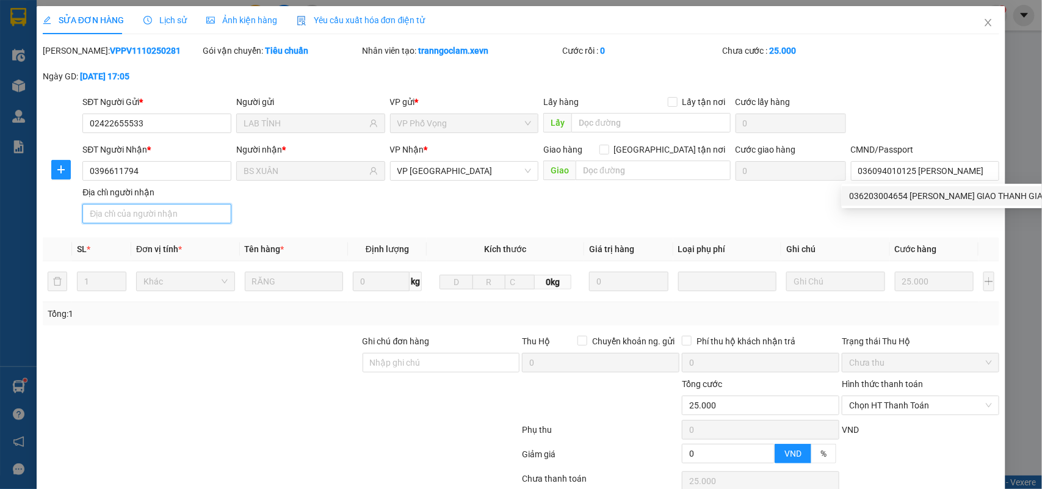
click at [118, 212] on input "Địa chỉ người nhận" at bounding box center [156, 214] width 149 height 20
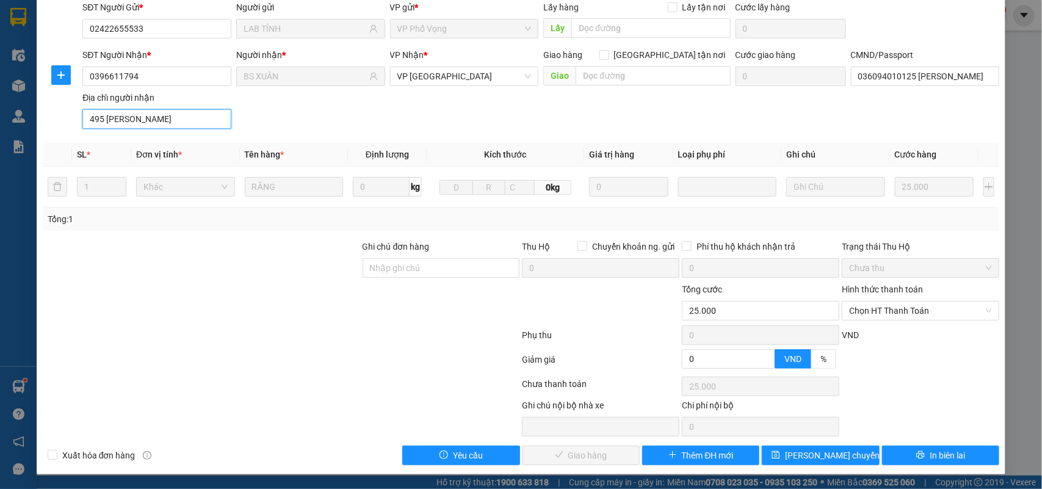
scroll to position [96, 0]
click at [905, 312] on span "Chọn HT Thanh Toán" at bounding box center [920, 311] width 143 height 18
type input "495 ĐẶNG XUÂN BẢNG"
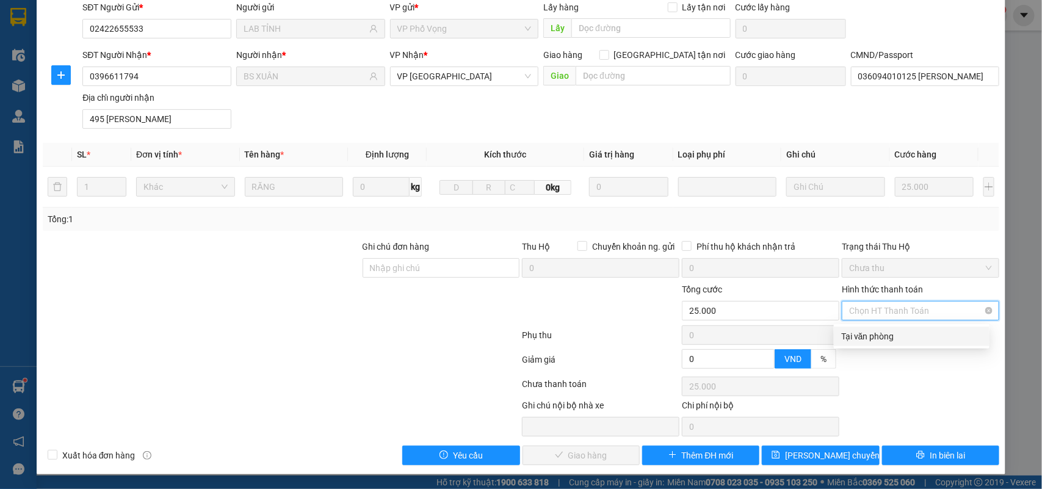
click at [896, 337] on div "Tại văn phòng" at bounding box center [911, 336] width 141 height 13
type input "0"
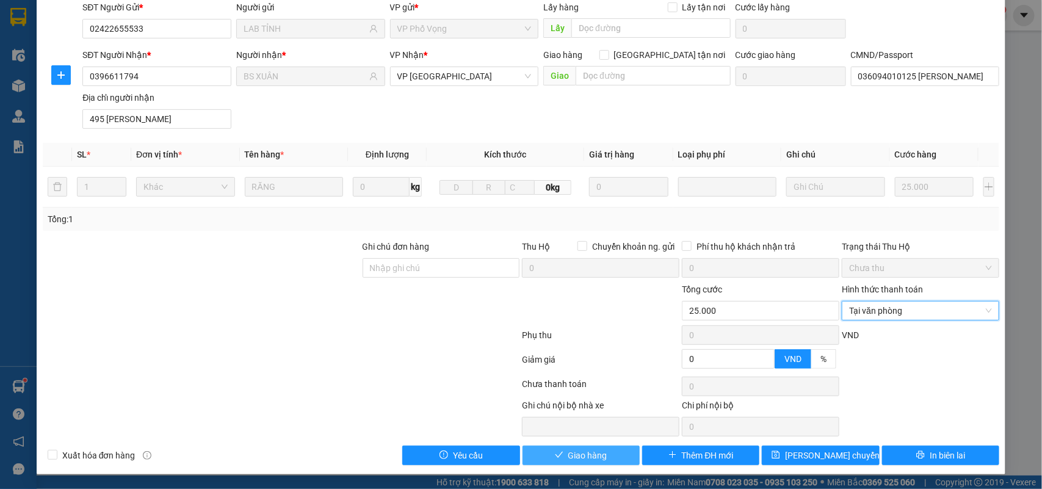
click at [555, 455] on icon "check" at bounding box center [559, 454] width 9 height 9
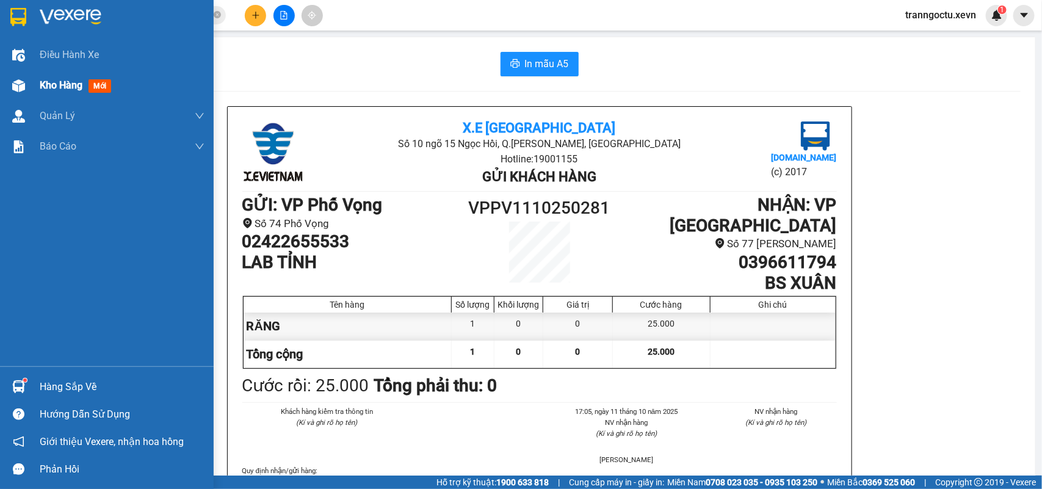
click at [54, 86] on span "Kho hàng" at bounding box center [61, 85] width 43 height 12
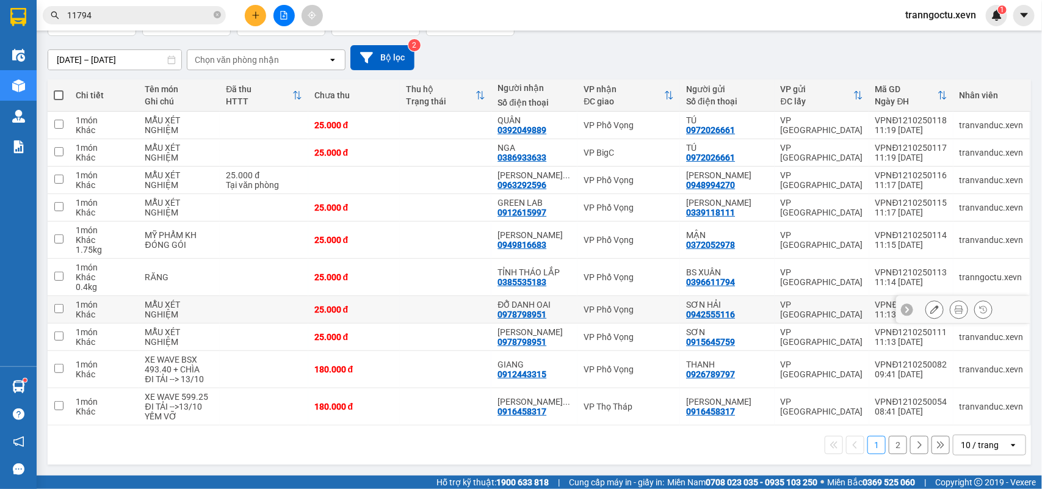
scroll to position [95, 0]
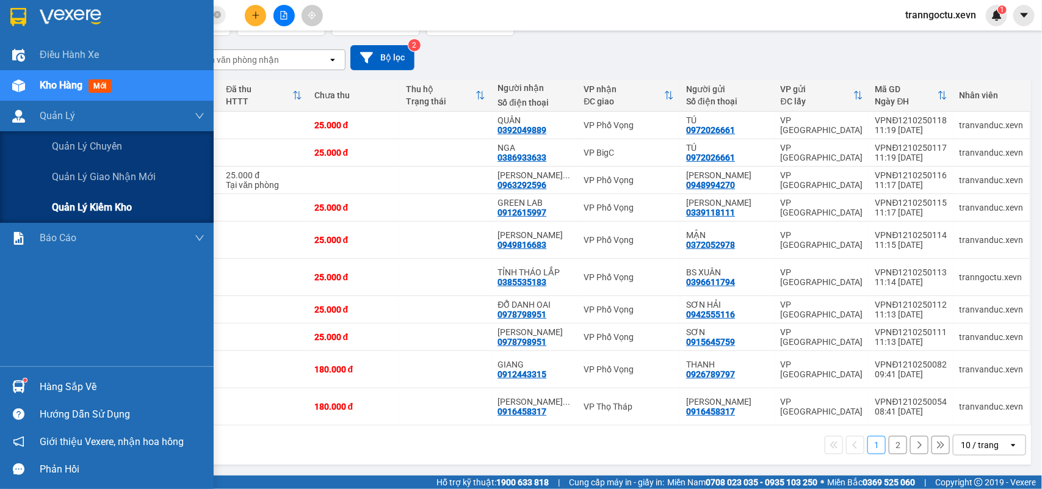
click at [124, 214] on span "Quản lý kiểm kho" at bounding box center [92, 207] width 80 height 15
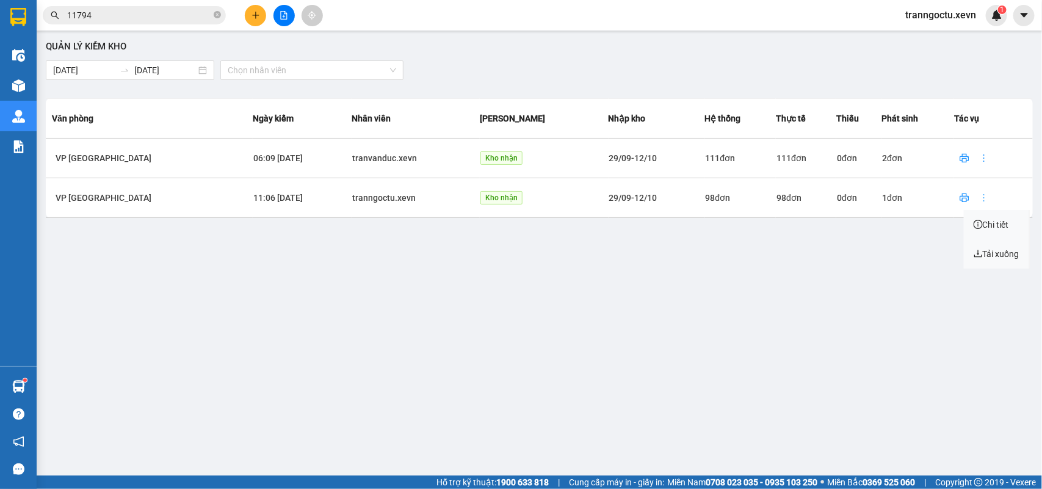
click at [979, 195] on icon "more" at bounding box center [984, 198] width 10 height 10
click at [988, 230] on li "Chi tiết" at bounding box center [996, 224] width 65 height 24
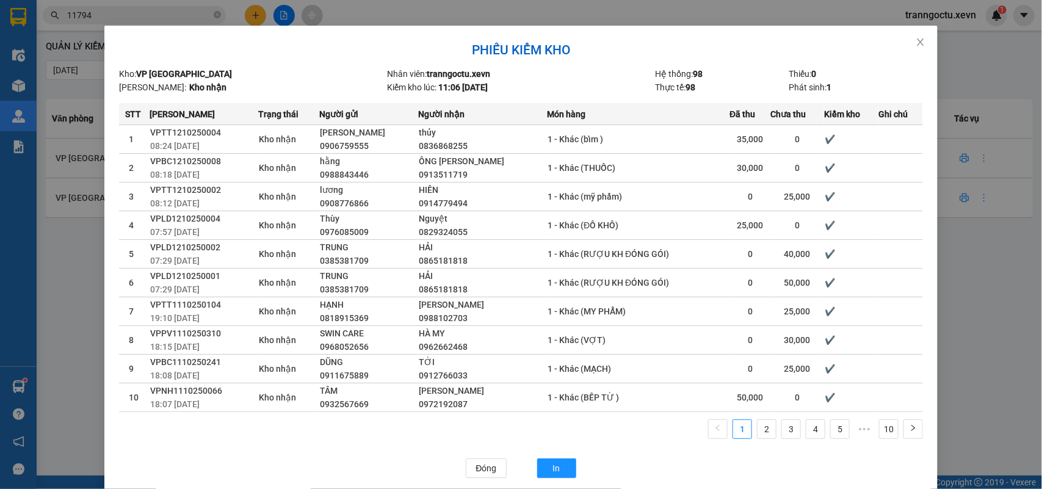
scroll to position [55, 0]
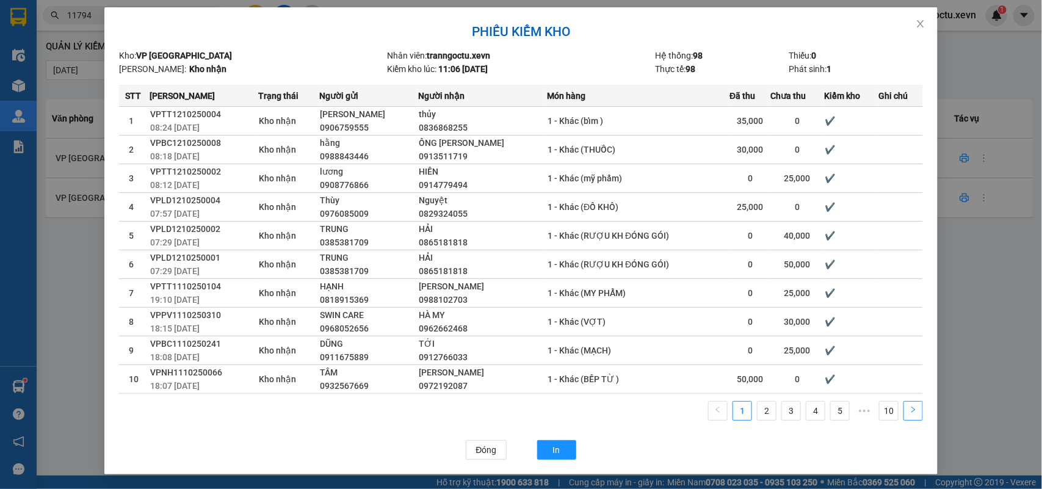
click at [913, 414] on button "button" at bounding box center [913, 411] width 20 height 20
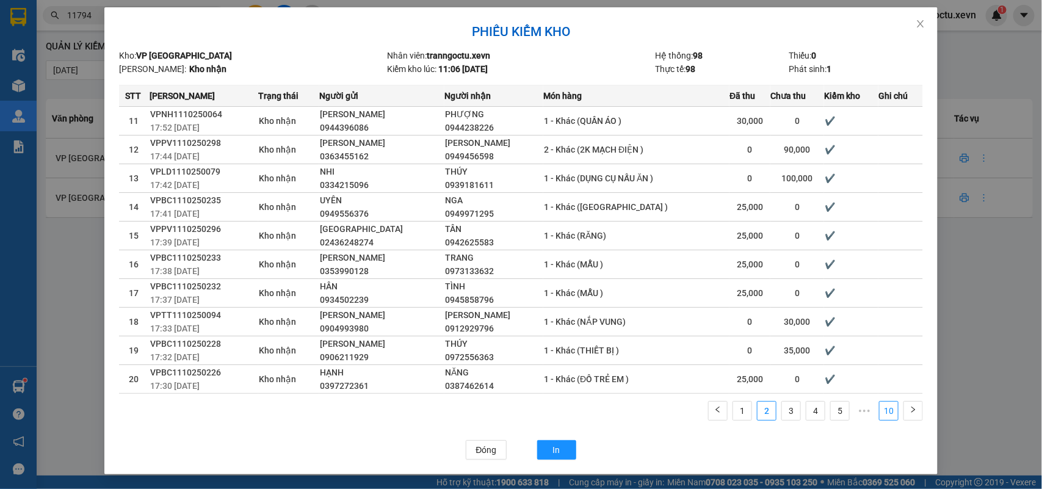
click at [889, 409] on link "10" at bounding box center [889, 411] width 18 height 18
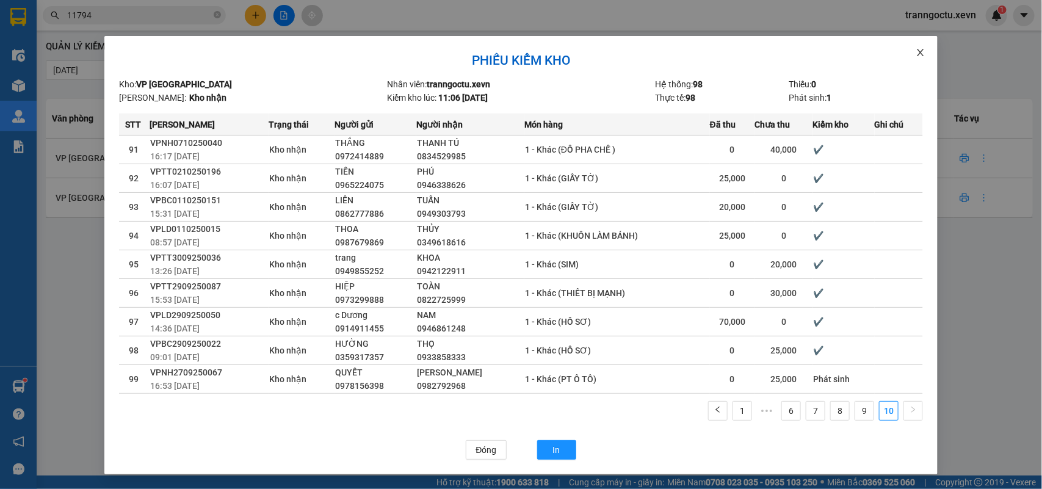
click at [917, 55] on icon "close" at bounding box center [920, 52] width 7 height 7
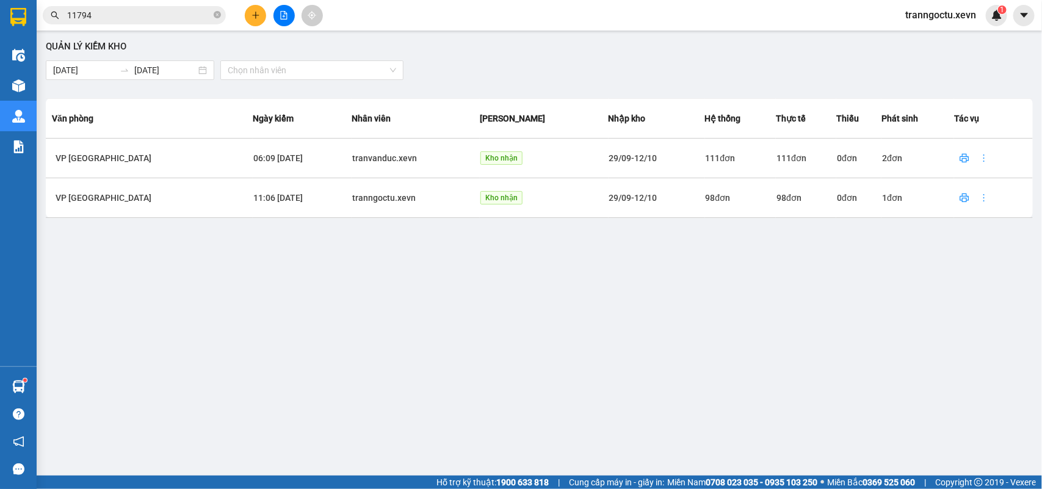
scroll to position [0, 0]
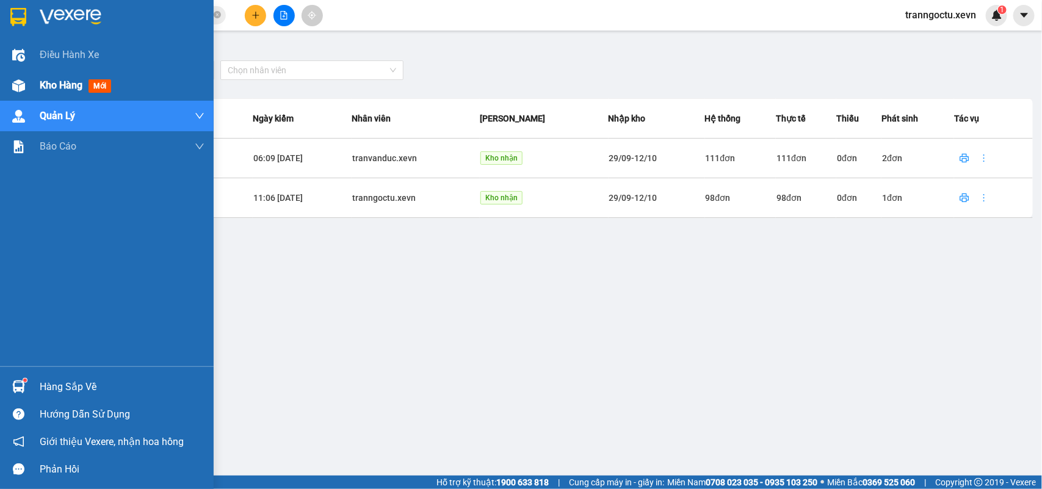
click at [68, 84] on span "Kho hàng" at bounding box center [61, 85] width 43 height 12
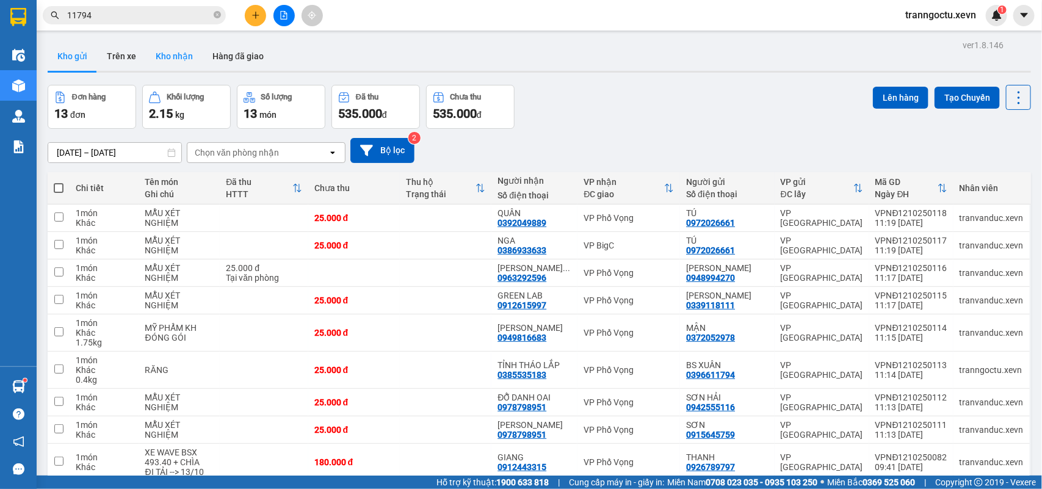
click at [167, 54] on button "Kho nhận" at bounding box center [174, 56] width 57 height 29
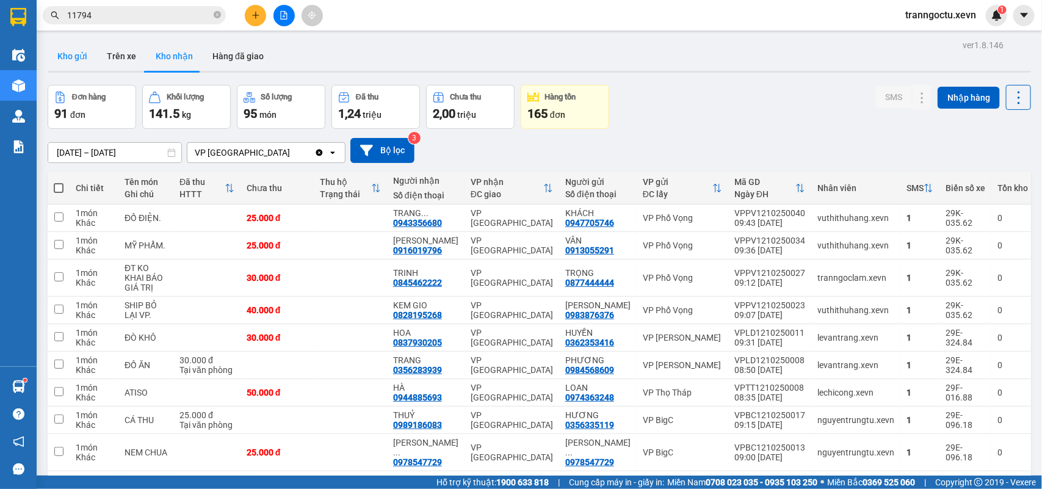
click at [69, 54] on button "Kho gửi" at bounding box center [72, 56] width 49 height 29
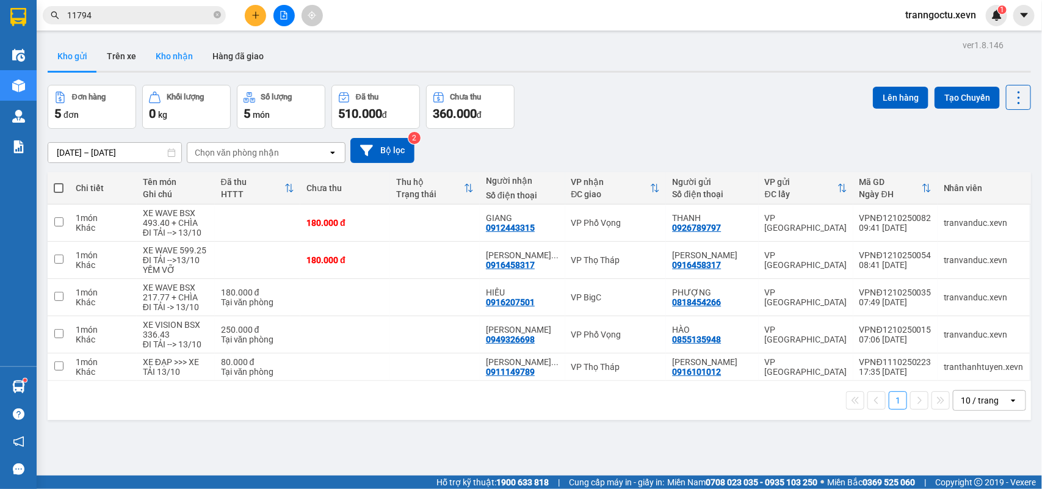
click at [181, 64] on button "Kho nhận" at bounding box center [174, 56] width 57 height 29
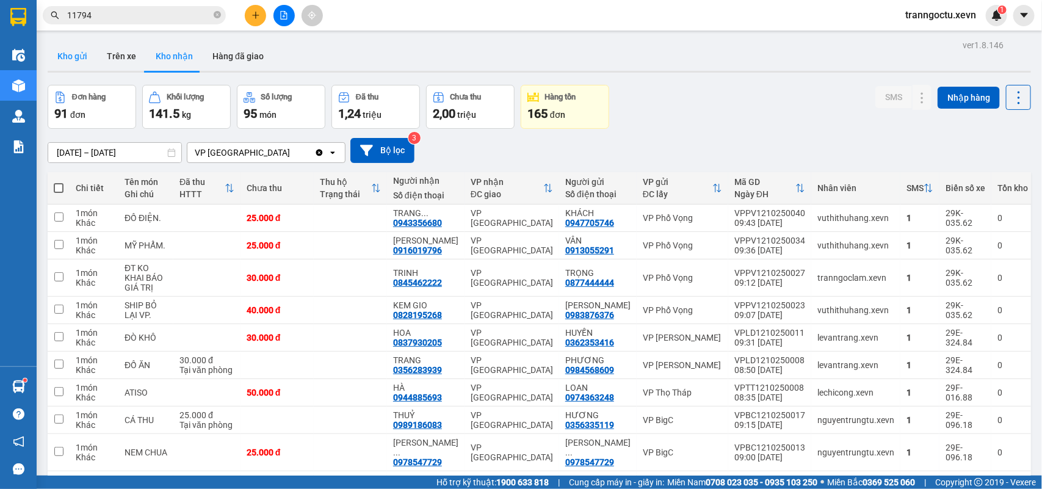
click at [68, 54] on button "Kho gửi" at bounding box center [72, 56] width 49 height 29
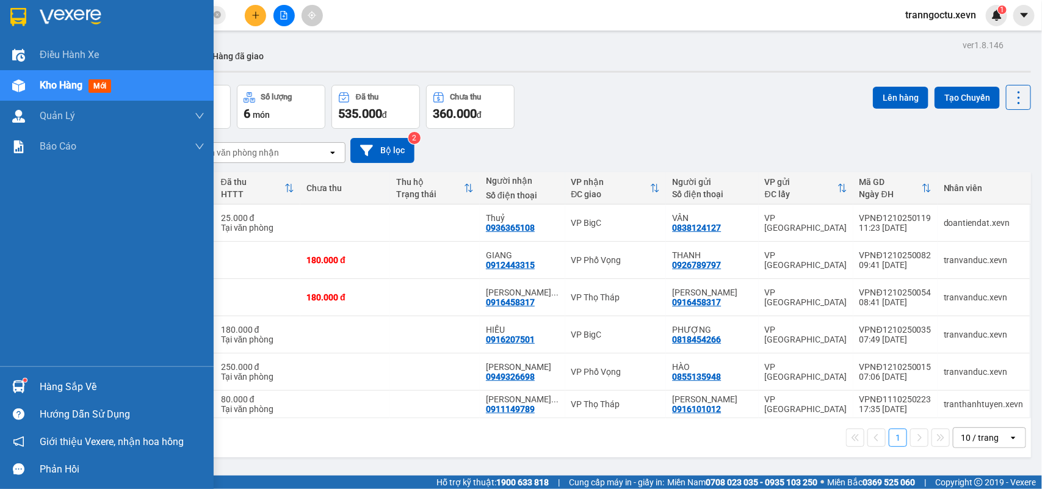
drag, startPoint x: 49, startPoint y: 391, endPoint x: 126, endPoint y: 391, distance: 76.3
click at [52, 391] on div "Hàng sắp về" at bounding box center [122, 387] width 165 height 18
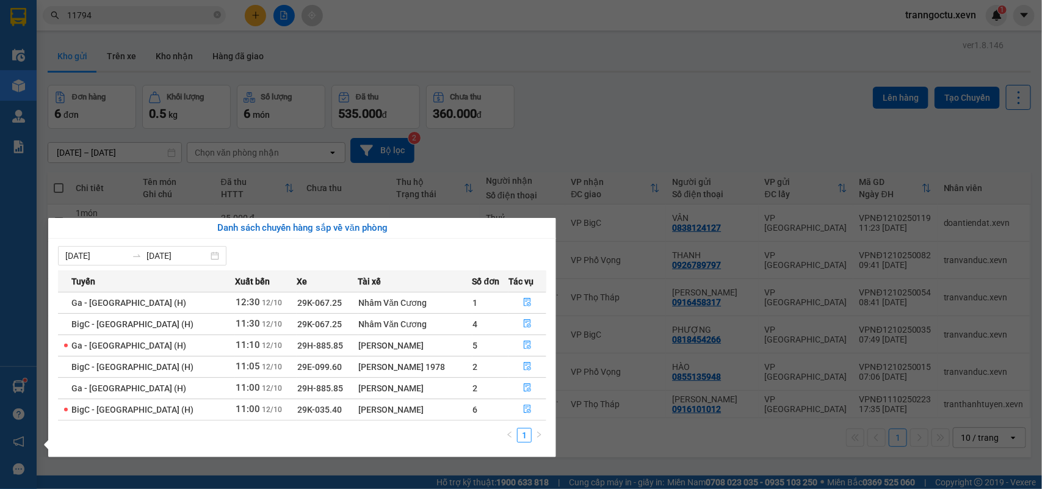
click at [693, 133] on section "Kết quả tìm kiếm ( 472 ) Bộ lọc Mã ĐH Trạng thái Món hàng Thu hộ Tổng cước Chưa…" at bounding box center [521, 244] width 1042 height 489
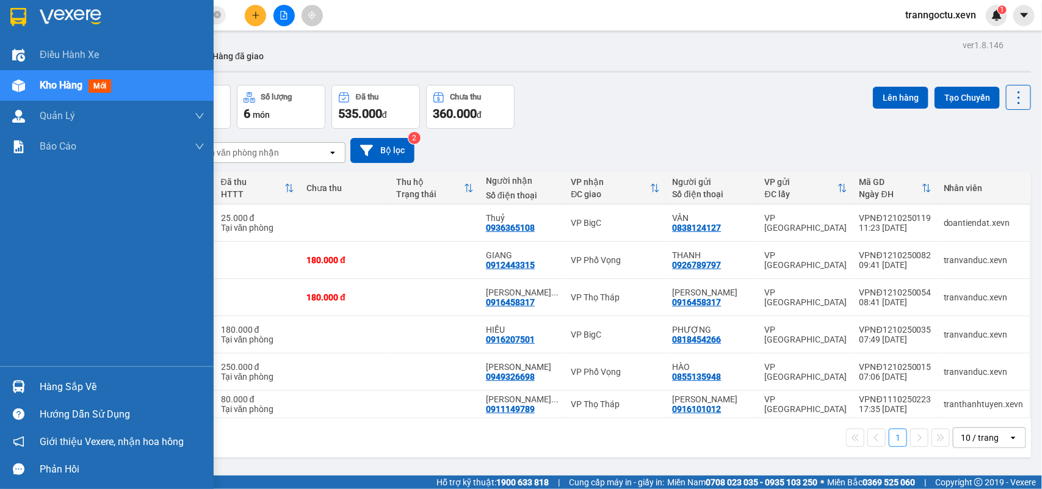
click at [82, 391] on div "Hàng sắp về" at bounding box center [122, 387] width 165 height 18
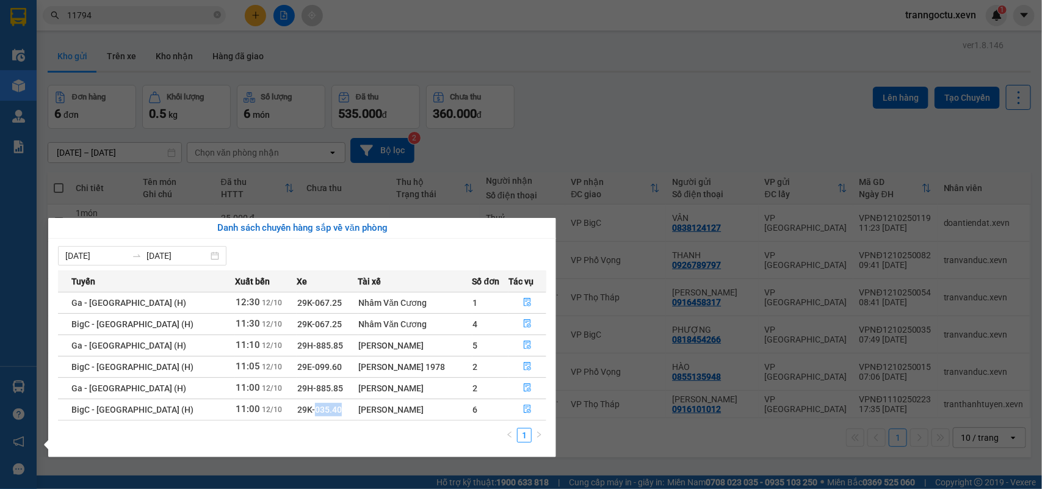
drag, startPoint x: 288, startPoint y: 410, endPoint x: 321, endPoint y: 411, distance: 33.0
click at [321, 411] on td "29K-035.40" at bounding box center [327, 409] width 61 height 21
copy span "035.40"
click at [745, 124] on section "Kết quả tìm kiếm ( 472 ) Bộ lọc Mã ĐH Trạng thái Món hàng Thu hộ Tổng cước Chưa…" at bounding box center [521, 244] width 1042 height 489
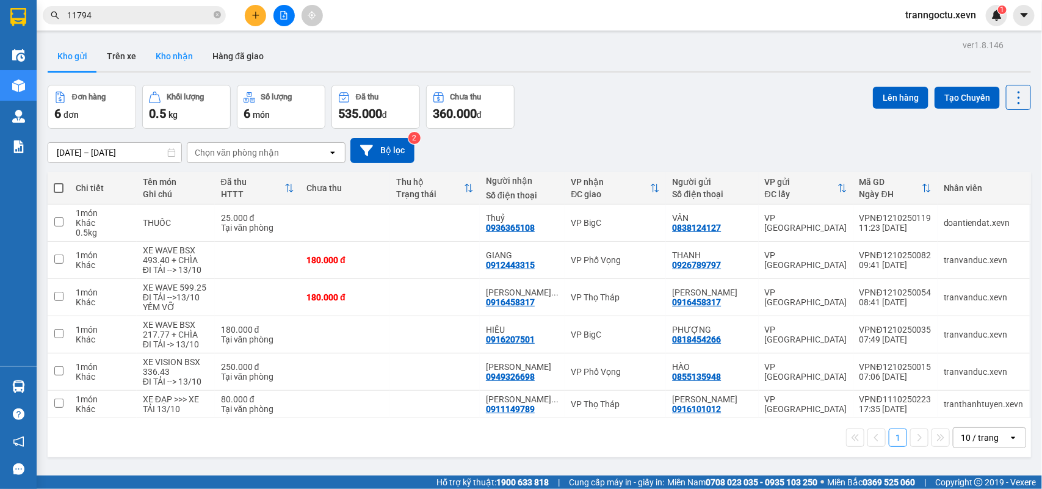
click at [173, 51] on button "Kho nhận" at bounding box center [174, 56] width 57 height 29
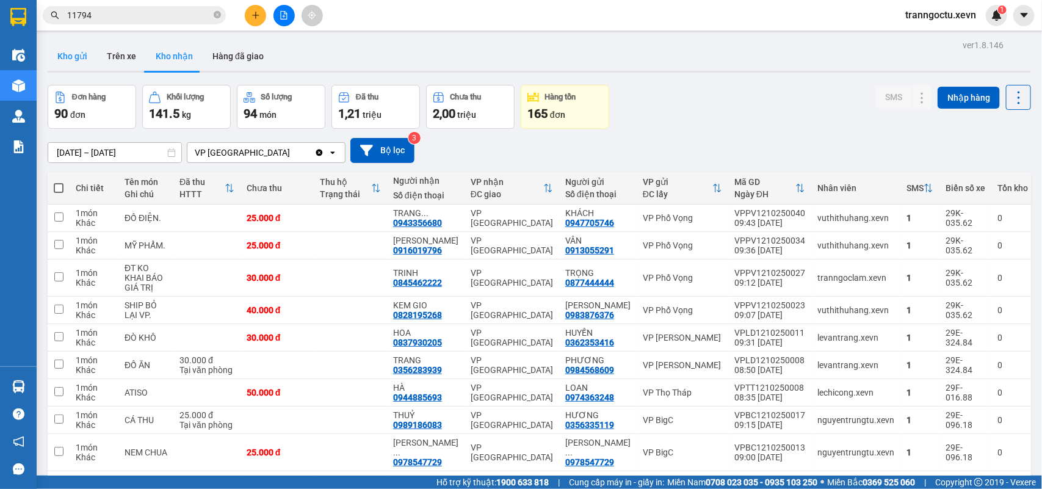
click at [67, 60] on button "Kho gửi" at bounding box center [72, 56] width 49 height 29
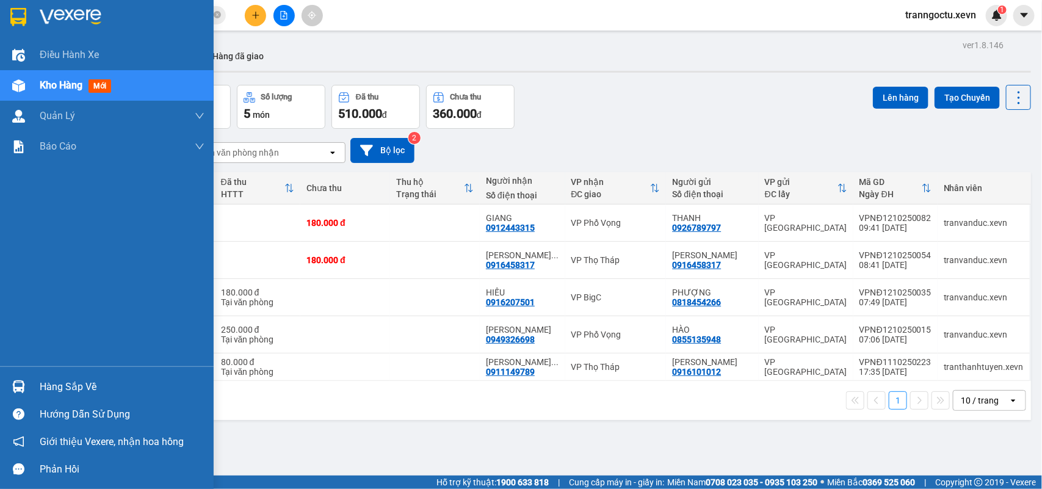
drag, startPoint x: 76, startPoint y: 385, endPoint x: 150, endPoint y: 385, distance: 73.9
click at [78, 385] on div "Hàng sắp về" at bounding box center [122, 387] width 165 height 18
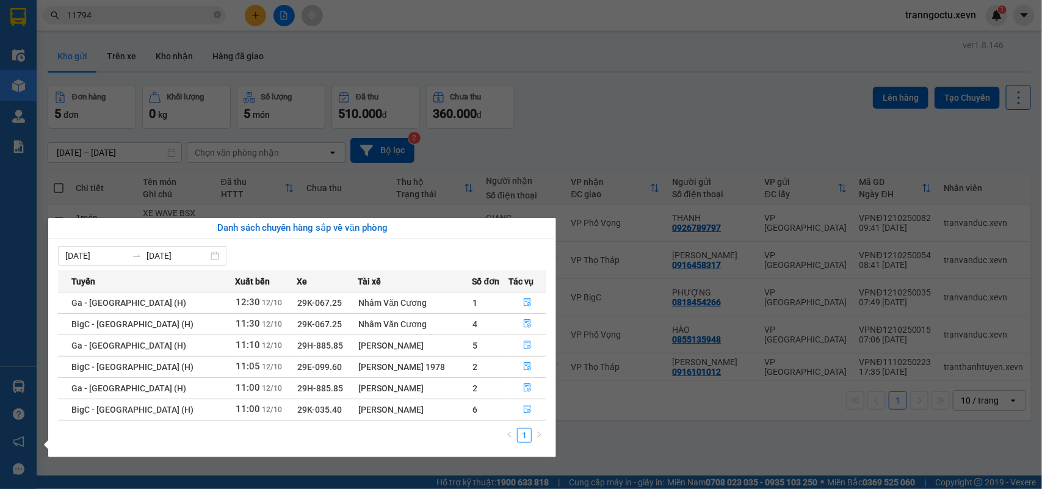
drag, startPoint x: 648, startPoint y: 101, endPoint x: 656, endPoint y: 109, distance: 10.8
click at [649, 101] on section "Kết quả tìm kiếm ( 472 ) Bộ lọc Mã ĐH Trạng thái Món hàng Thu hộ Tổng cước Chưa…" at bounding box center [521, 244] width 1042 height 489
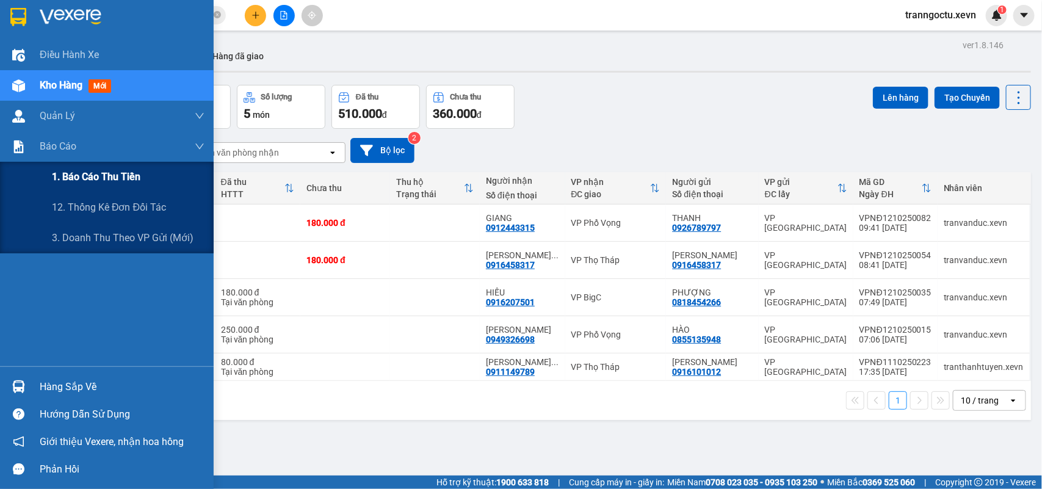
click at [96, 184] on span "1. Báo cáo thu tiền" at bounding box center [96, 176] width 89 height 15
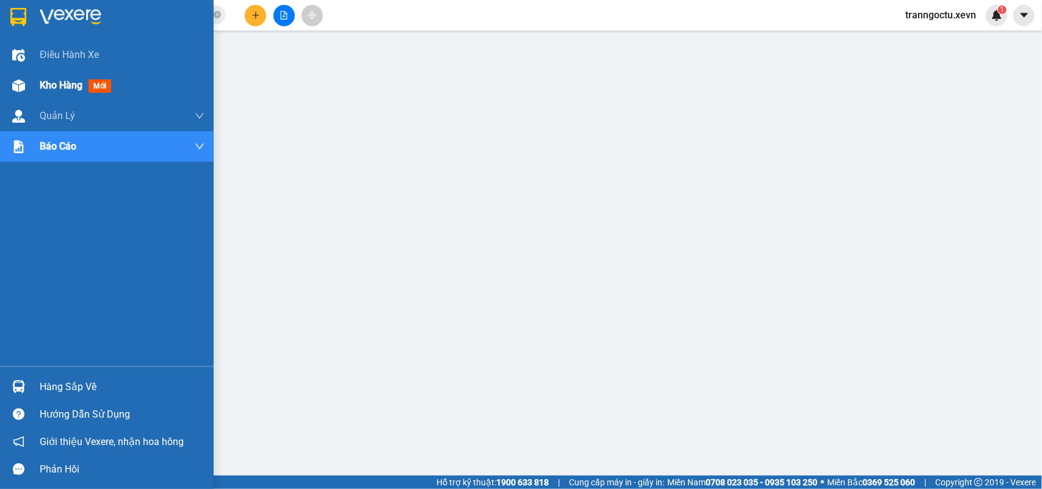
click at [74, 84] on span "Kho hàng" at bounding box center [61, 85] width 43 height 12
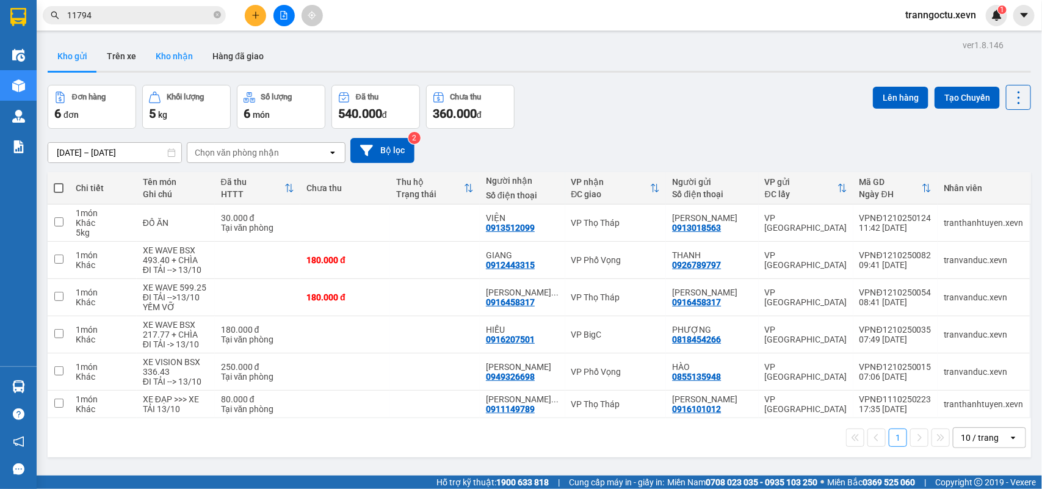
drag, startPoint x: 172, startPoint y: 61, endPoint x: 187, endPoint y: 62, distance: 15.3
click at [173, 61] on button "Kho nhận" at bounding box center [174, 56] width 57 height 29
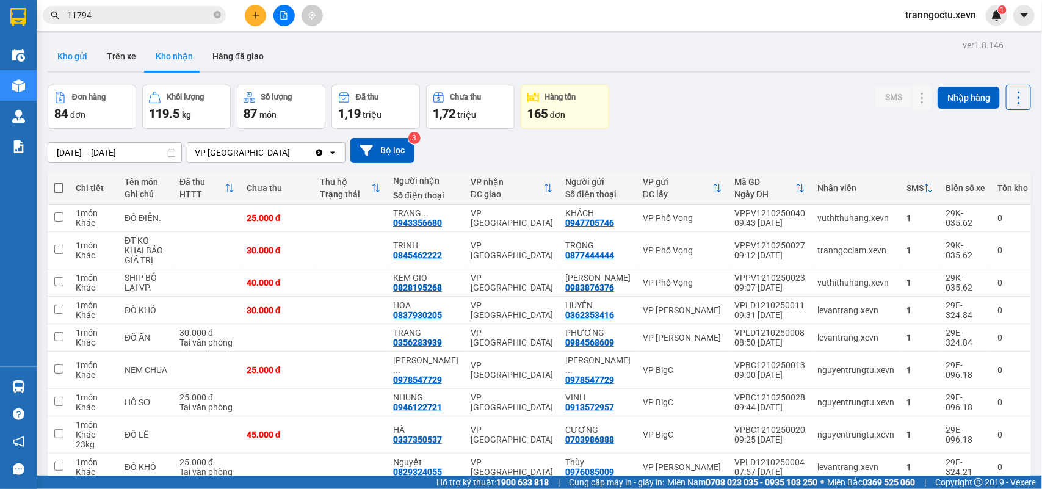
click at [74, 57] on button "Kho gửi" at bounding box center [72, 56] width 49 height 29
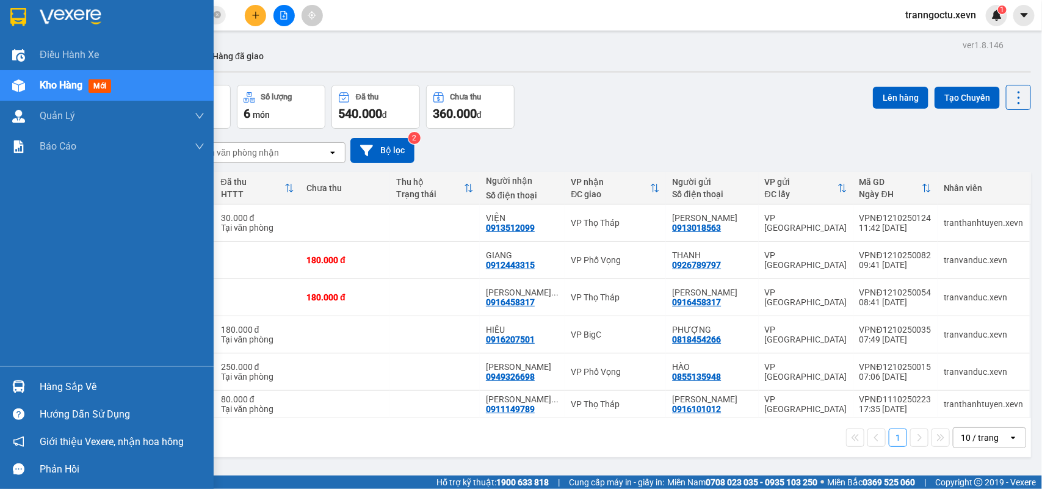
click at [31, 376] on div "Hàng sắp về" at bounding box center [107, 386] width 214 height 27
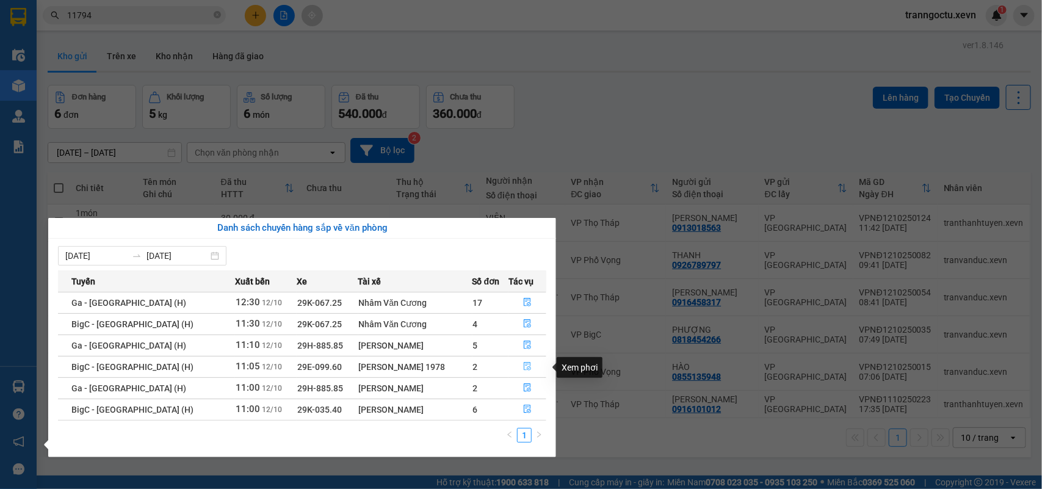
click at [524, 366] on icon "file-done" at bounding box center [527, 366] width 7 height 9
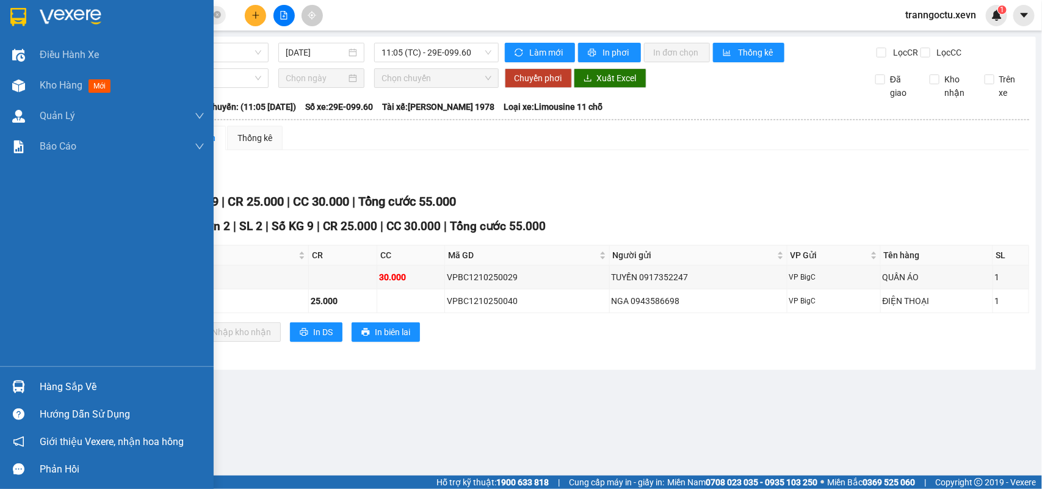
drag, startPoint x: 44, startPoint y: 391, endPoint x: 52, endPoint y: 391, distance: 8.6
click at [45, 392] on div "Hàng sắp về" at bounding box center [122, 387] width 165 height 18
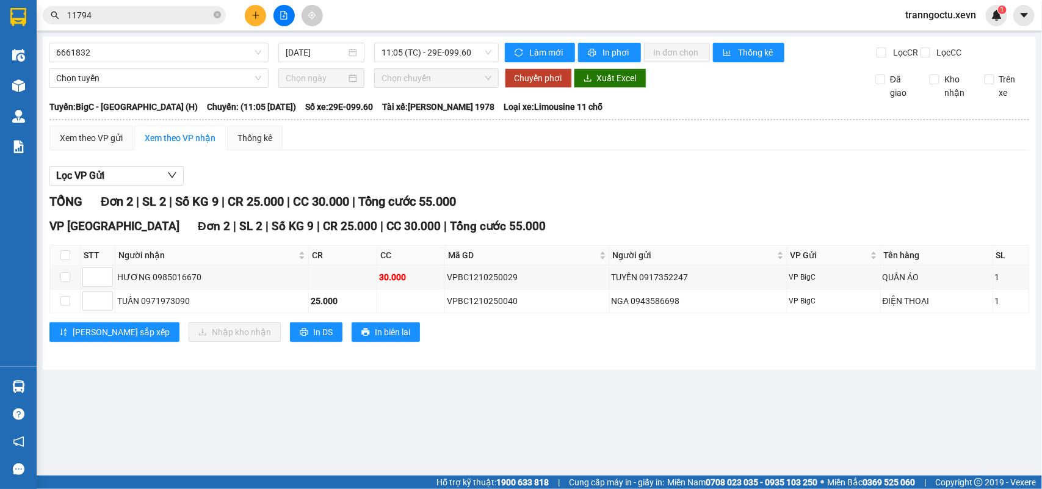
click at [674, 438] on section "Kết quả tìm kiếm ( 472 ) Bộ lọc Mã ĐH Trạng thái Món hàng Thu hộ Tổng cước Chưa…" at bounding box center [521, 244] width 1042 height 489
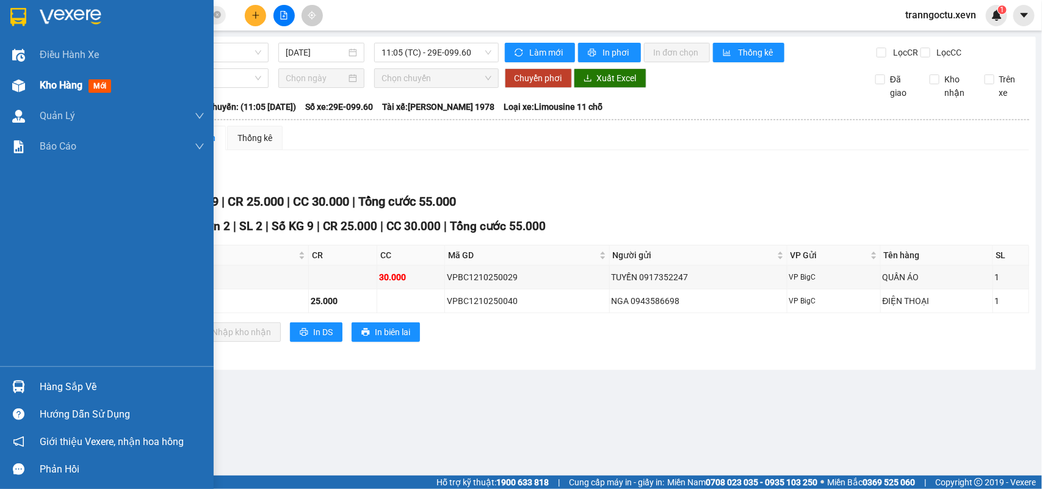
click at [48, 84] on span "Kho hàng" at bounding box center [61, 85] width 43 height 12
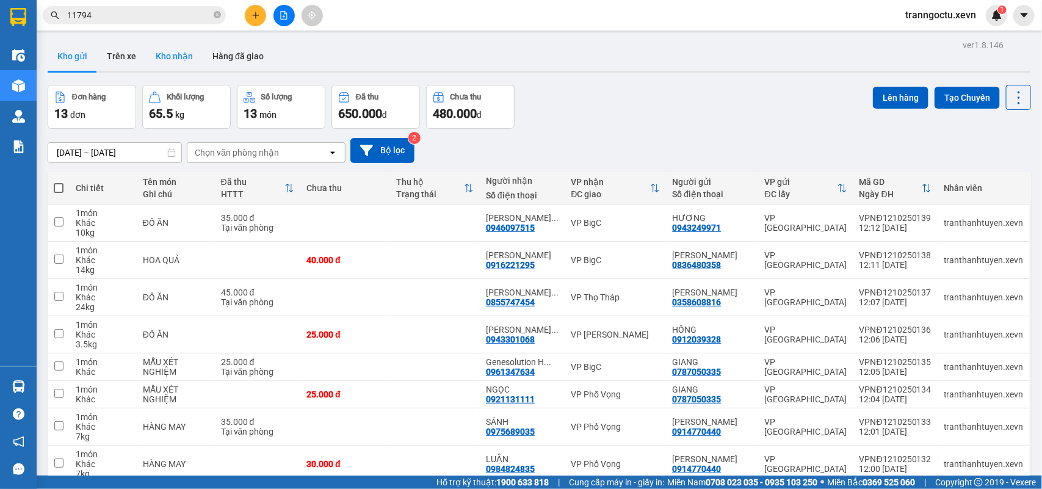
click at [176, 49] on button "Kho nhận" at bounding box center [174, 56] width 57 height 29
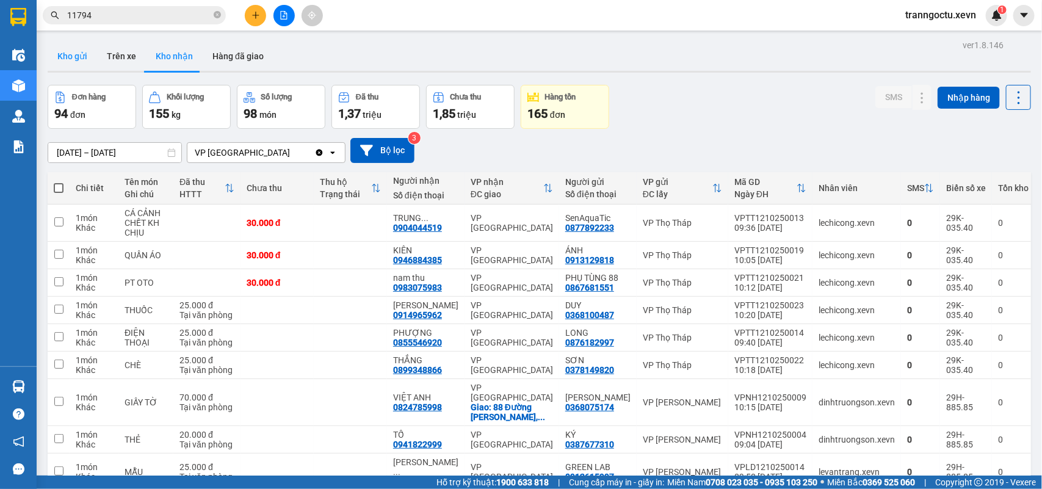
click at [69, 57] on button "Kho gửi" at bounding box center [72, 56] width 49 height 29
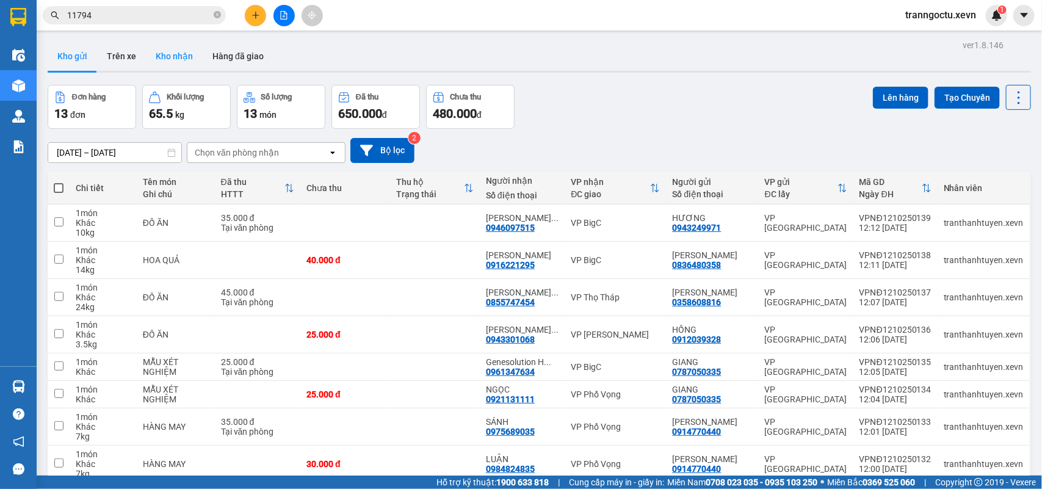
click at [181, 50] on button "Kho nhận" at bounding box center [174, 56] width 57 height 29
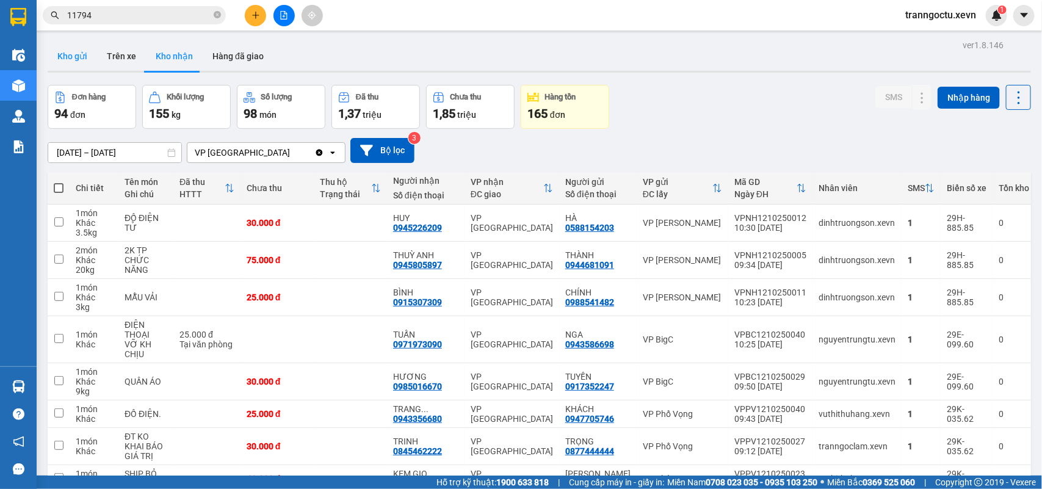
click at [68, 59] on button "Kho gửi" at bounding box center [72, 56] width 49 height 29
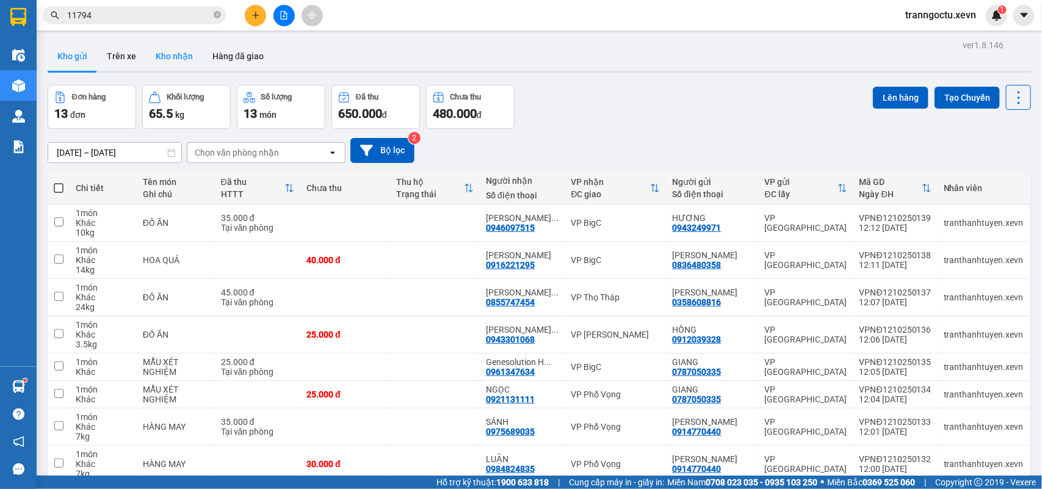
click at [177, 60] on button "Kho nhận" at bounding box center [174, 56] width 57 height 29
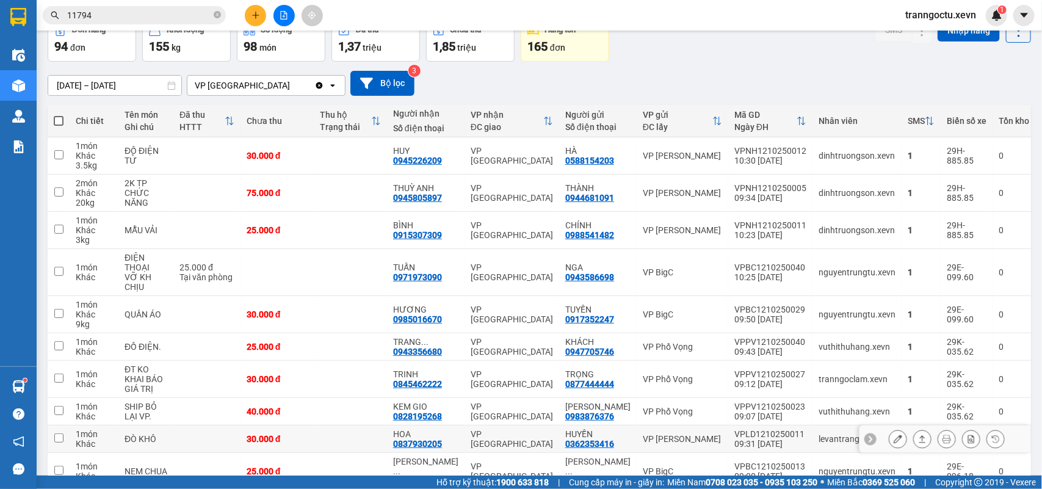
scroll to position [134, 0]
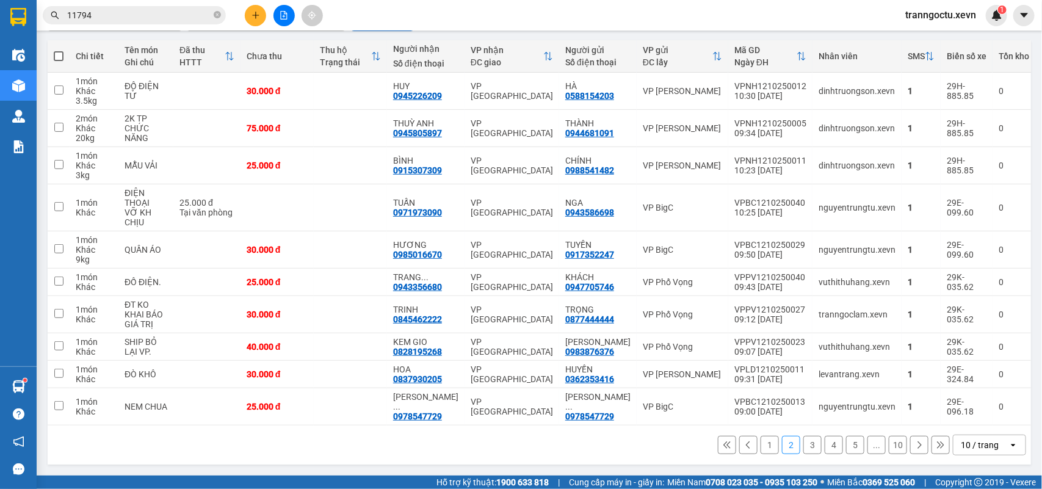
click at [723, 447] on icon at bounding box center [727, 445] width 9 height 9
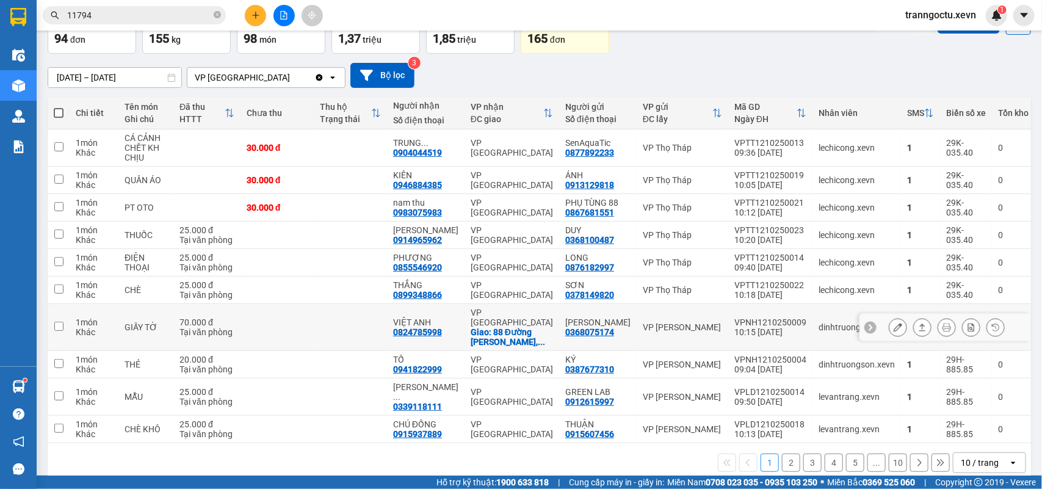
scroll to position [0, 0]
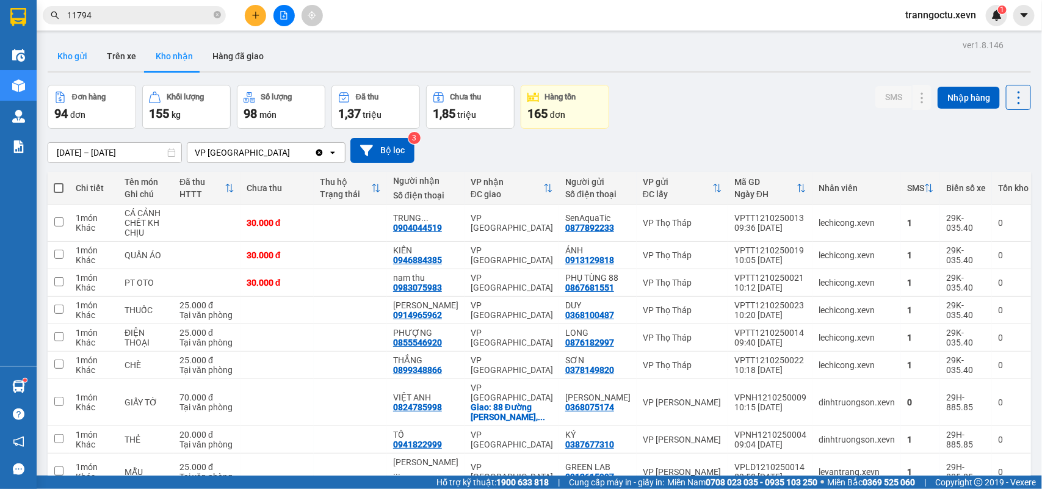
click at [80, 56] on button "Kho gửi" at bounding box center [72, 56] width 49 height 29
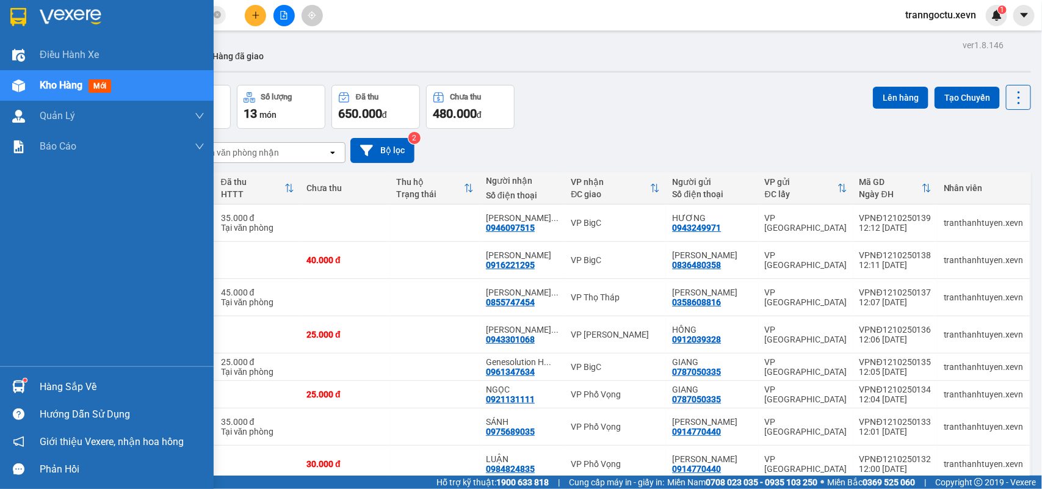
click at [73, 385] on div "Hàng sắp về" at bounding box center [122, 387] width 165 height 18
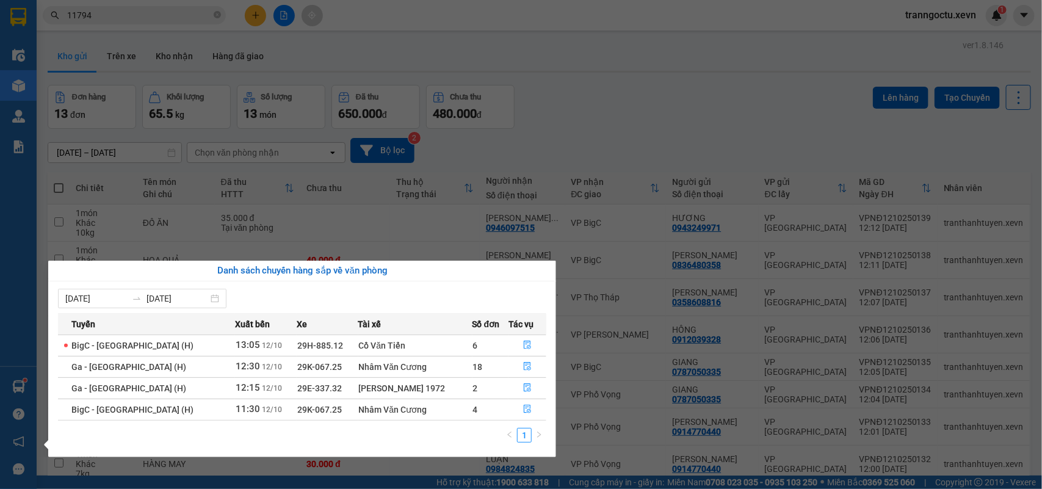
click at [647, 124] on section "Kết quả tìm kiếm ( 472 ) Bộ lọc Mã ĐH Trạng thái Món hàng Thu hộ Tổng cước Chưa…" at bounding box center [521, 244] width 1042 height 489
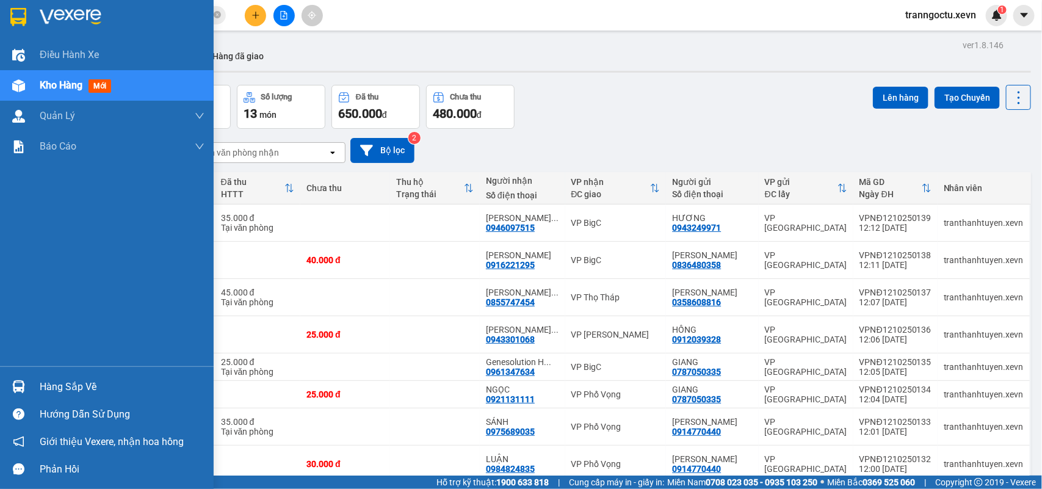
click at [62, 383] on div "Hàng sắp về" at bounding box center [122, 387] width 165 height 18
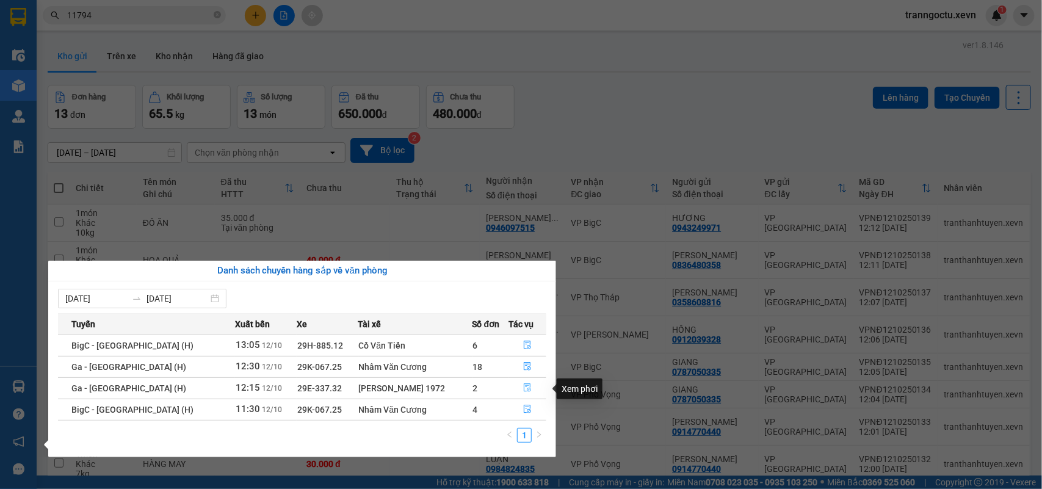
click at [524, 389] on icon "file-done" at bounding box center [527, 387] width 7 height 9
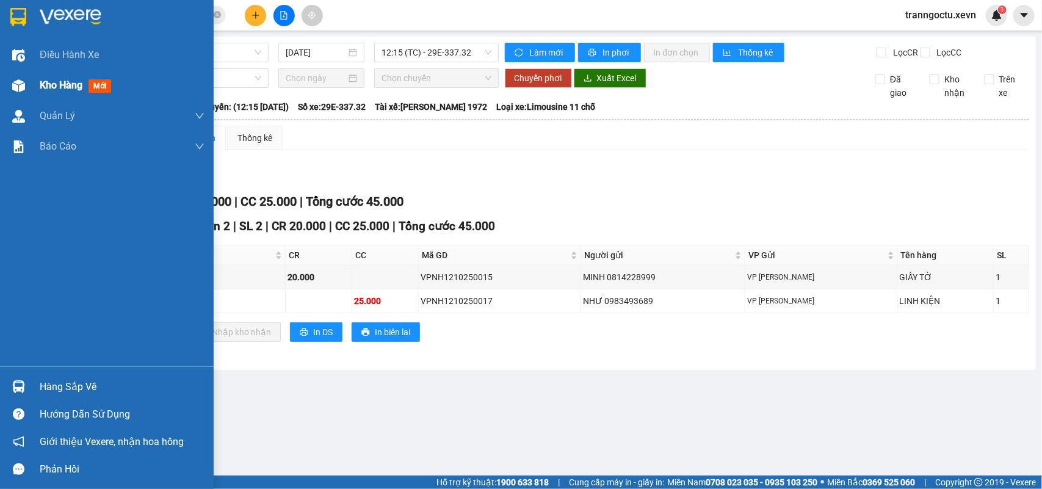
click at [56, 79] on span "Kho hàng" at bounding box center [61, 85] width 43 height 12
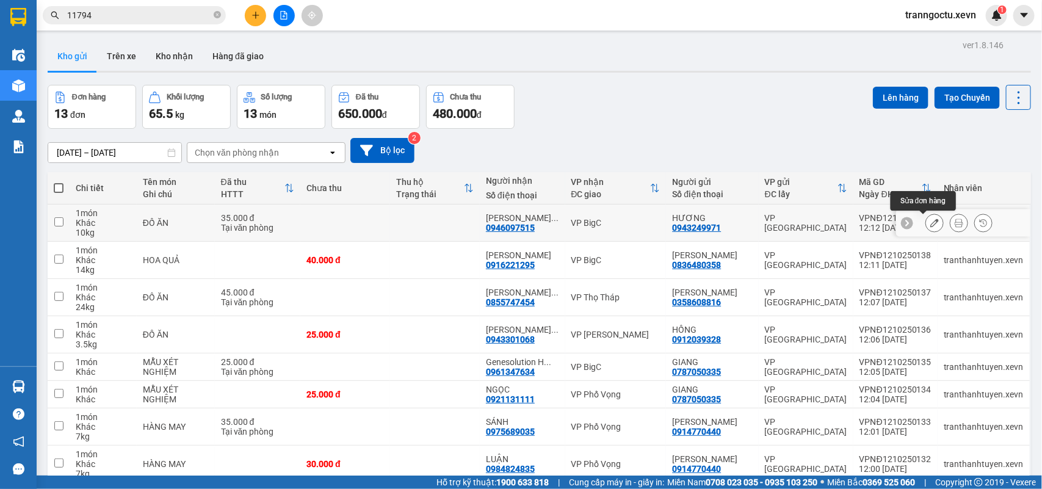
click at [930, 226] on icon at bounding box center [934, 223] width 9 height 9
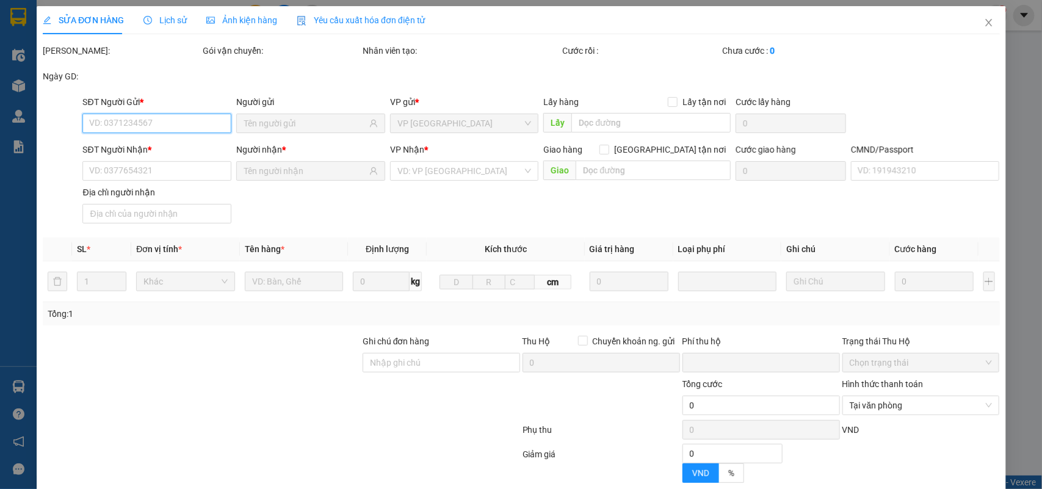
type input "0943249971"
type input "0946097515"
type input "036093004026"
type input "0"
type input "35.000"
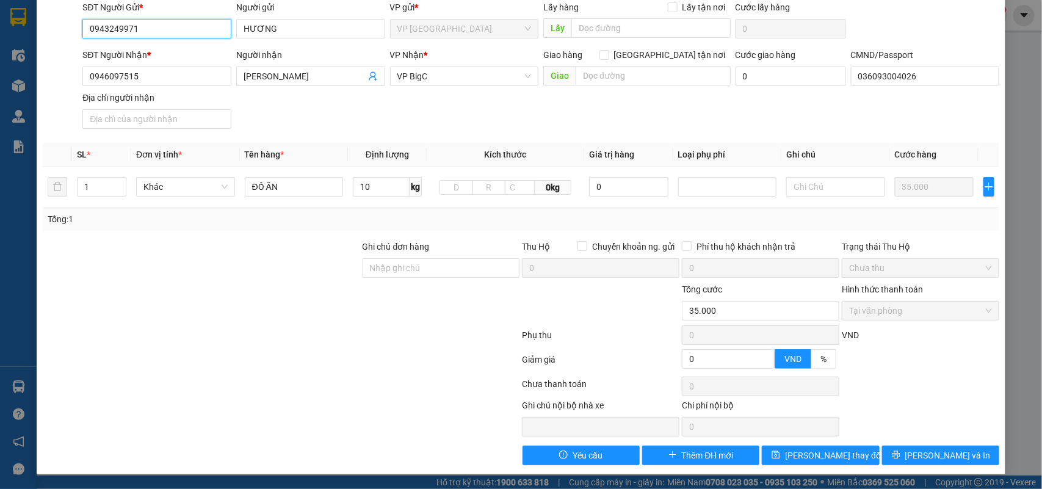
scroll to position [20, 0]
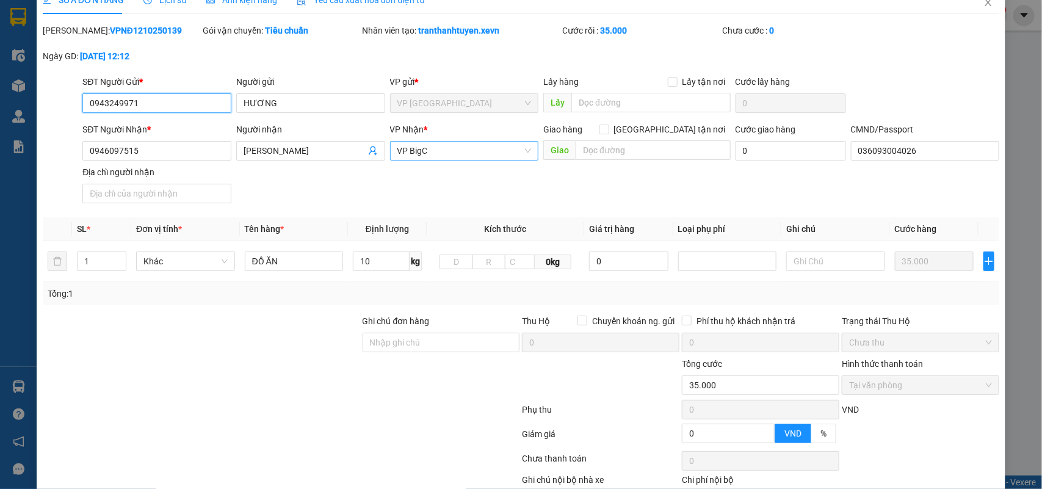
click at [486, 154] on span "VP BigC" at bounding box center [464, 151] width 134 height 18
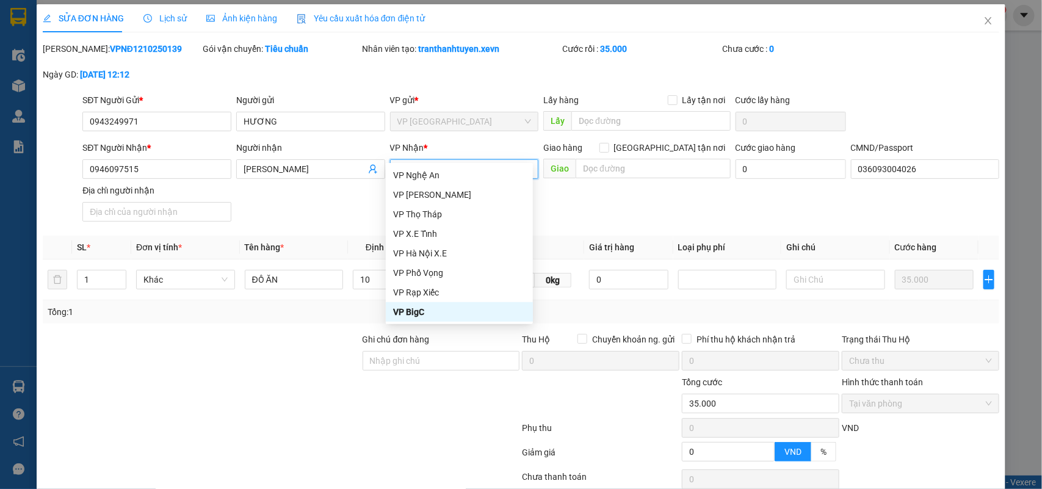
scroll to position [0, 0]
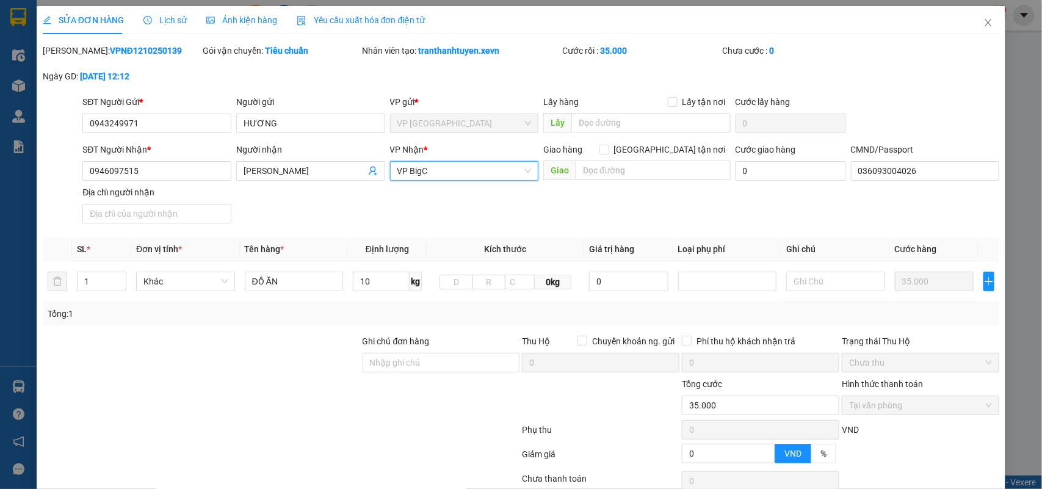
click at [739, 214] on div "SĐT Người Nhận * 0946097515 Người nhận TRẦN HUY HOÀNG VP Nhận * VP BigC VP BigC…" at bounding box center [541, 185] width 922 height 85
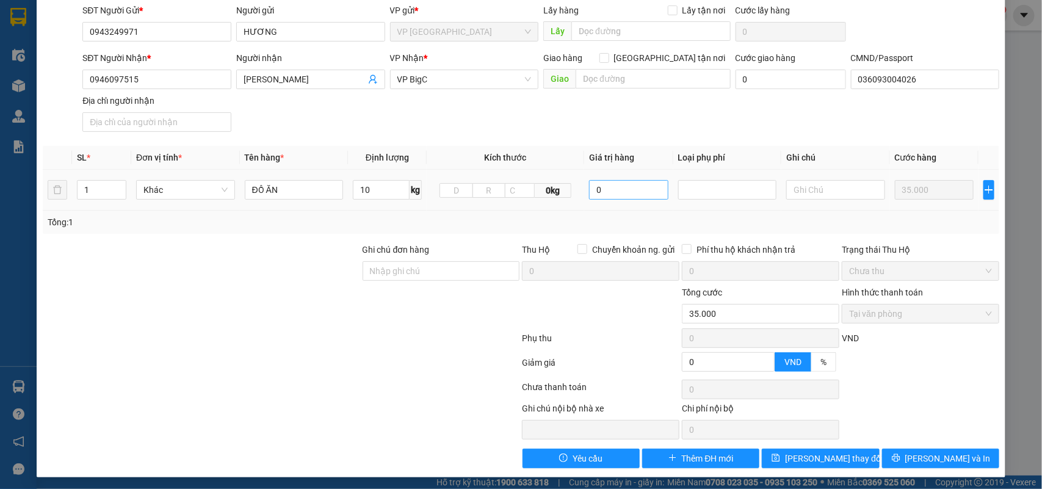
scroll to position [96, 0]
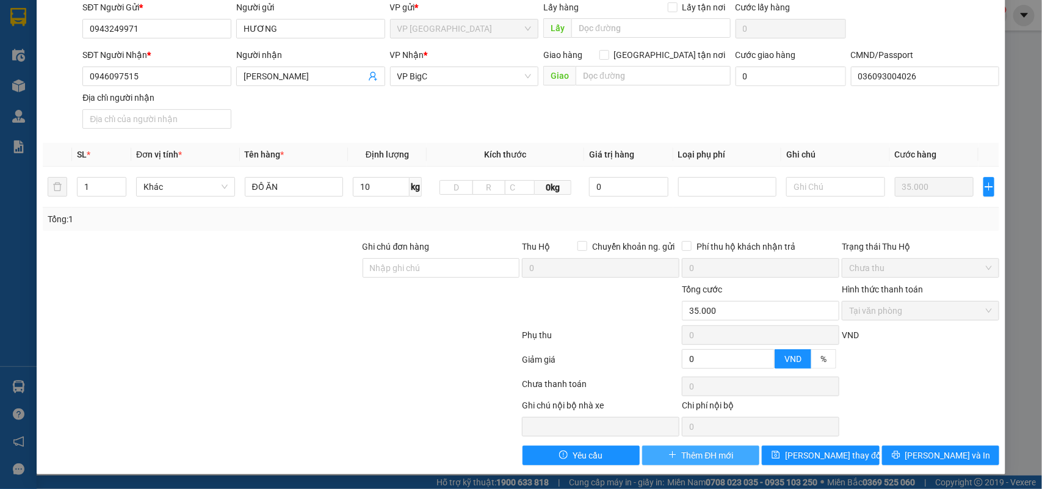
click at [718, 458] on span "Thêm ĐH mới" at bounding box center [708, 455] width 52 height 13
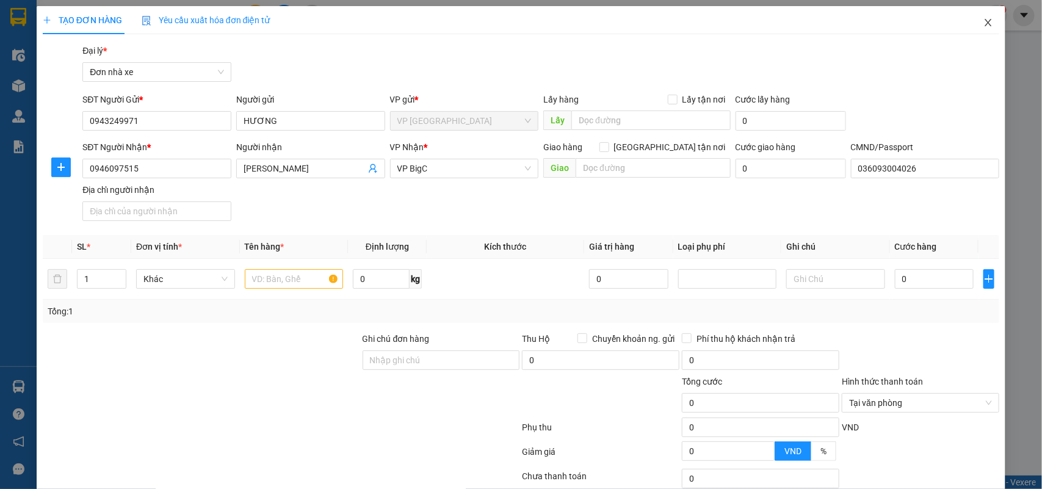
click at [983, 26] on icon "close" at bounding box center [988, 23] width 10 height 10
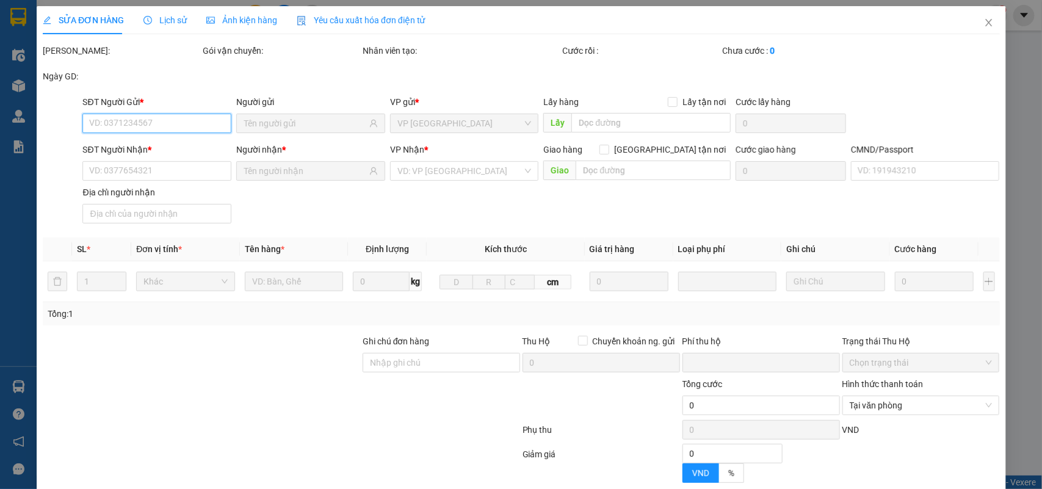
type input "0943249971"
type input "0946097515"
type input "036093004026"
type input "0"
type input "35.000"
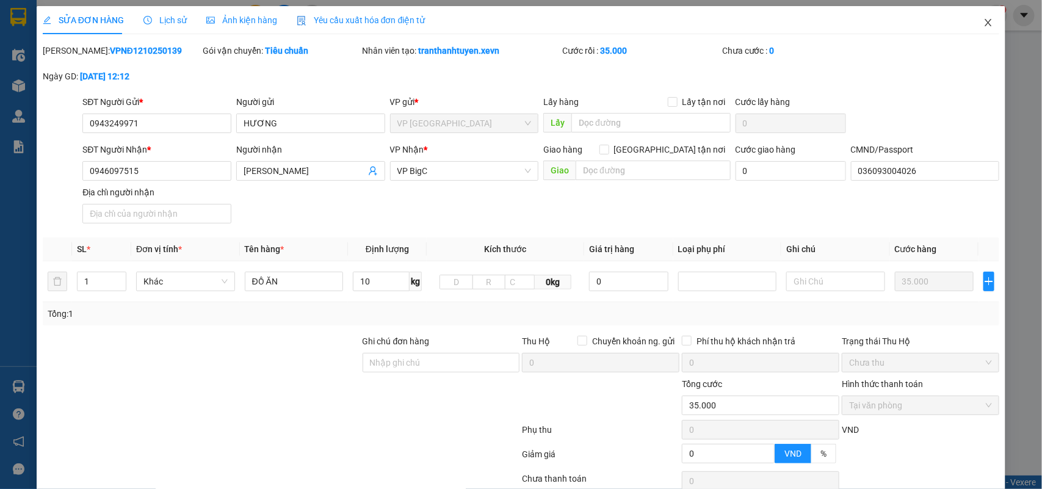
click at [983, 23] on icon "close" at bounding box center [988, 23] width 10 height 10
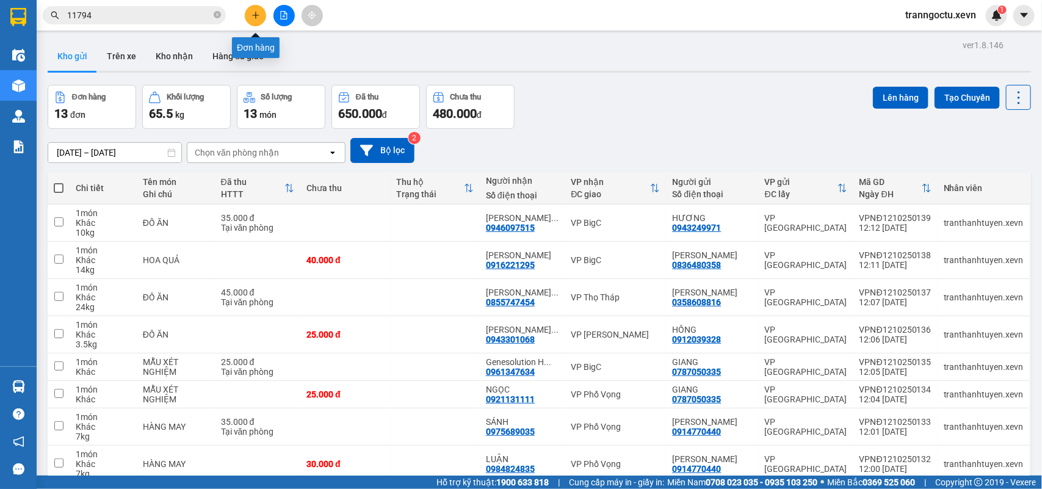
click at [253, 16] on icon "plus" at bounding box center [255, 15] width 9 height 9
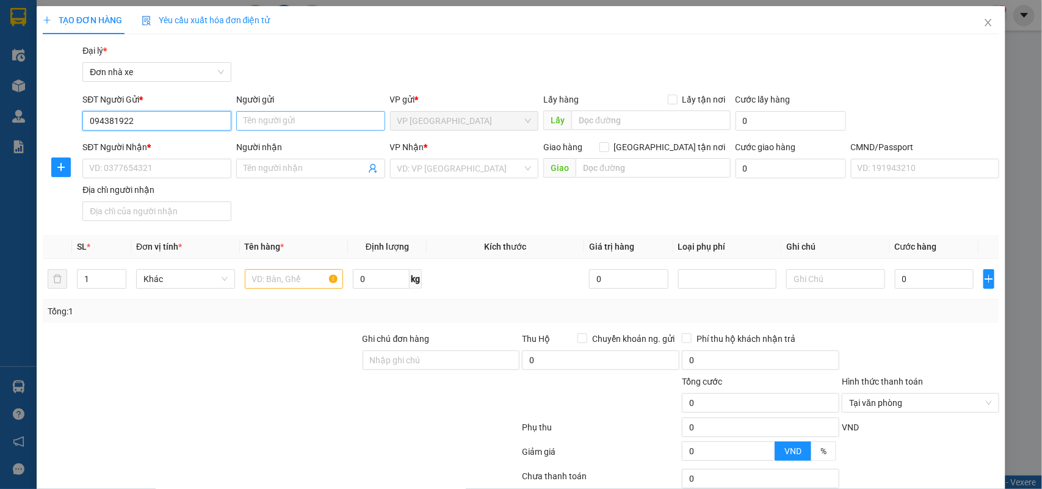
type input "094381922"
click at [270, 127] on input "Người gửi" at bounding box center [310, 121] width 149 height 20
type input "LÂM THỊ THANH HÒA"
click at [139, 172] on input "SĐT Người Nhận *" at bounding box center [156, 169] width 149 height 20
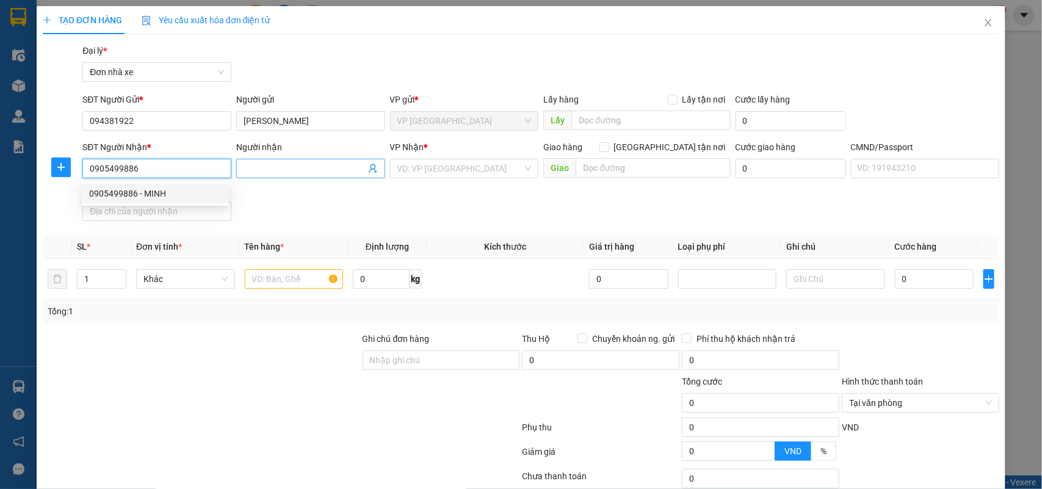
type input "0905499886"
click at [279, 169] on input "Người nhận" at bounding box center [305, 168] width 122 height 13
type input "Y"
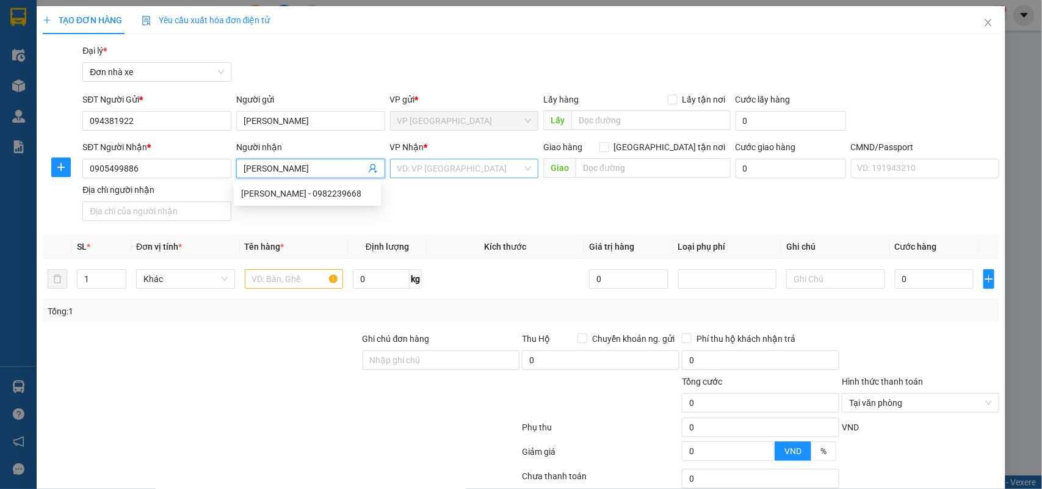
click at [478, 161] on div "VD: VP Sài Gòn" at bounding box center [464, 169] width 149 height 20
type input "TẠ QUANG MINH"
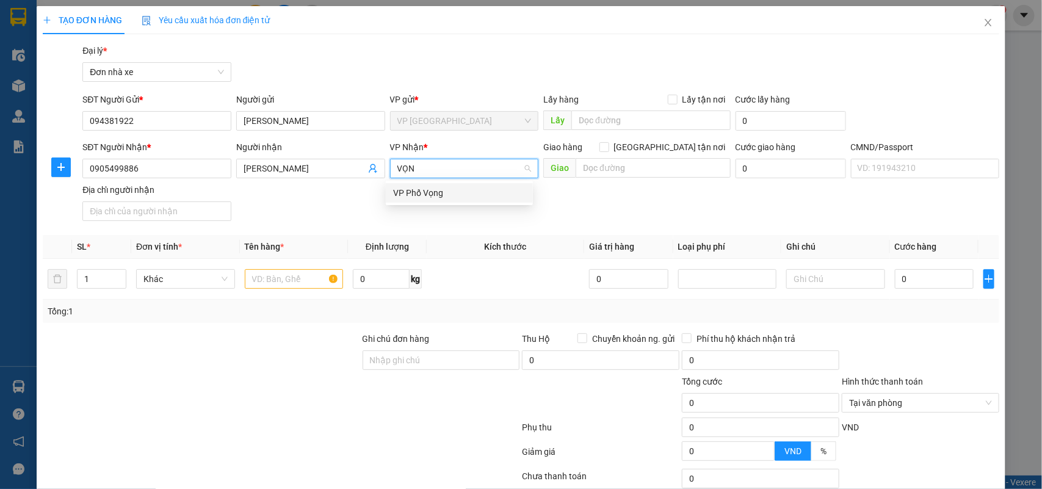
type input "VỌNG"
click at [419, 190] on div "VP Phố Vọng" at bounding box center [459, 192] width 132 height 13
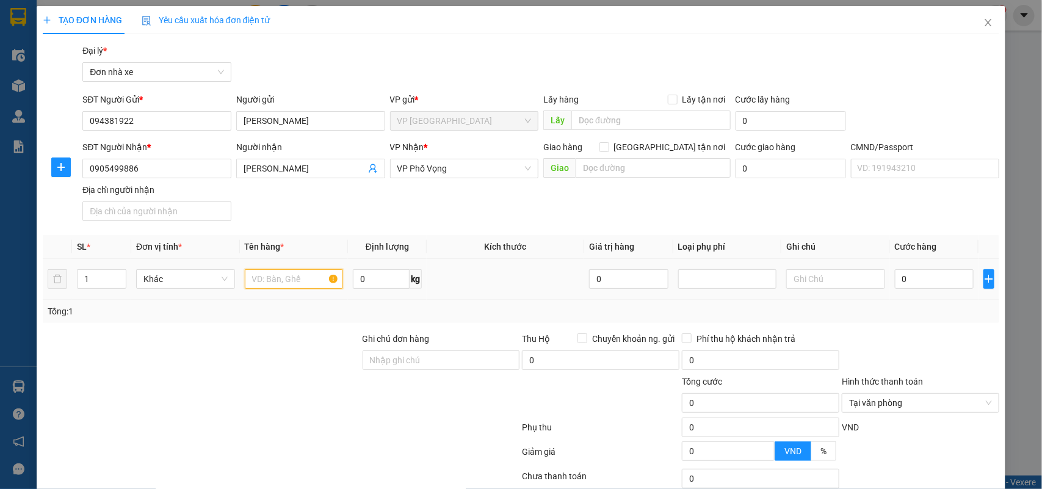
click at [281, 269] on input "text" at bounding box center [294, 279] width 99 height 20
type input "CON DẤU"
click at [371, 278] on input "0" at bounding box center [381, 279] width 57 height 20
type input "0.4"
click at [911, 278] on input "0" at bounding box center [934, 279] width 79 height 20
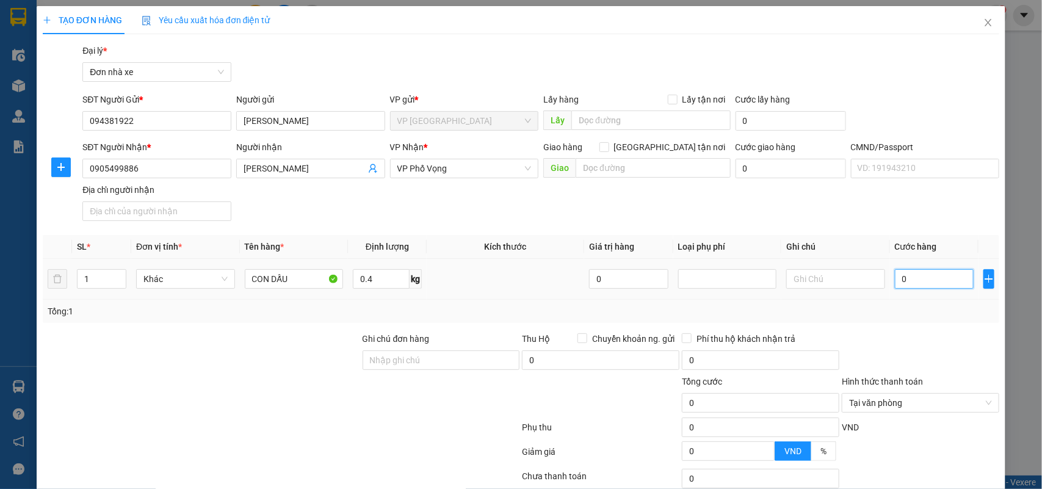
type input "2"
type input "25"
type input "25.000"
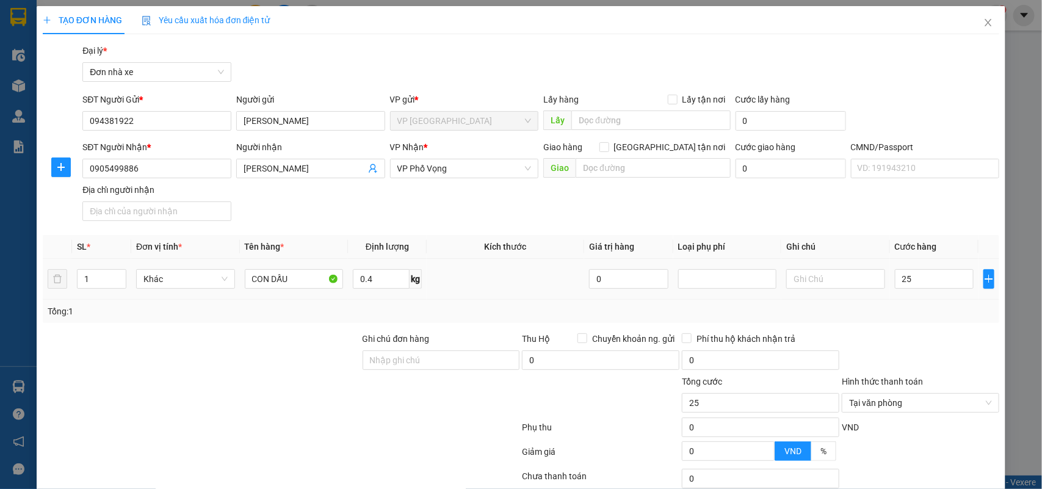
type input "25.000"
click at [920, 317] on div "Tổng: 1" at bounding box center [521, 311] width 947 height 13
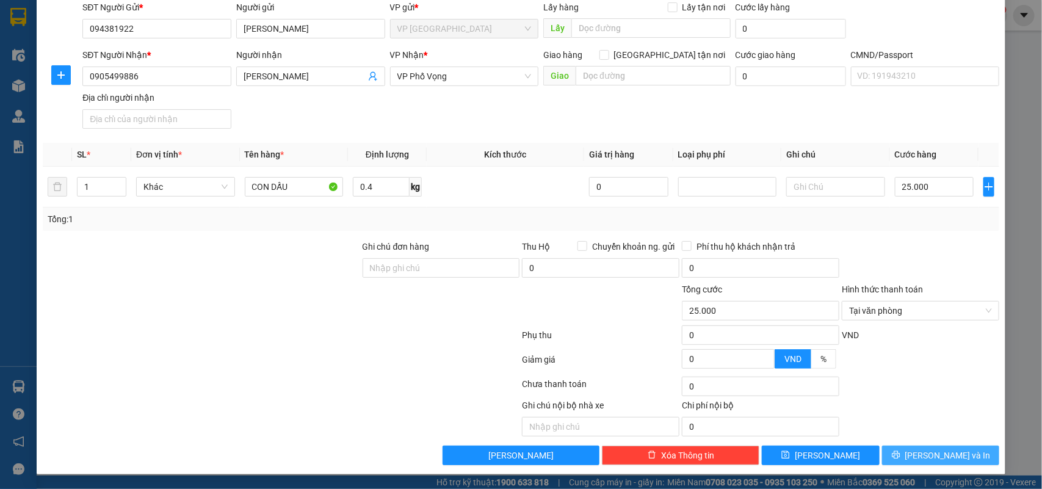
click at [953, 464] on button "Lưu và In" at bounding box center [940, 456] width 117 height 20
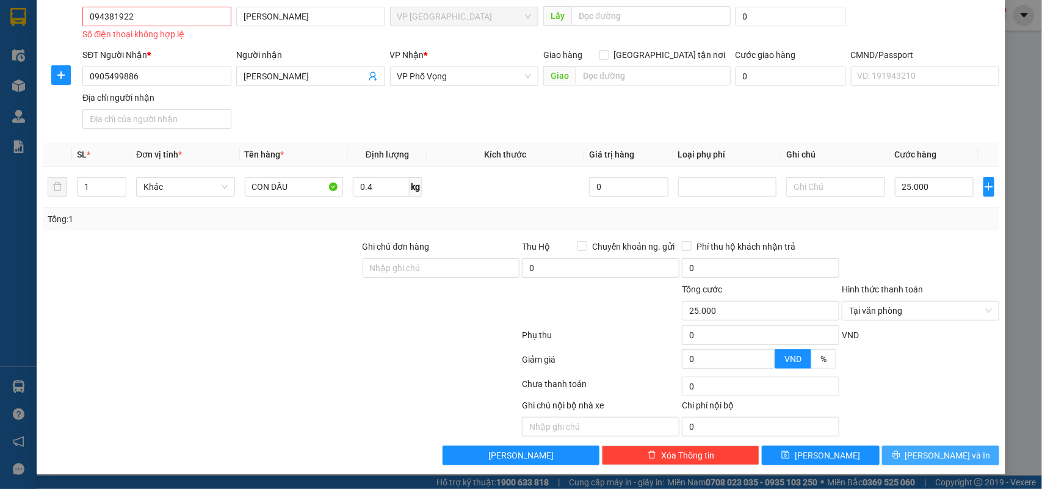
scroll to position [106, 0]
click at [186, 11] on input "094381922" at bounding box center [156, 17] width 149 height 20
click at [160, 16] on input "094381922" at bounding box center [156, 17] width 149 height 20
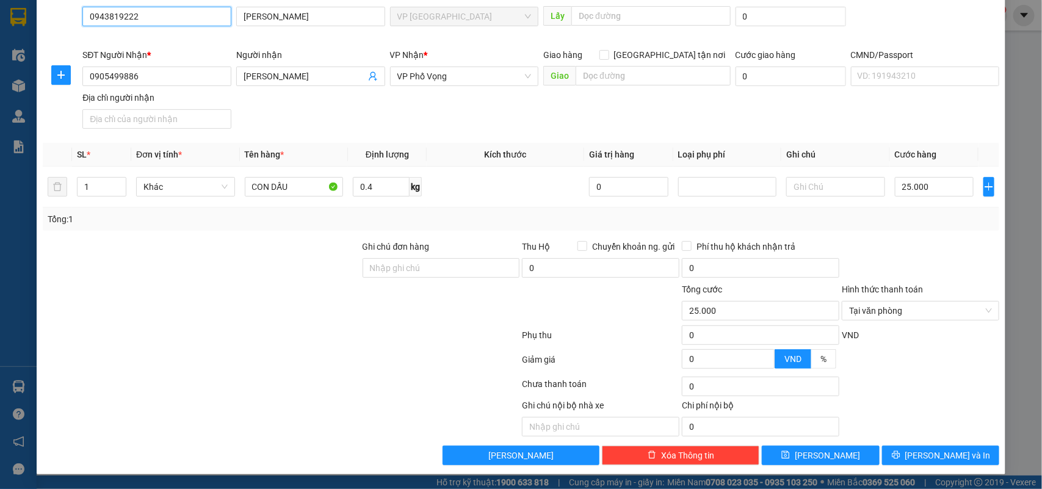
scroll to position [93, 0]
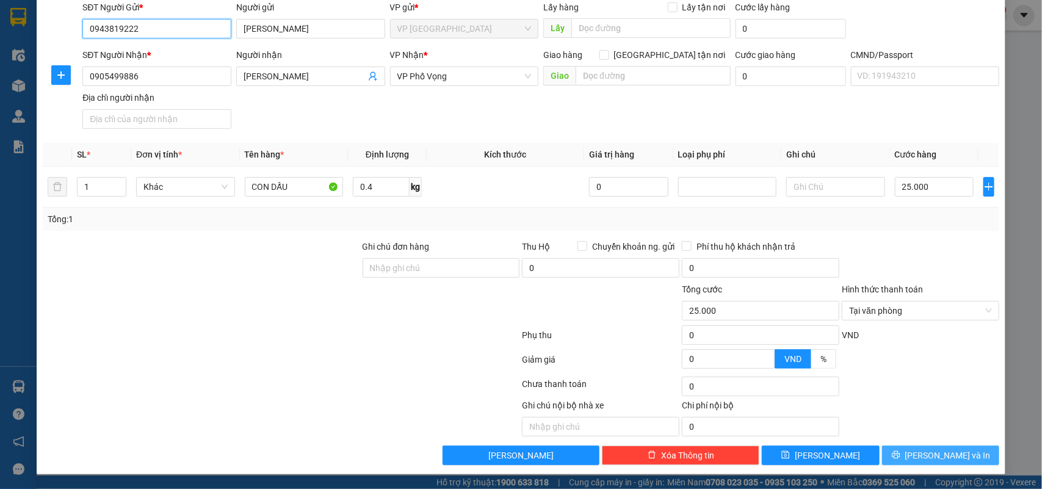
type input "0943819222"
click at [940, 455] on span "Lưu và In" at bounding box center [947, 455] width 85 height 13
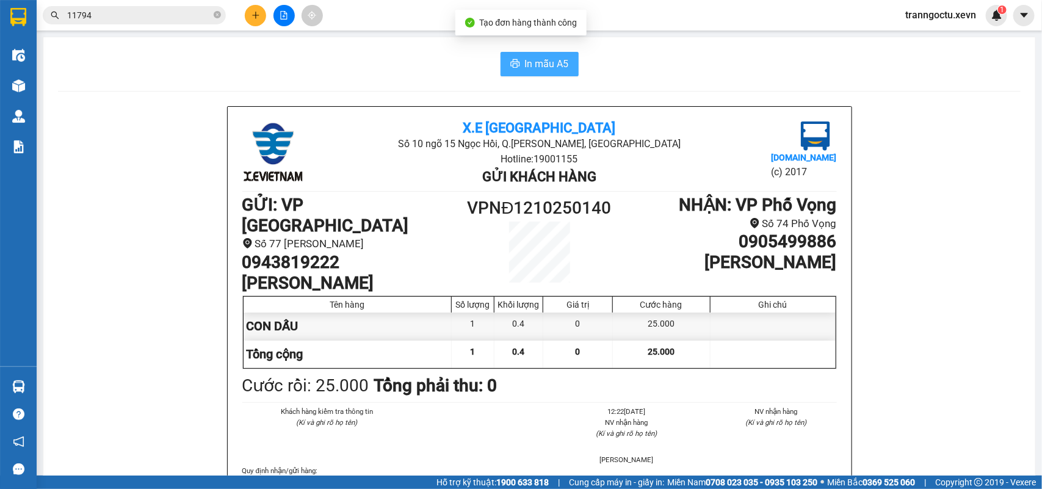
click at [537, 67] on span "In mẫu A5" at bounding box center [547, 63] width 44 height 15
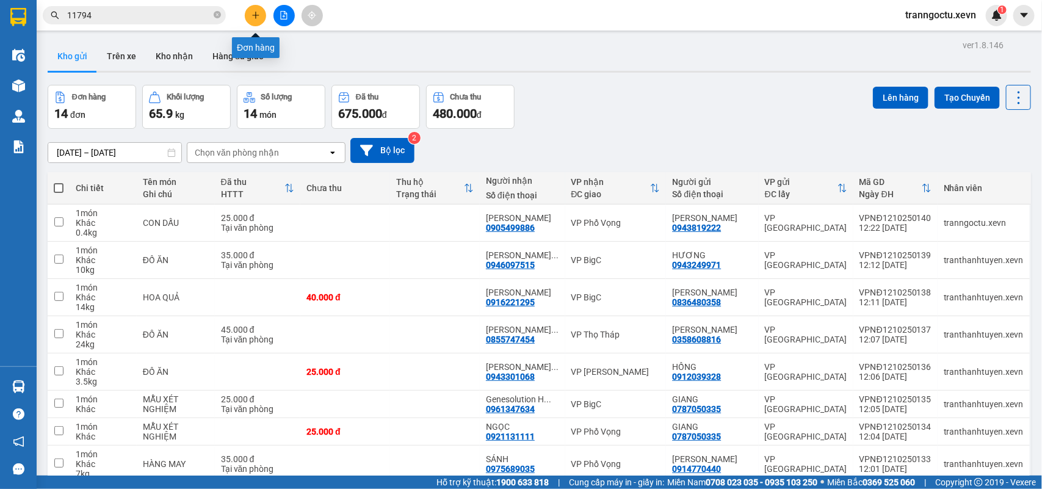
click at [248, 16] on button at bounding box center [255, 15] width 21 height 21
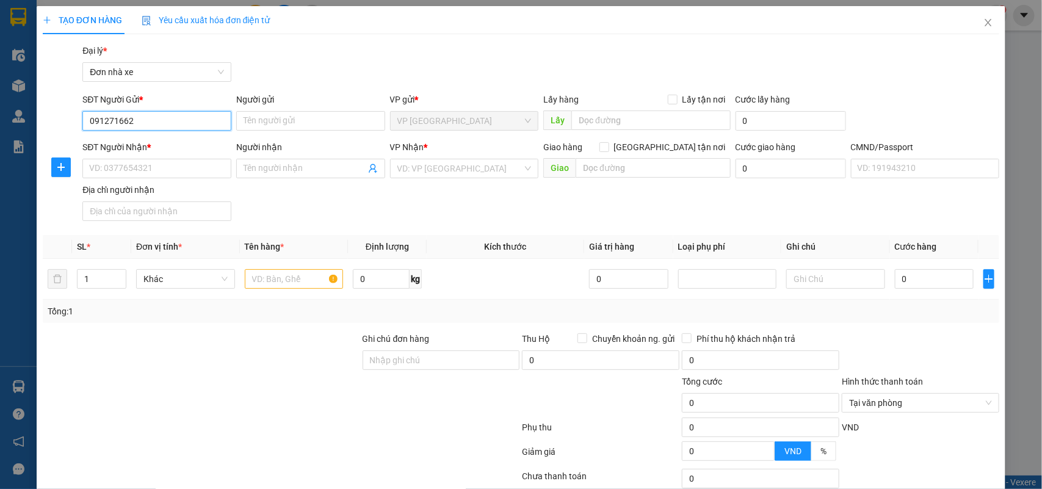
type input "0912716624"
click at [200, 148] on div "0912716624 - NGUYỄN THỊ BÌNH" at bounding box center [155, 145] width 132 height 13
type input "NGUYỄN THỊ BÌNH"
type input "0836960829"
type input "BÙI MAI ANH"
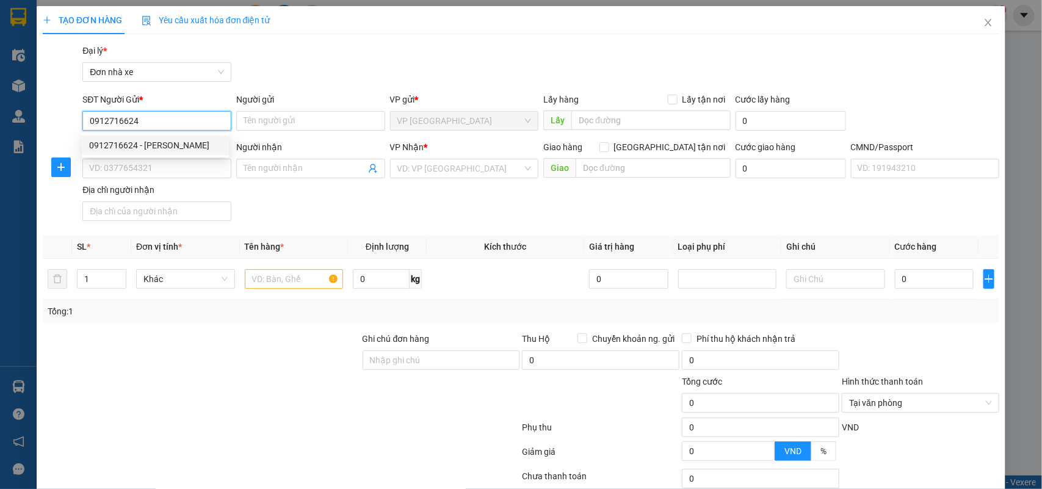
type input "036092005899 hoàng anh"
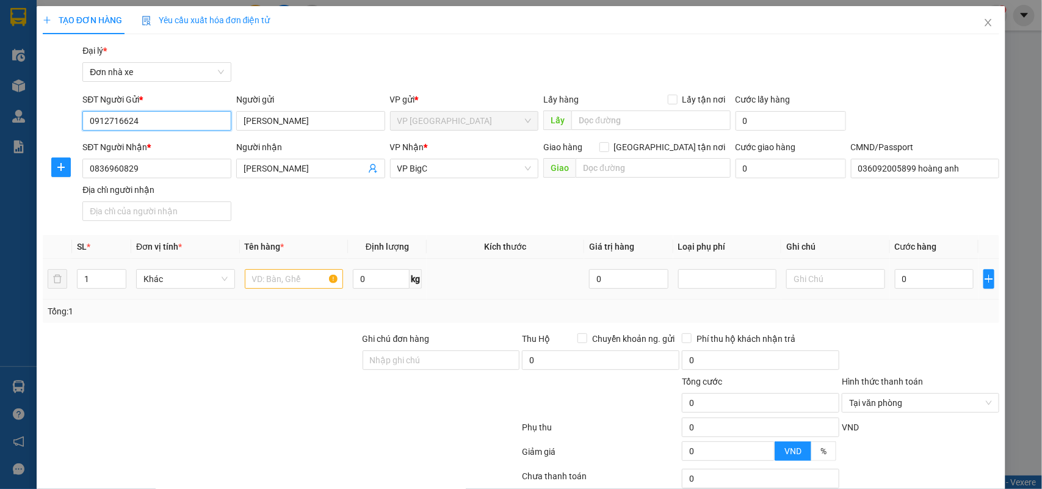
type input "0912716624"
drag, startPoint x: 261, startPoint y: 283, endPoint x: 272, endPoint y: 280, distance: 10.8
click at [266, 281] on input "text" at bounding box center [294, 279] width 99 height 20
type input "D"
type input "ĐỒ ĂN"
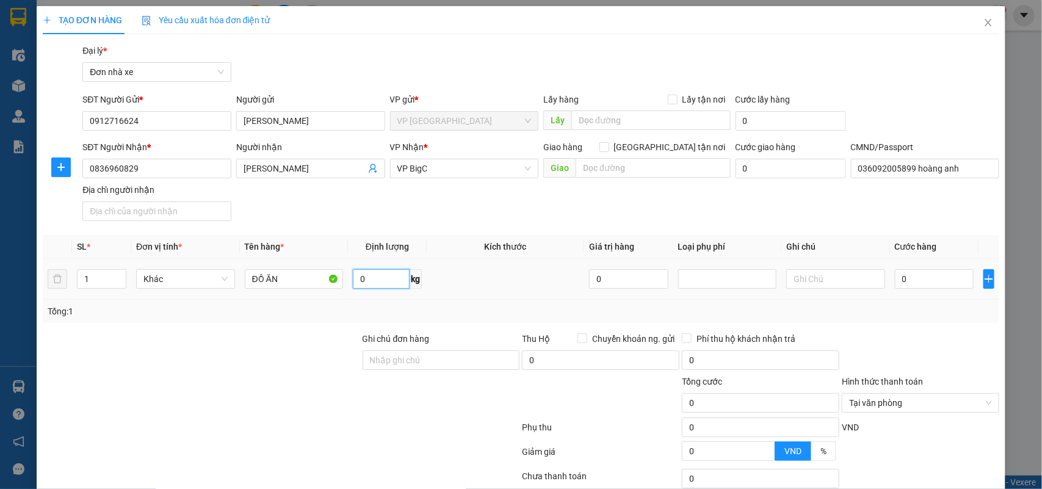
click at [392, 284] on input "0" at bounding box center [381, 279] width 57 height 20
click at [378, 278] on input "8" at bounding box center [381, 279] width 57 height 20
type input "8.5"
click at [917, 277] on input "0" at bounding box center [934, 279] width 79 height 20
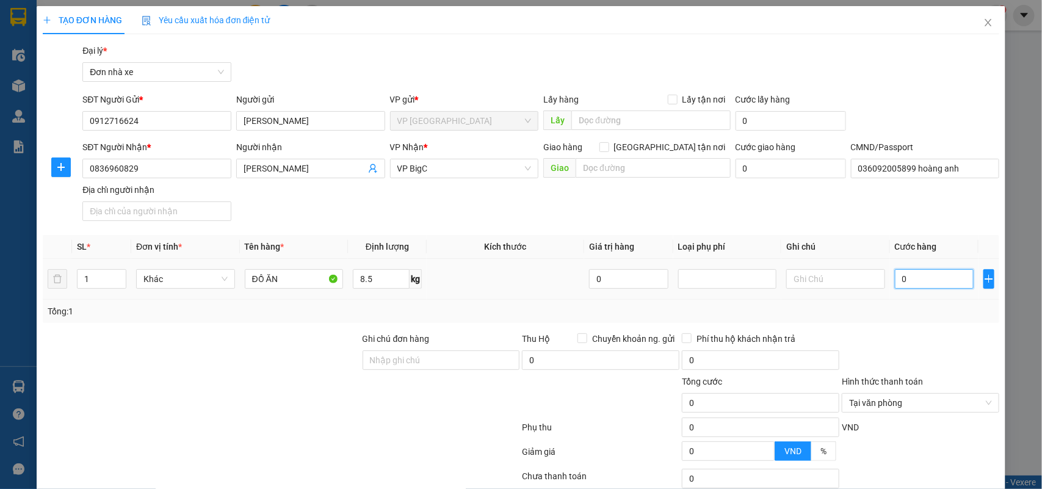
type input "3"
type input "30"
type input "30.000"
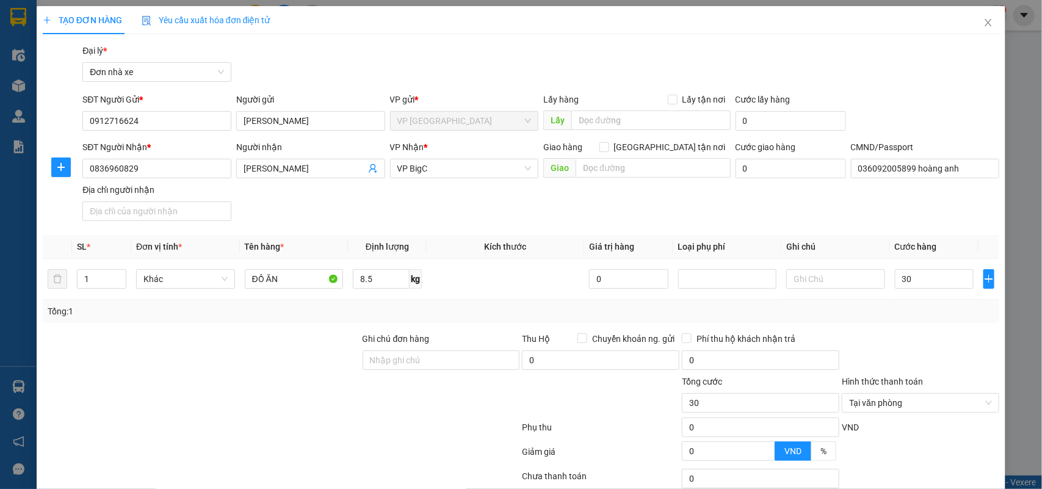
type input "30.000"
click at [910, 360] on div at bounding box center [920, 353] width 160 height 43
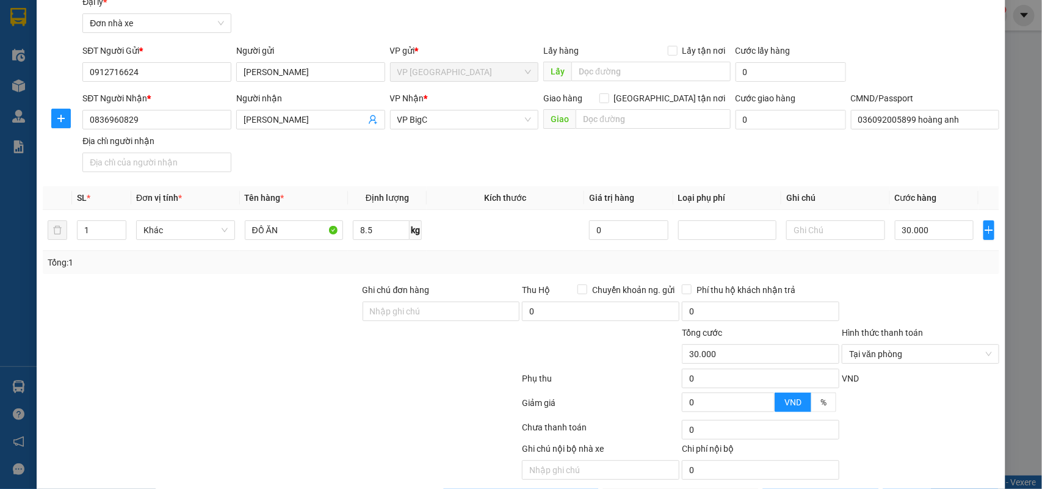
scroll to position [93, 0]
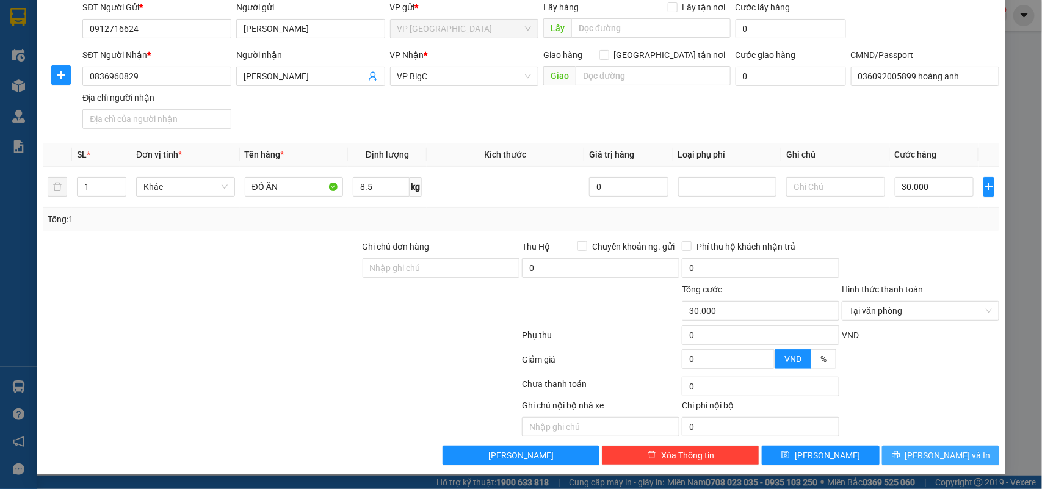
click at [945, 452] on span "Lưu và In" at bounding box center [947, 455] width 85 height 13
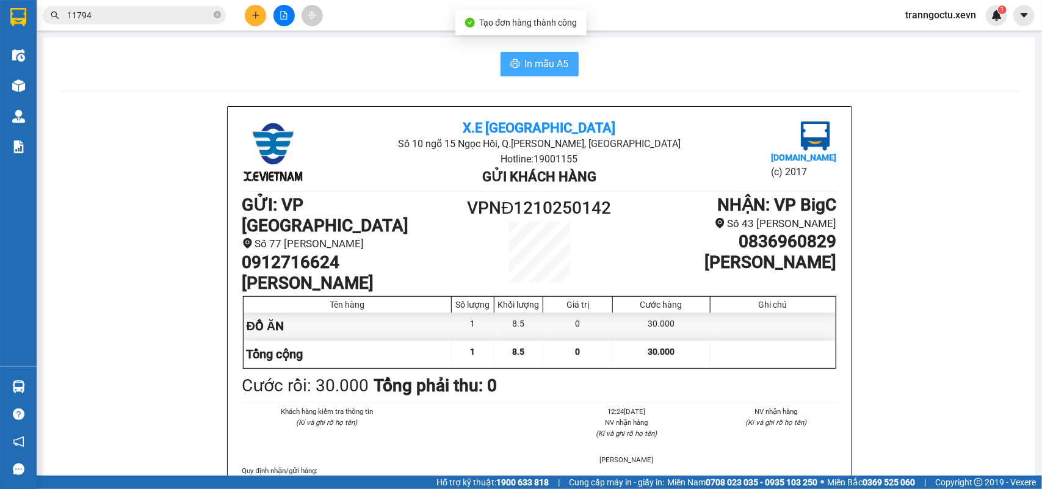
click at [538, 65] on span "In mẫu A5" at bounding box center [547, 63] width 44 height 15
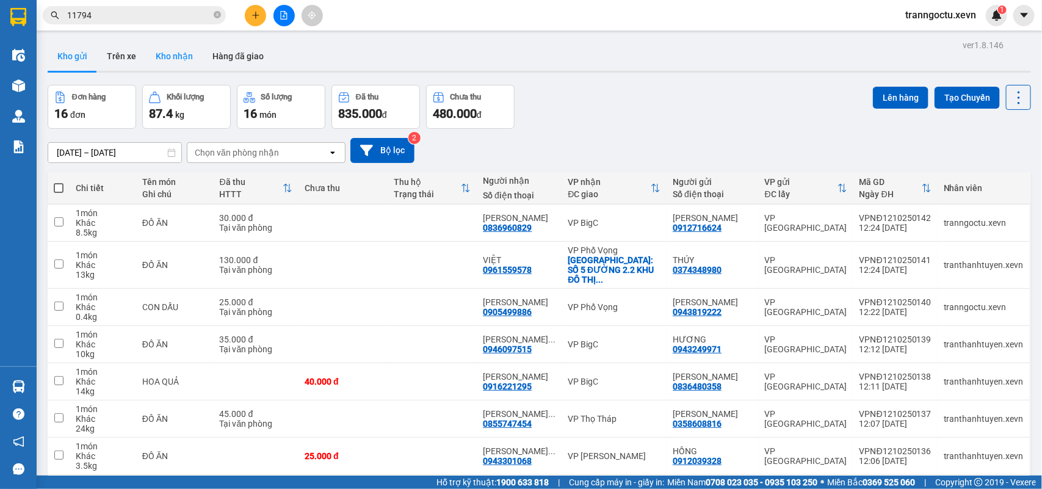
click at [175, 60] on button "Kho nhận" at bounding box center [174, 56] width 57 height 29
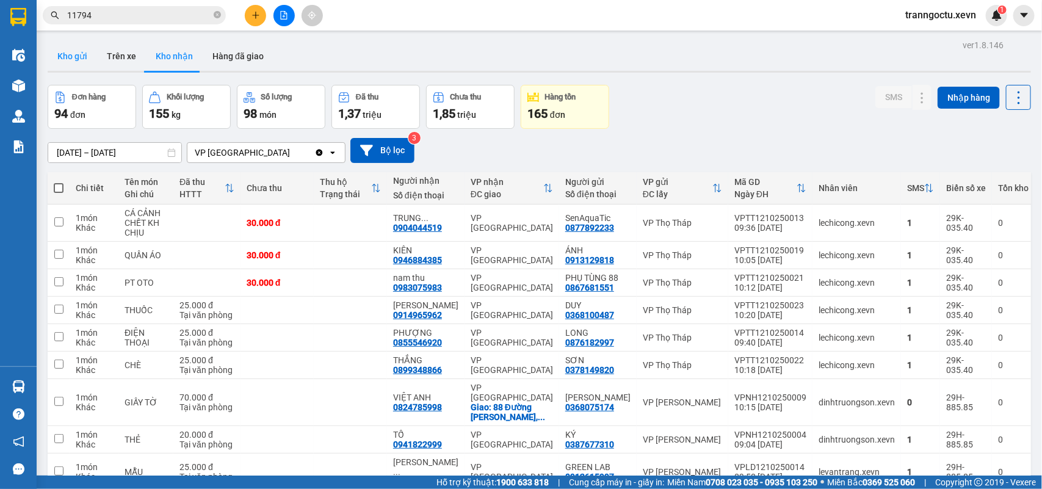
click at [66, 61] on button "Kho gửi" at bounding box center [72, 56] width 49 height 29
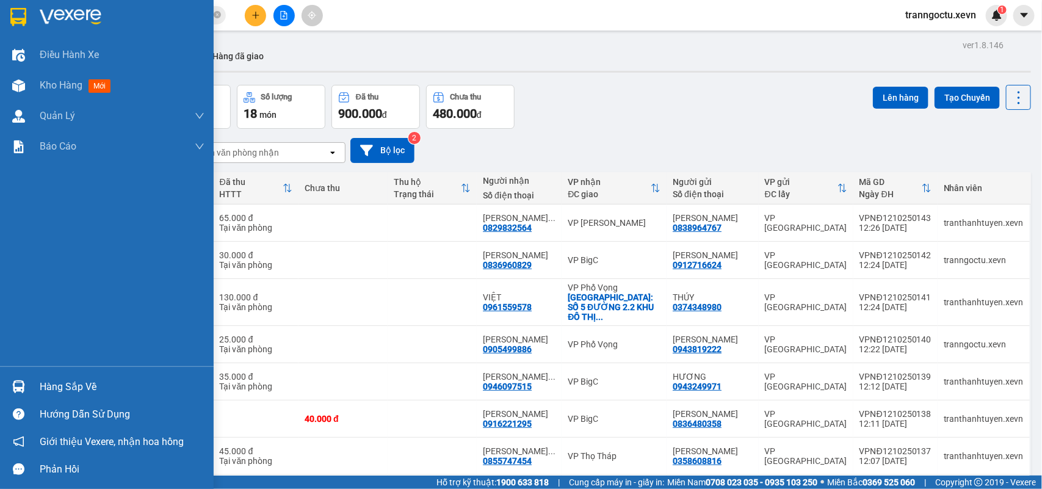
click at [69, 382] on div "Hàng sắp về" at bounding box center [122, 387] width 165 height 18
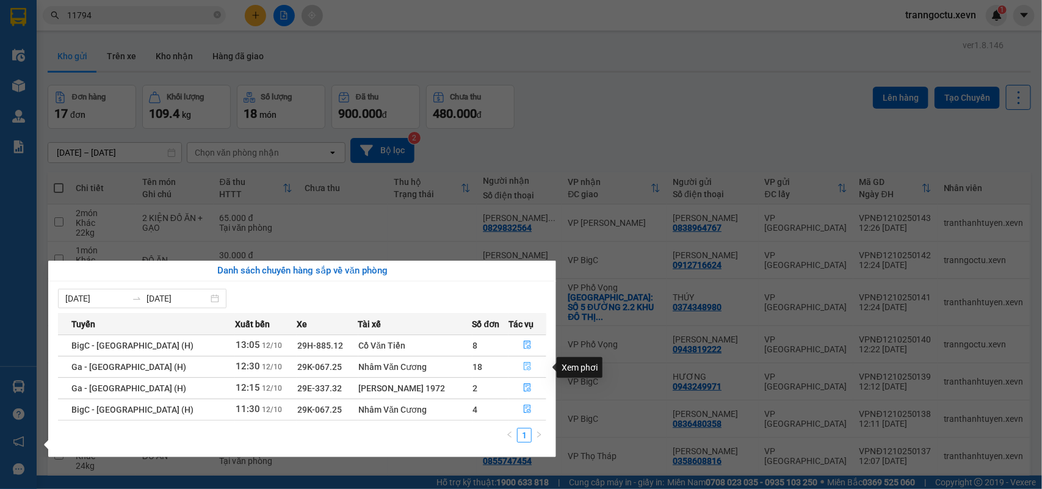
click at [523, 367] on icon "file-done" at bounding box center [527, 366] width 9 height 9
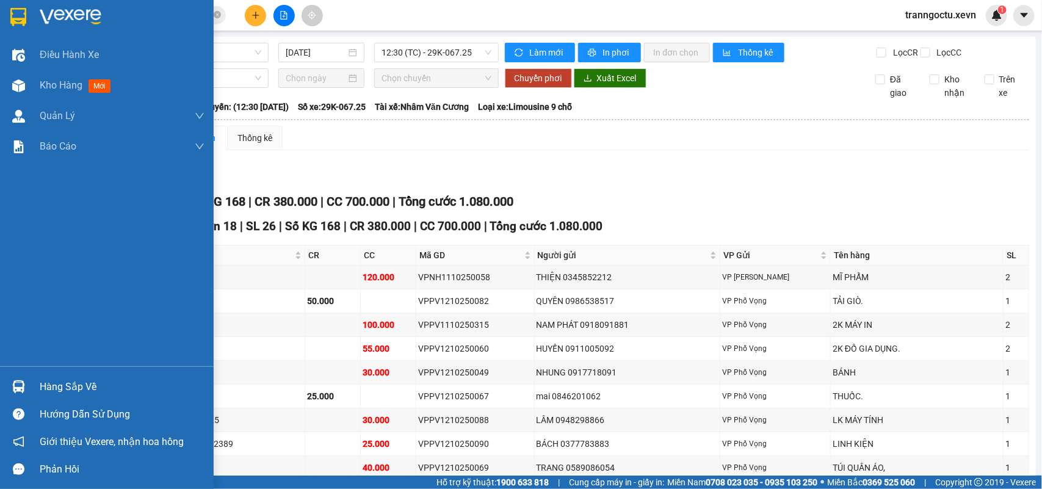
click at [73, 388] on div "Hàng sắp về" at bounding box center [122, 387] width 165 height 18
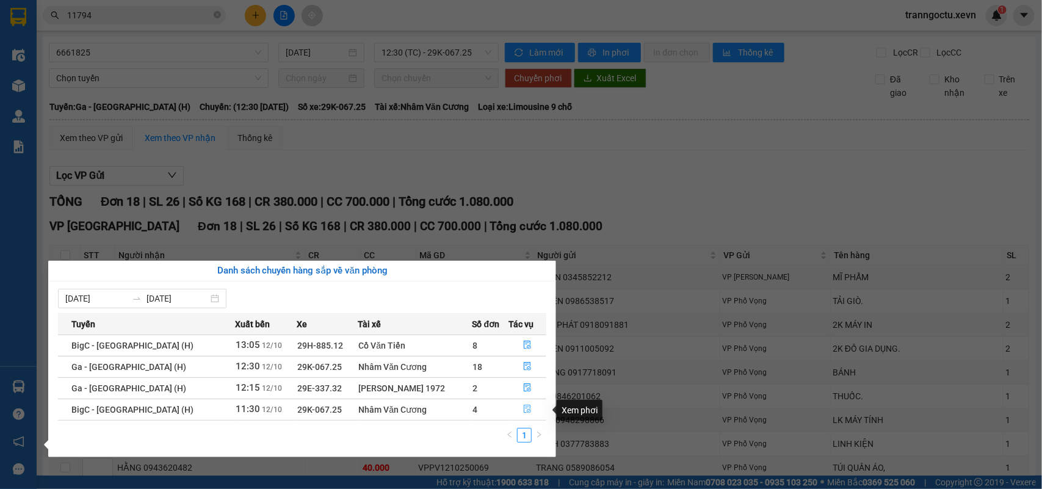
click at [524, 410] on icon "file-done" at bounding box center [527, 409] width 7 height 9
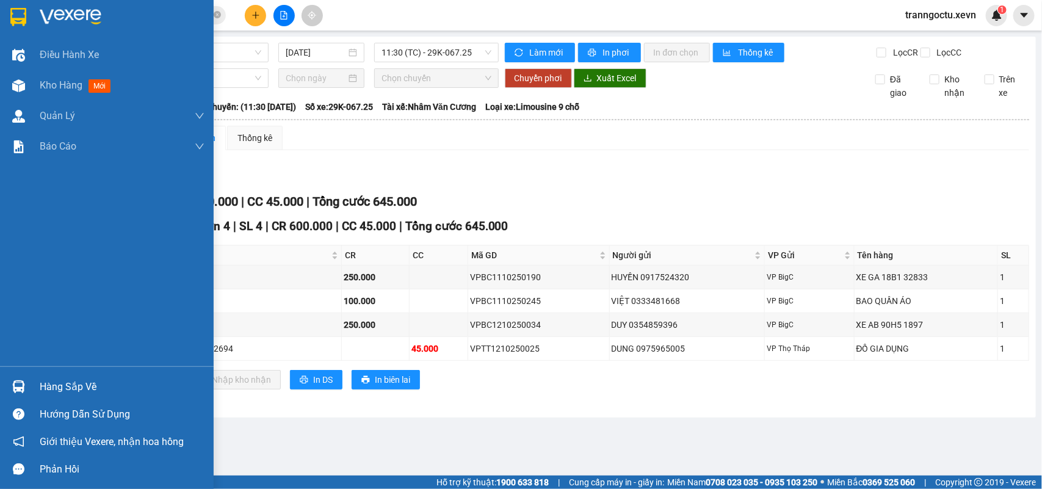
click at [68, 383] on div "Hàng sắp về" at bounding box center [122, 387] width 165 height 18
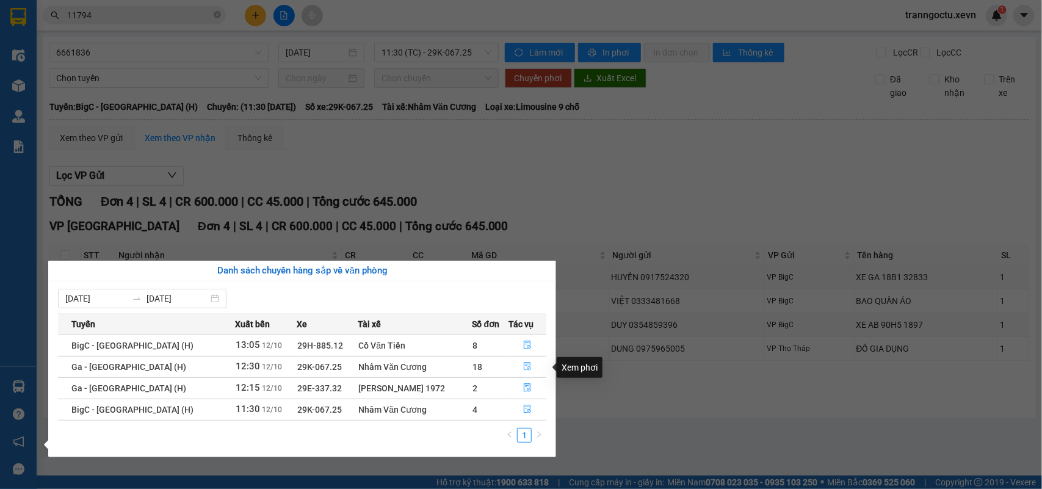
click at [526, 364] on icon "file-done" at bounding box center [527, 366] width 9 height 9
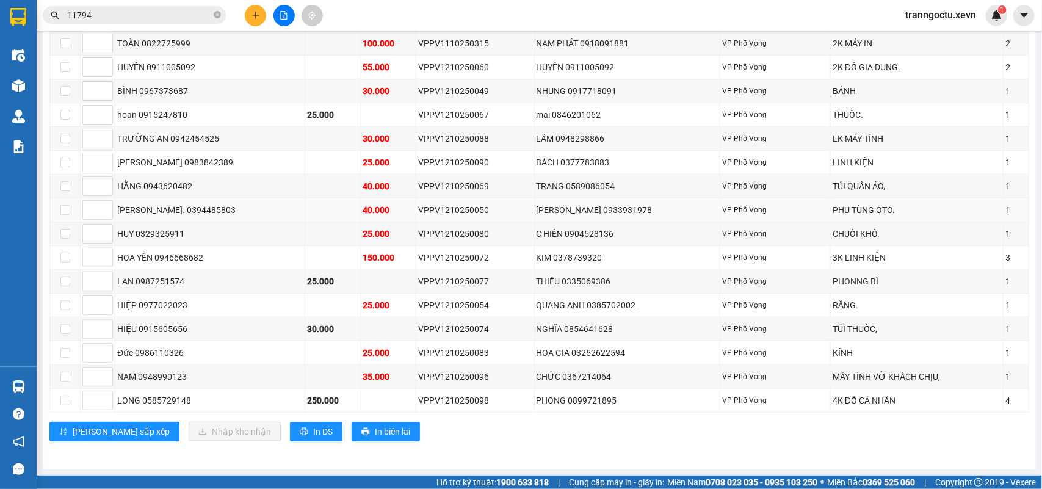
scroll to position [301, 0]
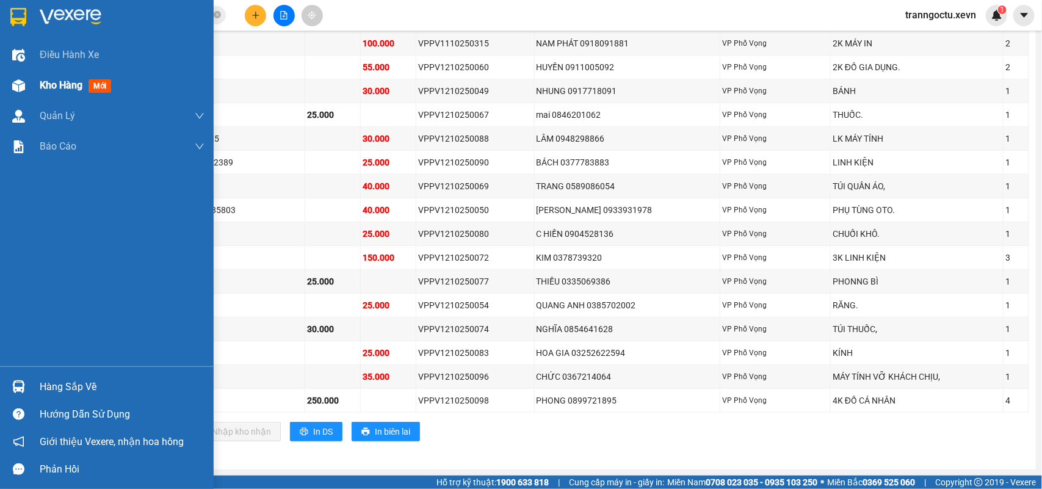
click at [68, 83] on span "Kho hàng" at bounding box center [61, 85] width 43 height 12
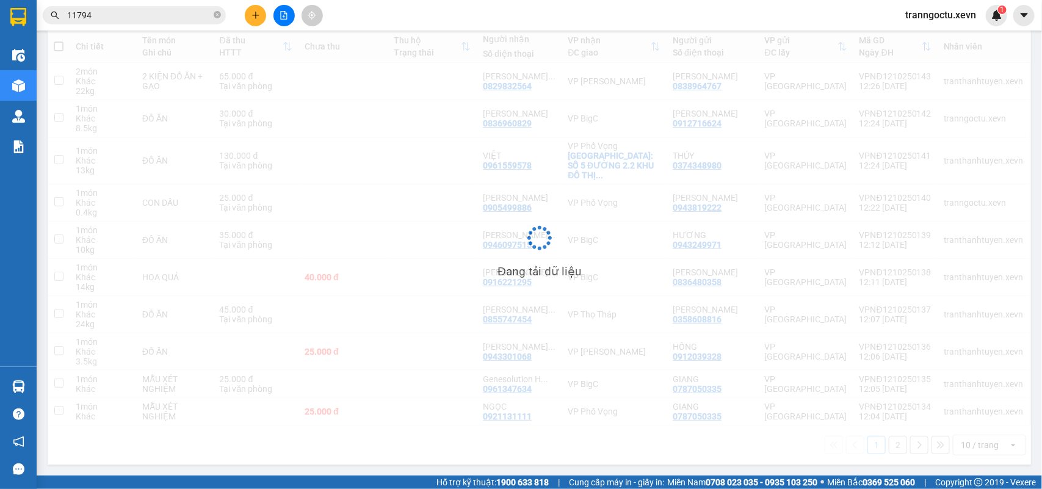
scroll to position [132, 0]
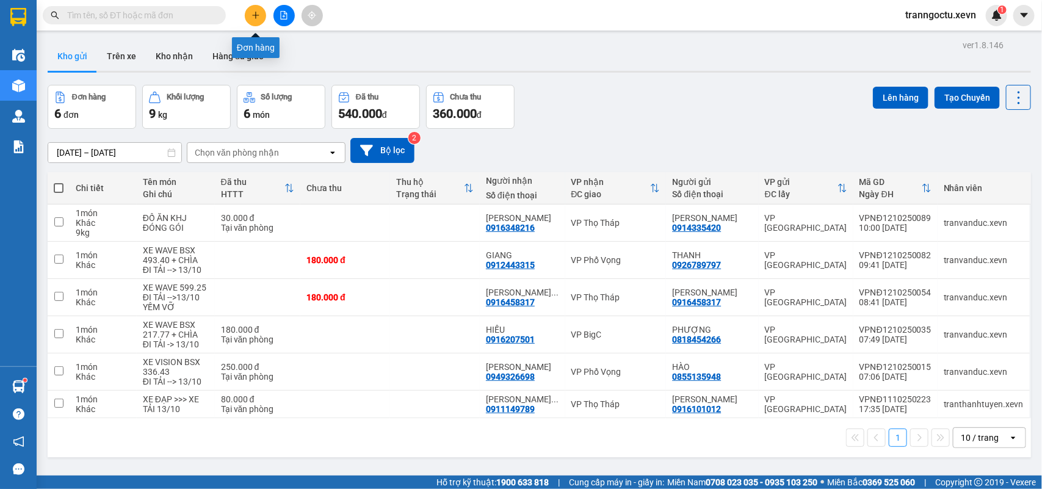
click at [254, 9] on button at bounding box center [255, 15] width 21 height 21
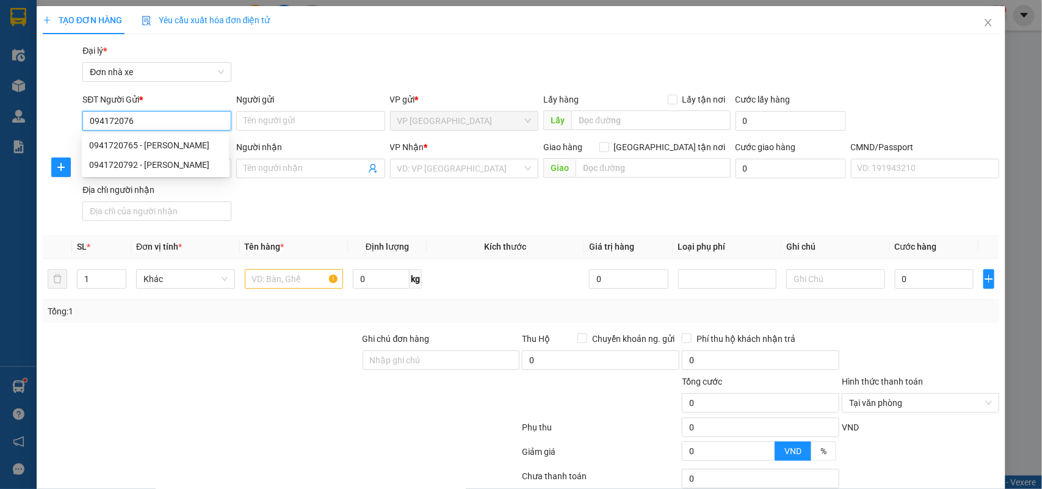
type input "0941720765"
click at [193, 145] on div "0941720765 - NGUYỄN THỊ NHÀN" at bounding box center [155, 145] width 132 height 13
type input "NGUYỄN THỊ NHÀN"
type input "0824250635"
type input "VŨ THỊ PHƯƠNG LINH"
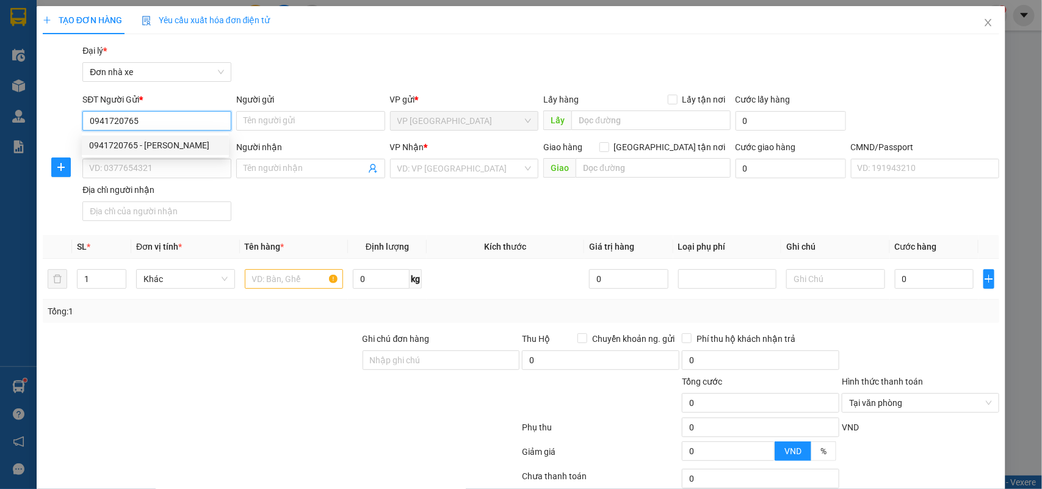
type input "036305010421 LINH"
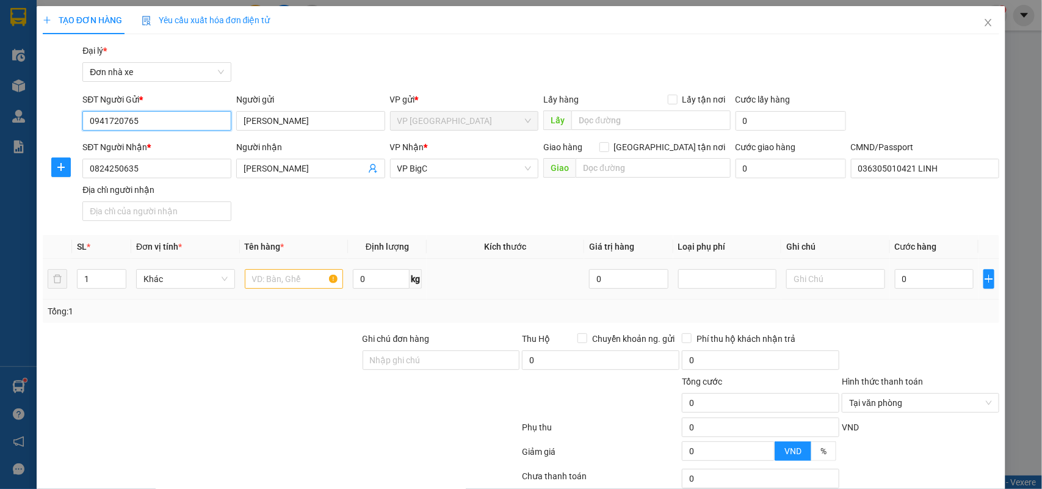
type input "0941720765"
click at [272, 281] on input "text" at bounding box center [294, 279] width 99 height 20
type input "D"
type input "ĐỒ ĂN"
click at [369, 280] on input "0" at bounding box center [381, 279] width 57 height 20
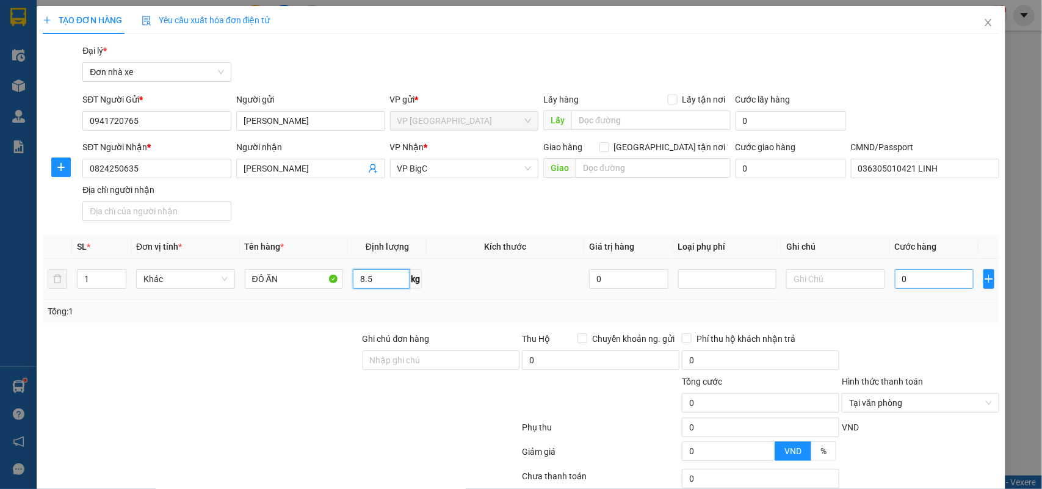
type input "8.5"
click at [928, 276] on input "0" at bounding box center [934, 279] width 79 height 20
type input "3"
type input "30"
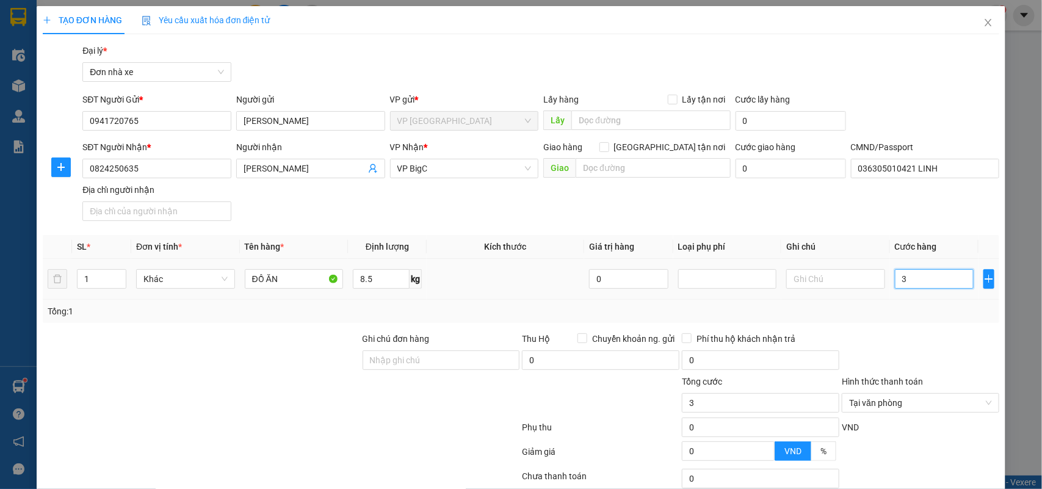
type input "30"
drag, startPoint x: 919, startPoint y: 333, endPoint x: 926, endPoint y: 334, distance: 6.7
type input "30.000"
drag, startPoint x: 926, startPoint y: 334, endPoint x: 949, endPoint y: 345, distance: 25.9
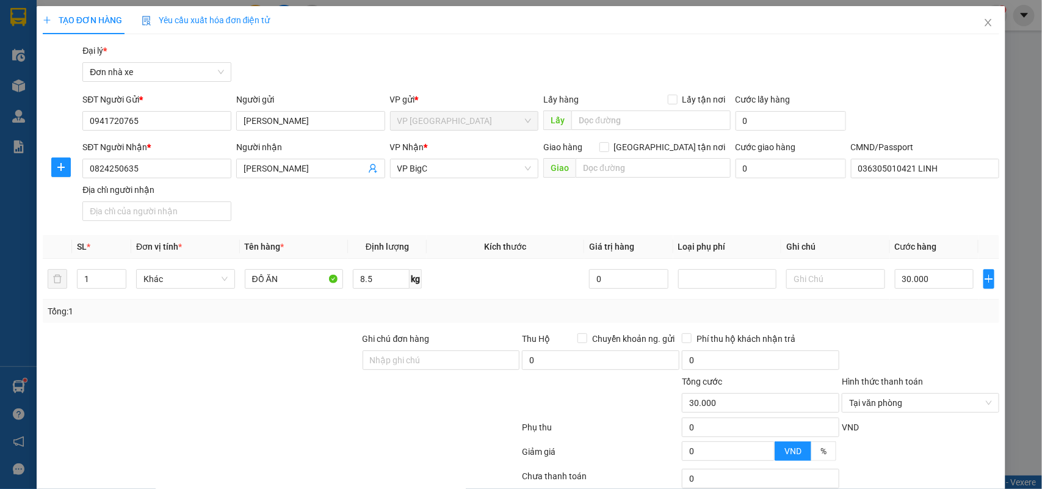
click at [949, 345] on div at bounding box center [920, 353] width 160 height 43
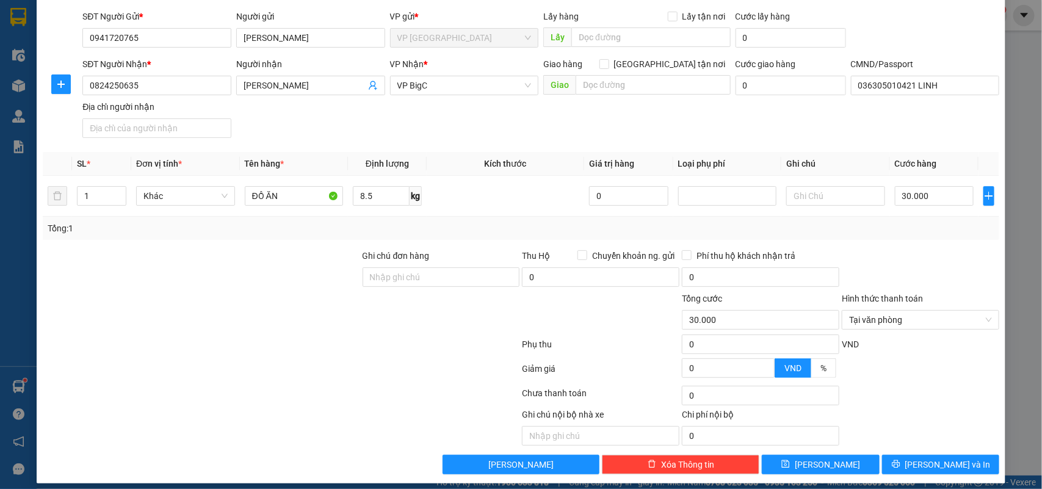
scroll to position [93, 0]
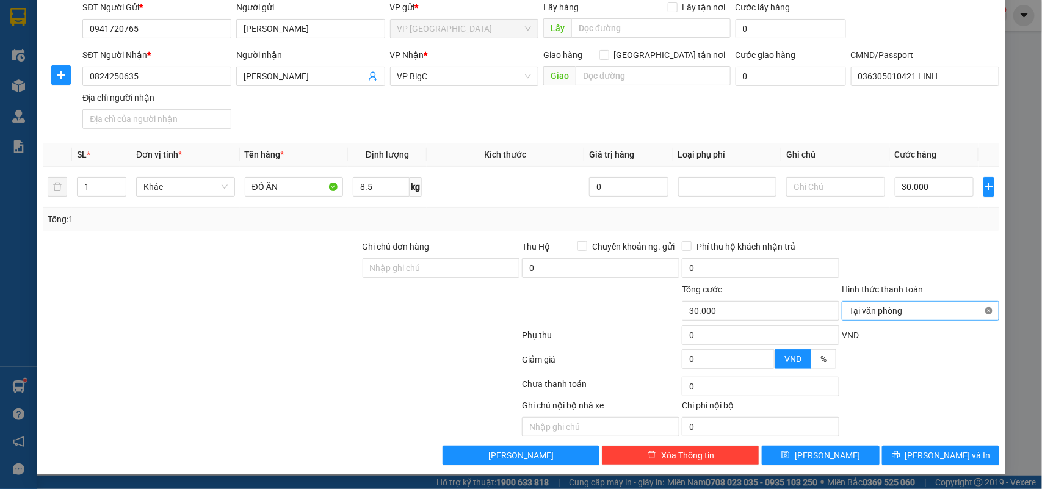
type input "30.000"
click at [954, 458] on button "Lưu và In" at bounding box center [940, 456] width 117 height 20
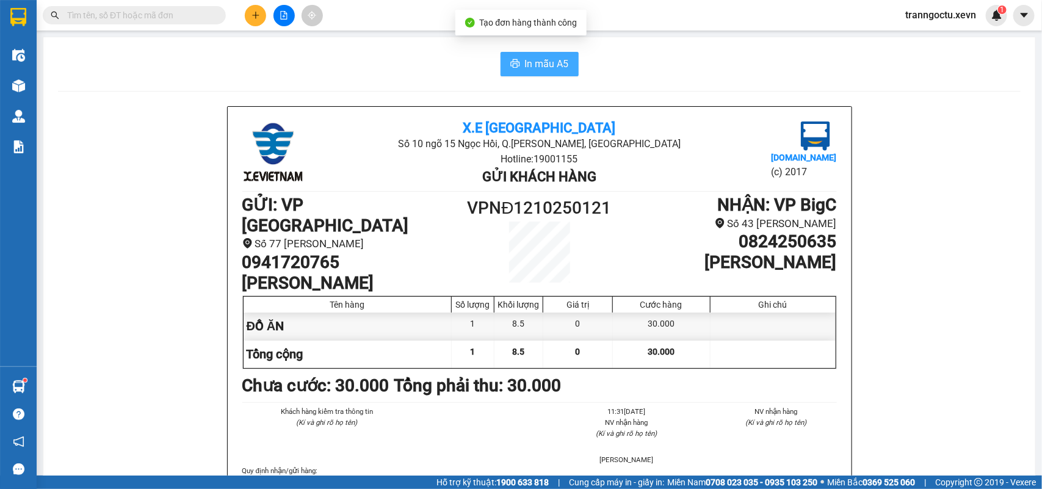
click at [533, 66] on span "In mẫu A5" at bounding box center [547, 63] width 44 height 15
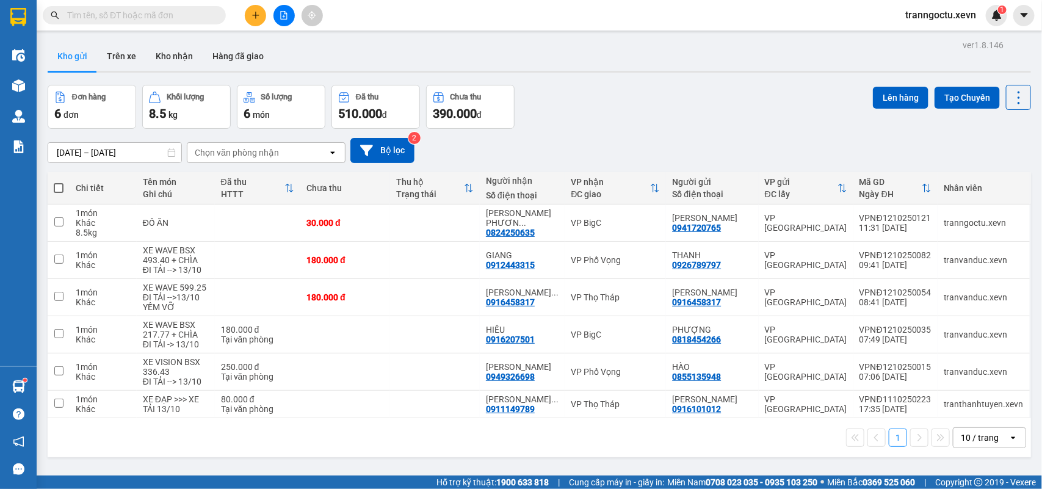
click at [177, 5] on div "Kết quả tìm kiếm ( 0 ) Bộ lọc No Data" at bounding box center [119, 15] width 238 height 21
click at [177, 13] on input "text" at bounding box center [139, 15] width 144 height 13
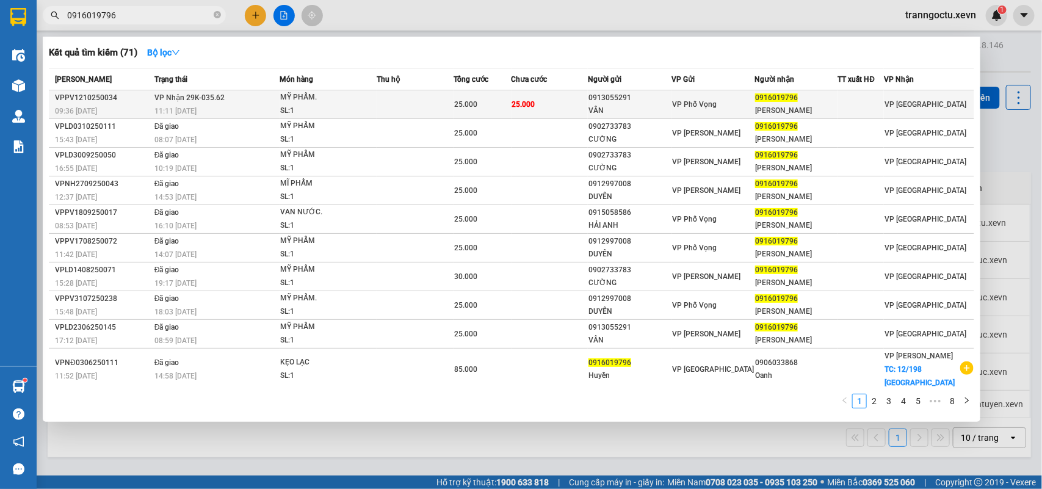
type input "0916019796"
click at [432, 104] on td at bounding box center [415, 104] width 77 height 29
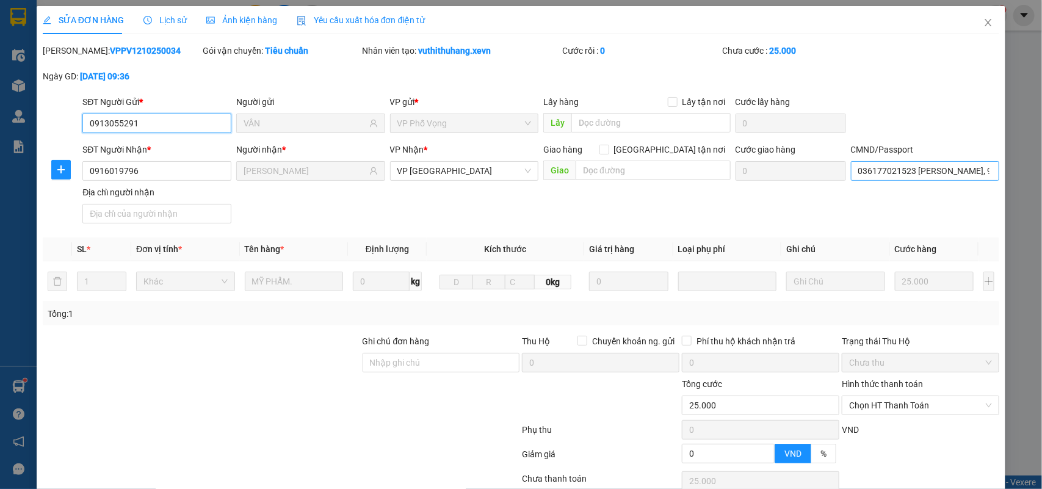
type input "0913055291"
type input "VÂN"
type input "0916019796"
type input "THU HUYỀN"
type input "036177021523 HOÀNG THỊ THU HUYỀN, 9/59 NGUYÊN HỒNG"
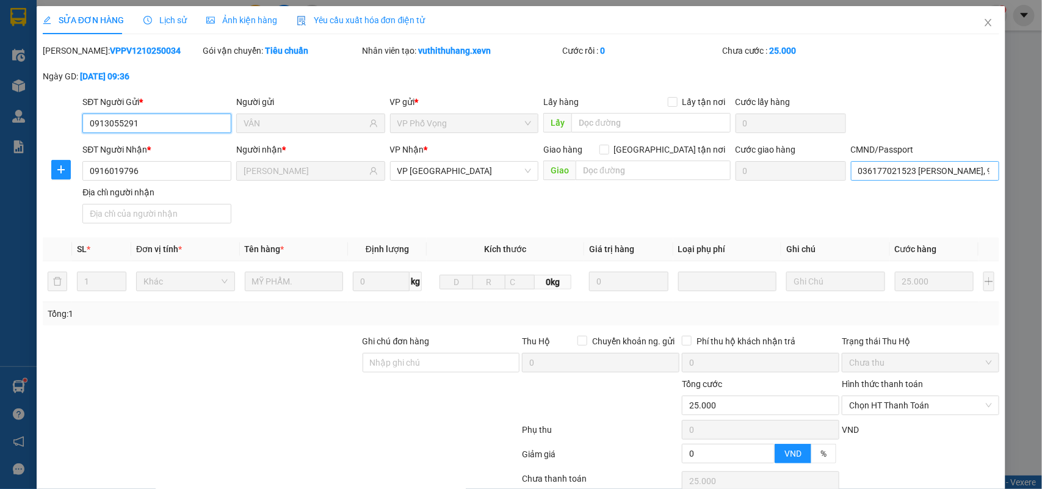
type input "0"
type input "25.000"
click at [905, 172] on input "036177021523 HOÀNG THỊ THU HUYỀN, 9/59 NGUYÊN HỒNG" at bounding box center [925, 171] width 149 height 20
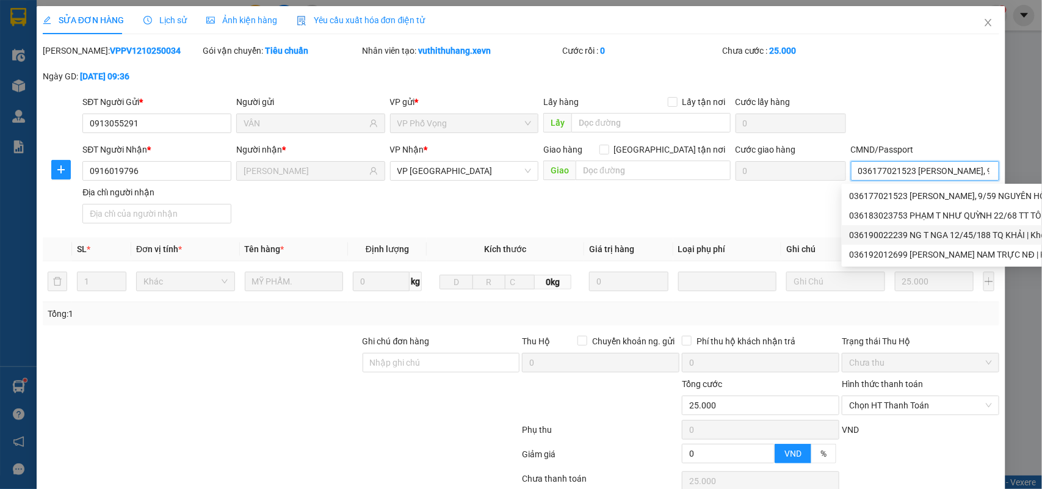
click at [939, 237] on div "036190022239 NG T NGA 12/45/188 TQ KHẢI | Không có địa chỉ" at bounding box center [997, 234] width 297 height 13
type input "036190022239 NG T NGA 12/45/188 TQ KHẢI"
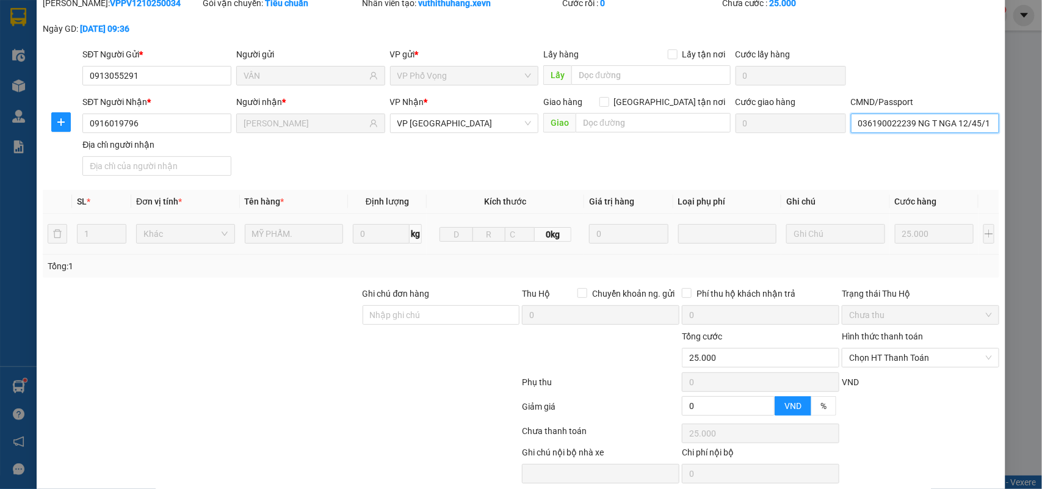
scroll to position [96, 0]
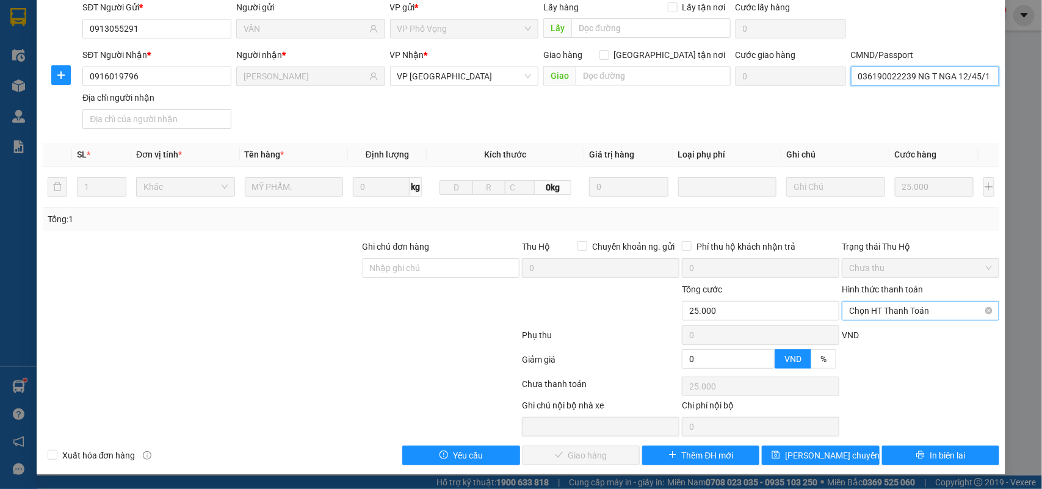
click at [896, 306] on span "Chọn HT Thanh Toán" at bounding box center [920, 311] width 143 height 18
click at [895, 336] on div "Tại văn phòng" at bounding box center [911, 336] width 141 height 13
type input "0"
click at [577, 455] on span "Giao hàng" at bounding box center [587, 455] width 39 height 13
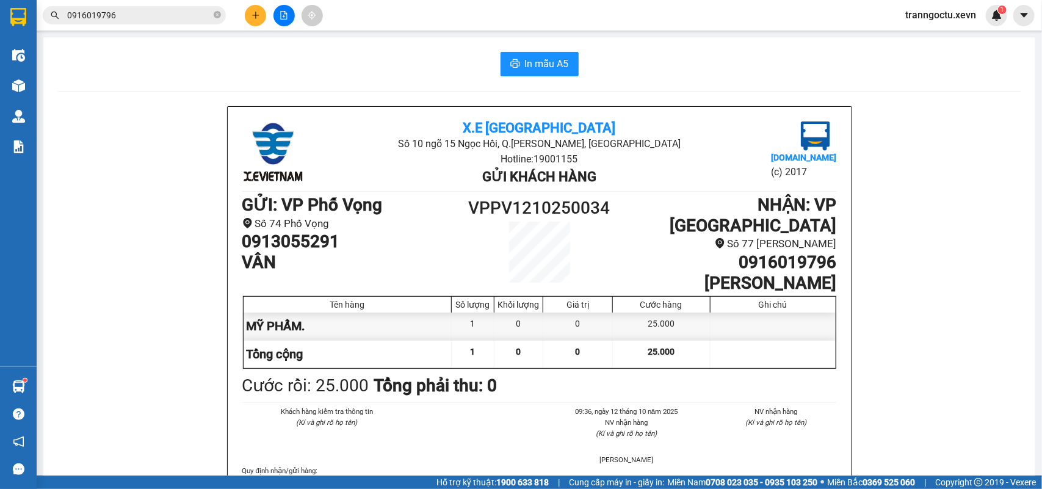
click at [161, 11] on input "0916019796" at bounding box center [139, 15] width 144 height 13
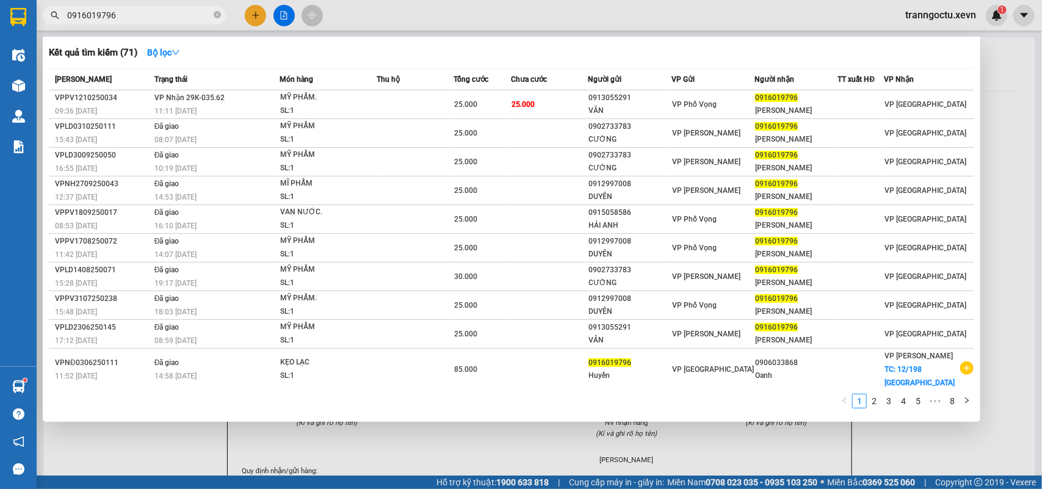
click at [159, 11] on input "0916019796" at bounding box center [139, 15] width 144 height 13
click at [217, 13] on icon "close-circle" at bounding box center [217, 14] width 7 height 7
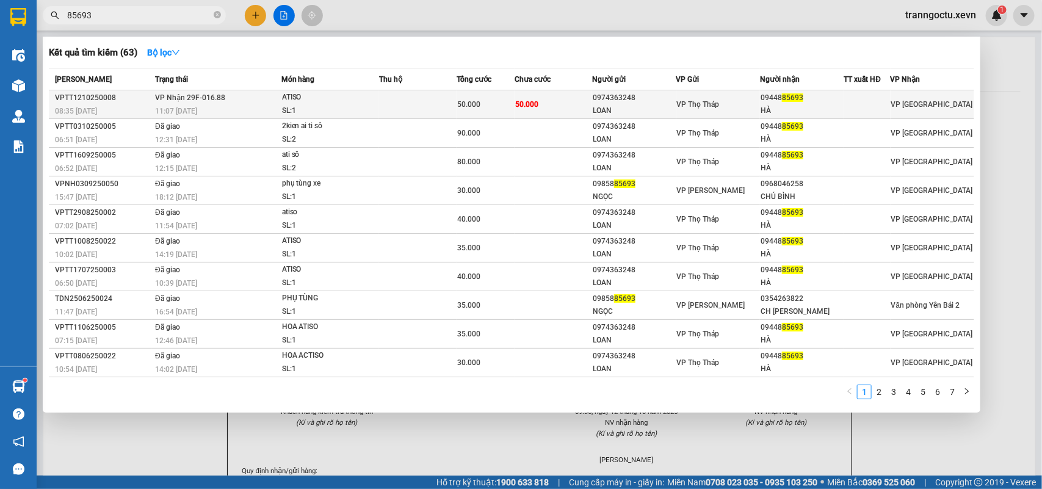
type input "85693"
click at [347, 102] on div "ATISO" at bounding box center [328, 97] width 92 height 13
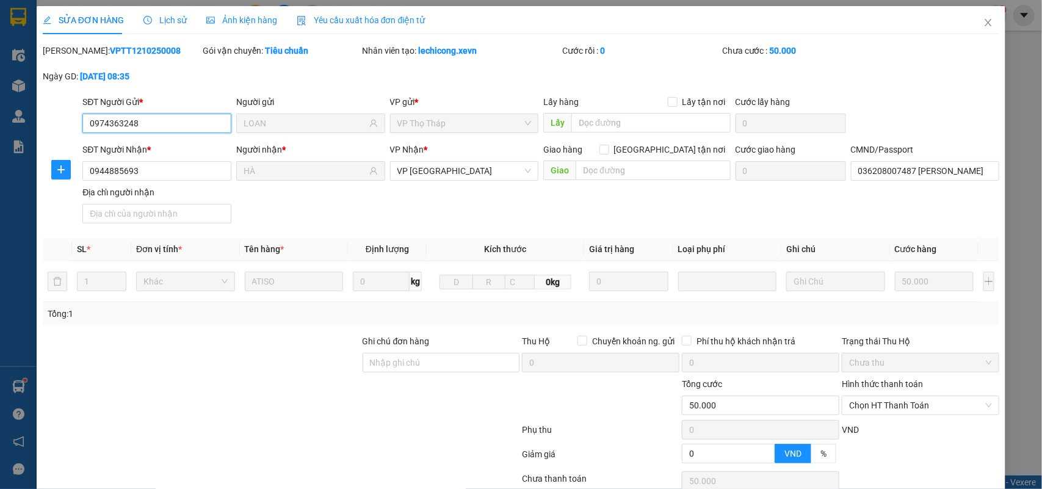
type input "0974363248"
type input "LOAN"
type input "0944885693"
type input "HÀ"
type input "036208007487 TRẦN ĐỨC HUY"
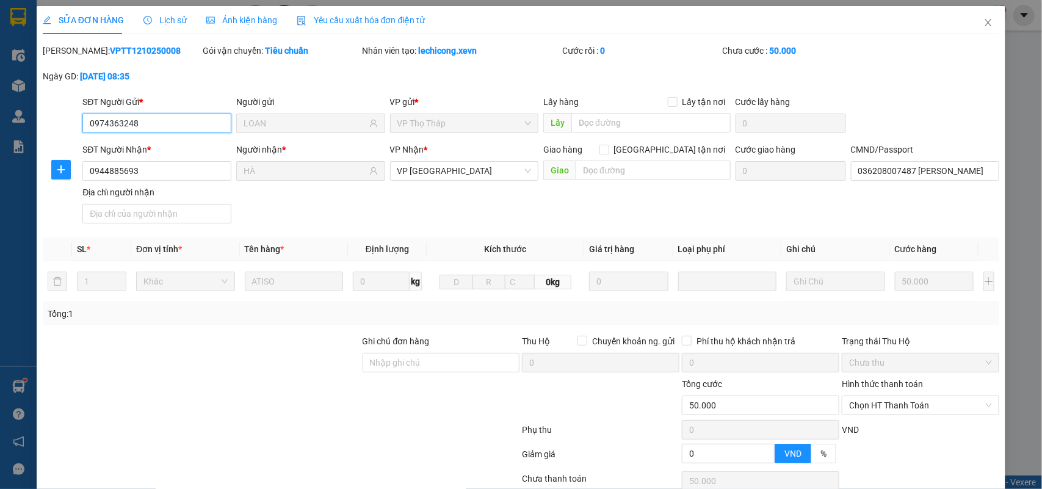
type input "0"
type input "50.000"
click at [944, 175] on input "036208007487 TRẦN ĐỨC HUY" at bounding box center [925, 171] width 149 height 20
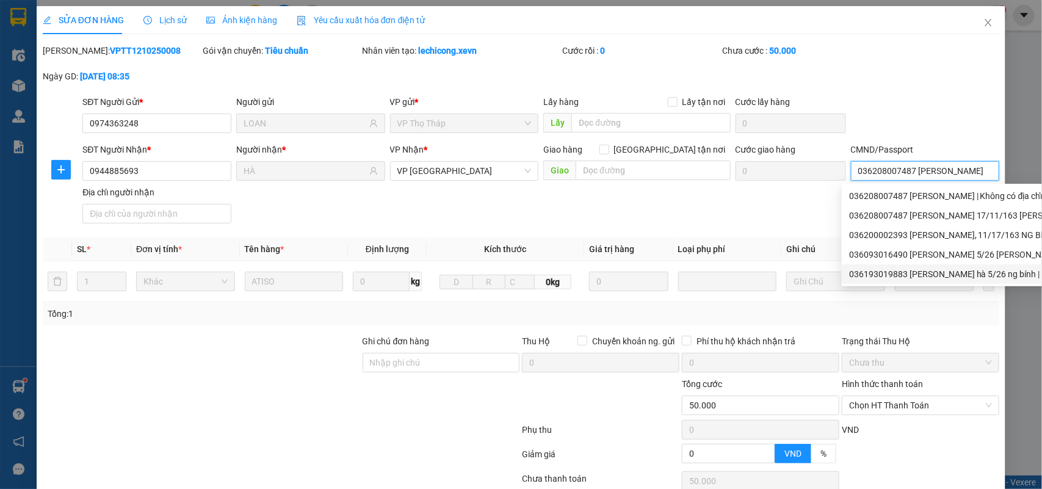
click at [934, 275] on div "036193019883 đỗ thị thu hà 5/26 ng bính | Không có địa chỉ" at bounding box center [1001, 273] width 304 height 13
type input "036193019883 đỗ thị thu hà 5/26 ng bính"
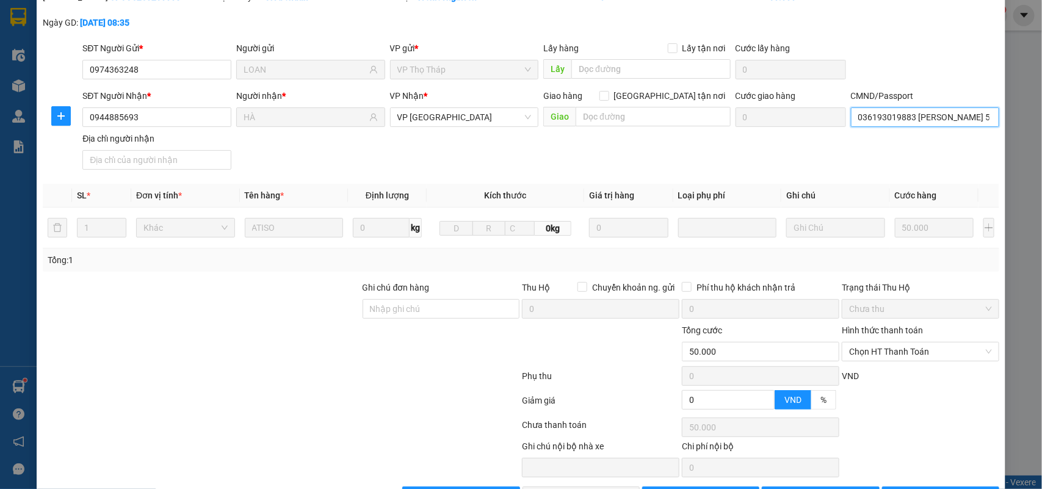
scroll to position [96, 0]
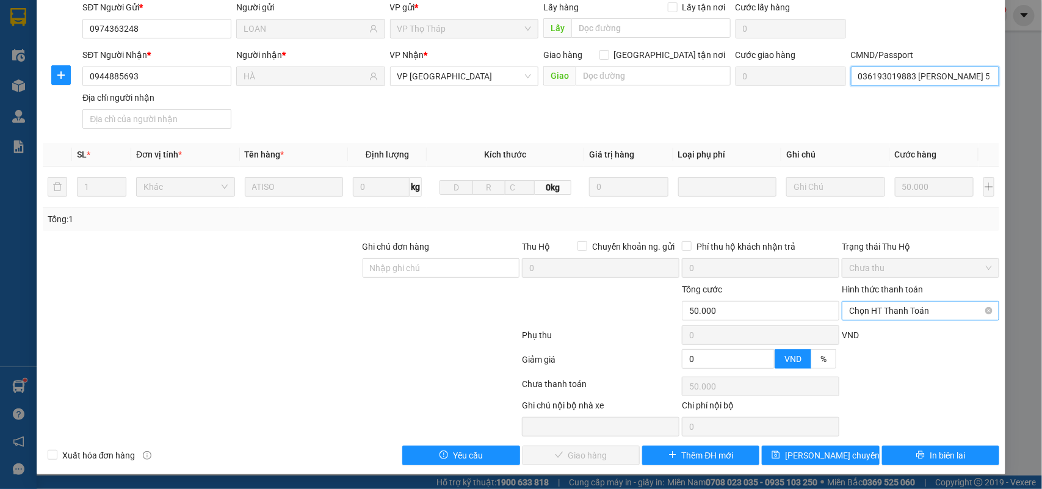
click at [910, 310] on span "Chọn HT Thanh Toán" at bounding box center [920, 311] width 143 height 18
click at [883, 334] on div "Tại văn phòng" at bounding box center [911, 336] width 141 height 13
type input "0"
drag, startPoint x: 559, startPoint y: 453, endPoint x: 548, endPoint y: 450, distance: 11.3
click at [559, 454] on button "Giao hàng" at bounding box center [580, 456] width 117 height 20
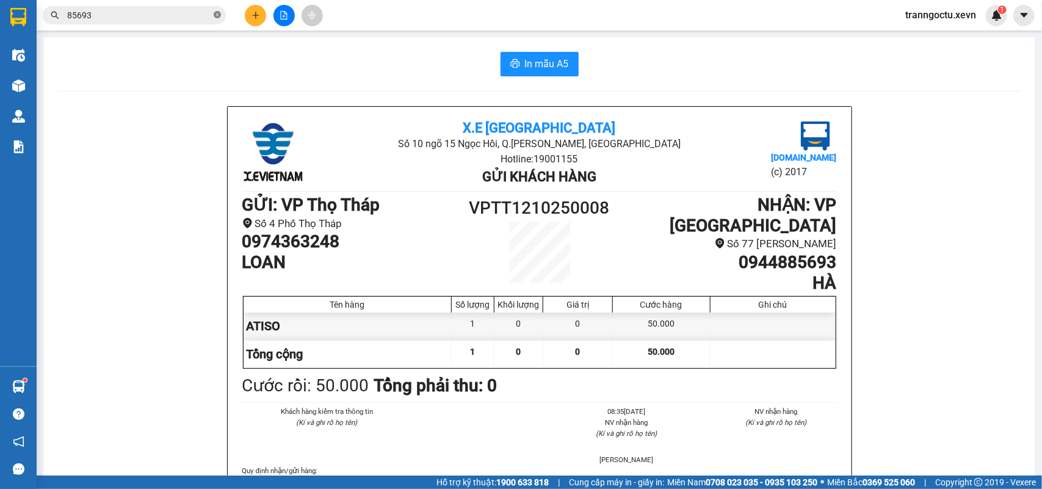
click at [214, 15] on icon "close-circle" at bounding box center [217, 14] width 7 height 7
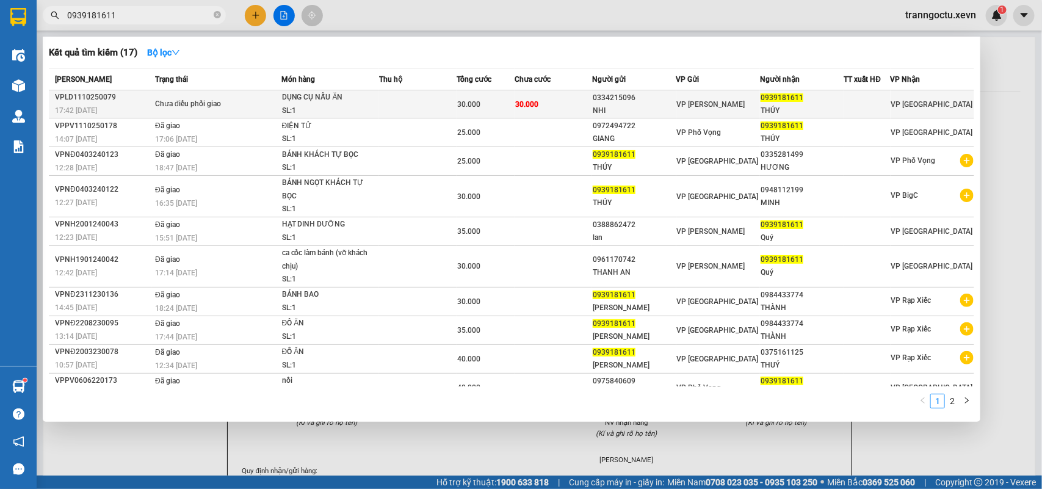
type input "0939181611"
click at [401, 101] on td at bounding box center [418, 104] width 78 height 28
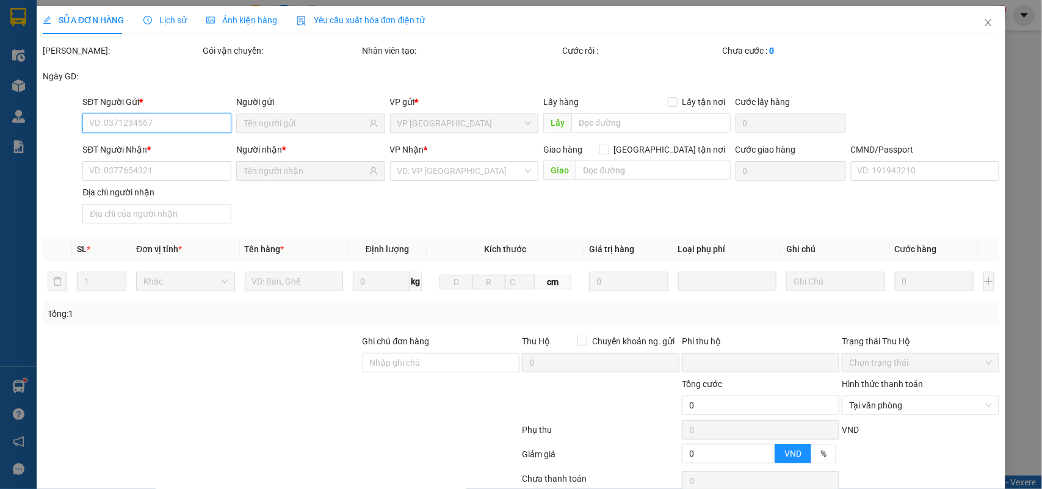
type input "0334215096"
type input "NHI"
type input "0939181611"
type input "THÚY"
type input "0"
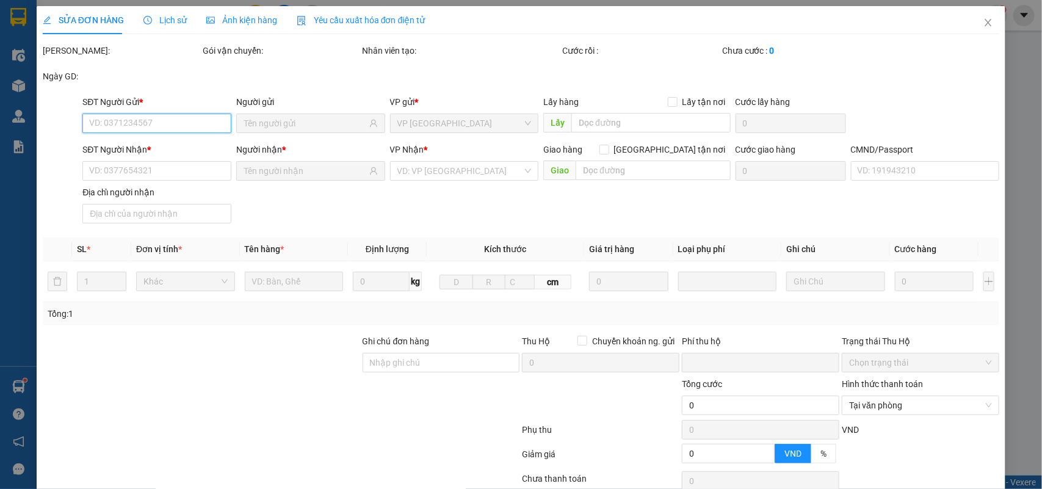
type input "30.000"
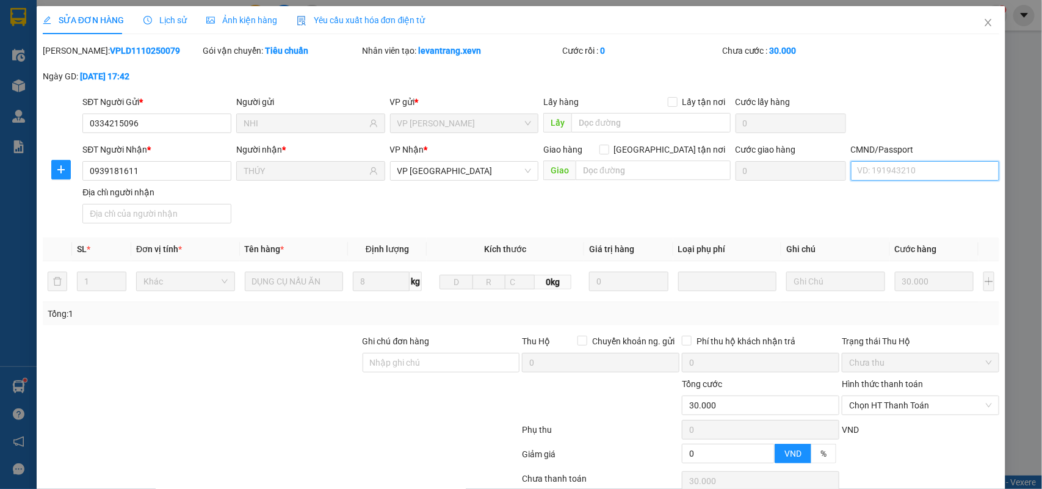
click at [887, 175] on input "CMND/Passport" at bounding box center [925, 171] width 149 height 20
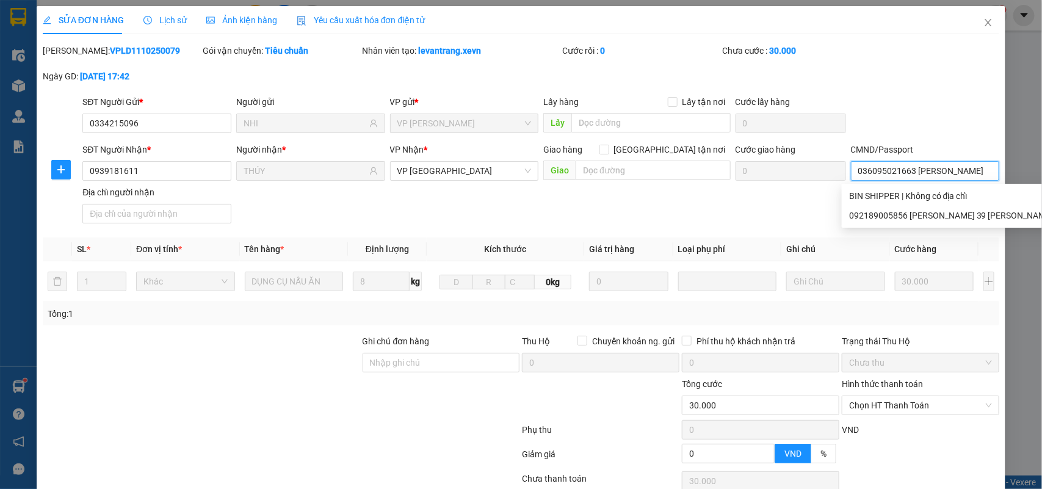
scroll to position [0, 1]
type input "036095021663 TRẦN ĐỨC CƯỜNG"
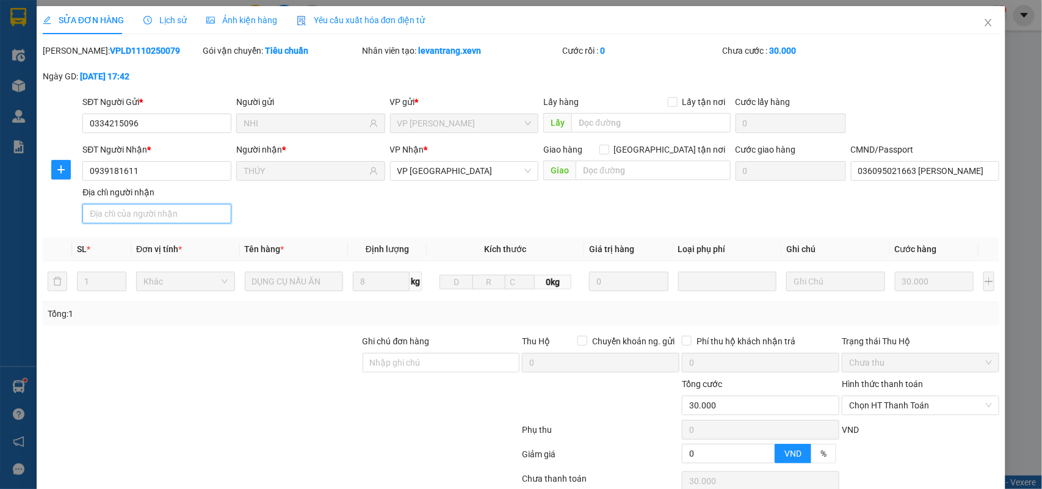
scroll to position [0, 0]
click at [118, 214] on input "Địa chỉ người nhận" at bounding box center [156, 214] width 149 height 20
type input "THÔN CẤP TIẾN 2 MỸ PHÚC MỸ LỘC"
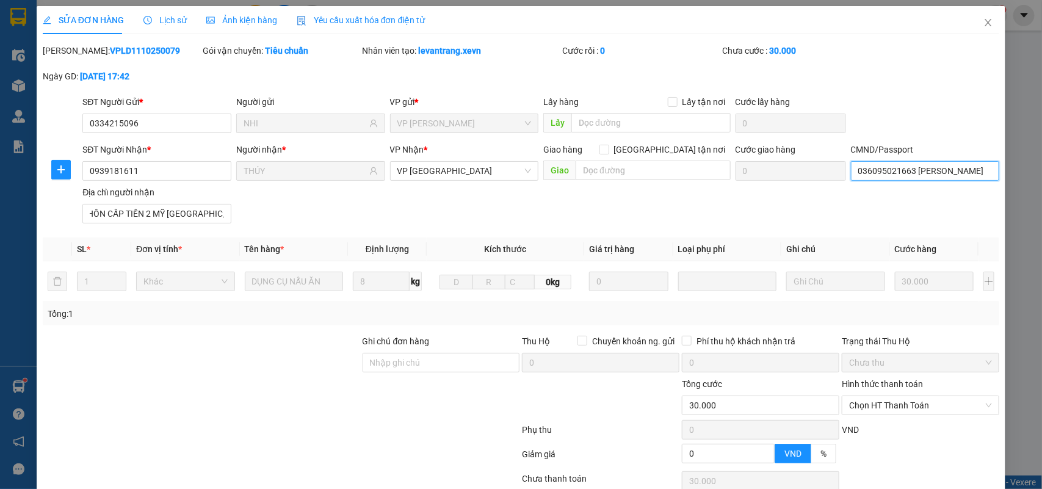
scroll to position [0, 0]
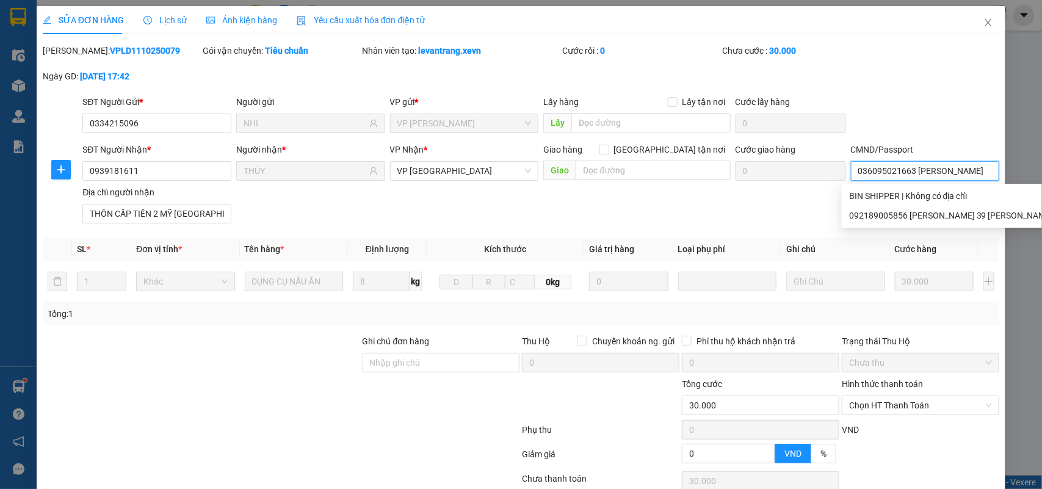
click at [981, 171] on input "036095021663 TRẦN ĐỨC CƯỜNG" at bounding box center [925, 171] width 149 height 20
click at [975, 172] on input "036095021663 TRẦN ĐỨC CƯỜNG" at bounding box center [925, 171] width 149 height 20
type input "036095021663 TRẦN ĐỨC CƯỜNG(SHIP)"
click at [453, 219] on div "SĐT Người Nhận * 0939181611 Người nhận * THÚY VP Nhận * VP Nam Định Giao hàng G…" at bounding box center [541, 185] width 922 height 85
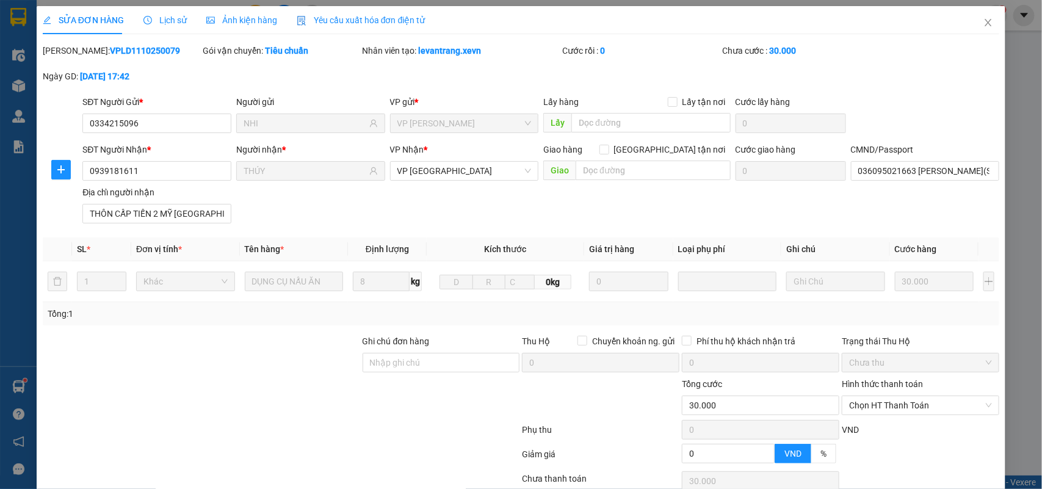
scroll to position [96, 0]
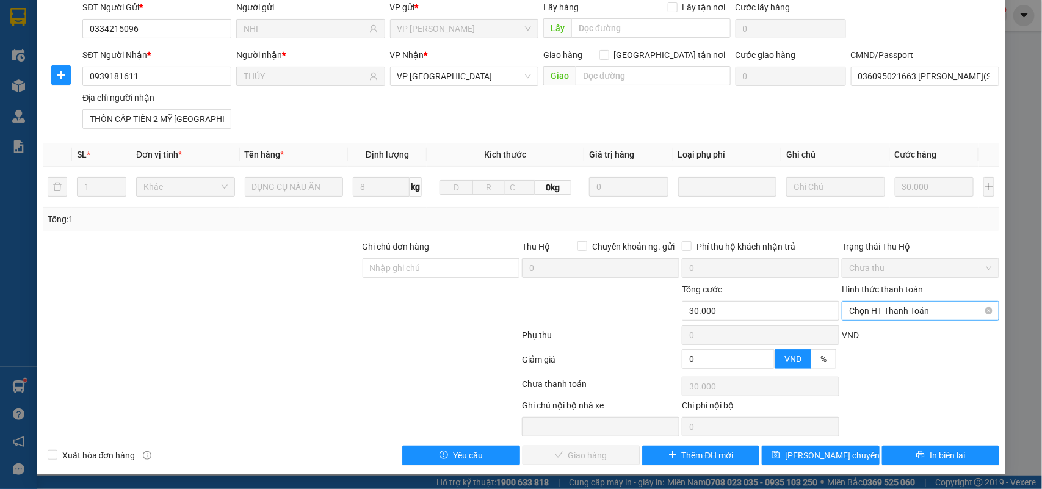
click at [896, 314] on span "Chọn HT Thanh Toán" at bounding box center [920, 311] width 143 height 18
drag, startPoint x: 893, startPoint y: 331, endPoint x: 702, endPoint y: 407, distance: 205.7
click at [890, 334] on div "Tại văn phòng" at bounding box center [911, 336] width 141 height 13
type input "0"
drag, startPoint x: 595, startPoint y: 456, endPoint x: 576, endPoint y: 447, distance: 21.6
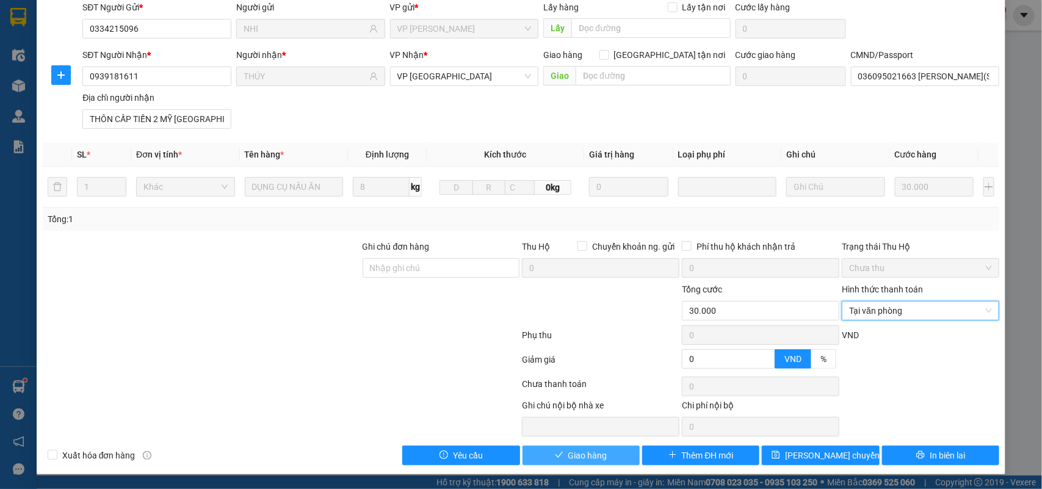
click at [594, 456] on span "Giao hàng" at bounding box center [587, 455] width 39 height 13
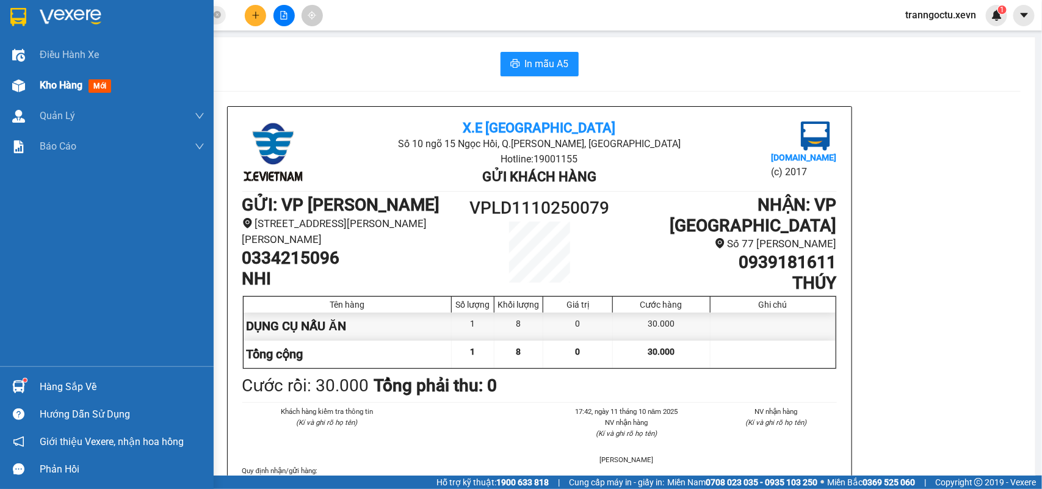
click at [43, 85] on span "Kho hàng" at bounding box center [61, 85] width 43 height 12
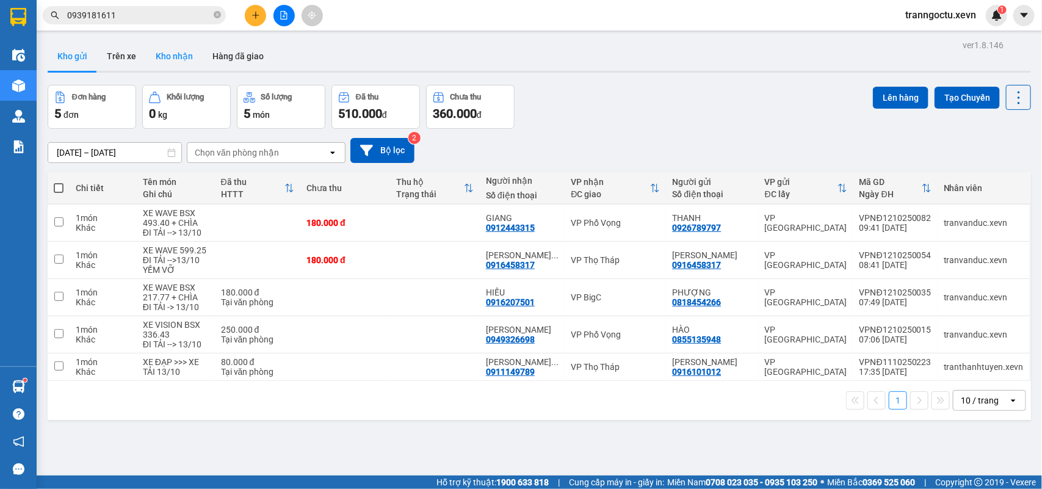
click at [171, 59] on button "Kho nhận" at bounding box center [174, 56] width 57 height 29
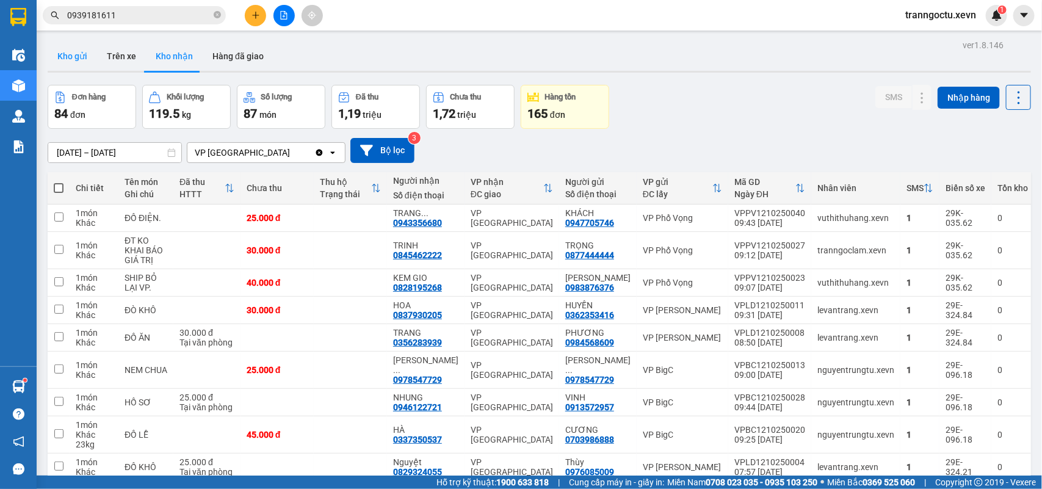
click at [69, 62] on button "Kho gửi" at bounding box center [72, 56] width 49 height 29
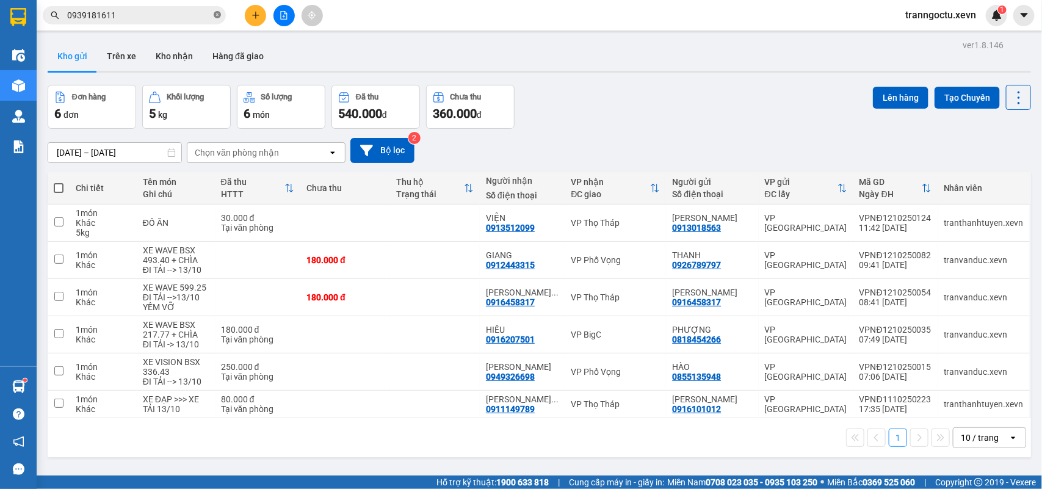
click at [217, 15] on icon "close-circle" at bounding box center [217, 14] width 7 height 7
click at [256, 20] on button at bounding box center [255, 15] width 21 height 21
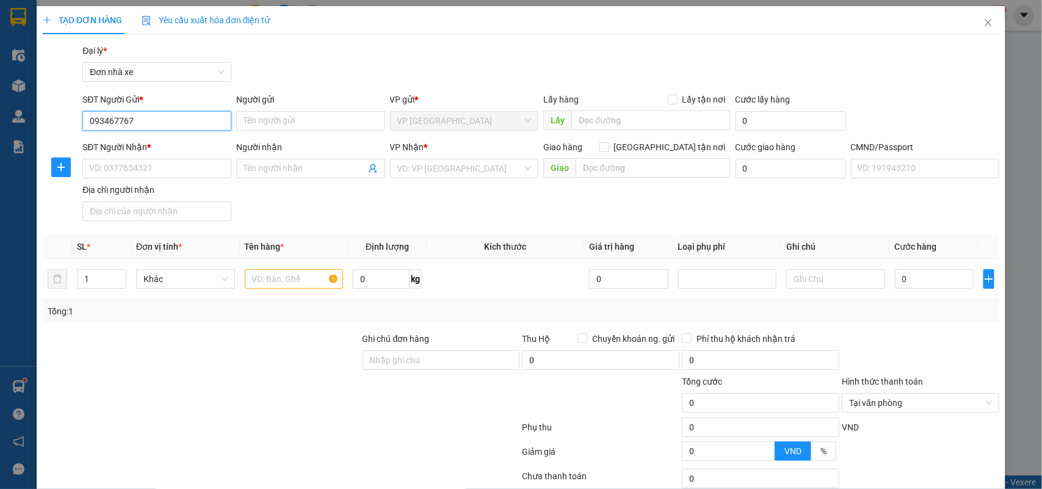
type input "0934677675"
click at [159, 150] on div "0934677675 - HOA" at bounding box center [155, 145] width 132 height 13
type input "HOA"
type input "0906088826"
type input "HÀ"
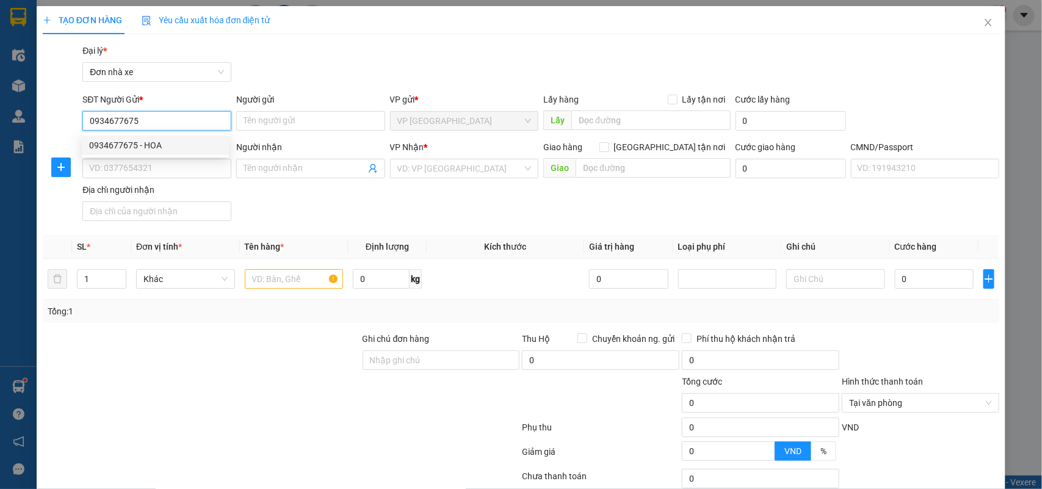
checkbox input "true"
type input "1 HẺM 640/21/12 NGÕ 640 NGUYỄN VĂN CỪ TO 13 BỒ ĐỀ LONG BIÊN"
type input "1"
type input "90.000"
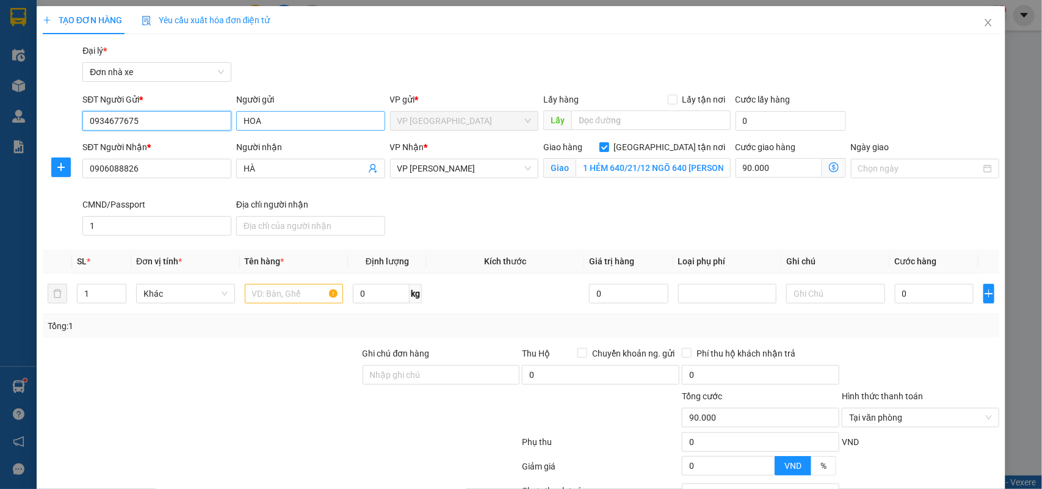
type input "0934677675"
click at [242, 122] on input "HOA" at bounding box center [310, 121] width 149 height 20
type input "TRẦN THANH HOA"
click at [187, 172] on input "0906088826" at bounding box center [156, 169] width 149 height 20
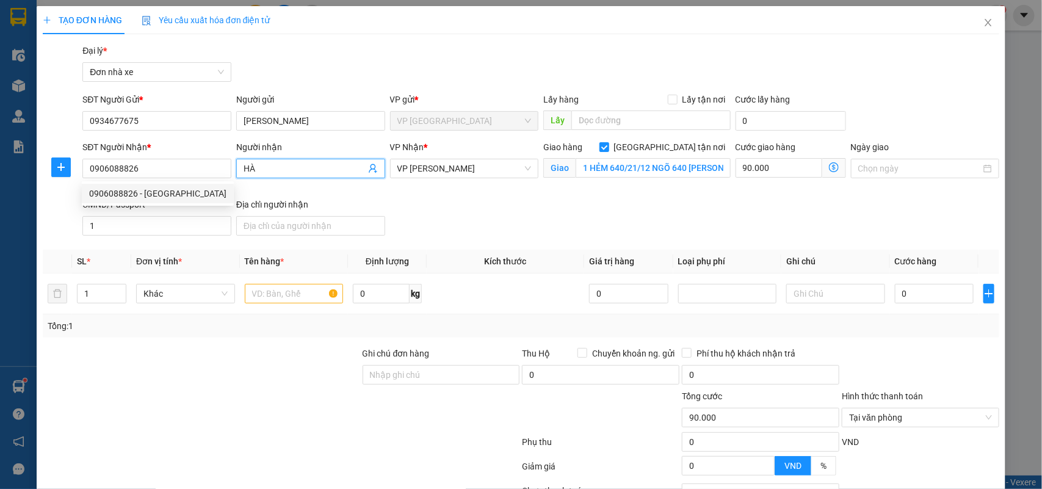
click at [282, 162] on input "HÀ" at bounding box center [305, 168] width 122 height 13
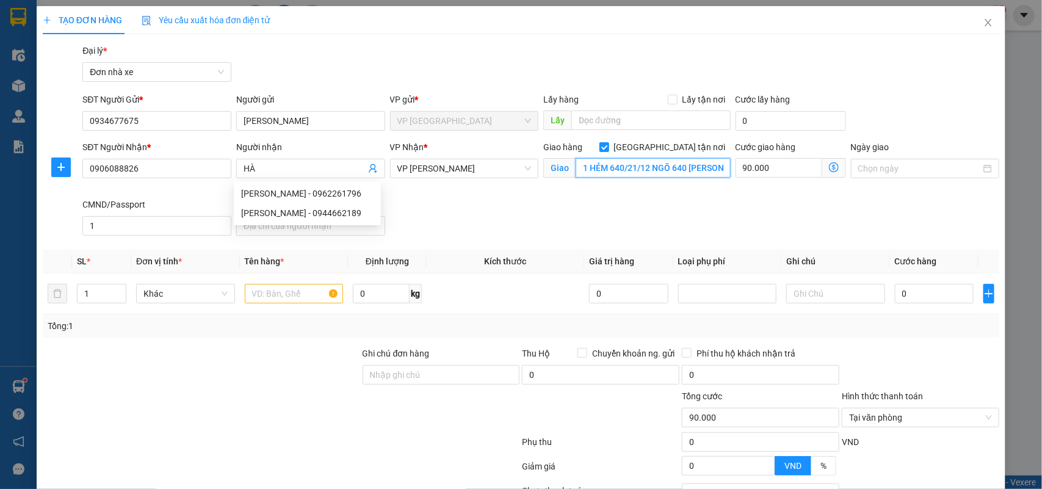
click at [652, 167] on input "1 HẺM 640/21/12 NGÕ 640 NGUYỄN VĂN CỪ TO 13 BỒ ĐỀ LONG BIÊN" at bounding box center [653, 168] width 155 height 20
click at [645, 167] on input "1 HẺM 640/21/12 NGÕ 640 NGUYỄN VĂN CỪ TO 13 BỒ ĐỀ LONG BIÊN" at bounding box center [653, 168] width 155 height 20
drag, startPoint x: 648, startPoint y: 168, endPoint x: 757, endPoint y: 176, distance: 109.5
click at [757, 176] on div "SĐT Người Nhận * 0906088826 Người nhận HÀ VP Nhận * VP Lê Duẩn Giao hàng Giao t…" at bounding box center [541, 190] width 922 height 100
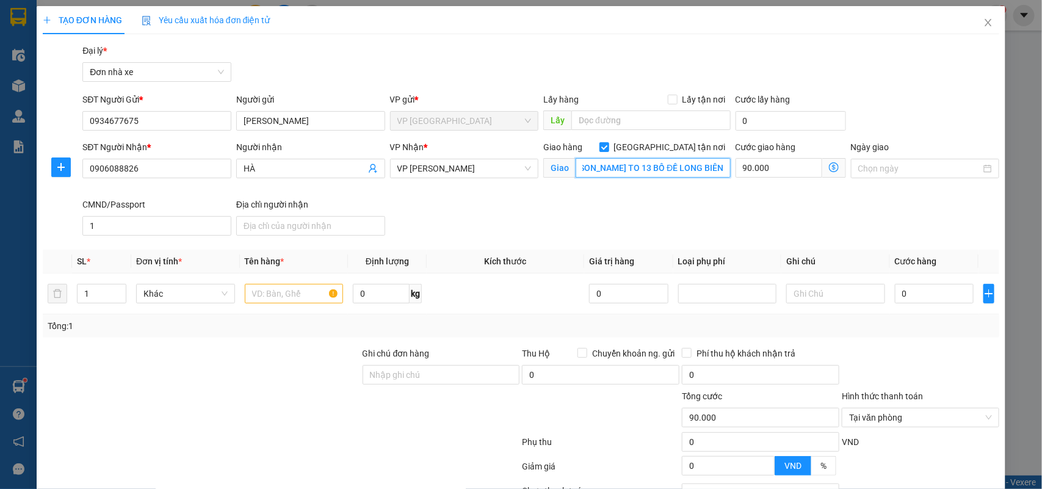
scroll to position [0, 0]
click at [766, 165] on input "90.000" at bounding box center [779, 168] width 87 height 20
type input "1"
type input "10"
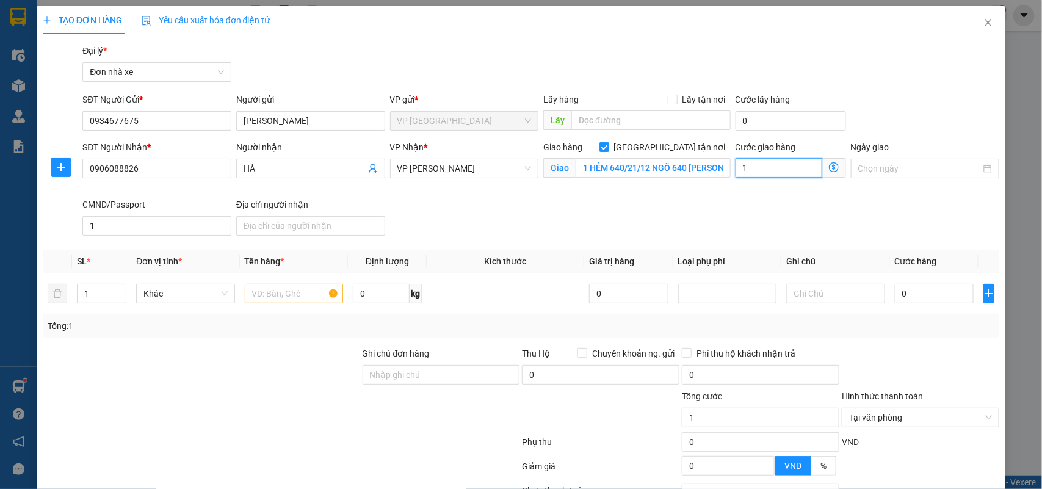
type input "10"
type input "100"
type input "100.000"
click at [904, 172] on input "Ngày giao" at bounding box center [919, 168] width 123 height 13
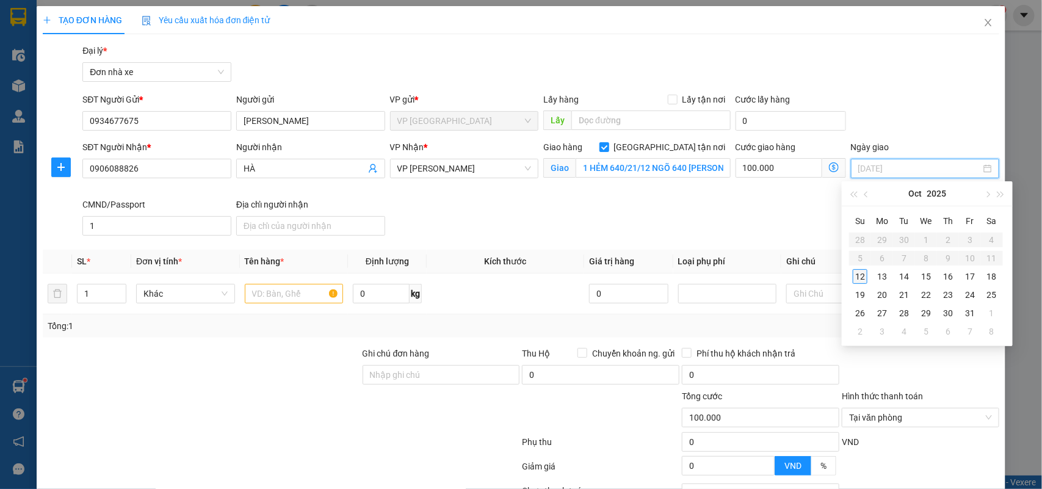
type input "12/10/2025"
click at [859, 276] on div "12" at bounding box center [860, 276] width 15 height 15
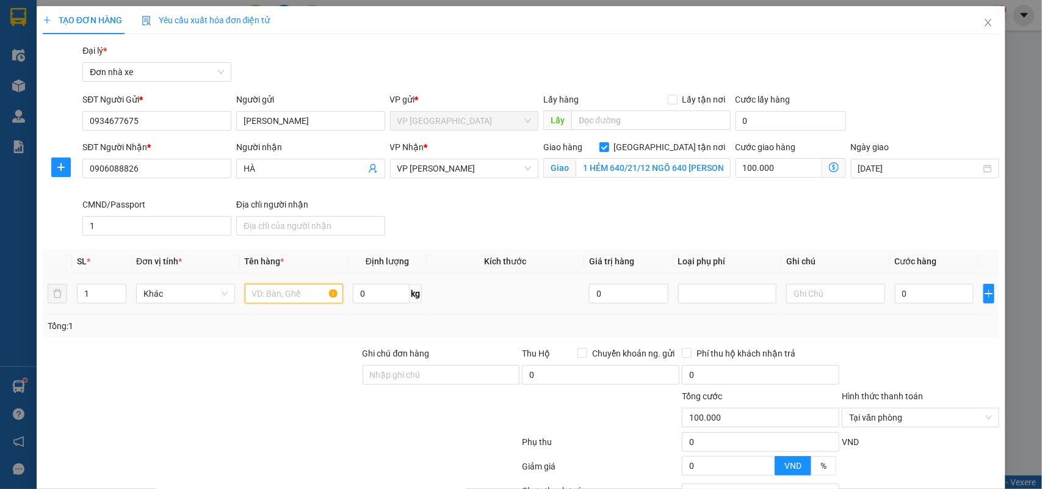
click at [277, 296] on input "text" at bounding box center [294, 294] width 99 height 20
type input "TÀI LIỆU"
click at [376, 294] on input "0" at bounding box center [381, 294] width 57 height 20
type input "1"
click at [913, 294] on input "0" at bounding box center [934, 294] width 79 height 20
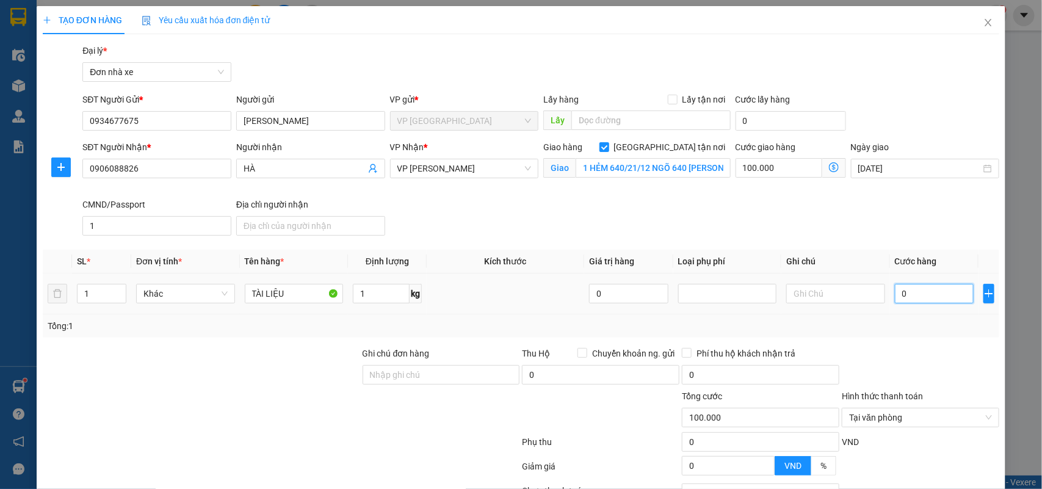
type input "2"
type input "100.002"
type input "25"
type input "100.025"
type input "25.000"
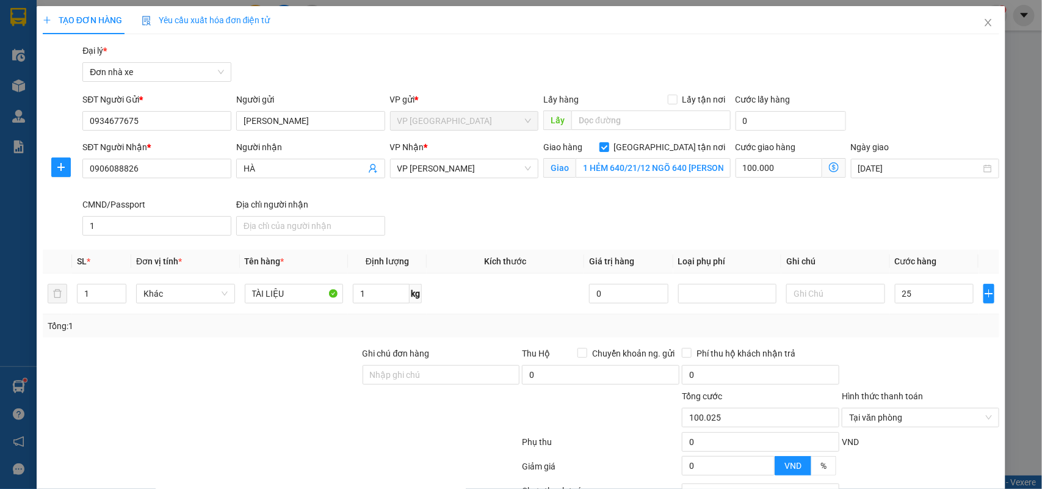
type input "125.000"
click at [901, 356] on div at bounding box center [920, 368] width 160 height 43
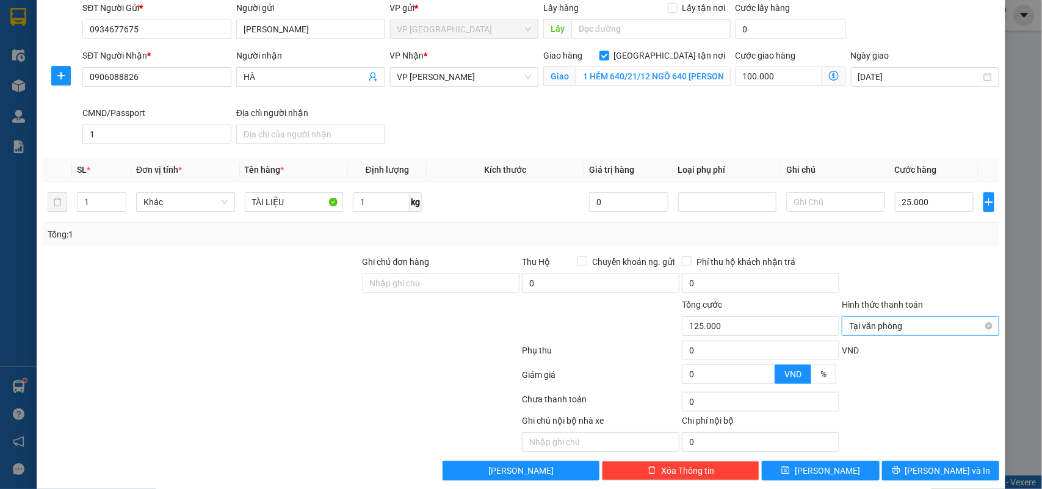
scroll to position [108, 0]
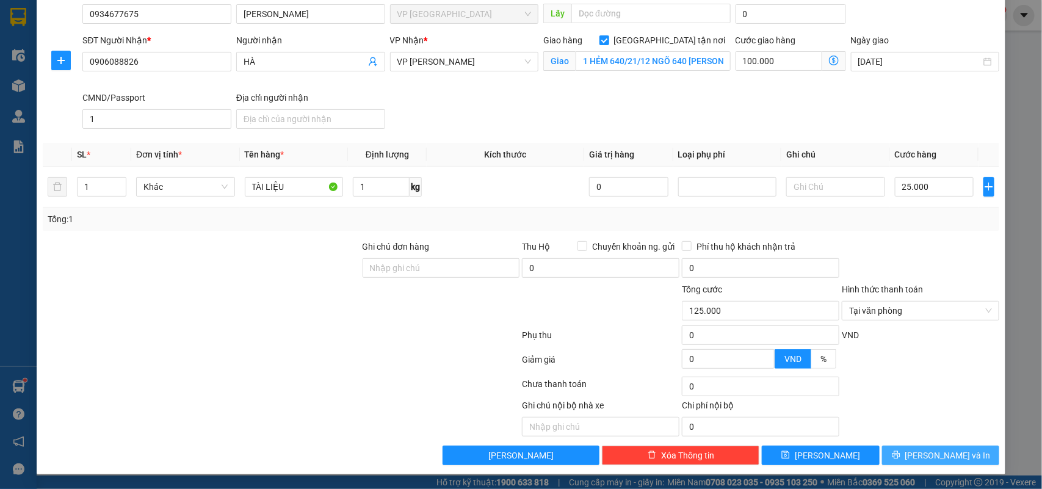
click at [937, 450] on span "Lưu và In" at bounding box center [947, 455] width 85 height 13
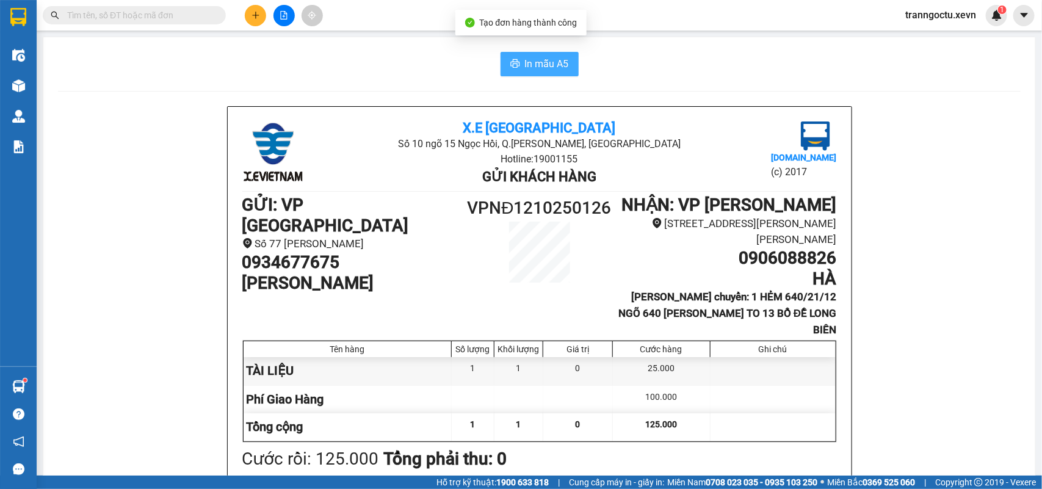
click at [556, 59] on span "In mẫu A5" at bounding box center [547, 63] width 44 height 15
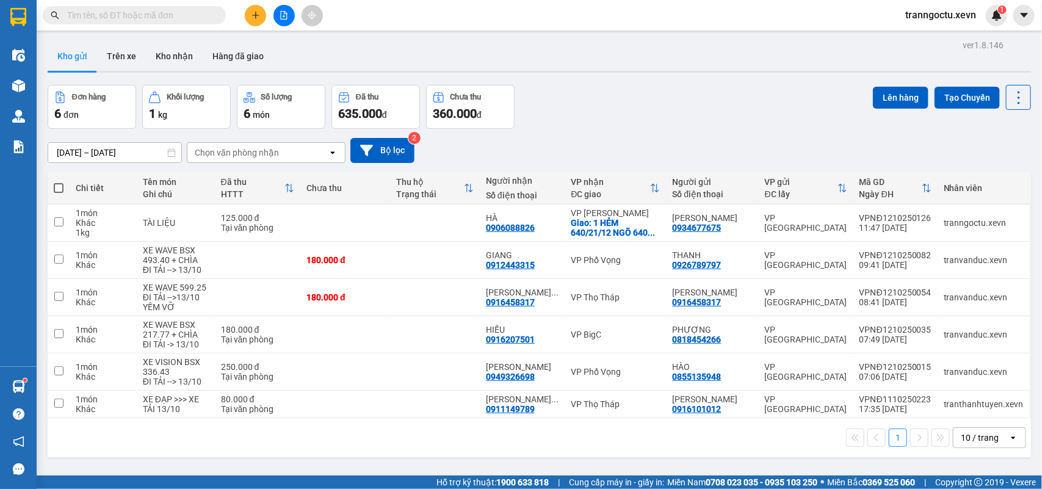
click at [258, 13] on icon "plus" at bounding box center [255, 15] width 9 height 9
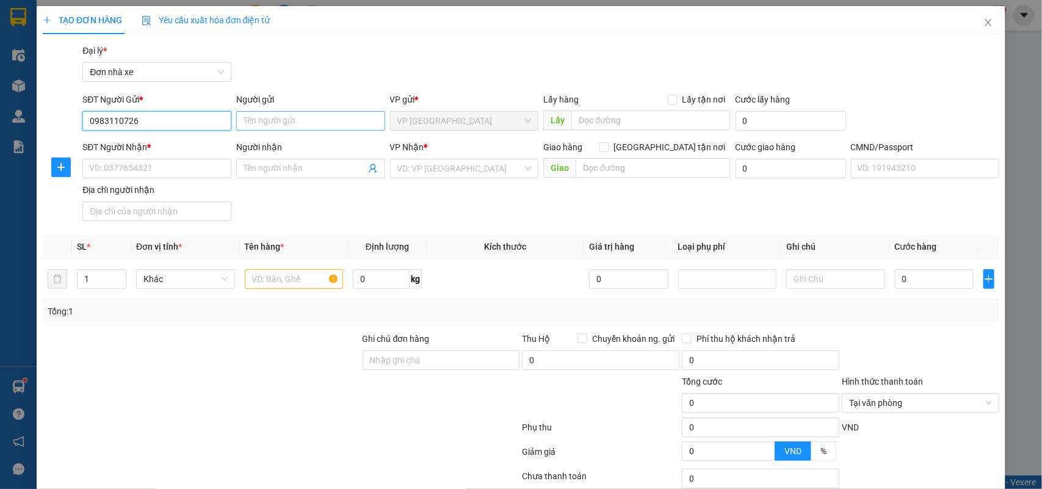
type input "0983110726"
click at [262, 123] on input "Người gửi" at bounding box center [310, 121] width 149 height 20
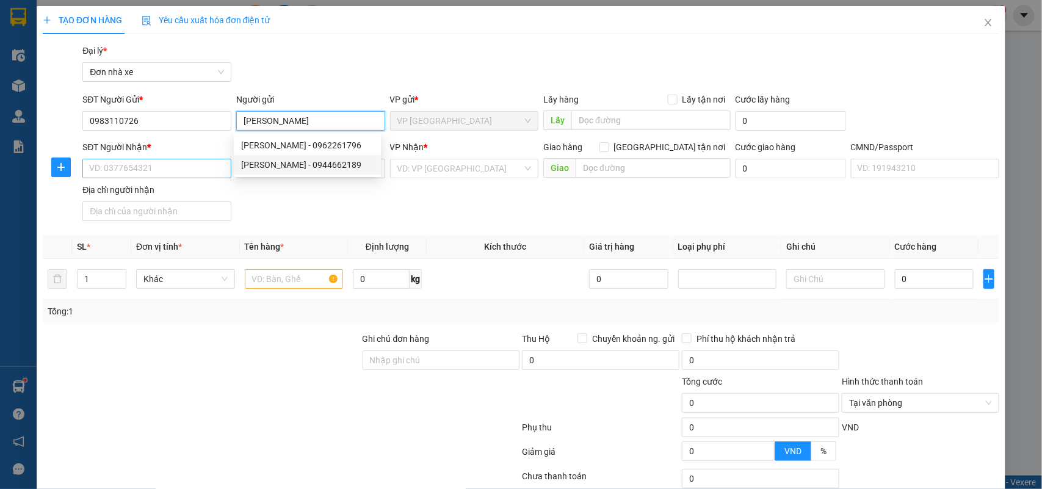
type input "LÊ THỊ HUYỀN CHIÊN"
click at [139, 172] on input "SĐT Người Nhận *" at bounding box center [156, 169] width 149 height 20
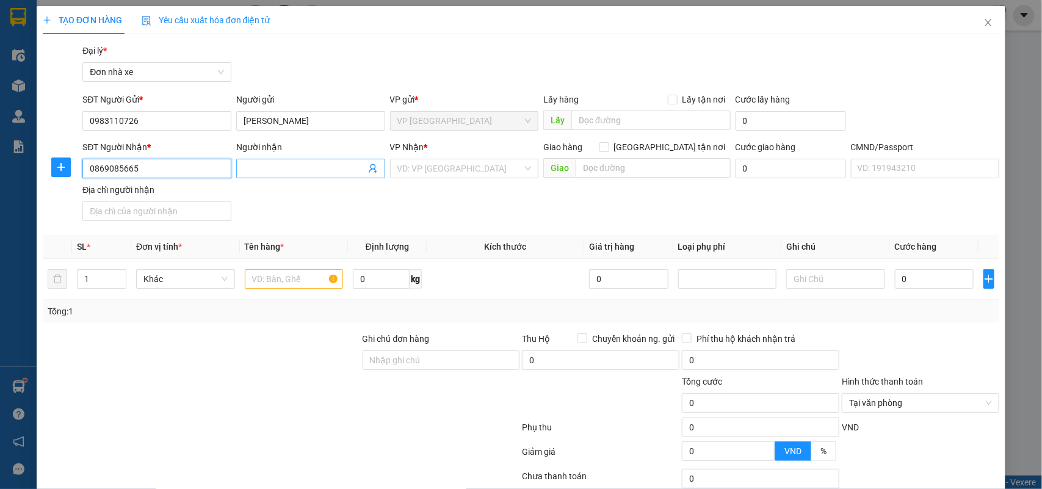
type input "0869085665"
click at [283, 168] on input "Người nhận" at bounding box center [305, 168] width 122 height 13
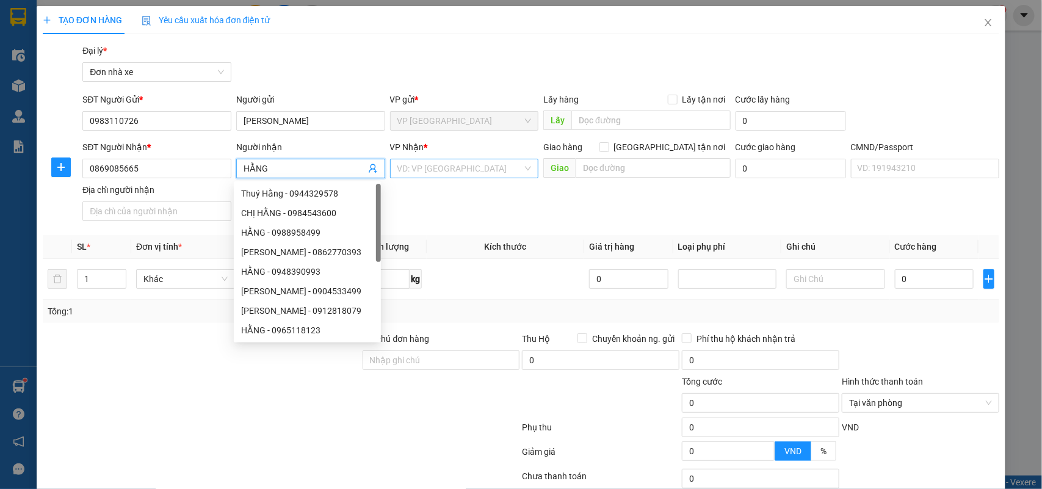
type input "HẰNG"
click at [471, 173] on input "search" at bounding box center [460, 168] width 126 height 18
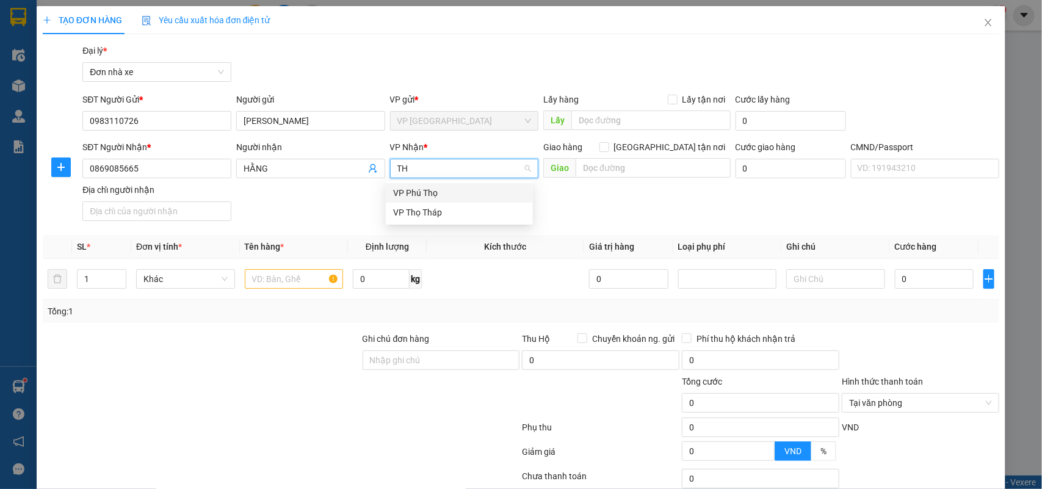
type input "THỌ"
click at [428, 214] on div "VP Thọ Tháp" at bounding box center [459, 212] width 132 height 13
click at [267, 281] on input "text" at bounding box center [294, 279] width 99 height 20
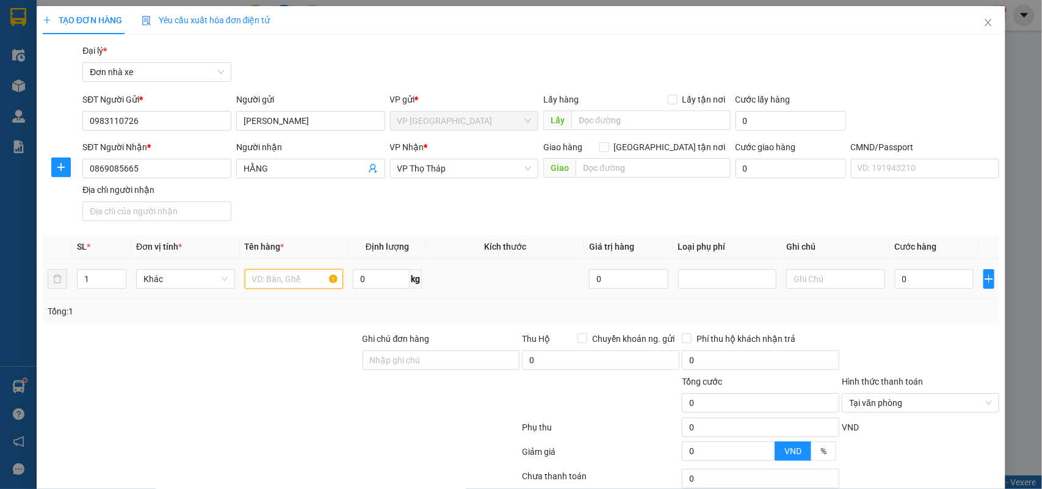
type input "D"
type input "ĐIỆN THOẠI (KHÁCH ĐÓNG GÓI)"
click at [829, 273] on input "text" at bounding box center [835, 279] width 99 height 20
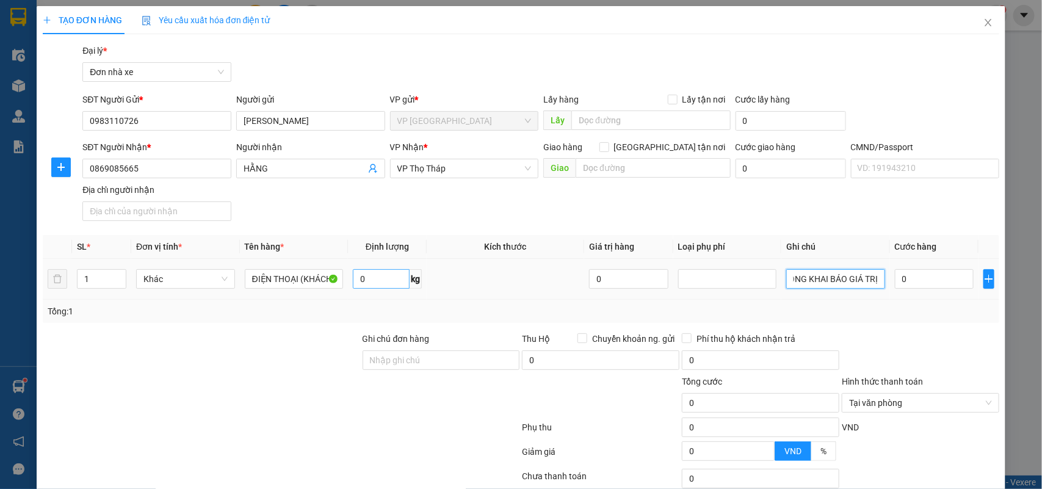
type input "KHÔNG KHAI BÁO GIÁ TRỊ"
click at [376, 272] on input "0" at bounding box center [381, 279] width 57 height 20
type input "0.5"
click at [924, 281] on input "0" at bounding box center [934, 279] width 79 height 20
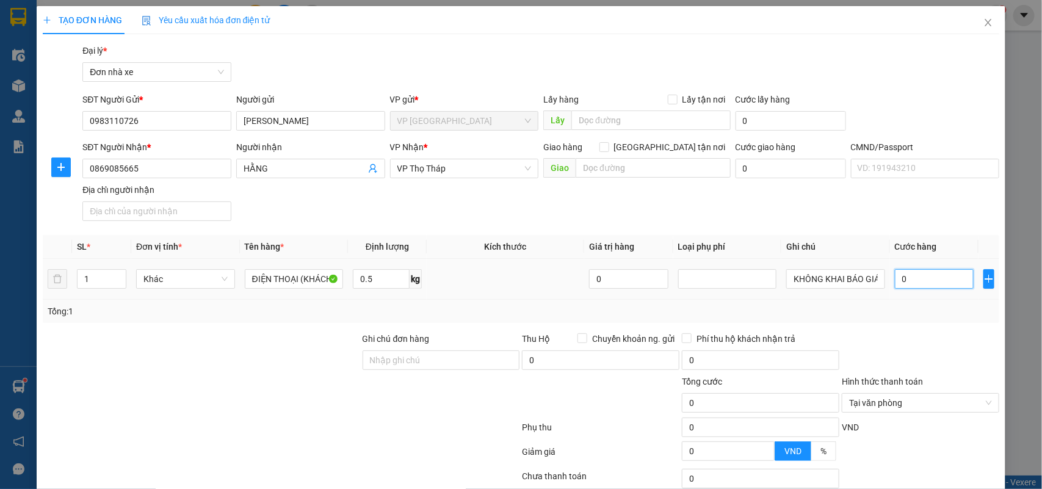
type input "2"
type input "25"
type input "25.000"
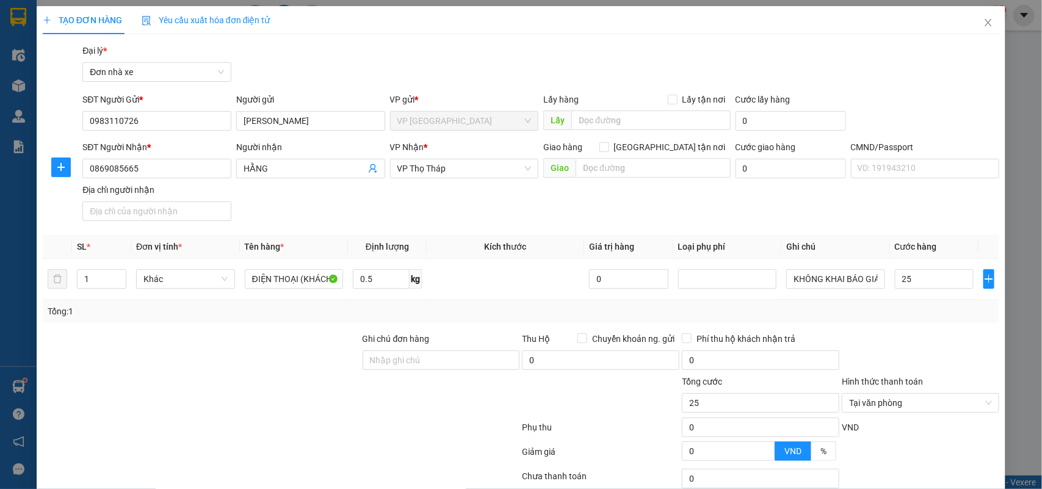
type input "25.000"
click at [943, 334] on div at bounding box center [920, 353] width 160 height 43
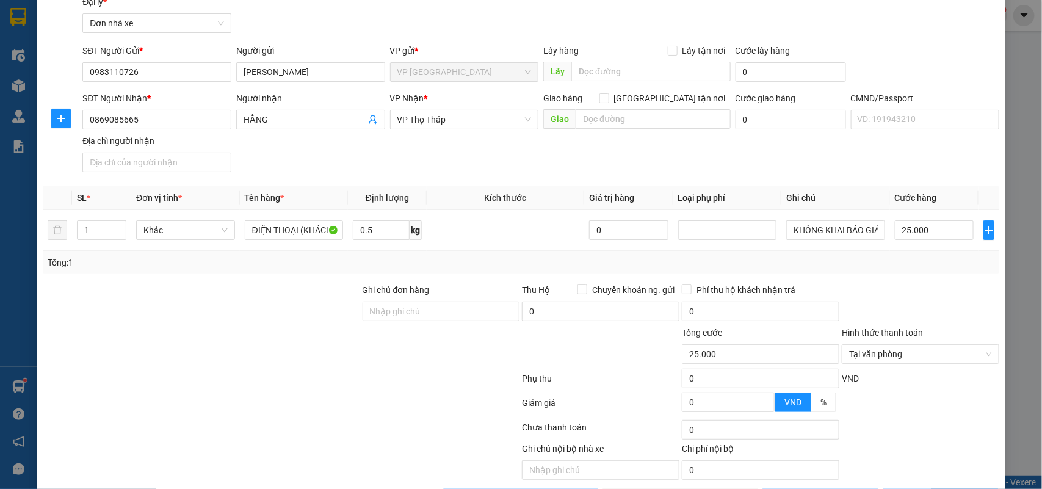
scroll to position [93, 0]
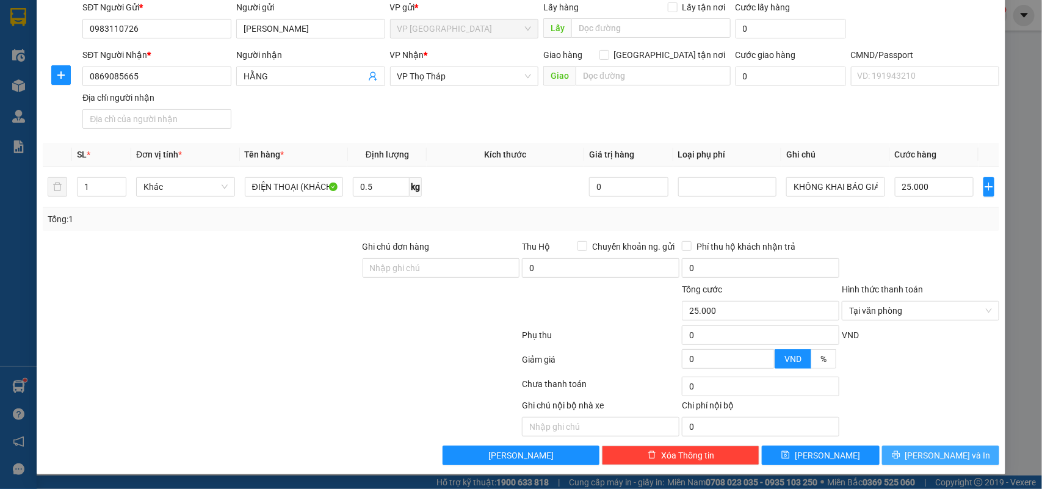
drag, startPoint x: 956, startPoint y: 462, endPoint x: 983, endPoint y: 272, distance: 192.2
click at [956, 461] on button "Lưu và In" at bounding box center [940, 456] width 117 height 20
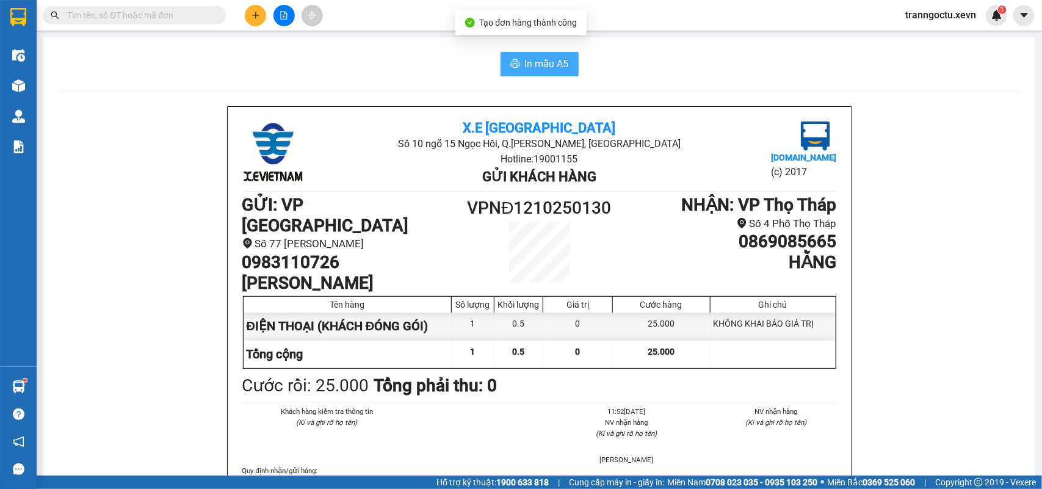
click at [535, 60] on span "In mẫu A5" at bounding box center [547, 63] width 44 height 15
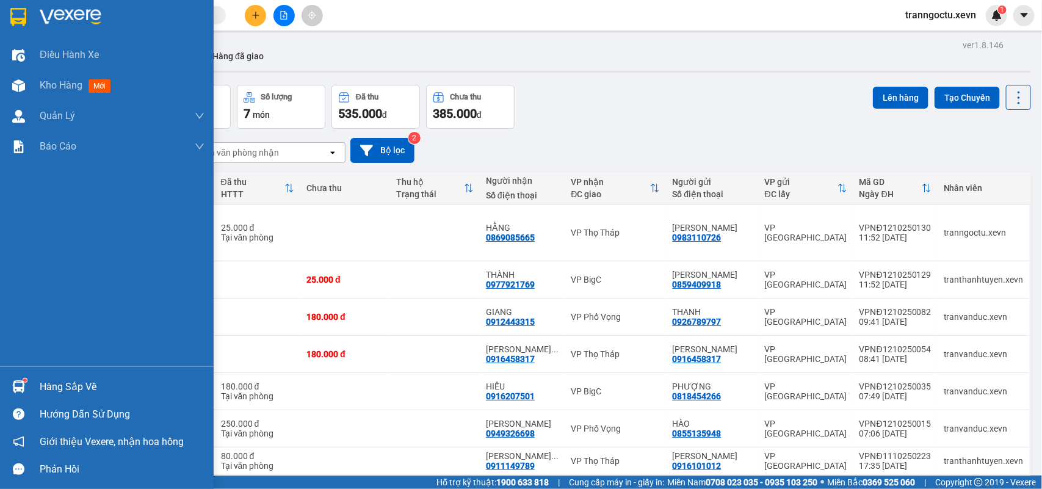
click at [92, 389] on div "Hàng sắp về" at bounding box center [122, 387] width 165 height 18
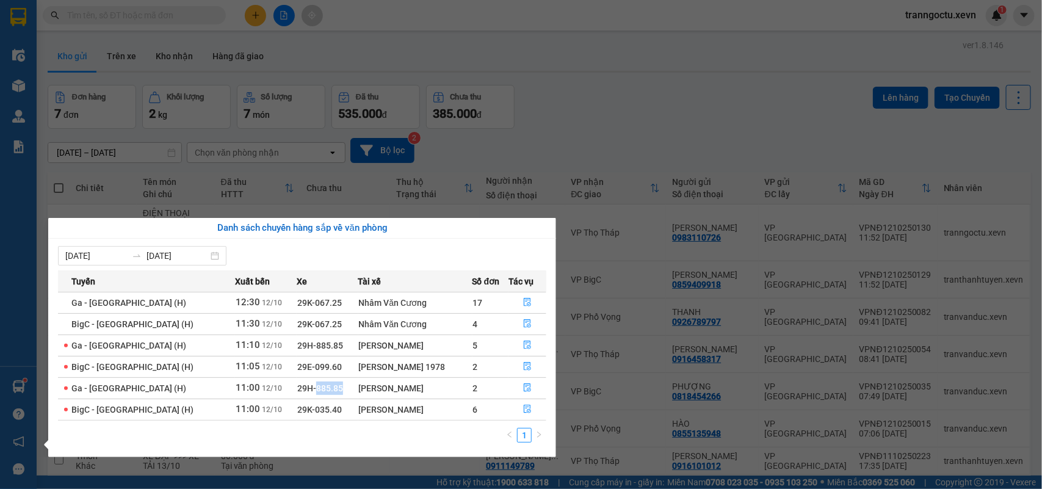
drag, startPoint x: 293, startPoint y: 391, endPoint x: 314, endPoint y: 394, distance: 21.6
click at [314, 394] on td "29H-885.85" at bounding box center [327, 387] width 61 height 21
copy span "885.85"
click at [172, 52] on section "Kết quả tìm kiếm ( 17 ) Bộ lọc Mã ĐH Trạng thái Món hàng Thu hộ Tổng cước Chưa …" at bounding box center [521, 244] width 1042 height 489
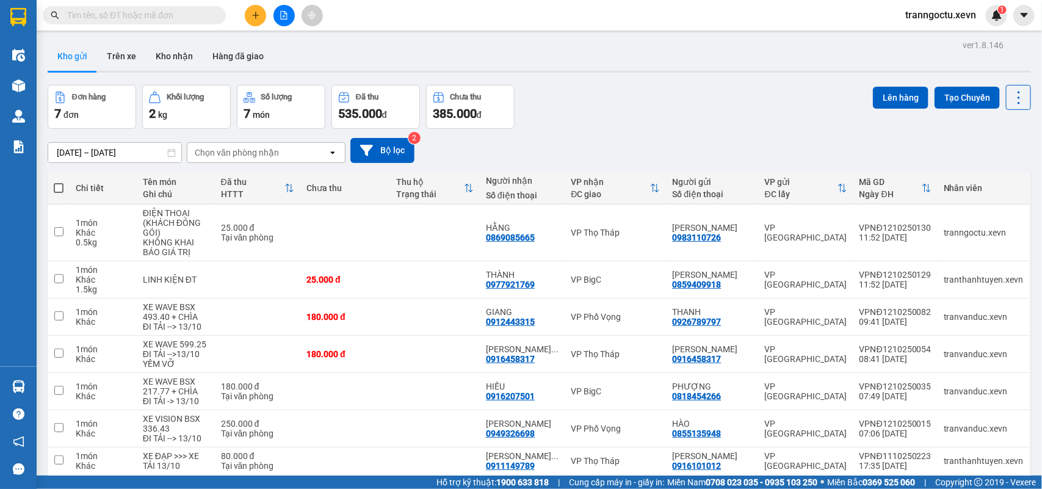
click at [172, 52] on button "Kho nhận" at bounding box center [174, 56] width 57 height 29
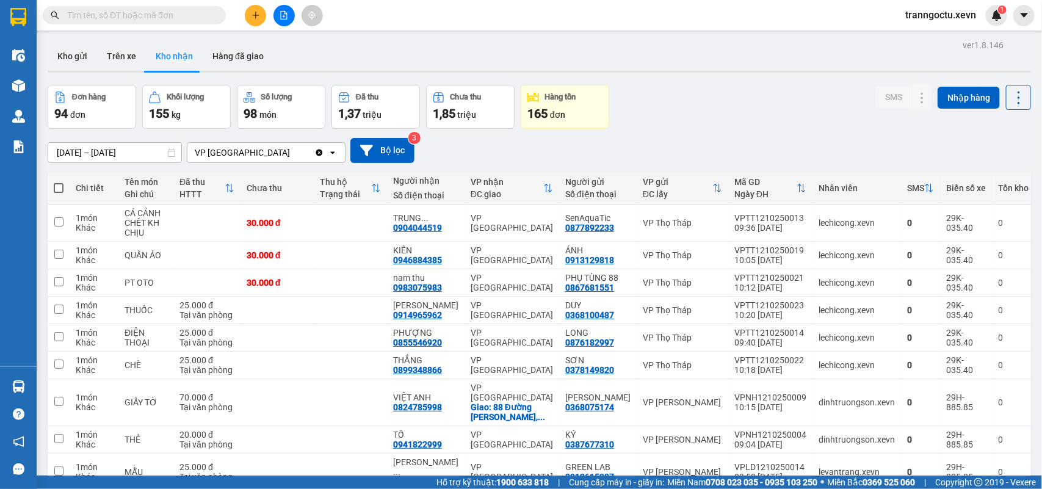
click at [58, 187] on span at bounding box center [59, 188] width 10 height 10
click at [59, 182] on input "checkbox" at bounding box center [59, 182] width 0 height 0
checkbox input "true"
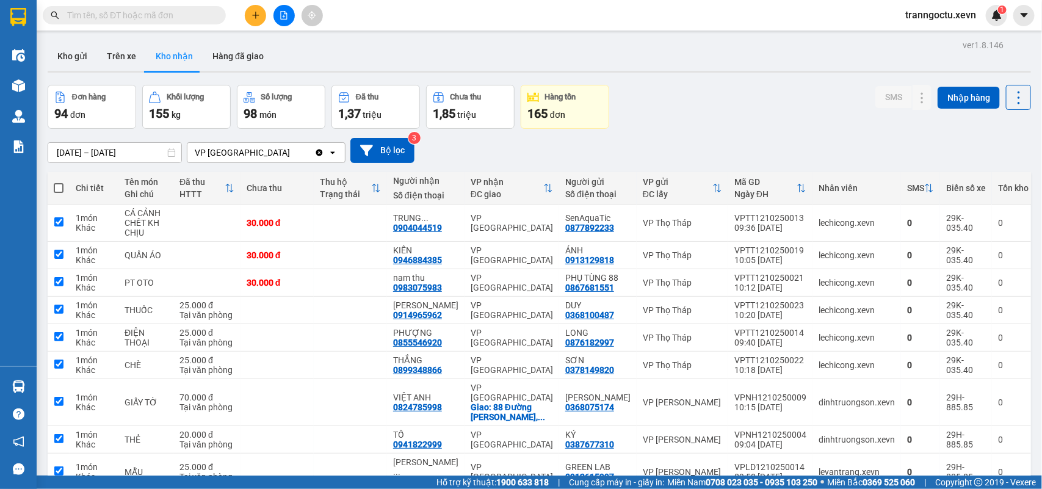
checkbox input "true"
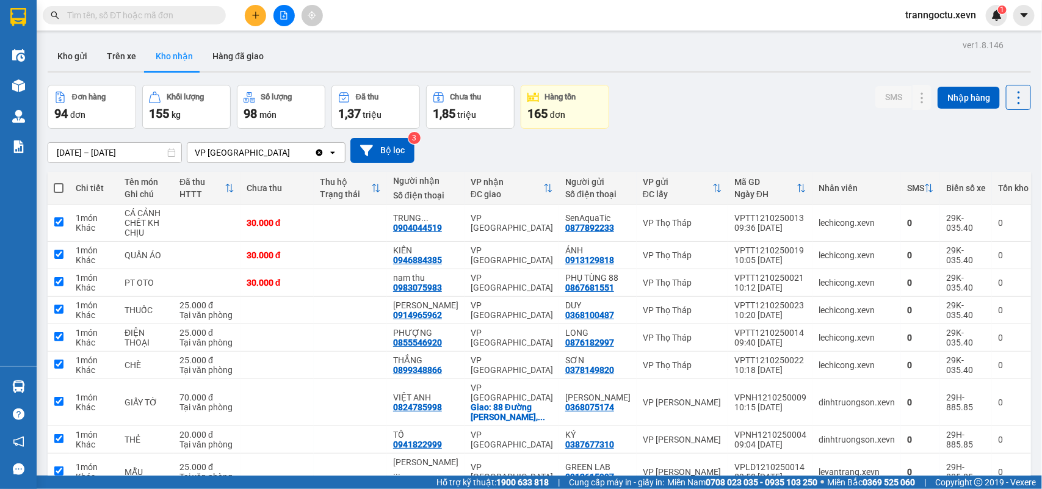
checkbox input "true"
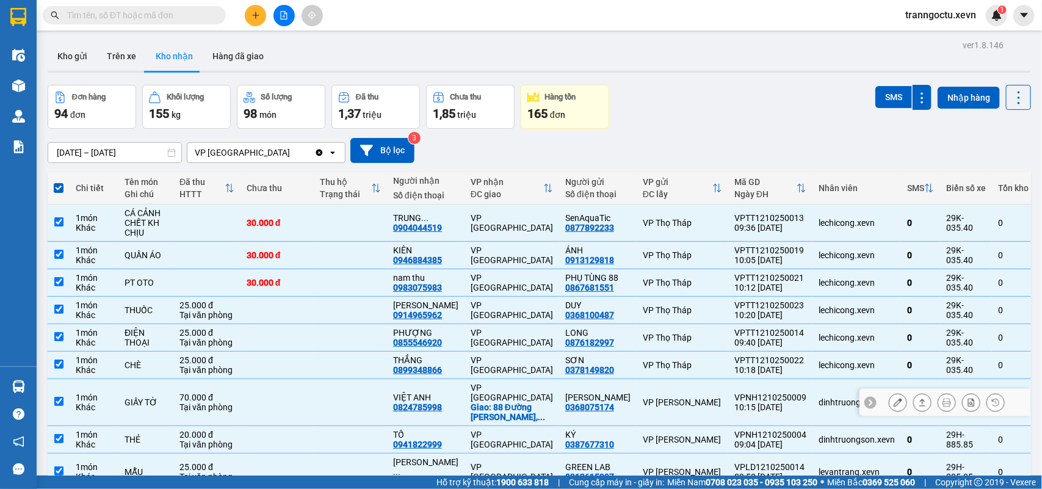
drag, startPoint x: 313, startPoint y: 403, endPoint x: 341, endPoint y: 397, distance: 28.7
click at [314, 402] on td at bounding box center [276, 402] width 73 height 47
checkbox input "false"
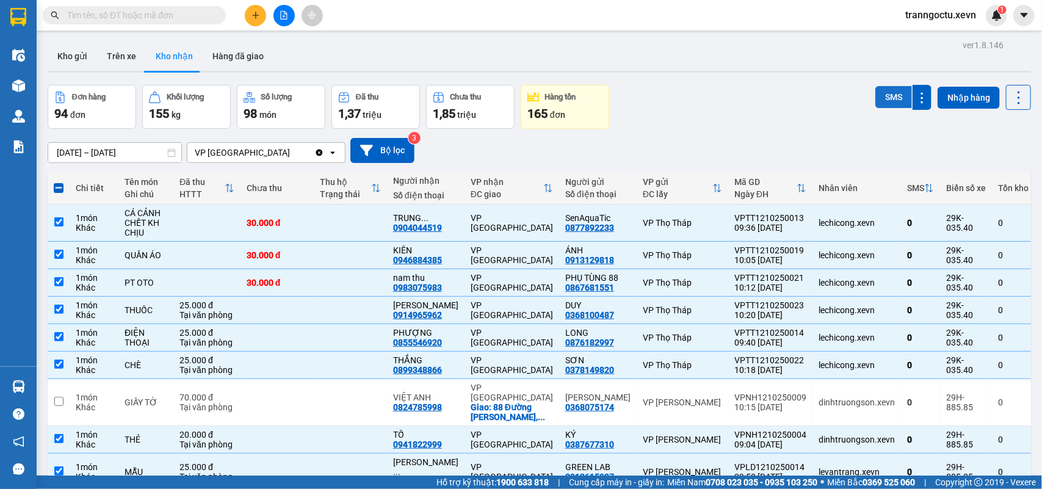
click at [881, 101] on button "SMS" at bounding box center [893, 97] width 37 height 22
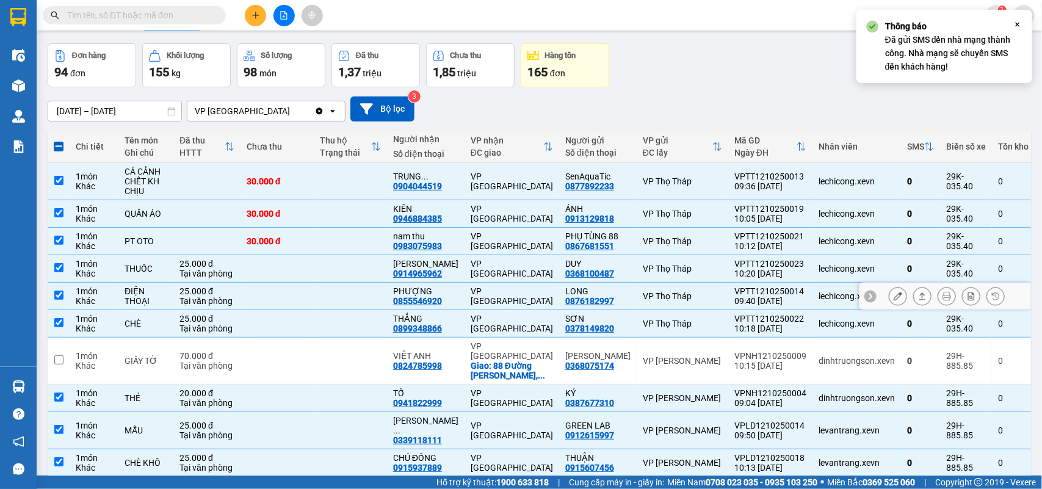
scroll to position [75, 0]
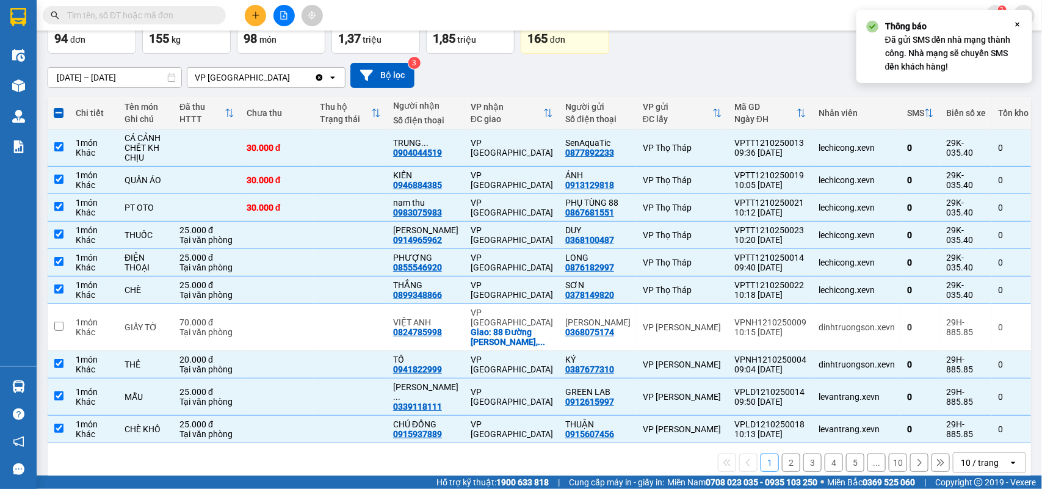
click at [782, 454] on button "2" at bounding box center [791, 463] width 18 height 18
checkbox input "false"
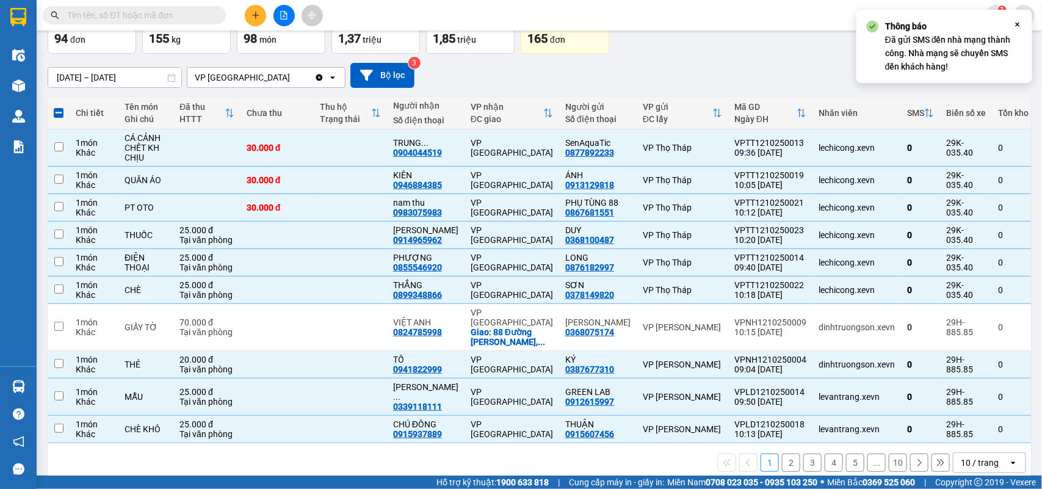
checkbox input "false"
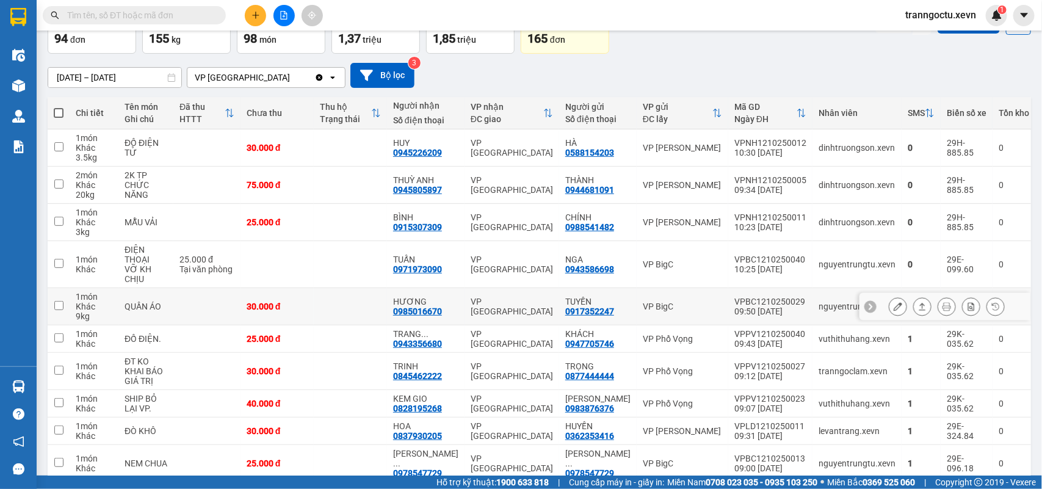
drag, startPoint x: 333, startPoint y: 301, endPoint x: 333, endPoint y: 285, distance: 15.9
click at [333, 298] on td at bounding box center [350, 306] width 73 height 37
checkbox input "true"
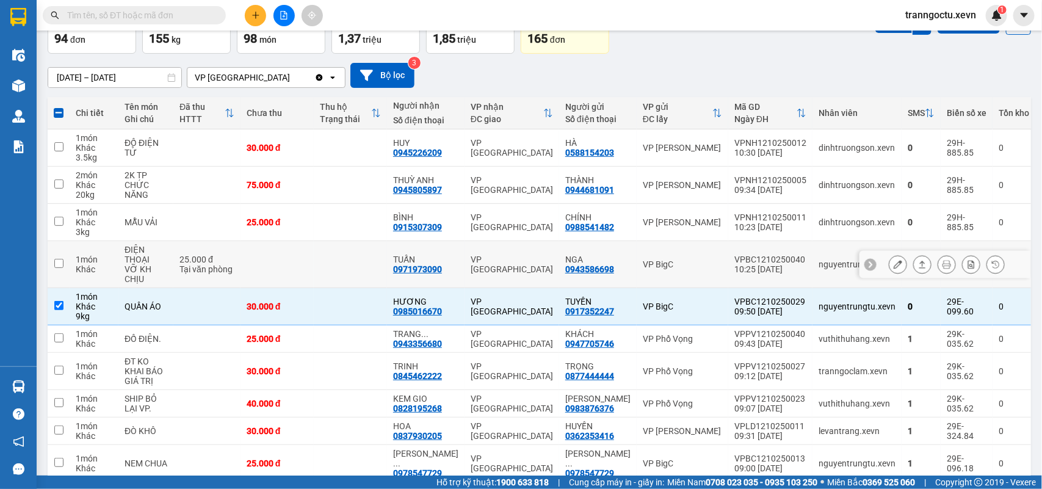
drag, startPoint x: 331, startPoint y: 266, endPoint x: 342, endPoint y: 231, distance: 36.3
click at [333, 261] on td at bounding box center [350, 264] width 73 height 47
checkbox input "true"
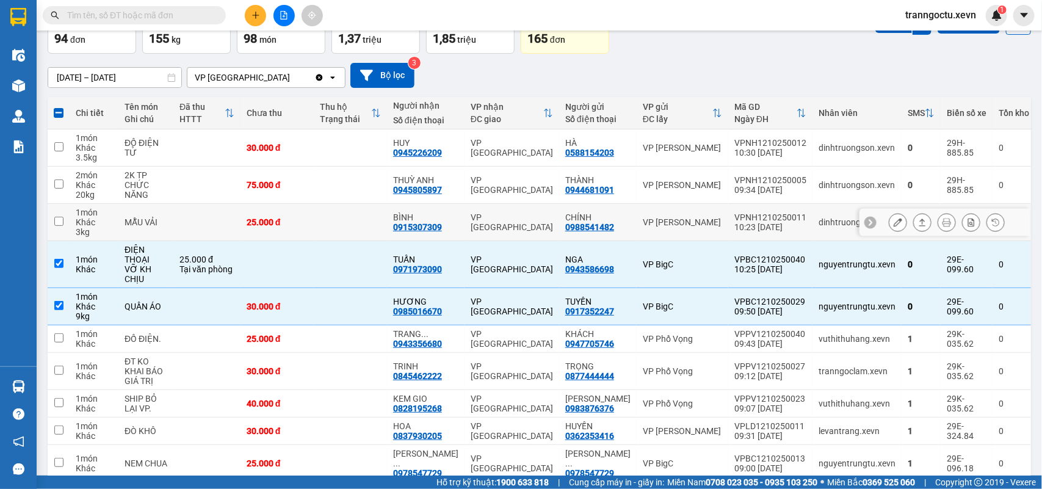
drag, startPoint x: 345, startPoint y: 219, endPoint x: 355, endPoint y: 165, distance: 54.0
click at [345, 214] on td at bounding box center [350, 222] width 73 height 37
checkbox input "true"
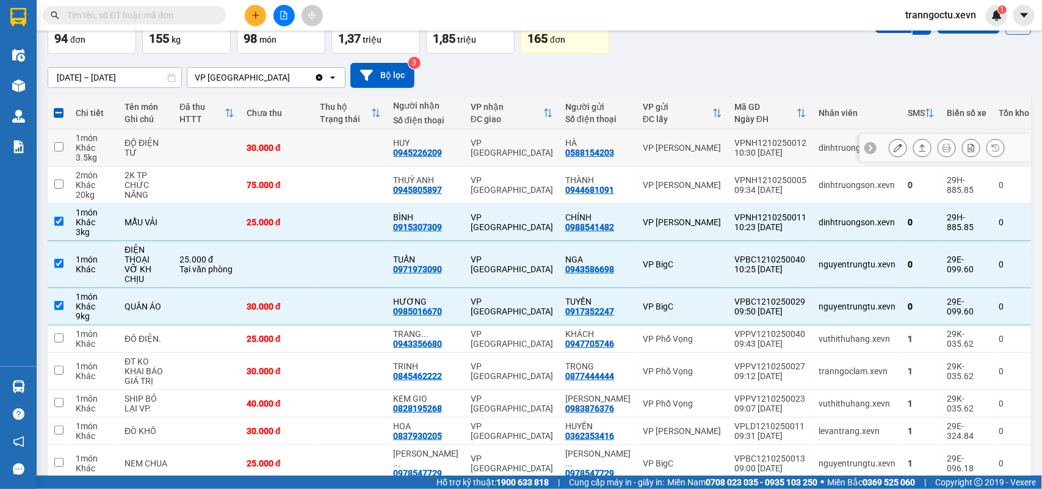
click at [355, 165] on td at bounding box center [350, 147] width 73 height 37
checkbox input "true"
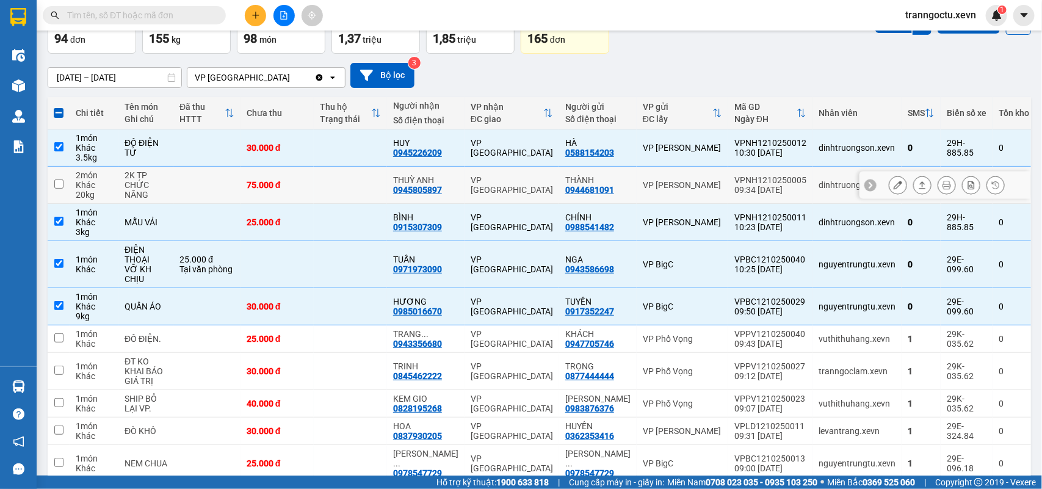
drag, startPoint x: 345, startPoint y: 186, endPoint x: 425, endPoint y: 168, distance: 81.3
click at [356, 182] on td at bounding box center [350, 185] width 73 height 37
checkbox input "true"
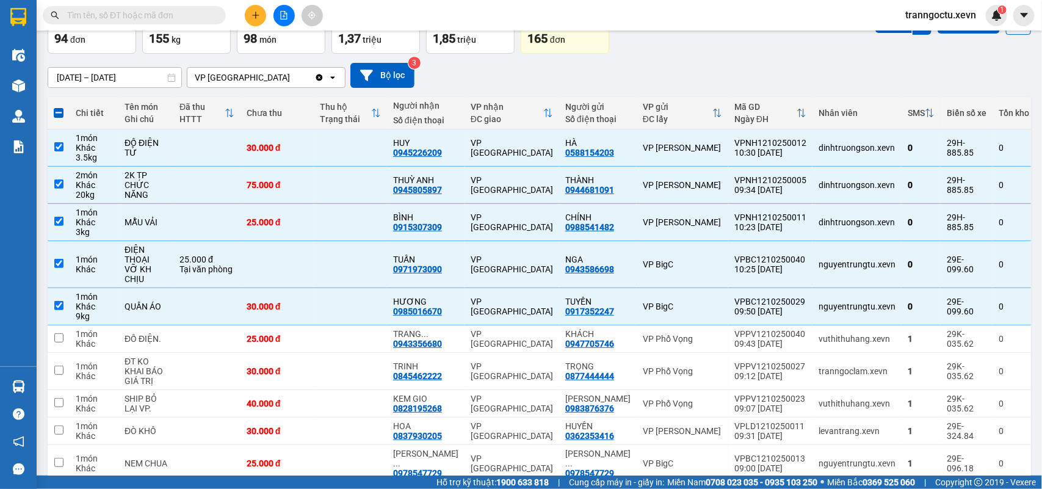
scroll to position [0, 0]
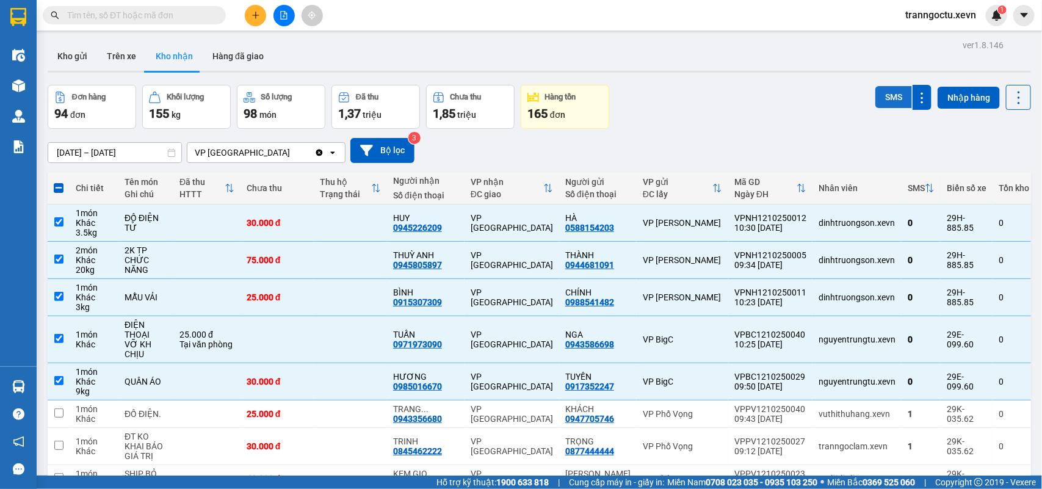
click at [889, 96] on button "SMS" at bounding box center [893, 97] width 37 height 22
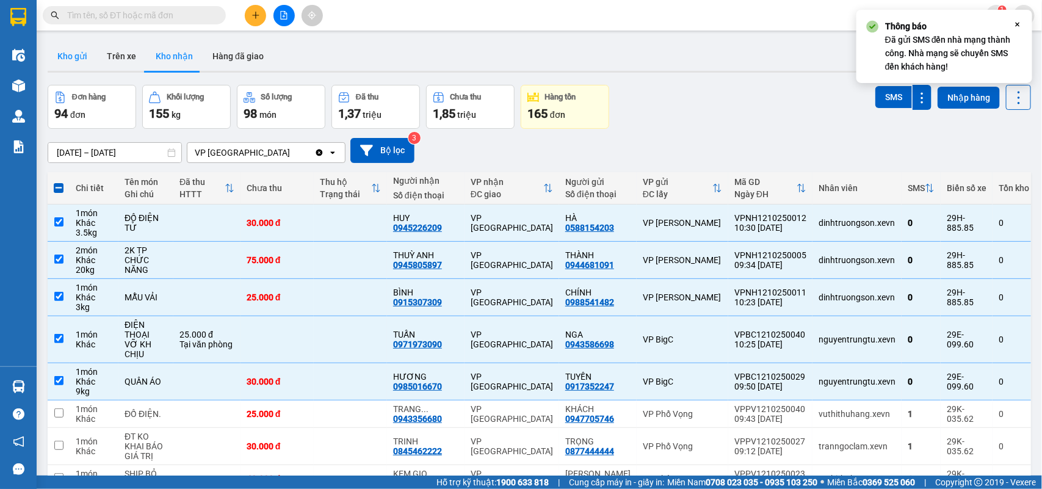
click at [73, 58] on button "Kho gửi" at bounding box center [72, 56] width 49 height 29
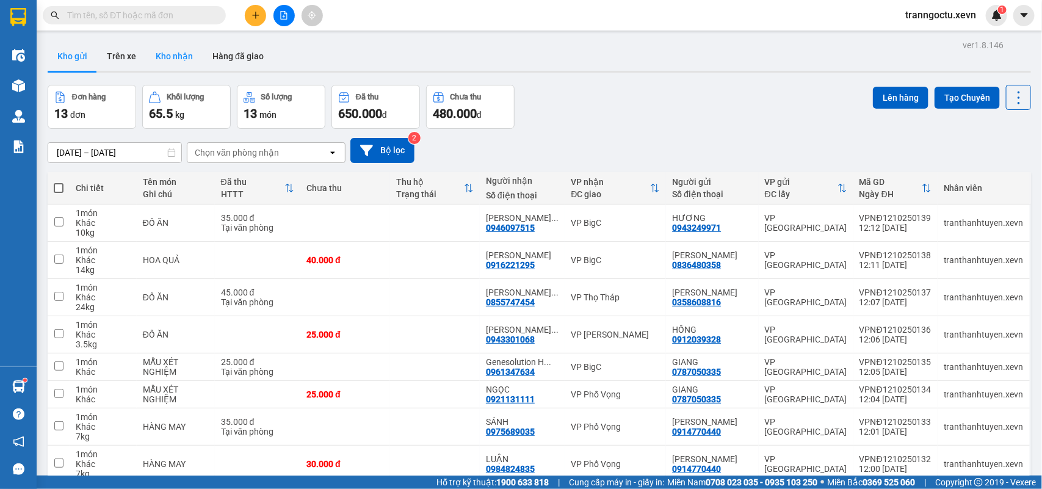
click at [157, 52] on button "Kho nhận" at bounding box center [174, 56] width 57 height 29
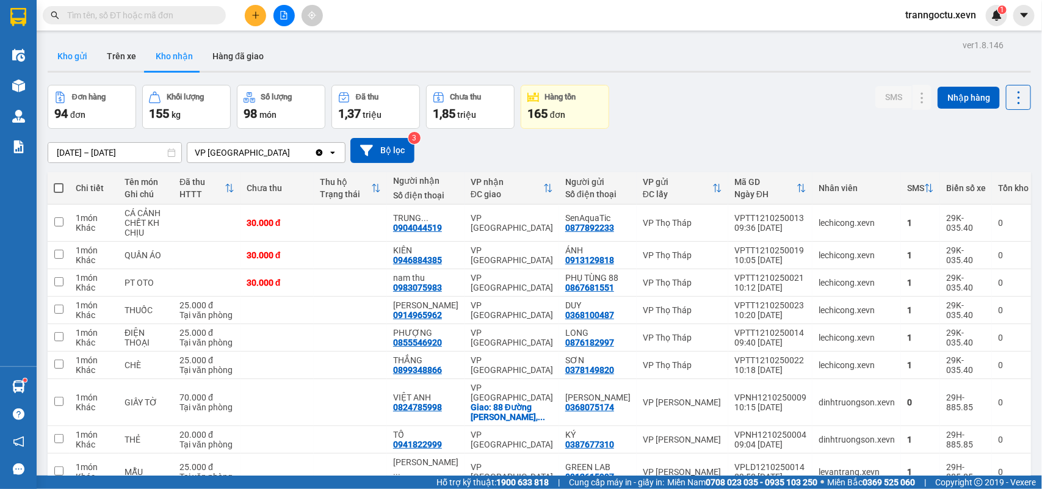
click at [62, 52] on button "Kho gửi" at bounding box center [72, 56] width 49 height 29
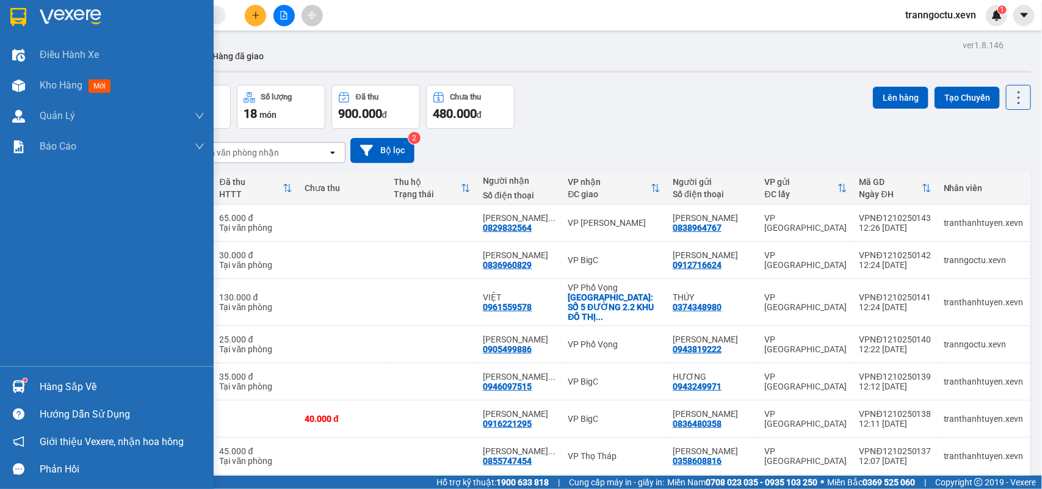
click at [79, 388] on div "Hàng sắp về" at bounding box center [122, 387] width 165 height 18
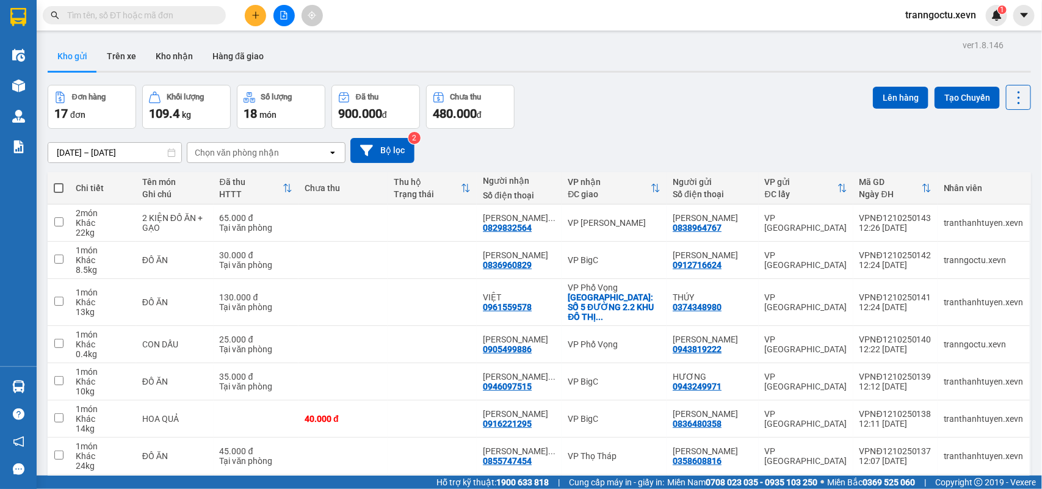
click at [640, 103] on section "Kết quả tìm kiếm ( 17 ) Bộ lọc Mã ĐH Trạng thái Món hàng Thu hộ Tổng cước Chưa …" at bounding box center [521, 244] width 1042 height 489
click at [168, 60] on button "Kho nhận" at bounding box center [174, 56] width 57 height 29
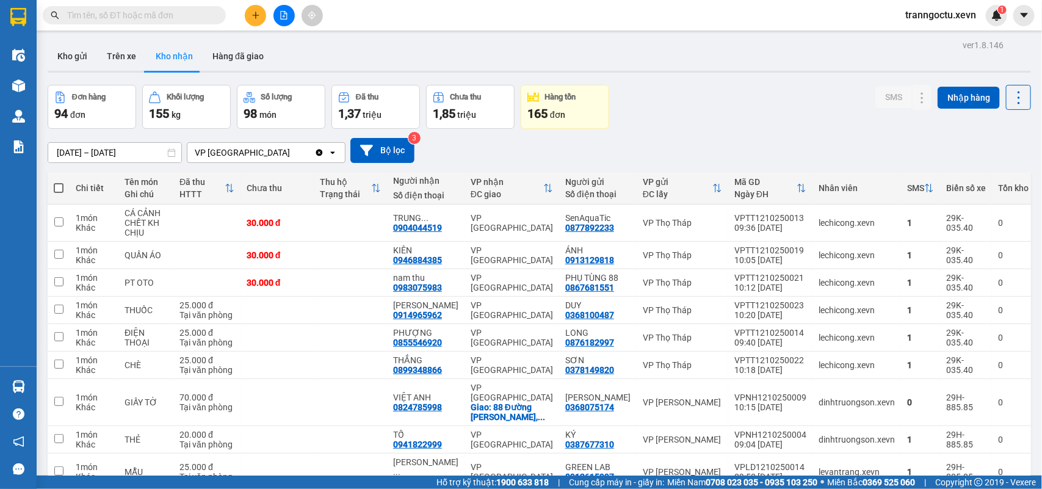
click at [930, 18] on span "tranngoctu.xevn" at bounding box center [940, 14] width 90 height 15
click at [931, 40] on span "Đăng xuất" at bounding box center [946, 37] width 65 height 13
